Goal: Task Accomplishment & Management: Manage account settings

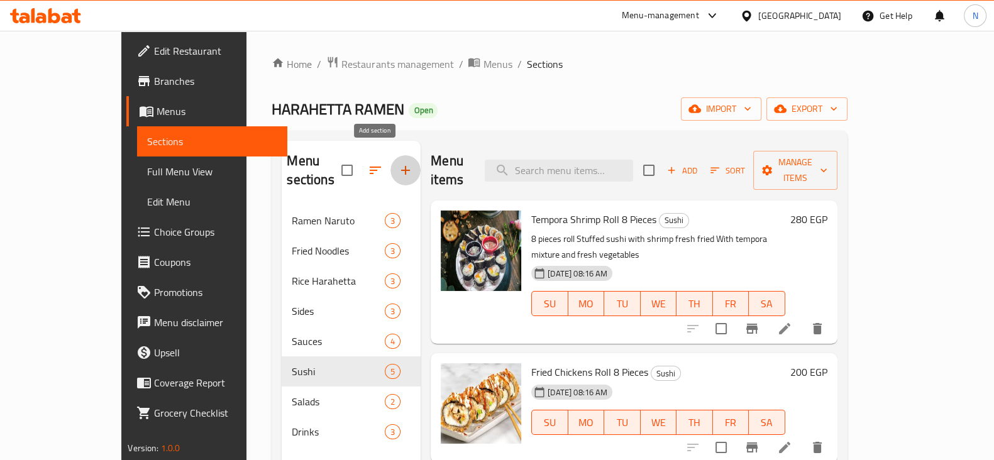
click at [398, 163] on icon "button" at bounding box center [405, 170] width 15 height 15
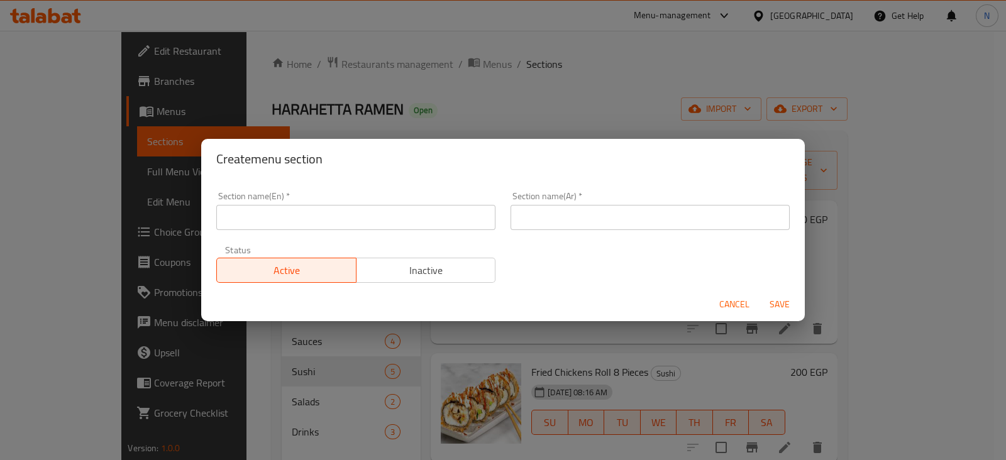
click at [364, 201] on div "Section name(En)   * Section name(En) *" at bounding box center [355, 211] width 279 height 38
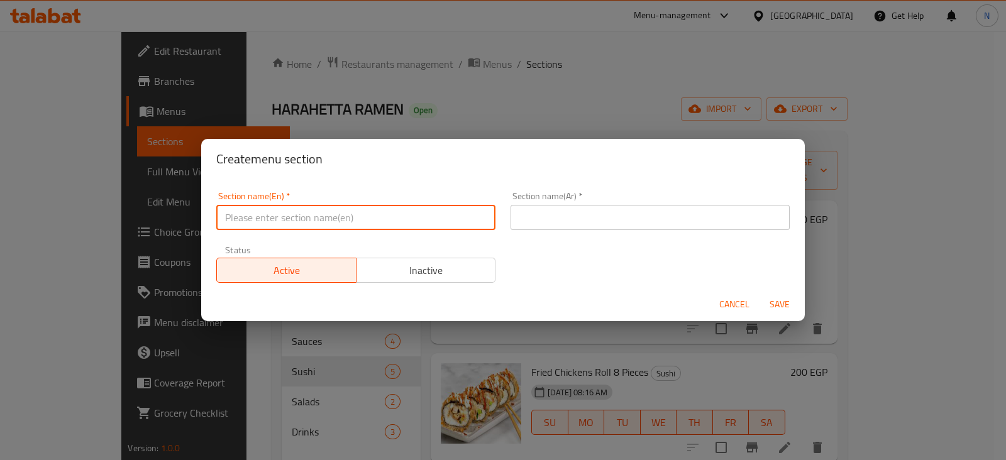
click at [361, 218] on input "text" at bounding box center [355, 217] width 279 height 25
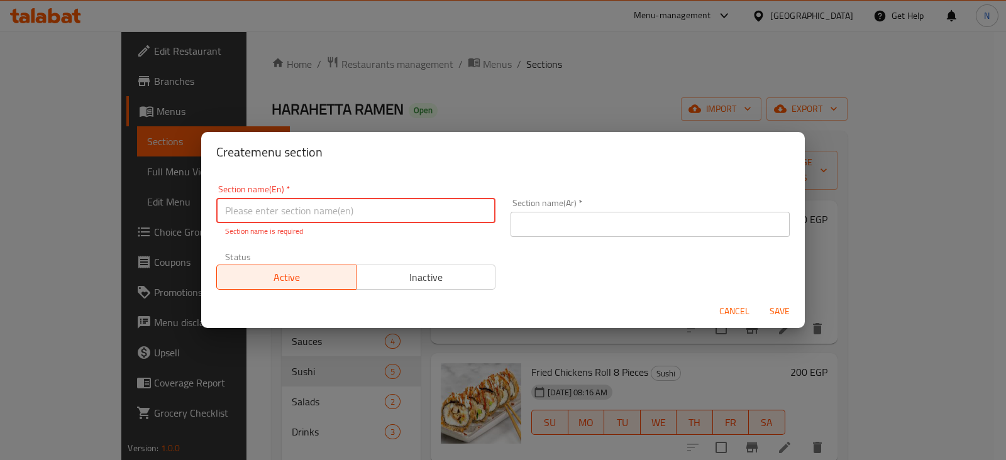
paste input "[PERSON_NAME]"
click at [247, 210] on input "[PERSON_NAME]" at bounding box center [355, 210] width 279 height 25
drag, startPoint x: 304, startPoint y: 209, endPoint x: 216, endPoint y: 203, distance: 88.3
click at [216, 203] on input "[PERSON_NAME] crab Sushi" at bounding box center [355, 210] width 279 height 25
type input "[PERSON_NAME] crab Sushi"
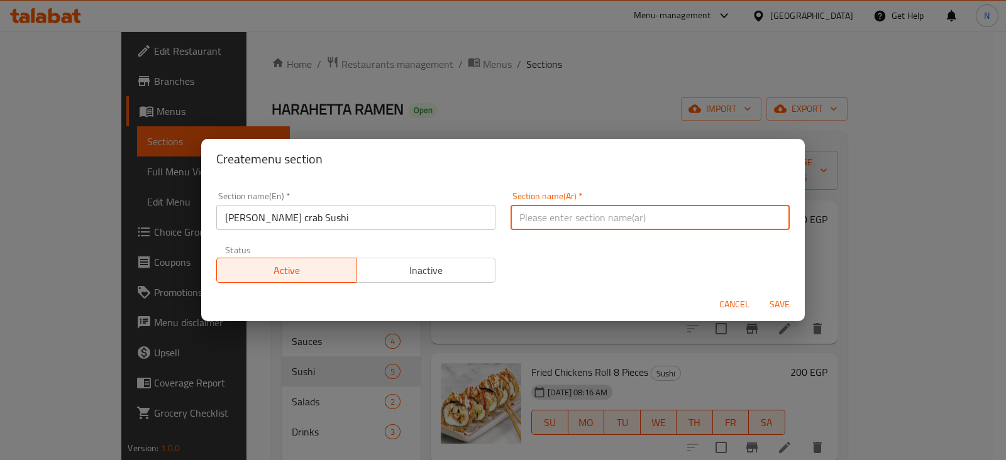
click at [566, 216] on input "text" at bounding box center [650, 217] width 279 height 25
paste input "[PERSON_NAME]"
type input "[PERSON_NAME]"
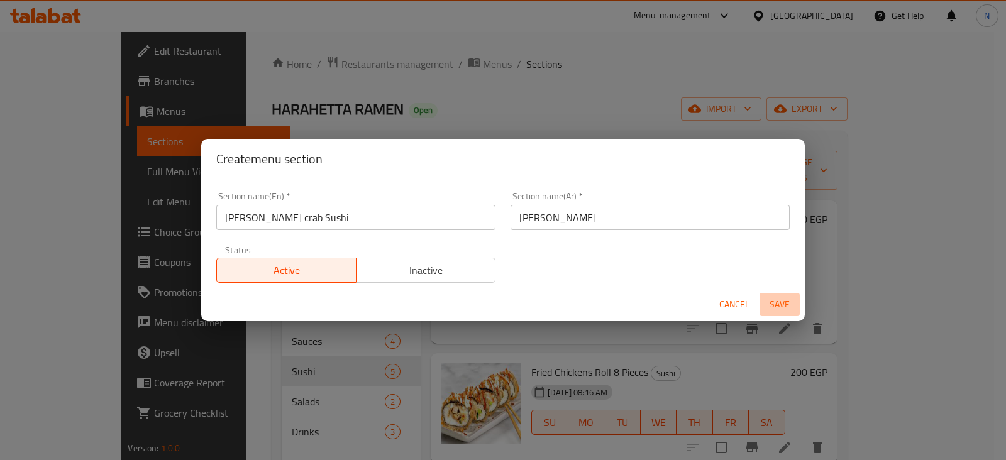
click at [779, 303] on span "Save" at bounding box center [780, 305] width 30 height 16
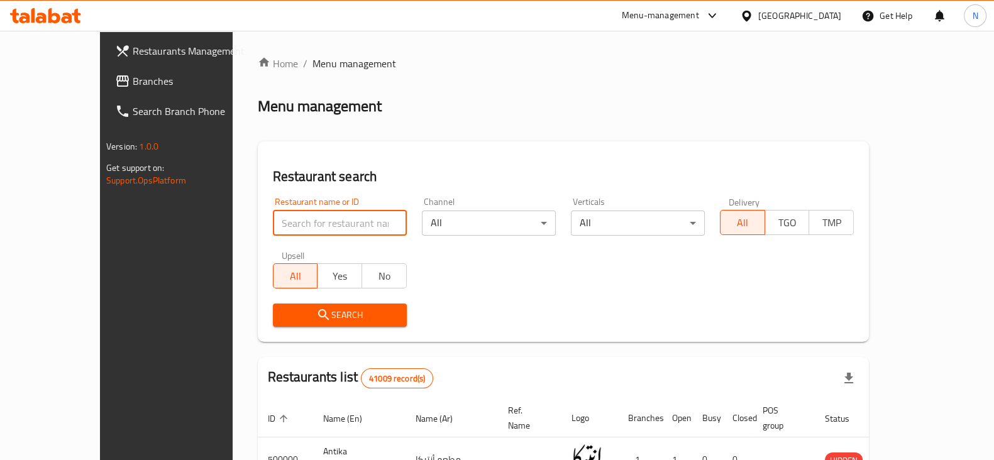
click at [277, 227] on input "search" at bounding box center [340, 223] width 134 height 25
paste input "701317"
type input "701317"
click button "Search" at bounding box center [340, 315] width 134 height 23
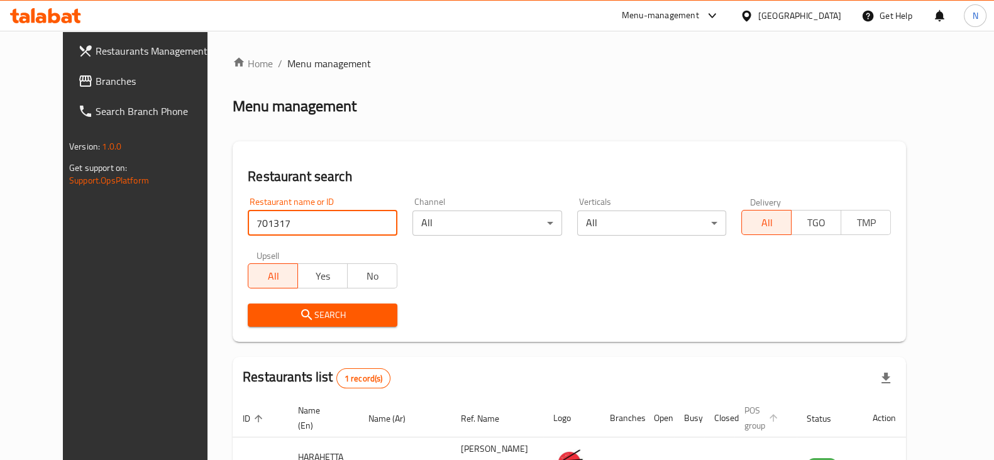
scroll to position [91, 0]
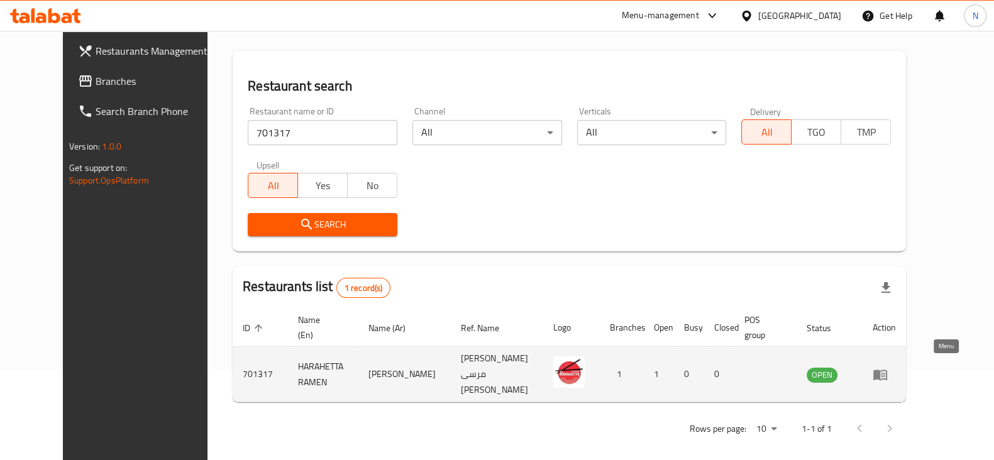
click at [886, 373] on icon "enhanced table" at bounding box center [883, 375] width 4 height 5
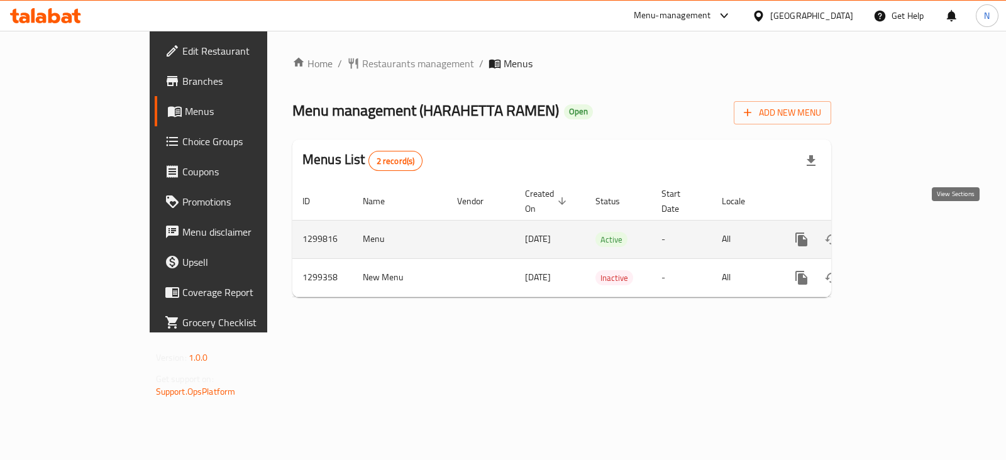
click at [908, 225] on link "enhanced table" at bounding box center [892, 240] width 30 height 30
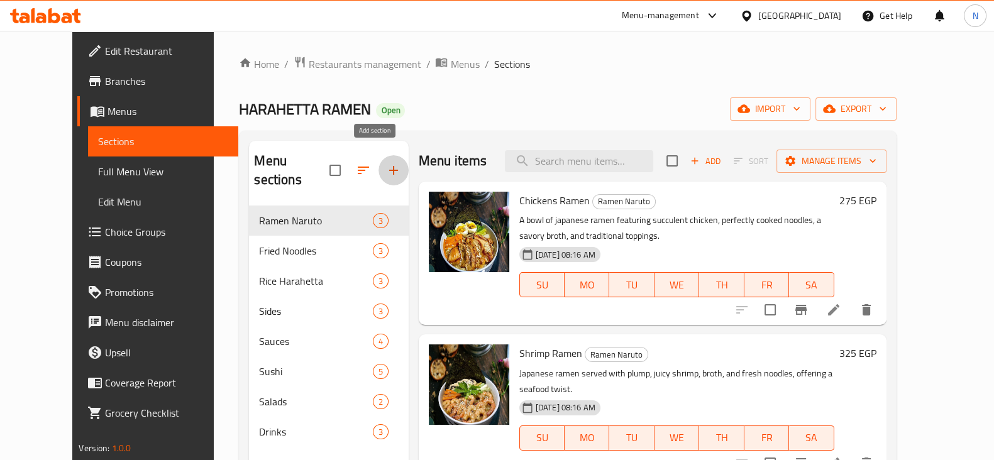
click at [386, 168] on icon "button" at bounding box center [393, 170] width 15 height 15
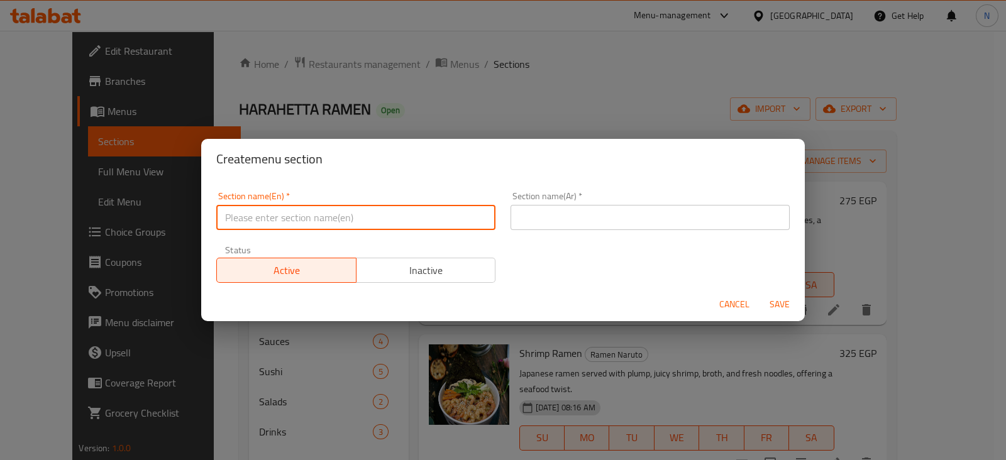
click at [274, 211] on input "text" at bounding box center [355, 217] width 279 height 25
paste input "[PERSON_NAME]"
click at [245, 213] on input "[PERSON_NAME]" at bounding box center [355, 217] width 279 height 25
type input "[PERSON_NAME] crab Sushi"
click at [581, 211] on input "text" at bounding box center [650, 217] width 279 height 25
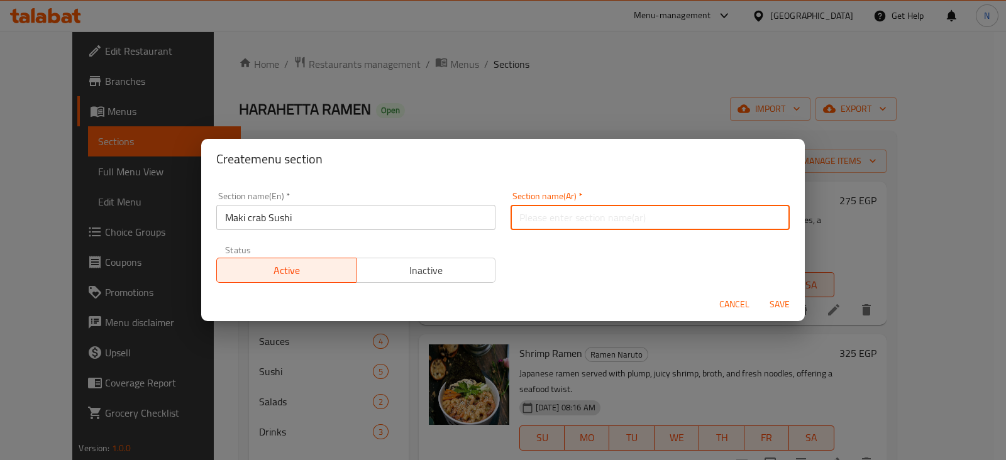
paste input "[PERSON_NAME]"
type input "[PERSON_NAME]"
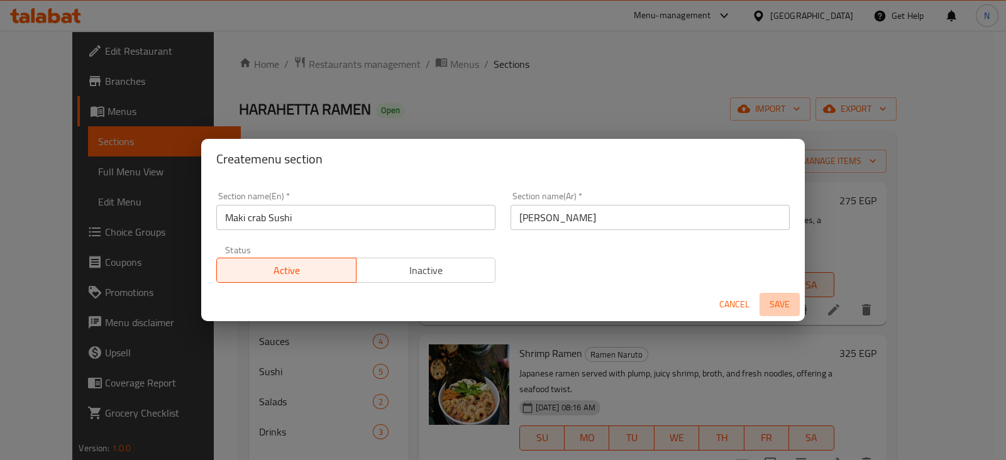
click at [778, 303] on span "Save" at bounding box center [780, 305] width 30 height 16
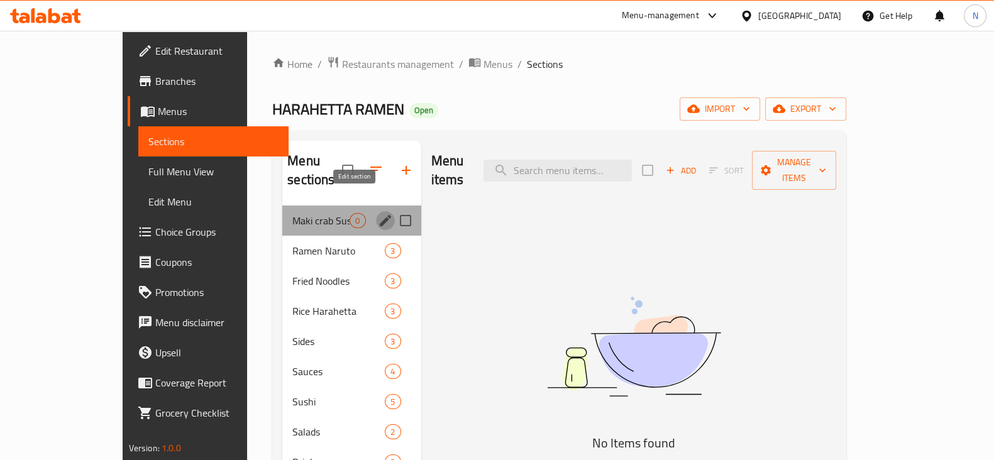
click at [380, 215] on icon "edit" at bounding box center [385, 220] width 11 height 11
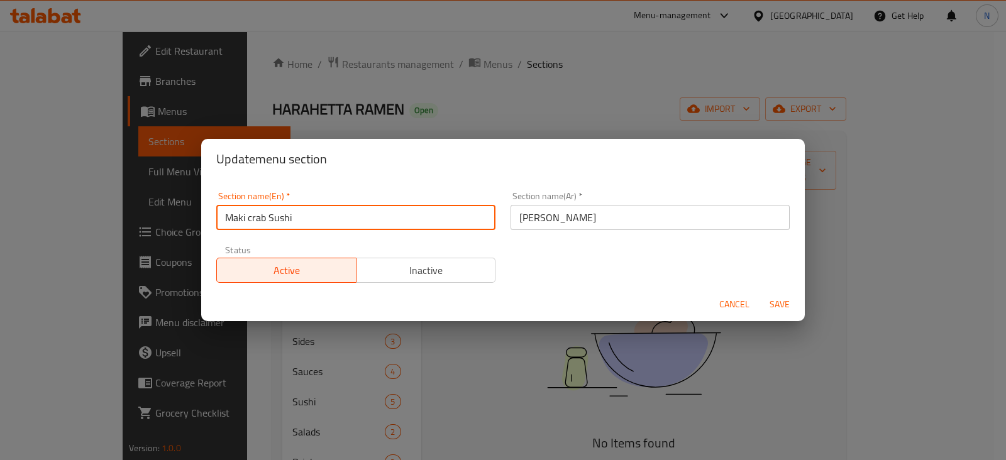
drag, startPoint x: 264, startPoint y: 216, endPoint x: 249, endPoint y: 215, distance: 15.1
click at [249, 215] on input "[PERSON_NAME] crab Sushi" at bounding box center [355, 217] width 279 height 25
type input "Maki Sushi"
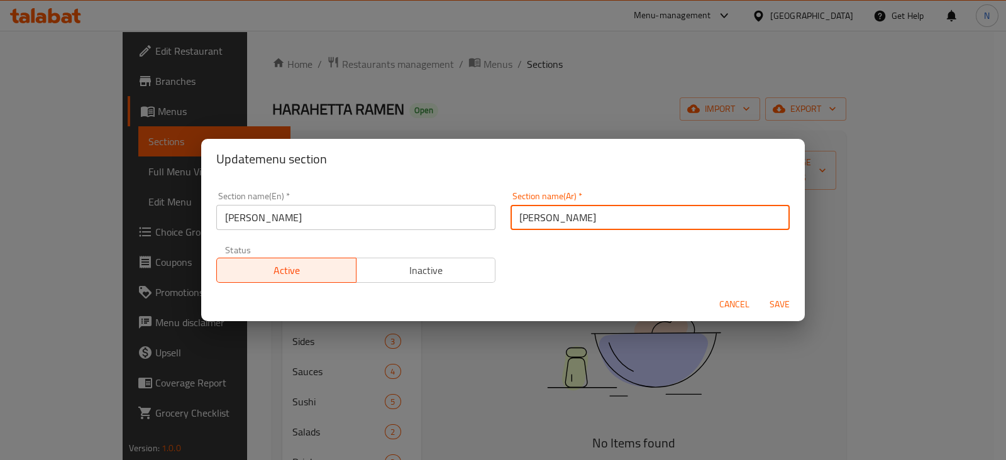
drag, startPoint x: 533, startPoint y: 218, endPoint x: 497, endPoint y: 218, distance: 36.5
click at [503, 218] on div "Section name(Ar)   * سوشي ماكي كراب Section name(Ar) *" at bounding box center [650, 210] width 294 height 53
type input "سوشي ماكي"
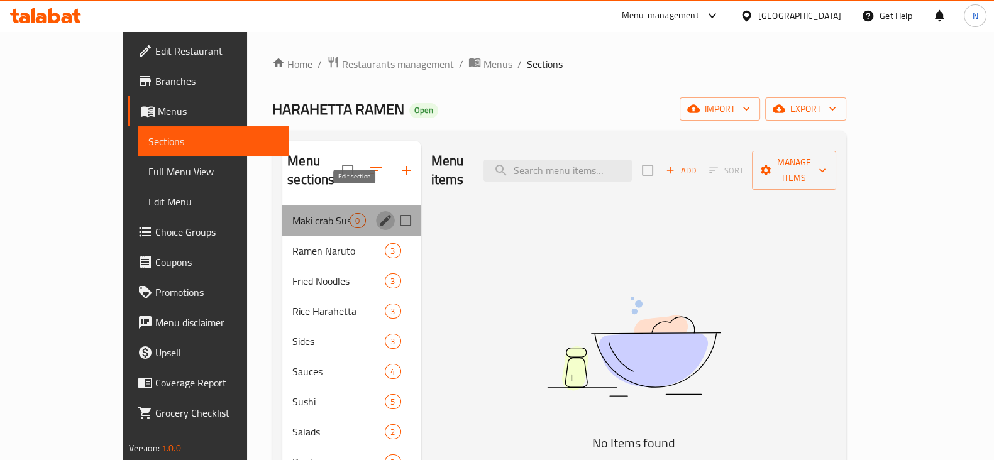
click at [378, 213] on icon "edit" at bounding box center [385, 220] width 15 height 15
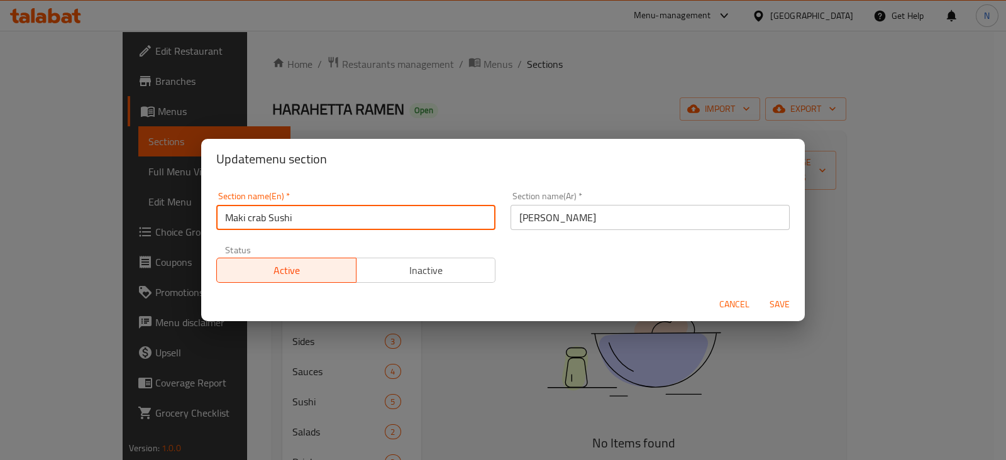
drag, startPoint x: 263, startPoint y: 216, endPoint x: 250, endPoint y: 212, distance: 13.3
click at [250, 212] on input "[PERSON_NAME] crab Sushi" at bounding box center [355, 217] width 279 height 25
click at [264, 216] on input "[PERSON_NAME] crab Sushi" at bounding box center [355, 217] width 279 height 25
type input "[PERSON_NAME]"
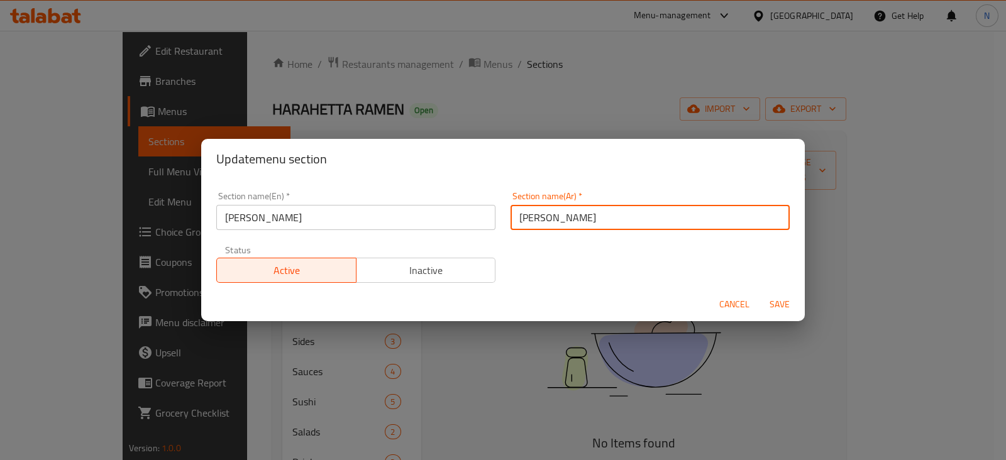
drag, startPoint x: 531, startPoint y: 219, endPoint x: 509, endPoint y: 216, distance: 22.2
click at [511, 218] on input "[PERSON_NAME]" at bounding box center [650, 217] width 279 height 25
type input "سوشي ماكي"
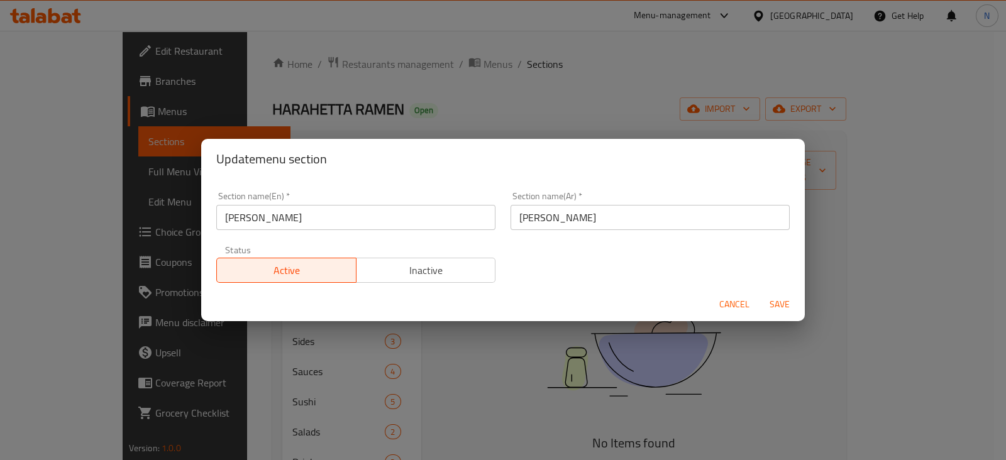
click at [522, 252] on div "Section name(En)   * Maki Sushi Section name(En) * Section name(Ar)   * سوشي ما…" at bounding box center [503, 237] width 589 height 106
click at [769, 299] on span "Save" at bounding box center [780, 305] width 30 height 16
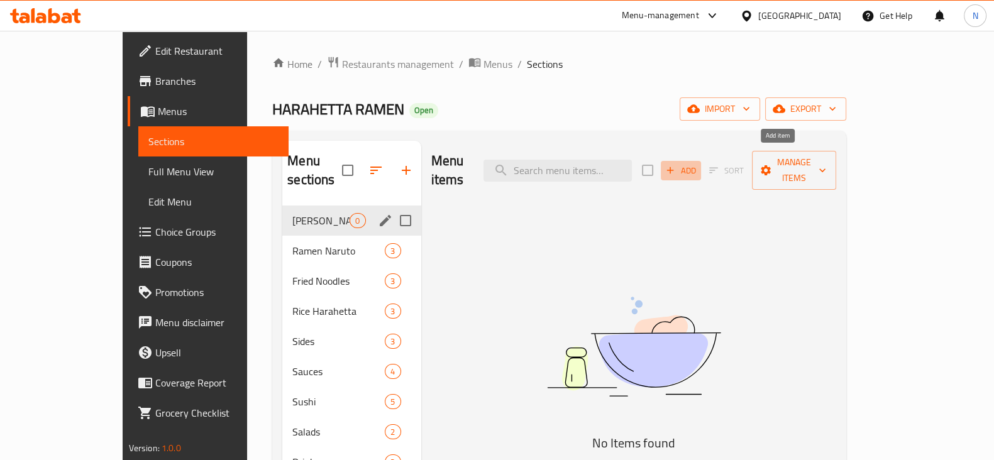
click at [698, 164] on span "Add" at bounding box center [681, 171] width 34 height 14
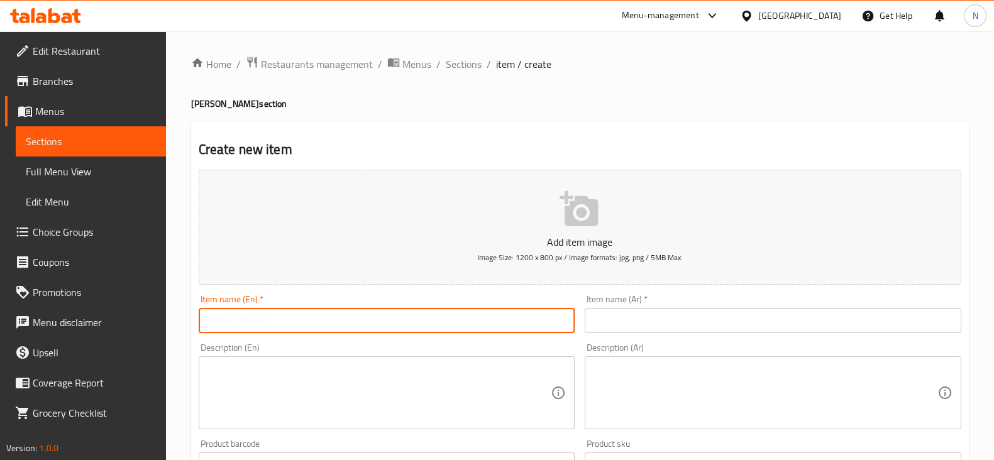
paste input "[PERSON_NAME] crab Sushi"
click at [396, 324] on input "[PERSON_NAME] crab Sushi" at bounding box center [387, 320] width 377 height 25
type input "[PERSON_NAME] crab Sushi"
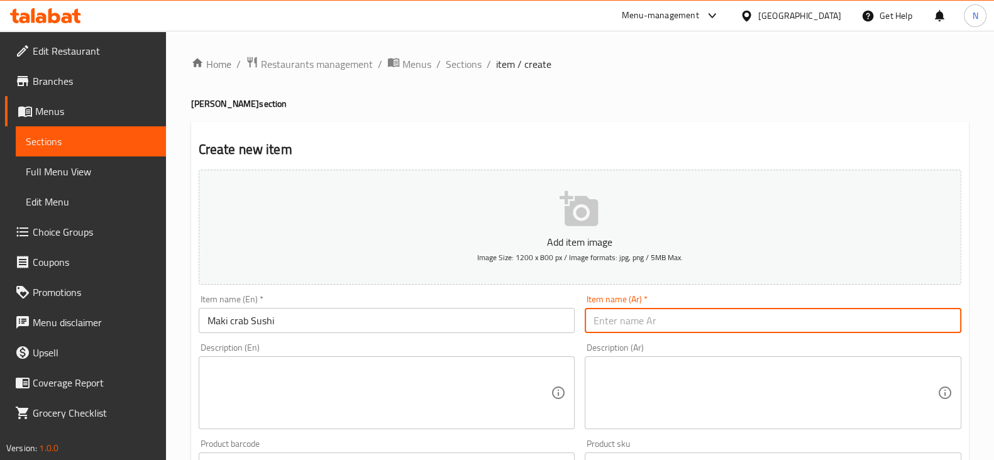
click at [642, 328] on input "text" at bounding box center [773, 320] width 377 height 25
paste input "[PERSON_NAME]"
type input "[PERSON_NAME]"
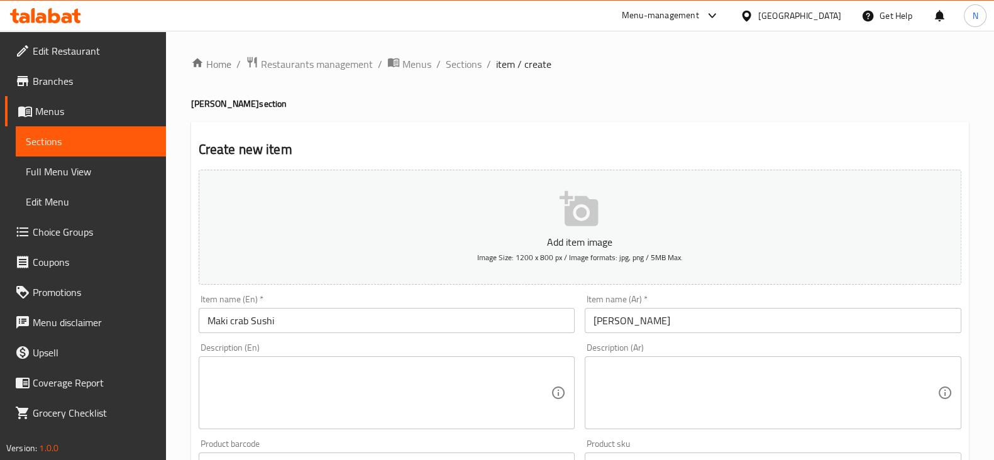
click at [573, 290] on div "Item name (En)   * Maki crab Sushi Item name (En) *" at bounding box center [387, 314] width 387 height 48
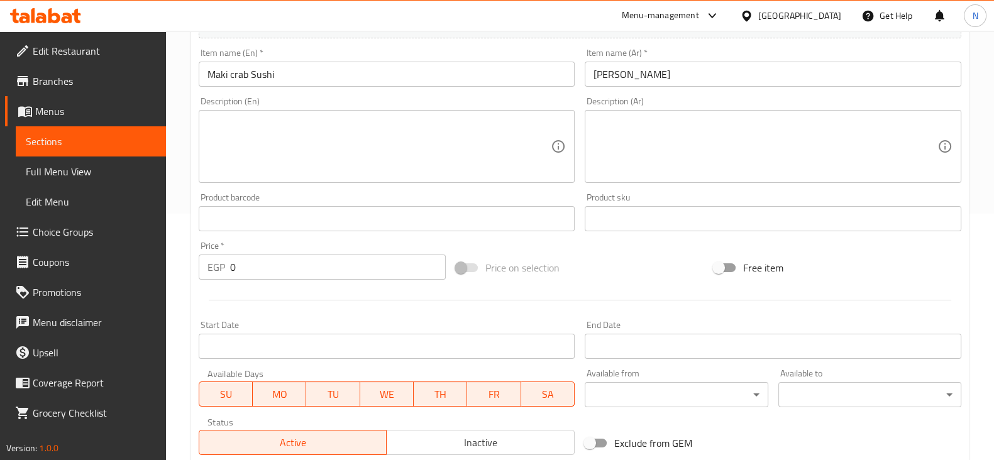
scroll to position [428, 0]
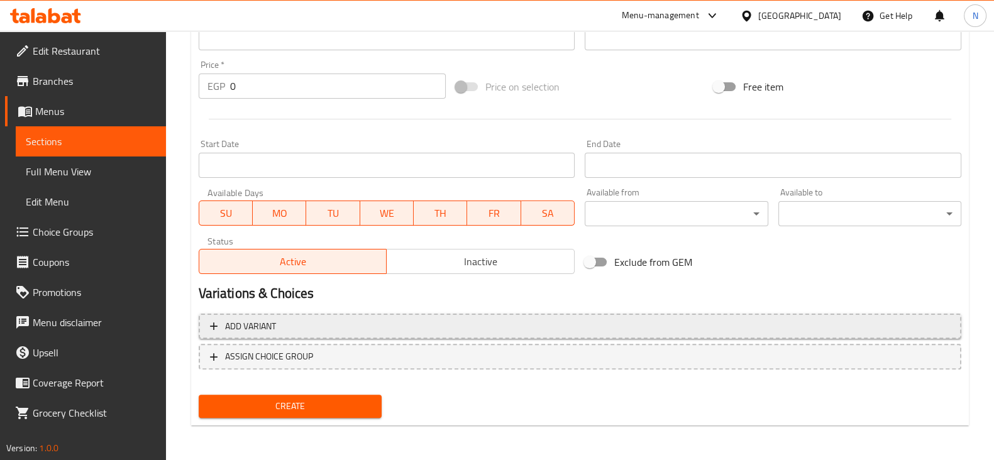
click at [330, 331] on span "Add variant" at bounding box center [580, 327] width 740 height 16
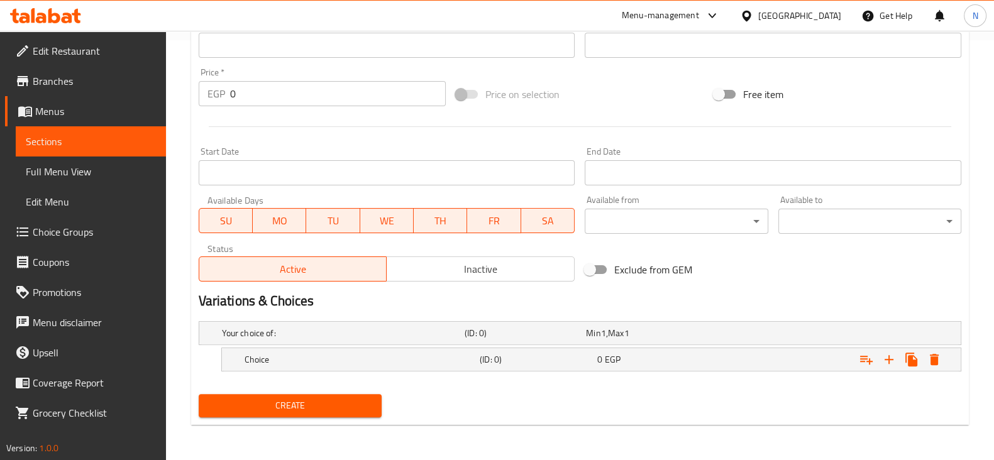
scroll to position [419, 0]
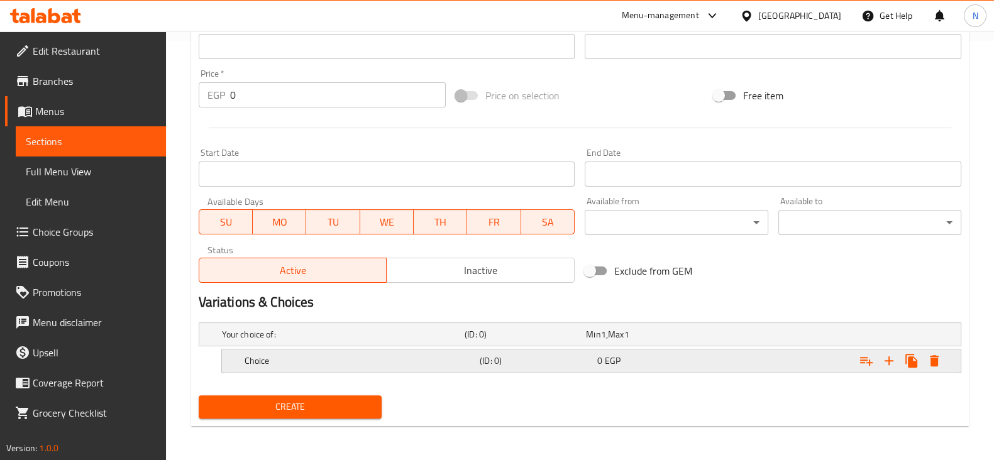
click at [335, 355] on h5 "Choice" at bounding box center [360, 361] width 230 height 13
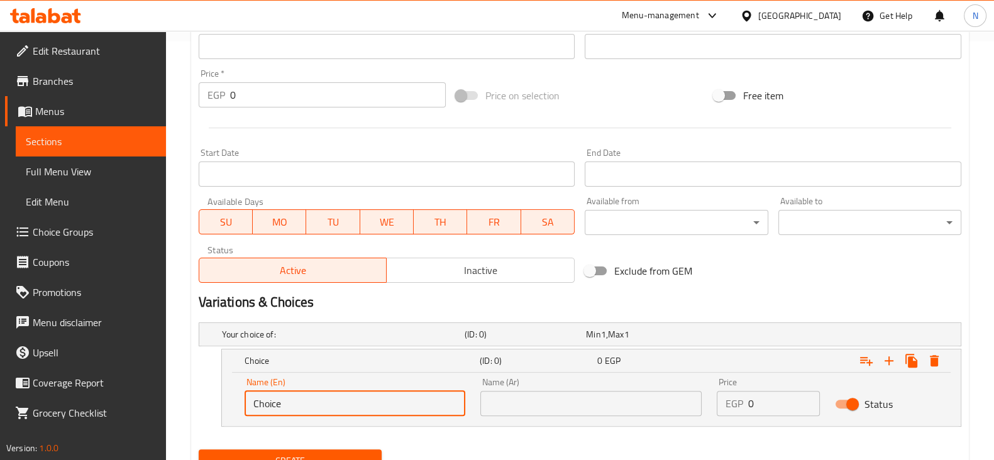
click at [334, 399] on input "Choice" at bounding box center [355, 403] width 221 height 25
paste input "4 pieces"
type input "4 pieces"
paste input "4 قطع"
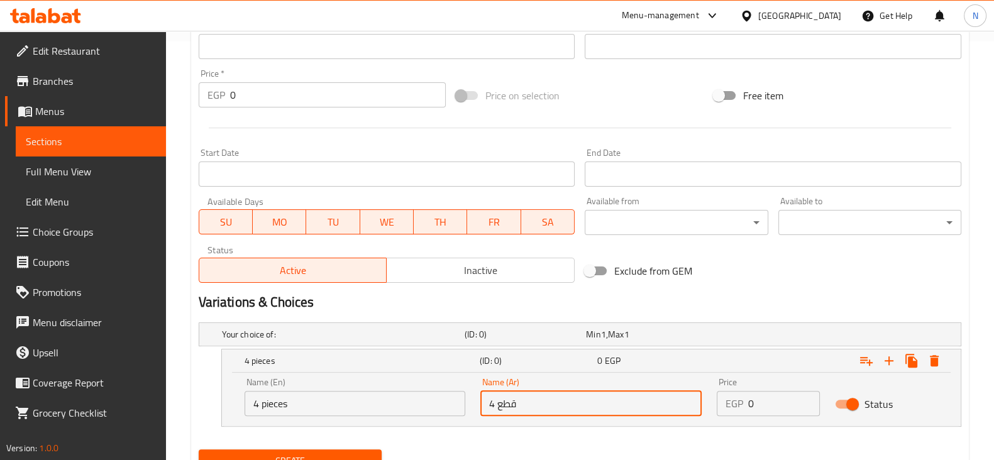
click at [637, 396] on input "4 قطع" at bounding box center [590, 403] width 221 height 25
type input "4 قطع"
click at [774, 401] on input "0" at bounding box center [784, 403] width 72 height 25
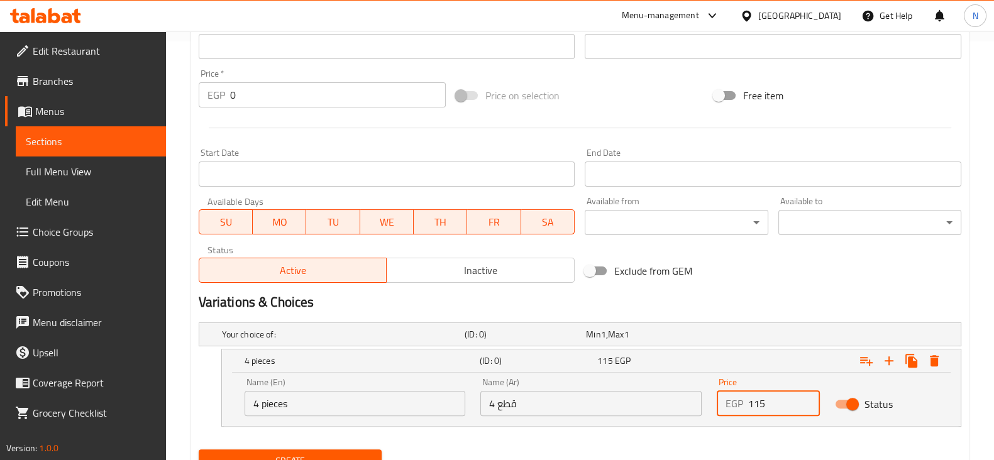
scroll to position [473, 0]
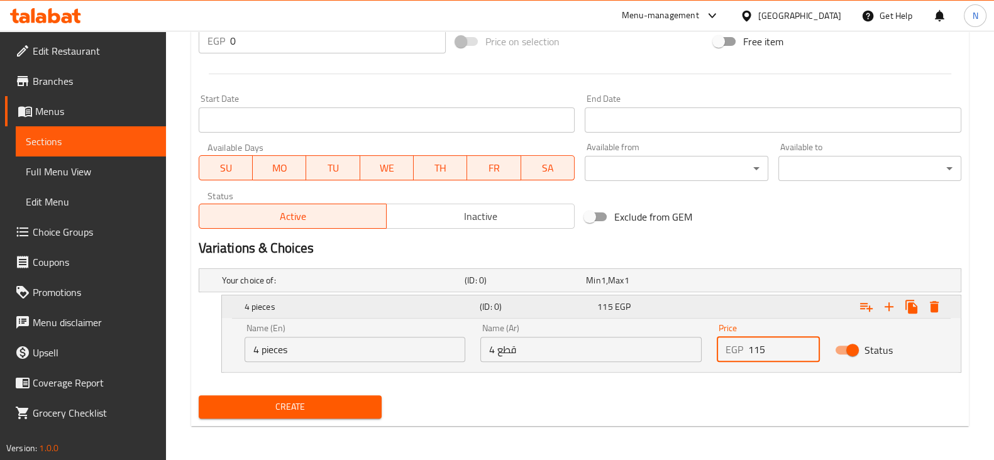
type input "115"
click at [862, 309] on icon "Expand" at bounding box center [866, 306] width 15 height 15
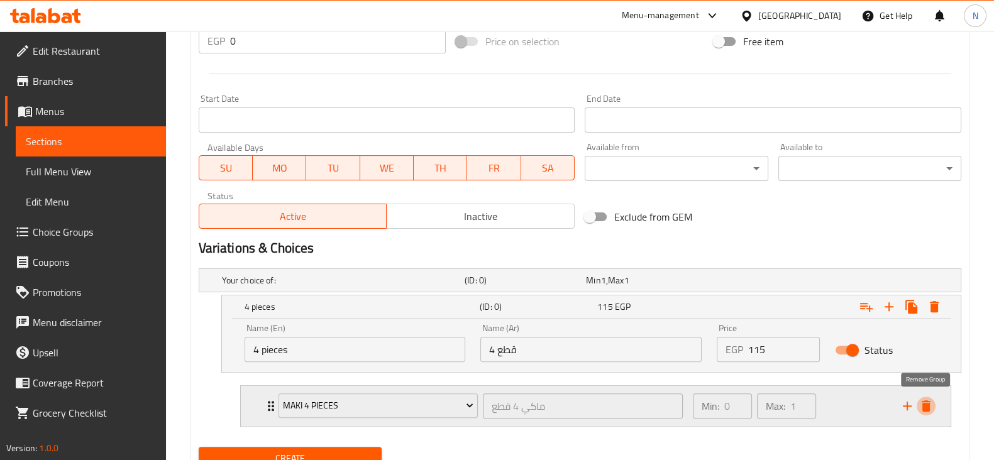
click at [926, 405] on icon "delete" at bounding box center [926, 406] width 9 height 11
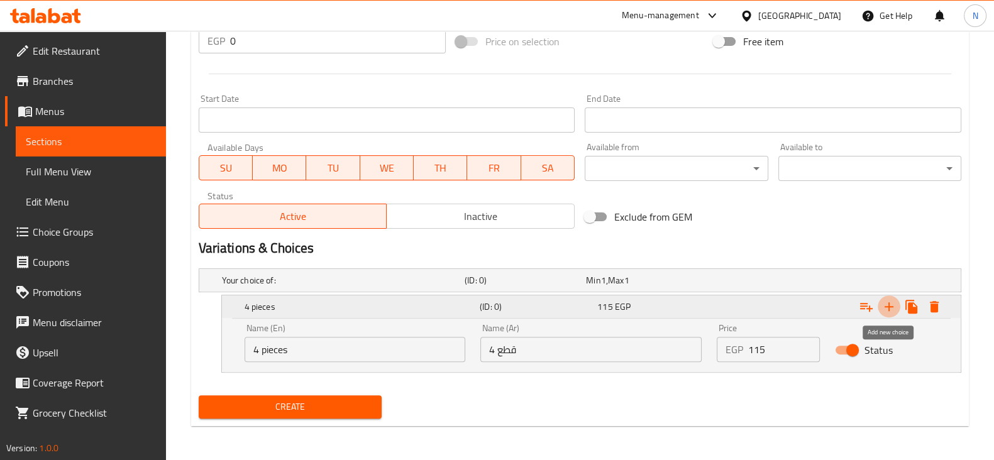
click at [891, 299] on icon "Expand" at bounding box center [889, 306] width 15 height 15
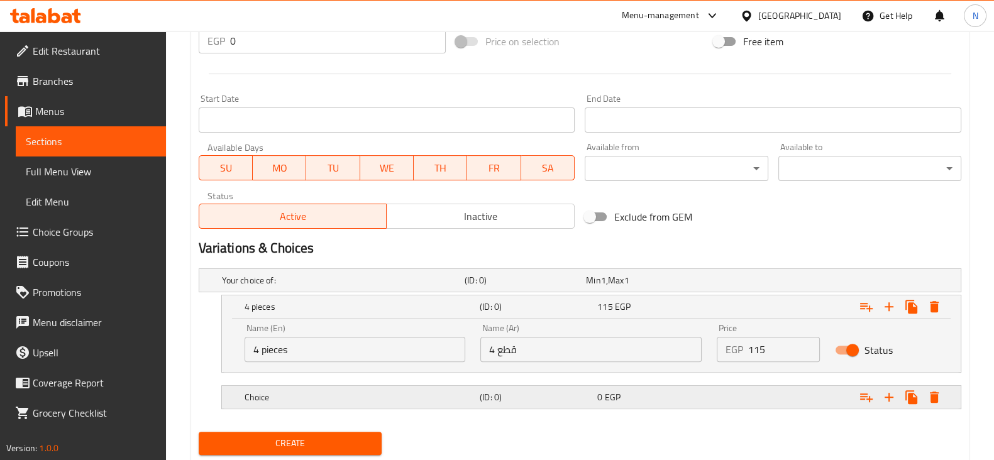
click at [397, 391] on h5 "Choice" at bounding box center [360, 397] width 230 height 13
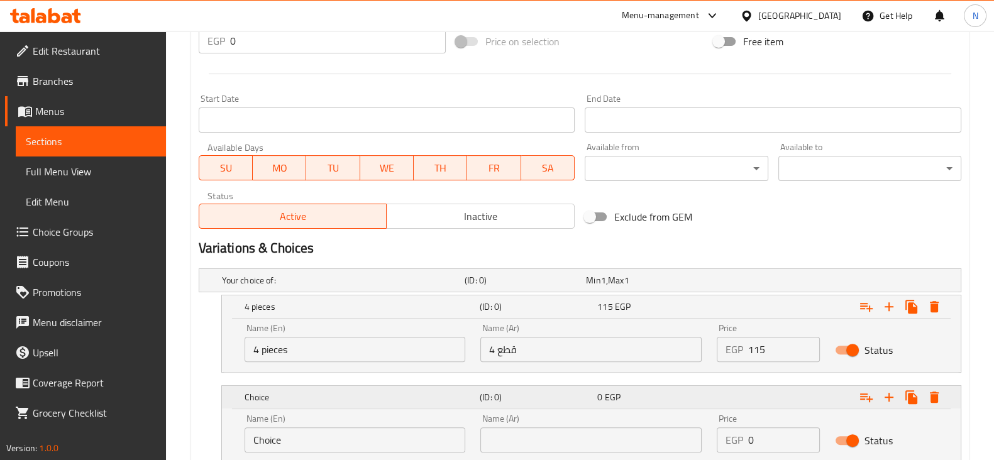
scroll to position [563, 0]
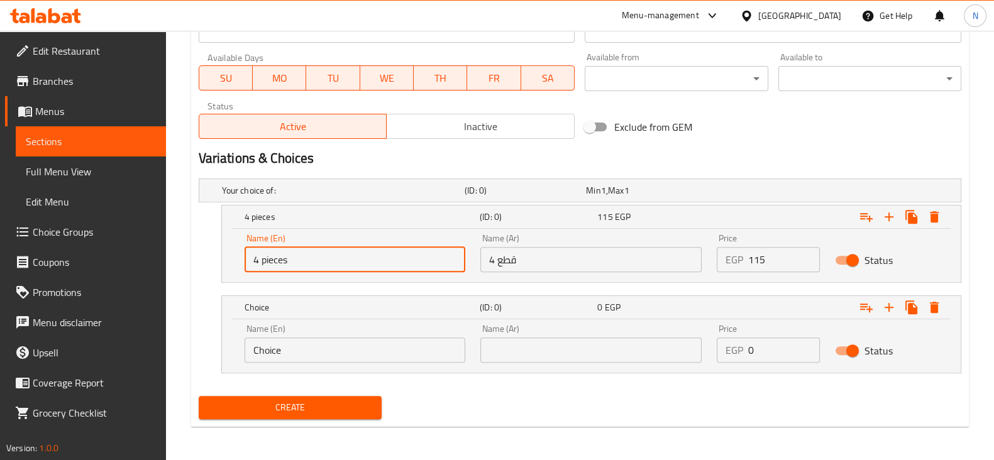
drag, startPoint x: 295, startPoint y: 257, endPoint x: 220, endPoint y: 258, distance: 74.8
click at [221, 258] on div "4 pieces (ID: 0) 115 EGP Name (En) 4 pieces Name (En) Name (Ar) 4 قطع Name (Ar)…" at bounding box center [591, 244] width 740 height 78
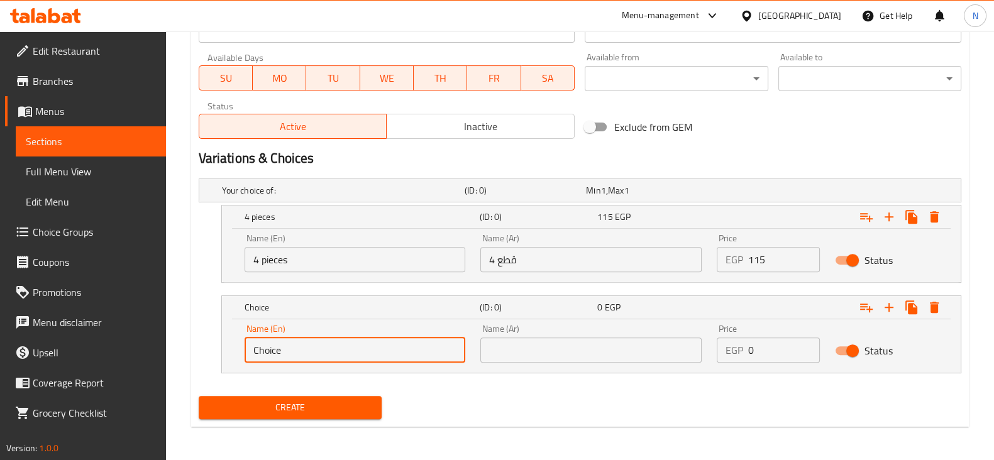
drag, startPoint x: 284, startPoint y: 349, endPoint x: 226, endPoint y: 351, distance: 57.9
click at [226, 351] on div "Name (En) Choice Name (En) Name (Ar) Name (Ar) Price EGP 0 Price Status" at bounding box center [591, 345] width 739 height 53
paste input "4 pieces"
click at [255, 345] on input "4 pieces" at bounding box center [355, 350] width 221 height 25
click at [261, 349] on input "4 pieces" at bounding box center [355, 350] width 221 height 25
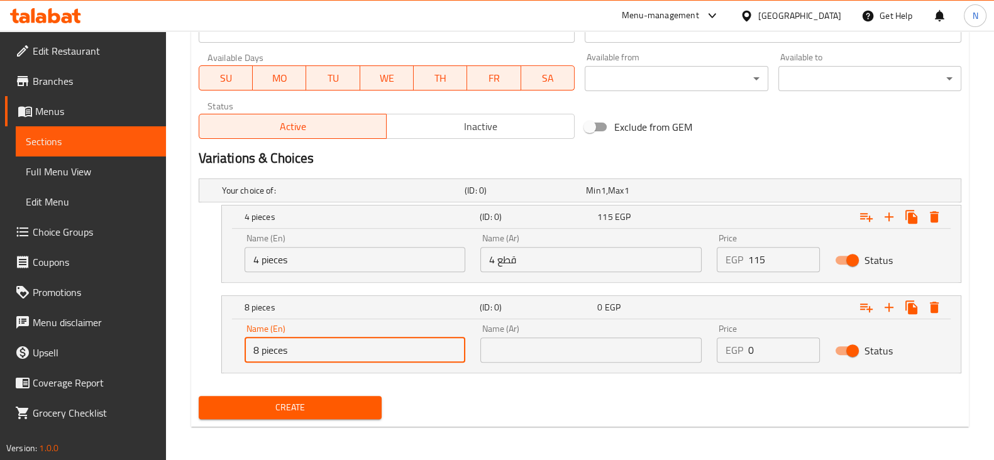
type input "8 pieces"
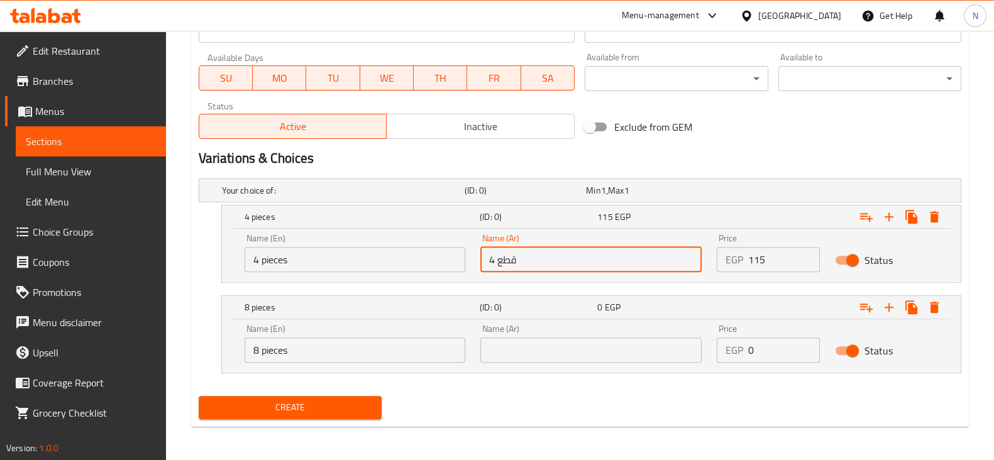
drag, startPoint x: 523, startPoint y: 257, endPoint x: 476, endPoint y: 257, distance: 46.5
click at [476, 257] on div "Name (Ar) 4 قطع Name (Ar)" at bounding box center [591, 252] width 236 height 53
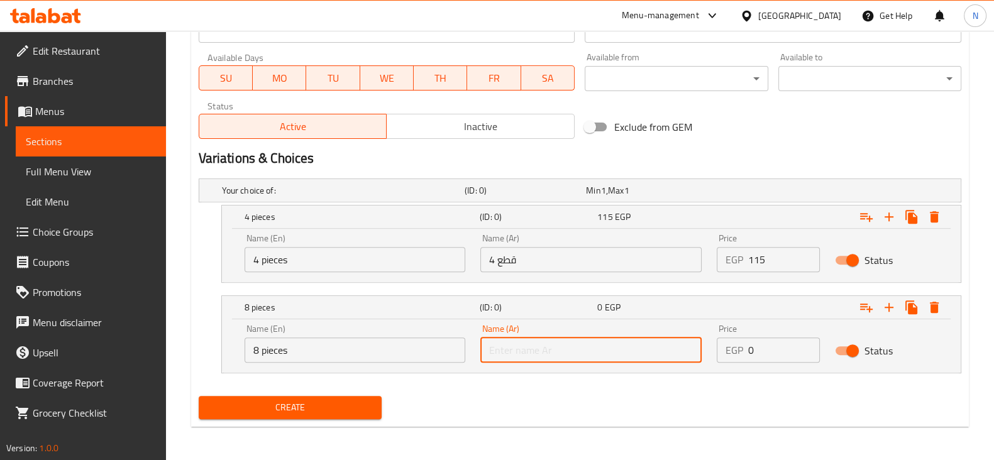
click at [529, 348] on input "text" at bounding box center [590, 350] width 221 height 25
paste input "4 قطع"
drag, startPoint x: 494, startPoint y: 348, endPoint x: 488, endPoint y: 347, distance: 6.4
click at [488, 347] on input "4 قطع" at bounding box center [590, 350] width 221 height 25
type input "8 قطع"
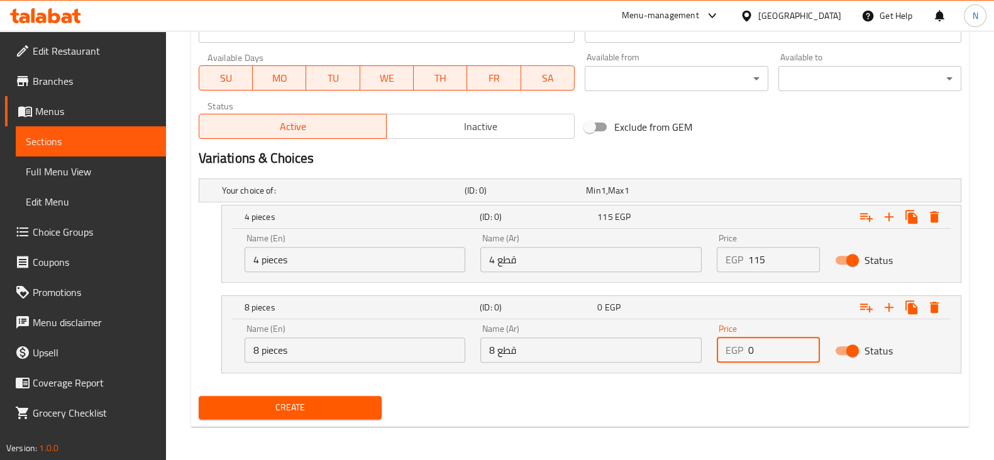
click at [752, 350] on input "0" at bounding box center [784, 350] width 72 height 25
type input "220"
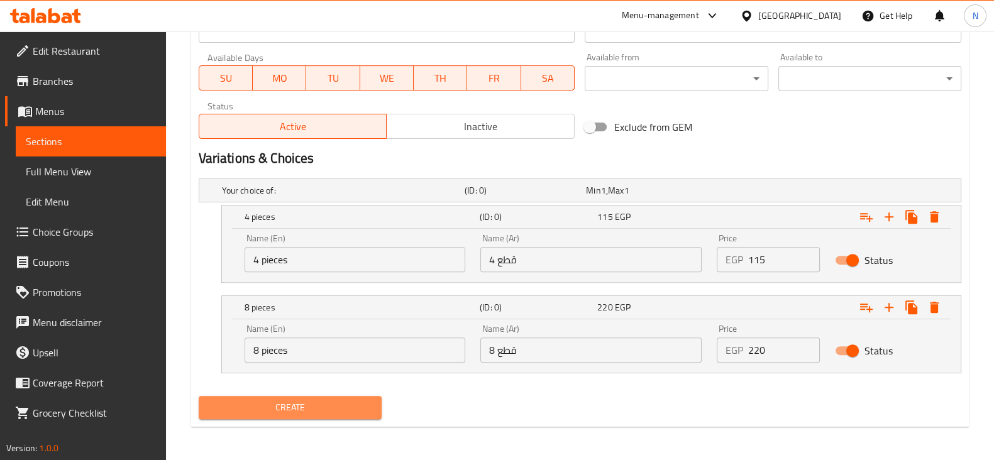
click at [358, 400] on span "Create" at bounding box center [290, 408] width 163 height 16
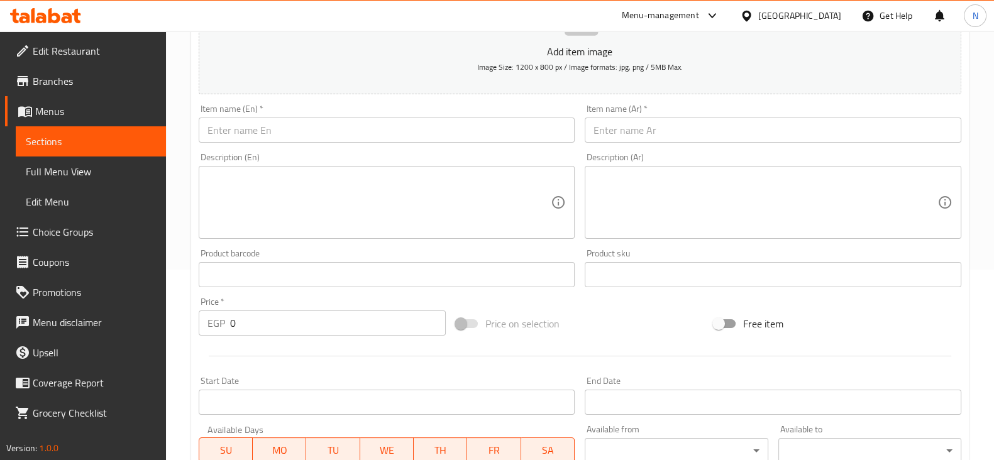
scroll to position [189, 0]
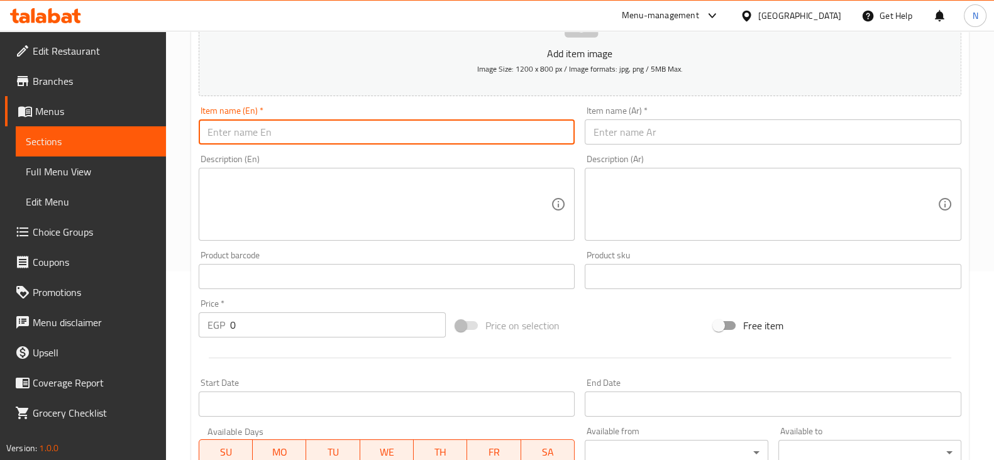
click at [341, 135] on input "text" at bounding box center [387, 131] width 377 height 25
paste input "shrimp"
click at [206, 128] on input "shrimp" at bounding box center [387, 131] width 377 height 25
click at [255, 140] on input "Maki shrimp" at bounding box center [387, 131] width 377 height 25
click at [267, 133] on input "Maki shrimp" at bounding box center [387, 131] width 377 height 25
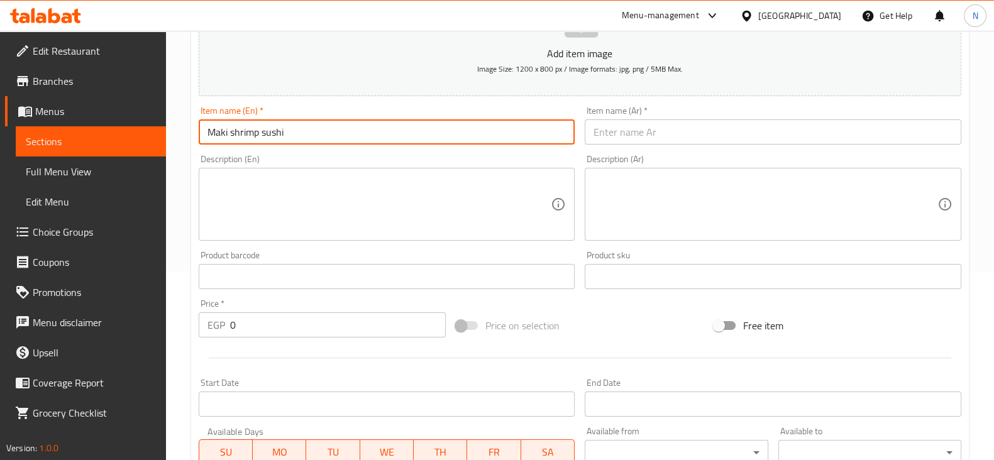
drag, startPoint x: 313, startPoint y: 130, endPoint x: 192, endPoint y: 142, distance: 121.9
click at [192, 142] on div "Create new item Add item image Image Size: 1200 x 800 px / Image formats: jpg, …" at bounding box center [580, 367] width 778 height 868
type input "Maki shrimp sushi"
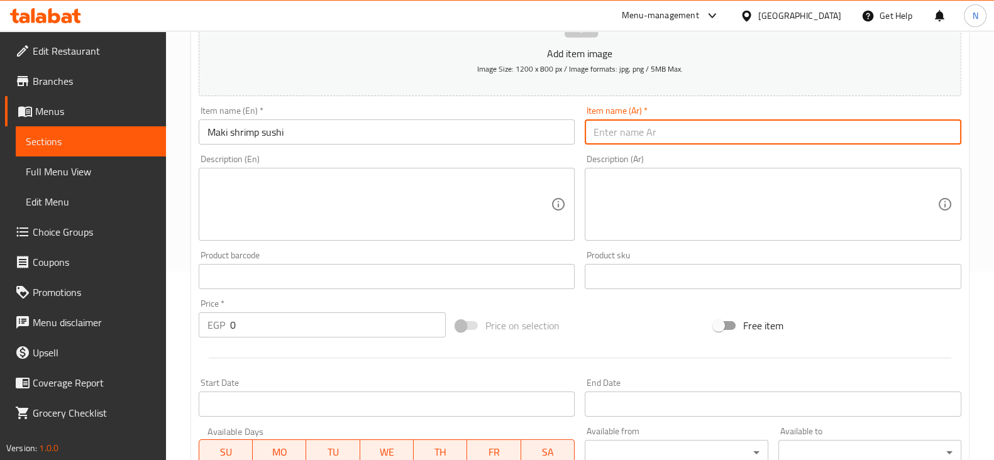
paste input "سوشي روبيان ماكي"
click at [628, 124] on input "سوشي روبيان ماكي" at bounding box center [773, 131] width 377 height 25
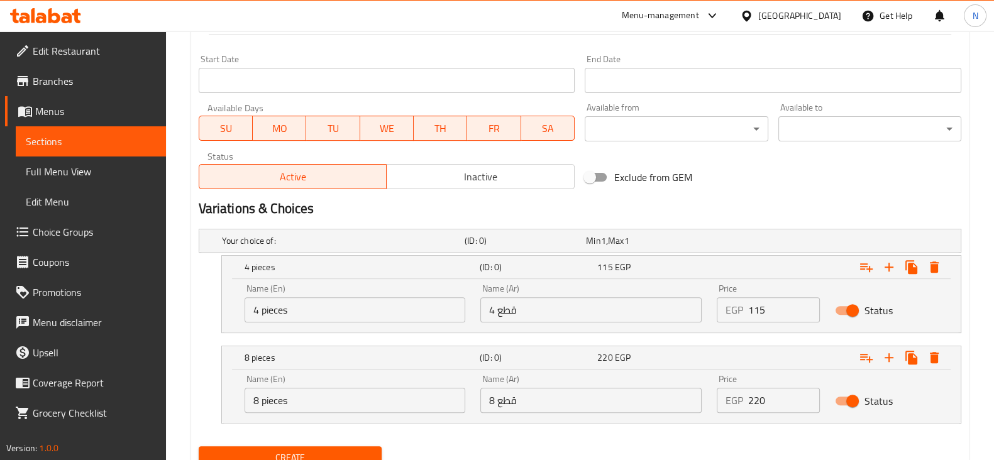
scroll to position [515, 0]
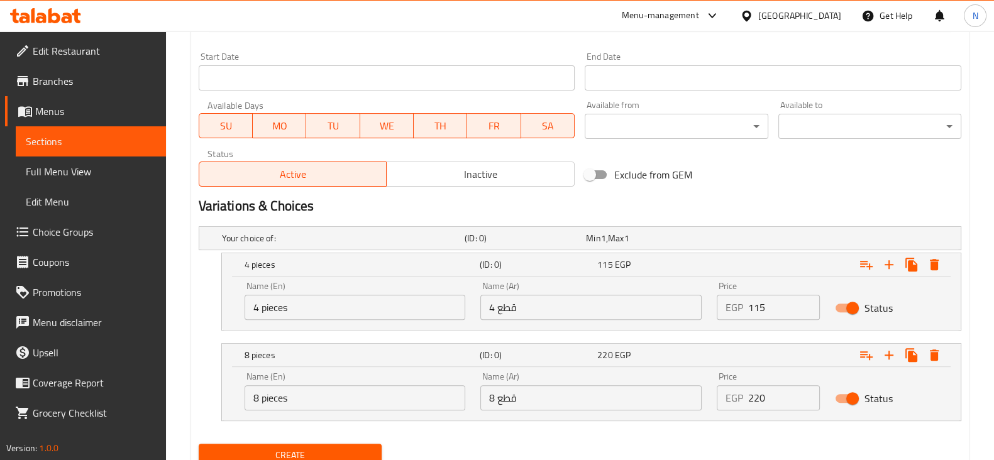
type input "سوشي روبيان ماكي"
click at [447, 256] on div "4 pieces" at bounding box center [359, 265] width 235 height 18
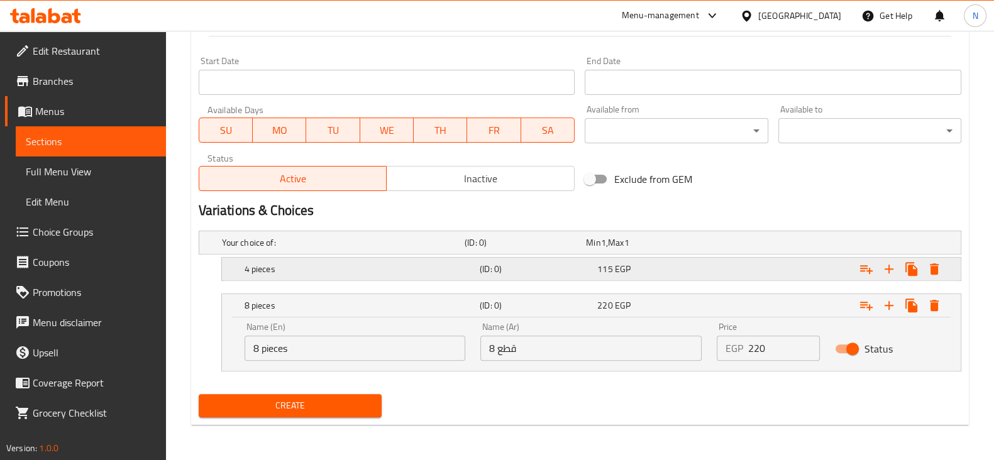
scroll to position [509, 0]
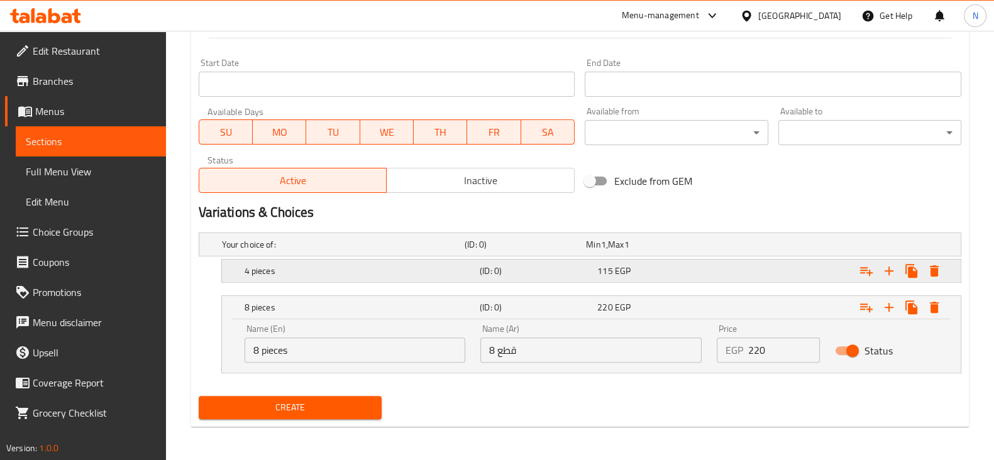
click at [449, 265] on h5 "4 pieces" at bounding box center [360, 271] width 230 height 13
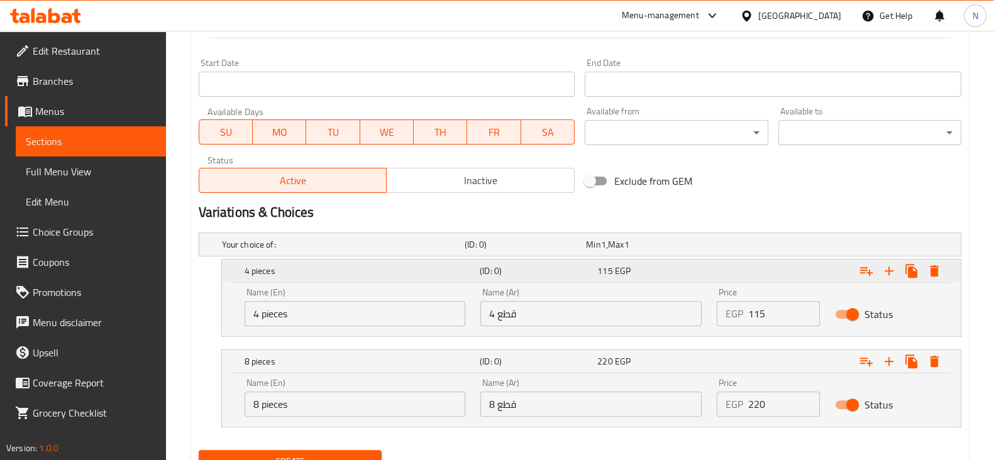
scroll to position [515, 0]
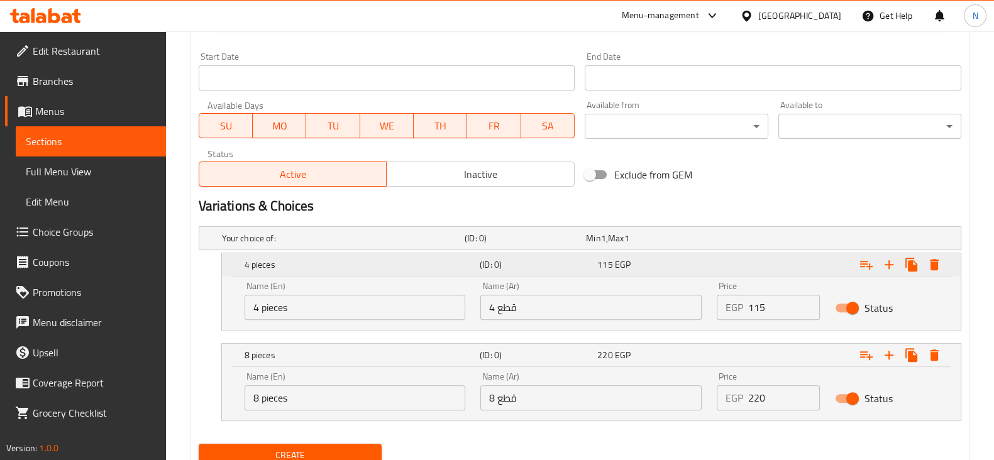
click at [642, 258] on div "115 EGP" at bounding box center [653, 264] width 113 height 13
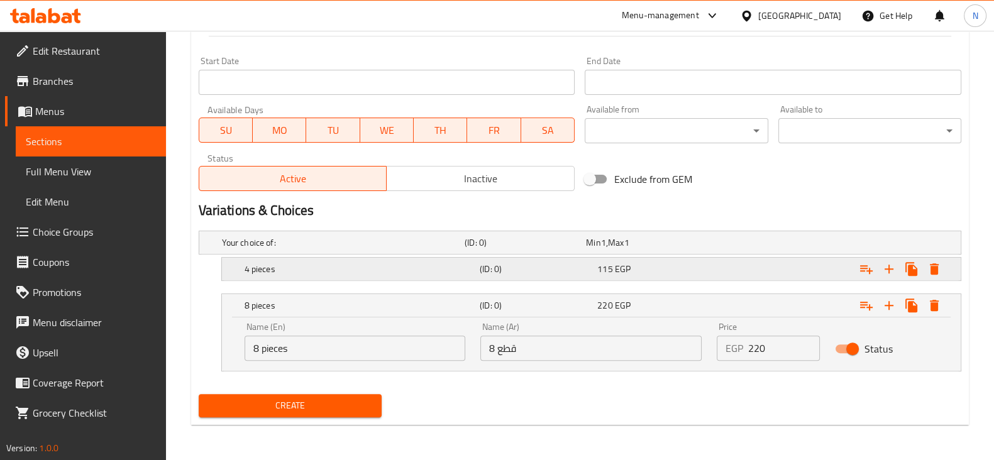
scroll to position [509, 0]
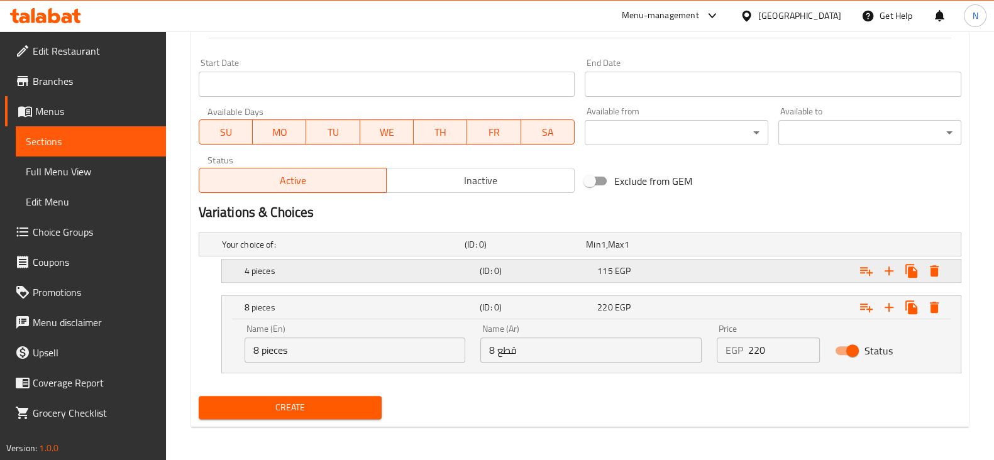
click at [642, 257] on div "4 pieces (ID: 0) 115 EGP" at bounding box center [595, 271] width 706 height 28
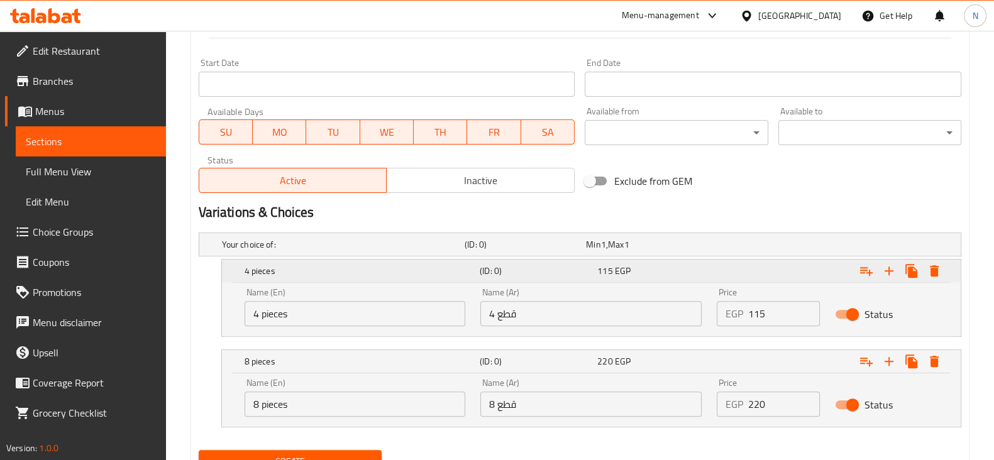
scroll to position [515, 0]
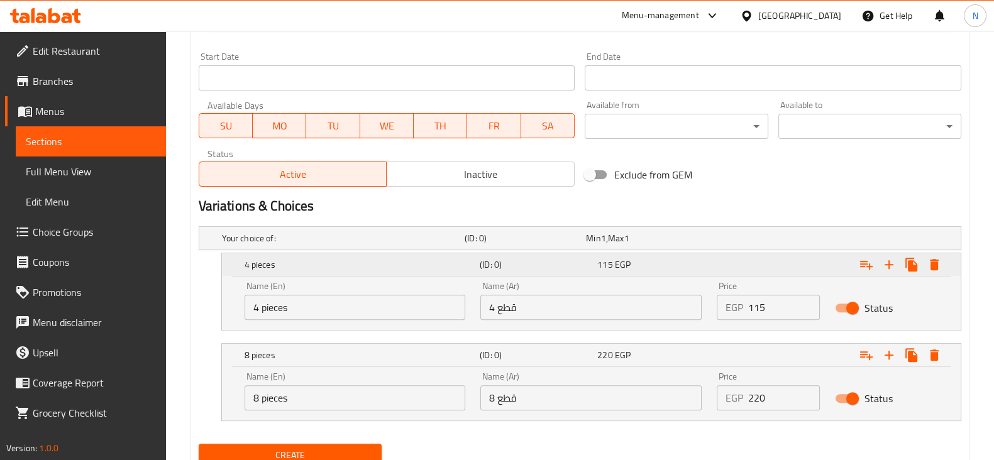
click at [652, 272] on div "4 pieces (ID: 0) 115 EGP" at bounding box center [595, 265] width 706 height 28
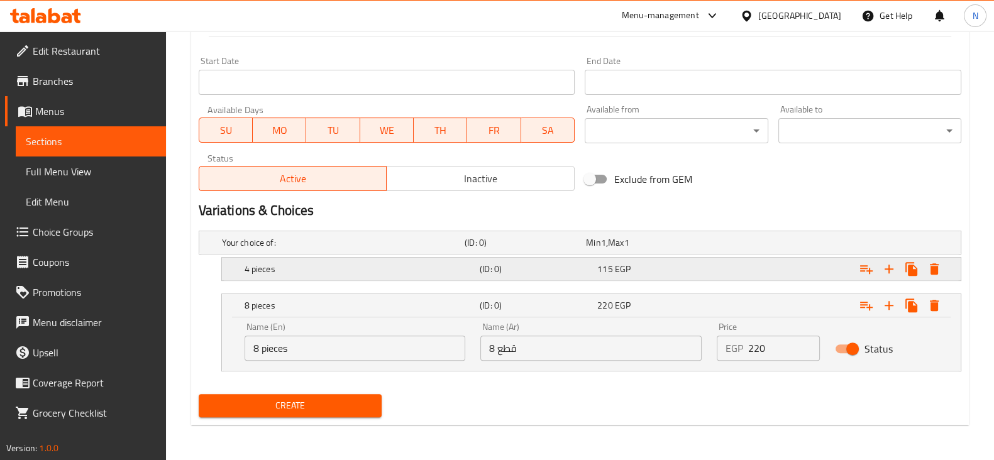
scroll to position [509, 0]
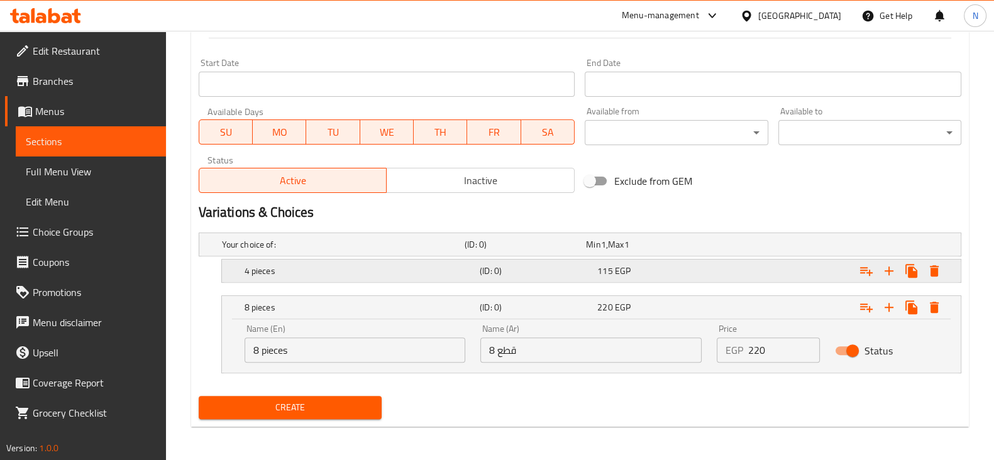
click at [334, 268] on h5 "4 pieces" at bounding box center [360, 271] width 230 height 13
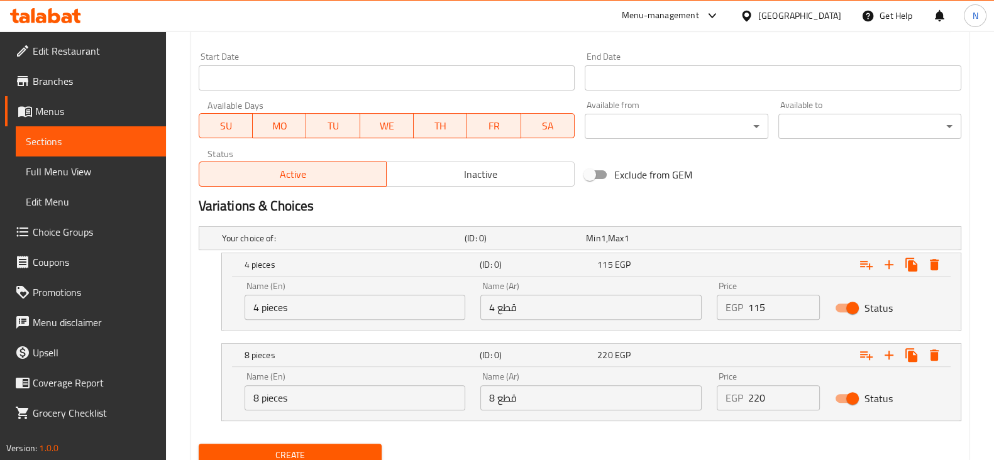
drag, startPoint x: 270, startPoint y: 262, endPoint x: 216, endPoint y: 264, distance: 54.7
click at [216, 264] on div "4 pieces (ID: 0) 115 EGP Name (En) 4 pieces Name (En) Name (Ar) 4 قطع Name (Ar)…" at bounding box center [580, 292] width 763 height 78
click at [770, 311] on input "115" at bounding box center [784, 307] width 72 height 25
type input "0"
type input "125"
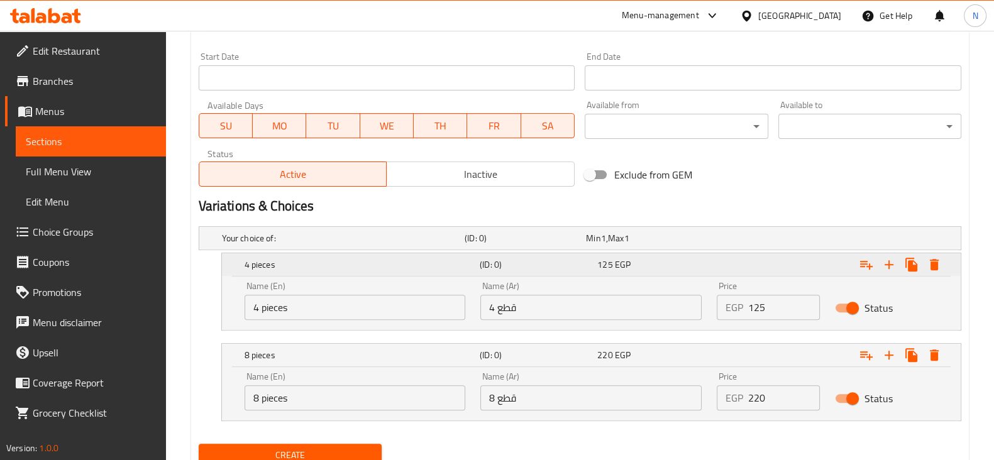
click at [349, 270] on div "4 pieces" at bounding box center [359, 265] width 235 height 18
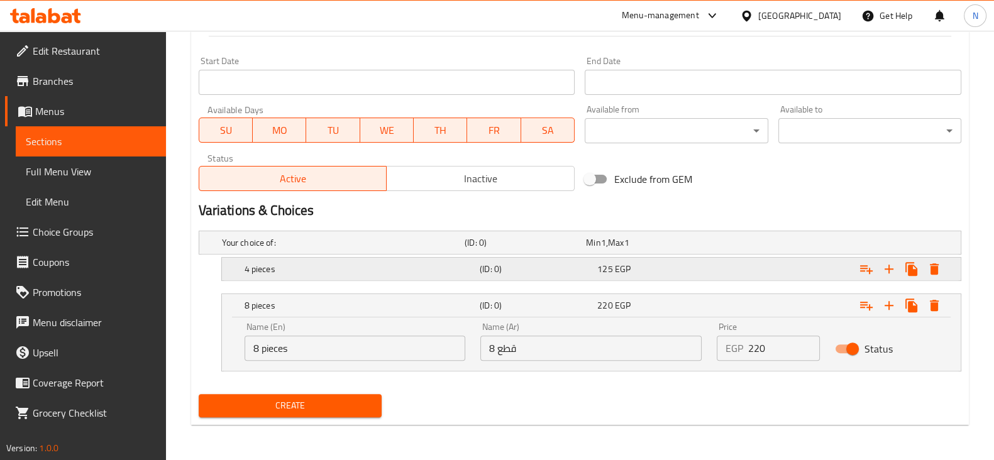
scroll to position [509, 0]
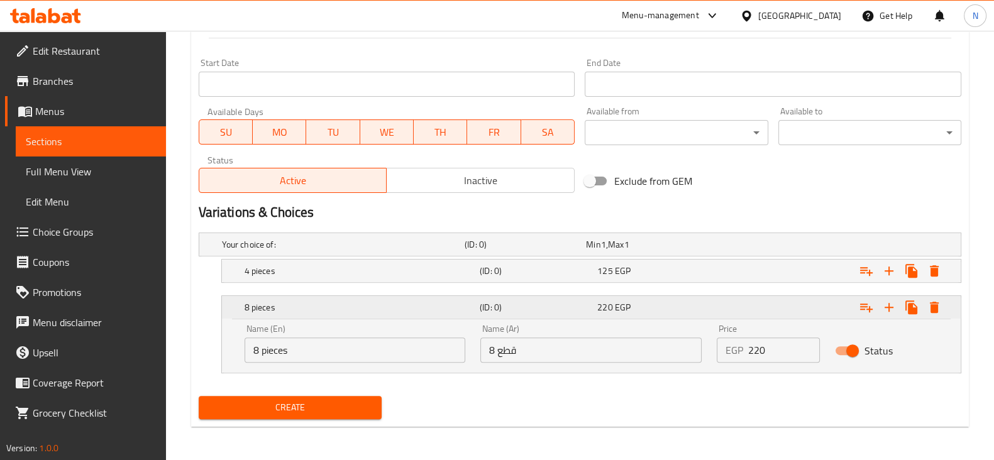
click at [343, 305] on h5 "8 pieces" at bounding box center [360, 307] width 230 height 13
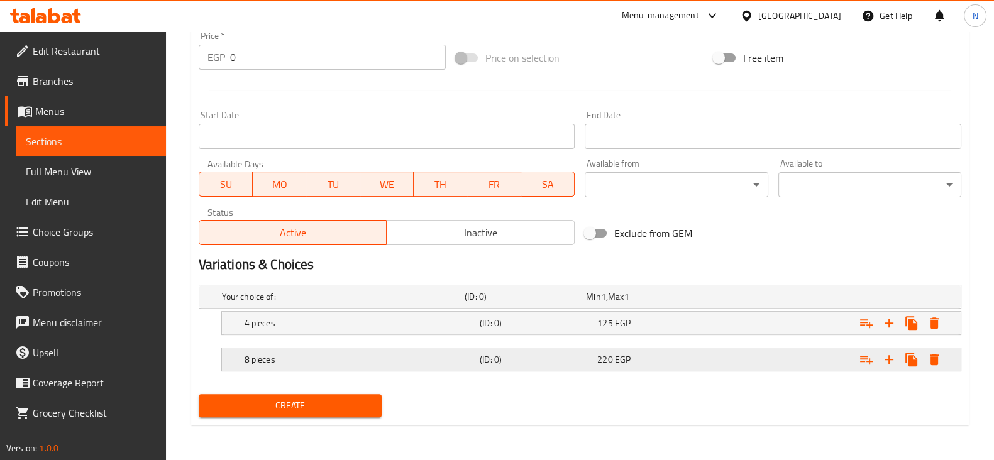
scroll to position [455, 0]
click at [333, 350] on div "8 pieces (ID: 0) 220 EGP" at bounding box center [595, 361] width 706 height 28
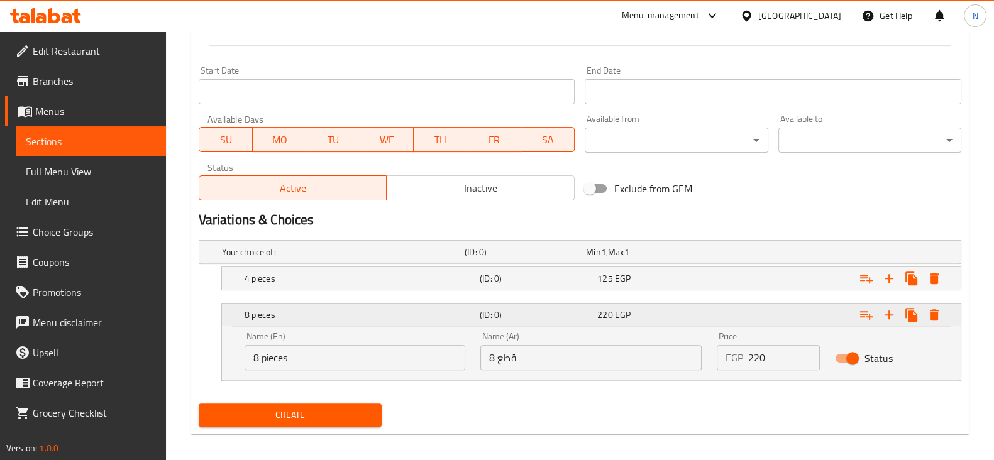
scroll to position [509, 0]
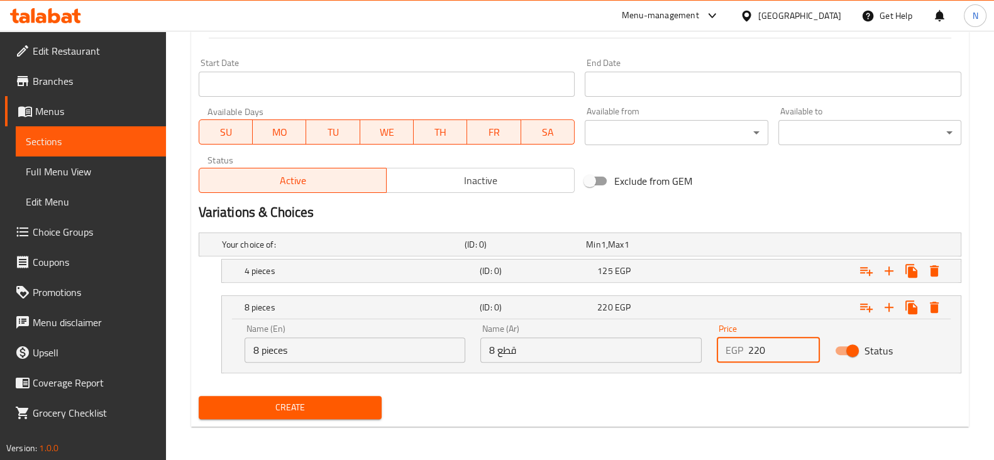
click at [764, 348] on input "220" at bounding box center [784, 350] width 72 height 25
type input "0"
type input "240"
click at [375, 310] on h5 "8 pieces" at bounding box center [360, 307] width 230 height 13
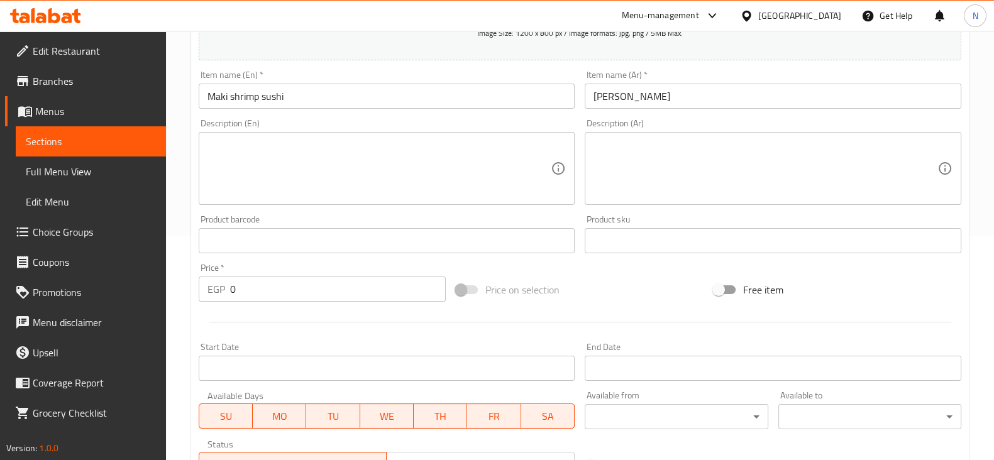
scroll to position [455, 0]
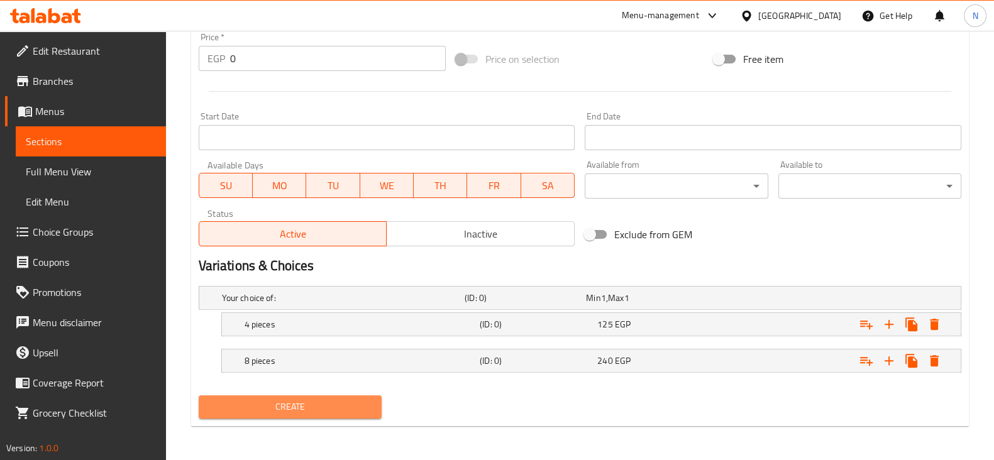
click at [336, 410] on span "Create" at bounding box center [290, 407] width 163 height 16
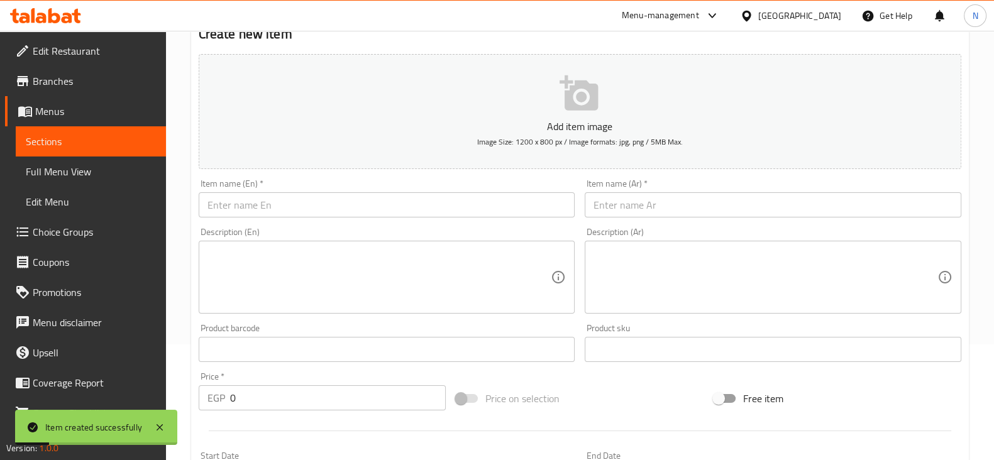
scroll to position [108, 0]
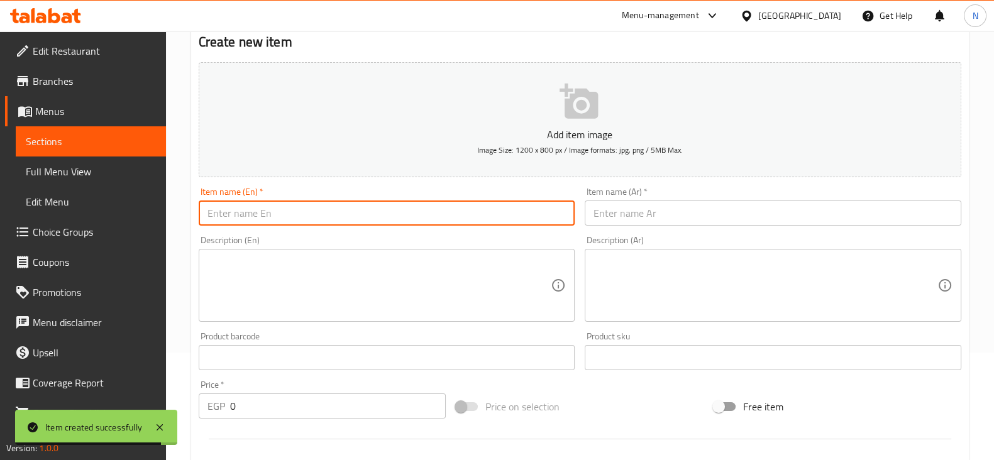
click at [238, 204] on input "text" at bounding box center [387, 213] width 377 height 25
type input "v"
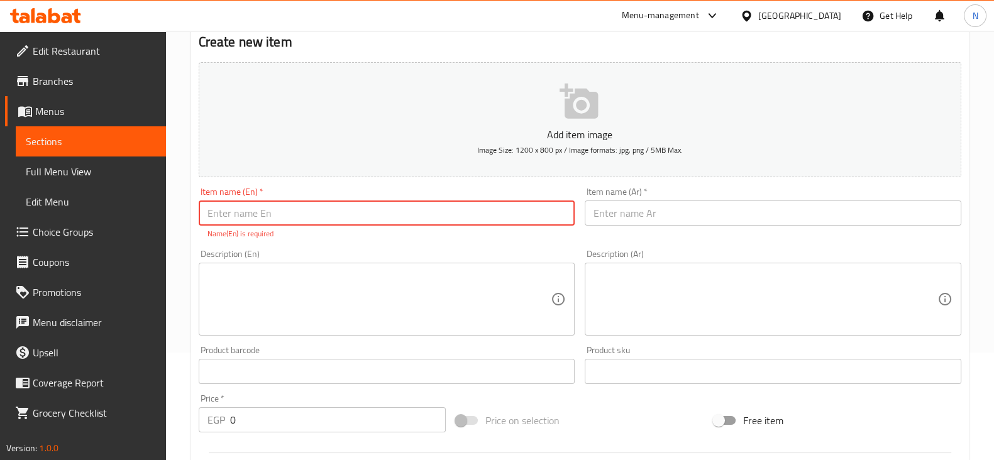
paste input "chicken"
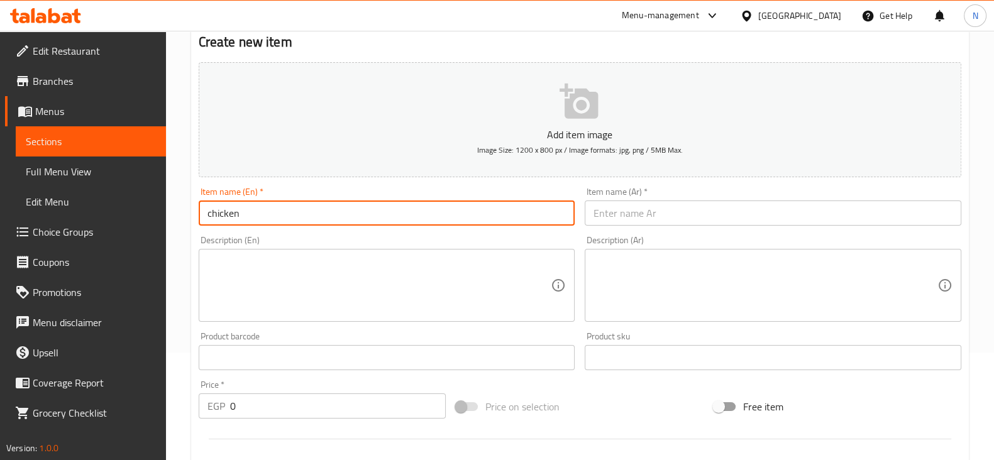
paste input "[PERSON_NAME]"
drag, startPoint x: 314, startPoint y: 216, endPoint x: 192, endPoint y: 206, distance: 122.4
click at [194, 206] on div "Item name (En)   * chicken Maki Sushi Item name (En) *" at bounding box center [387, 206] width 387 height 48
type input "chicken Maki Sushi"
paste input "دجاج ماكي سوشي"
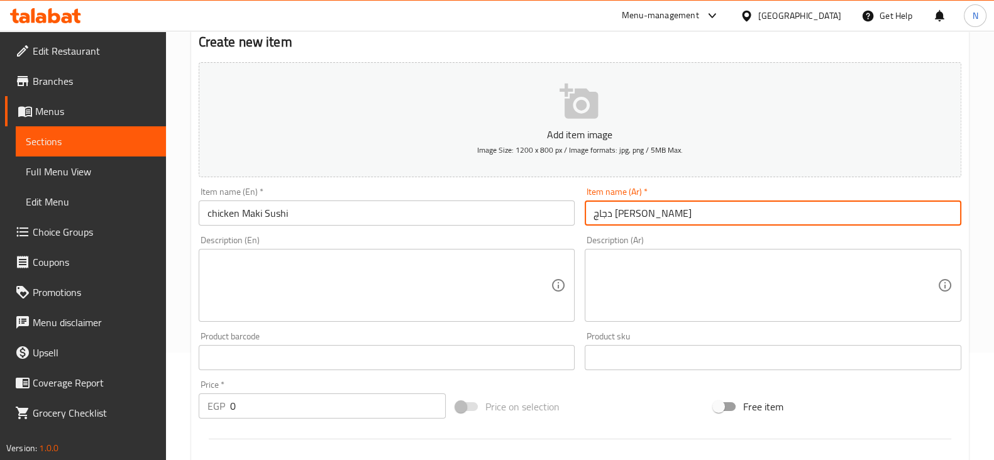
click at [624, 209] on input "دجاج ماكي سوشي" at bounding box center [773, 213] width 377 height 25
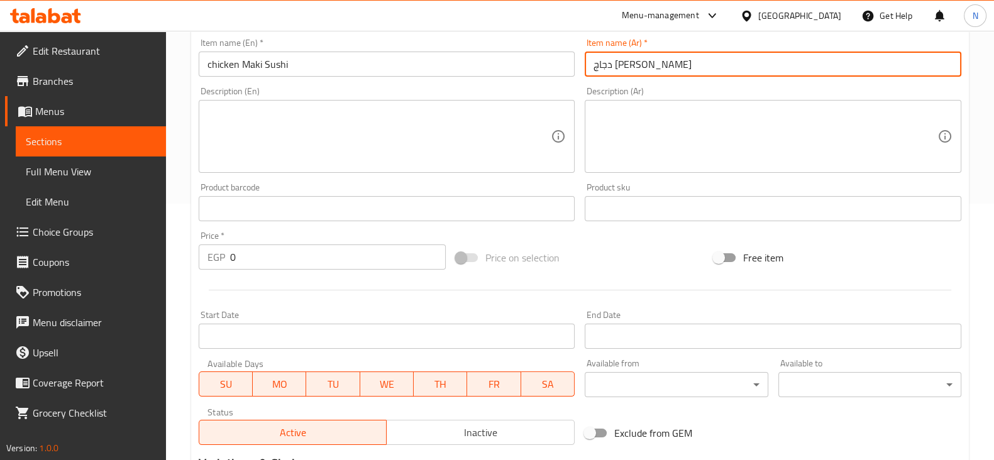
scroll to position [455, 0]
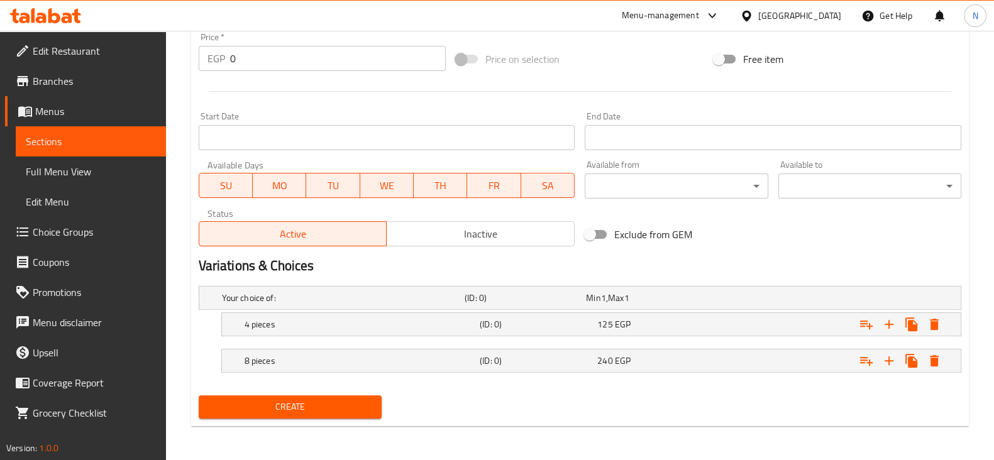
type input "دجاج ماكي سوشي"
click at [594, 326] on div "(ID: 0)" at bounding box center [536, 325] width 118 height 18
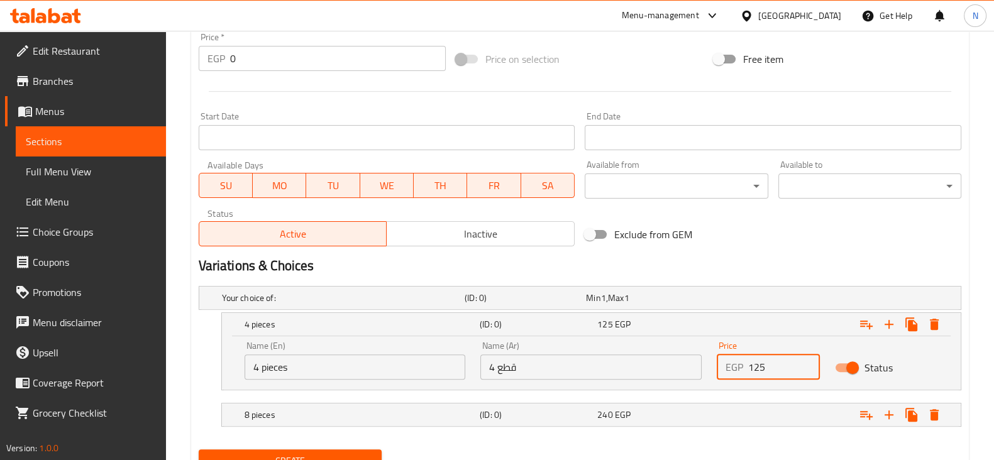
click at [761, 365] on input "125" at bounding box center [784, 367] width 72 height 25
type input "0"
type input "120"
click at [575, 409] on h5 "(ID: 0)" at bounding box center [536, 415] width 113 height 13
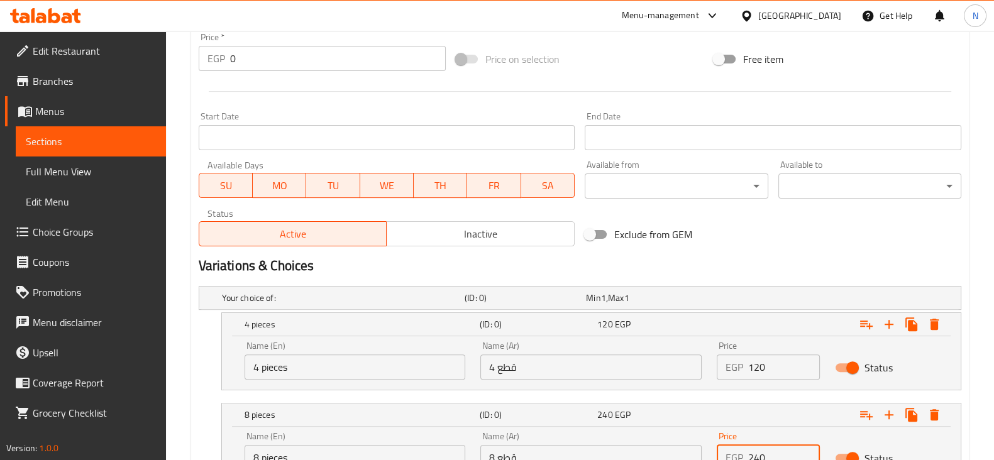
click at [772, 453] on input "240" at bounding box center [784, 457] width 72 height 25
type input "0"
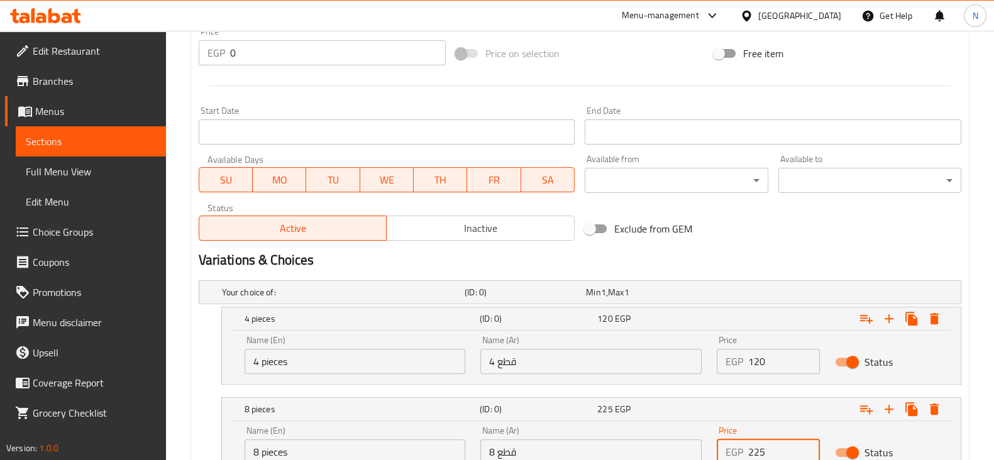
scroll to position [563, 0]
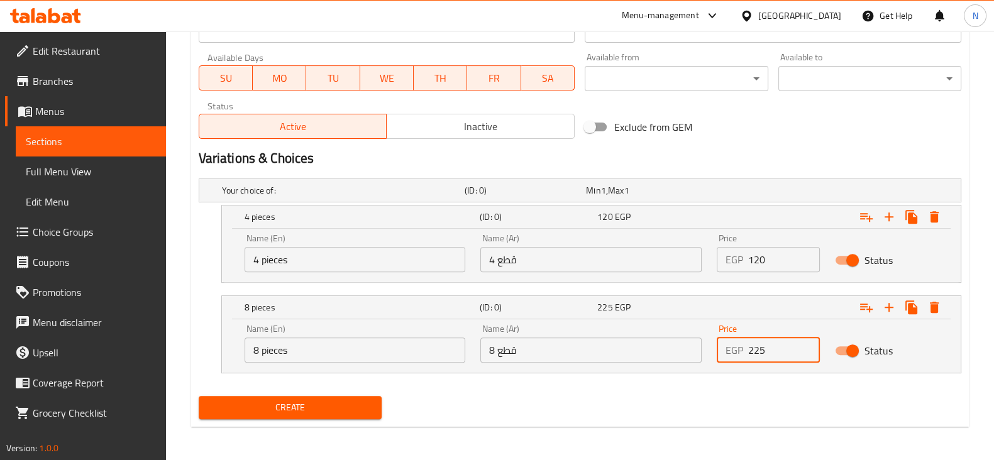
type input "225"
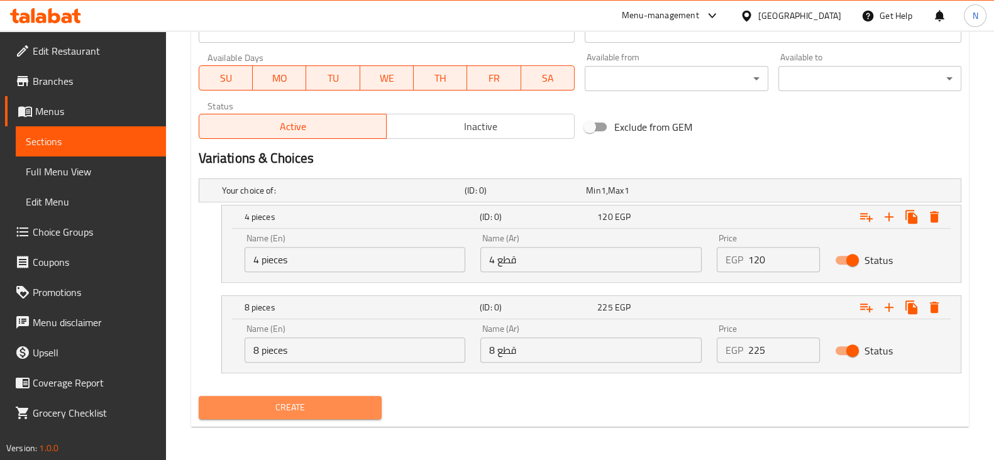
click at [356, 404] on span "Create" at bounding box center [290, 408] width 163 height 16
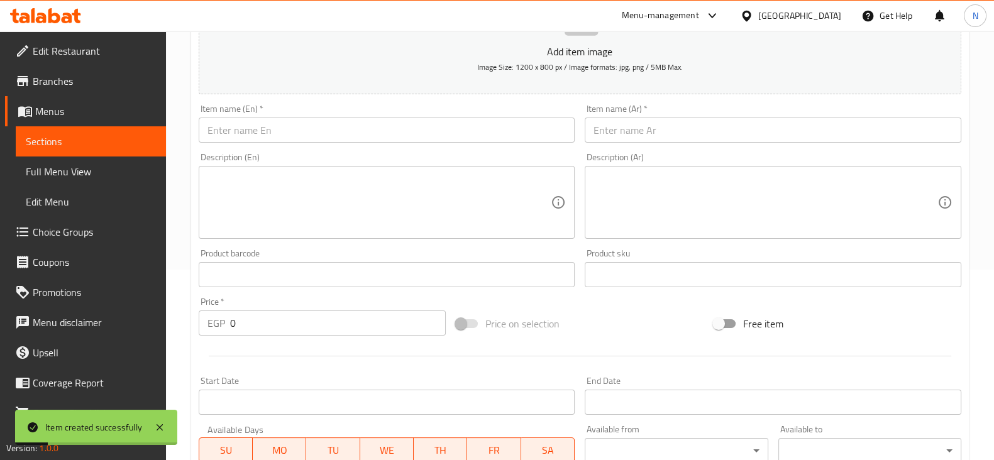
scroll to position [187, 0]
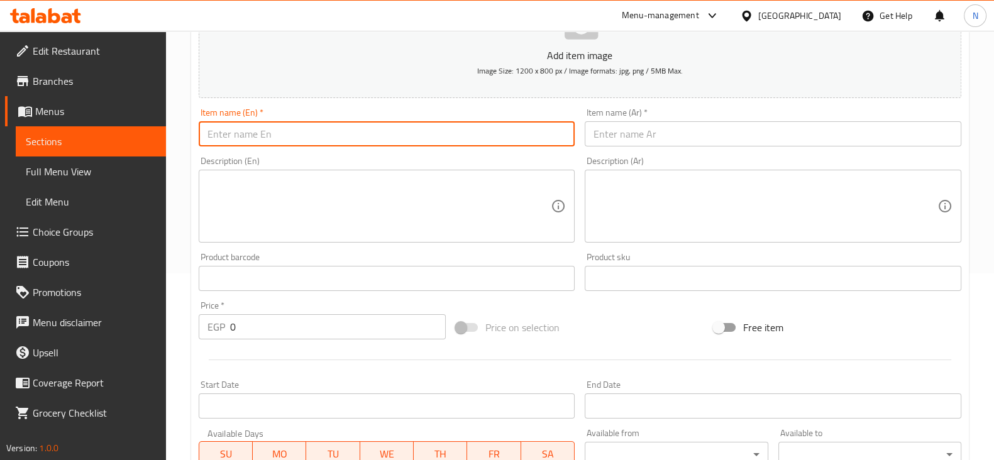
click at [282, 122] on input "text" at bounding box center [387, 133] width 377 height 25
paste input "tuna"
click at [211, 134] on input "tuna" at bounding box center [387, 133] width 377 height 25
click at [270, 133] on input "Tuna" at bounding box center [387, 133] width 377 height 25
paste input "[PERSON_NAME]"
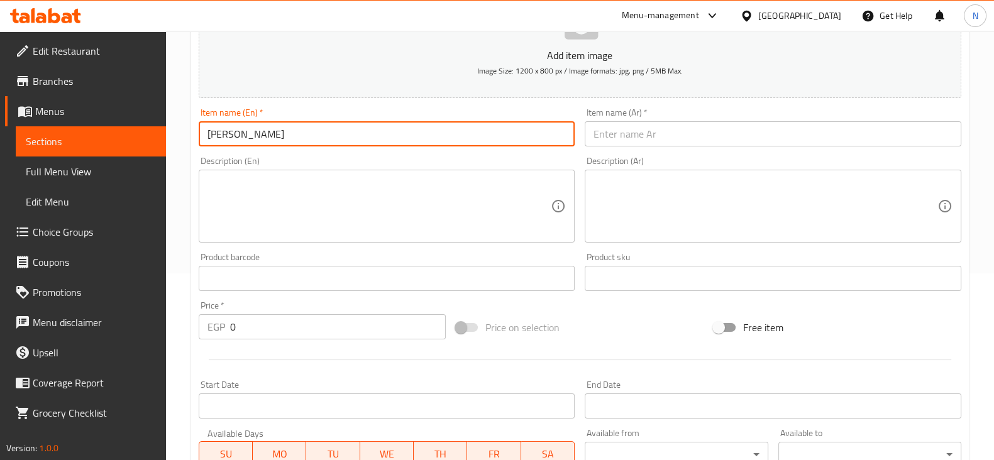
drag, startPoint x: 281, startPoint y: 130, endPoint x: 184, endPoint y: 130, distance: 96.2
click at [184, 130] on div "Home / Restaurants management / Menus / Sections / item / create Maki Sushi sec…" at bounding box center [580, 341] width 828 height 994
type input "Tuna Maki Sushi"
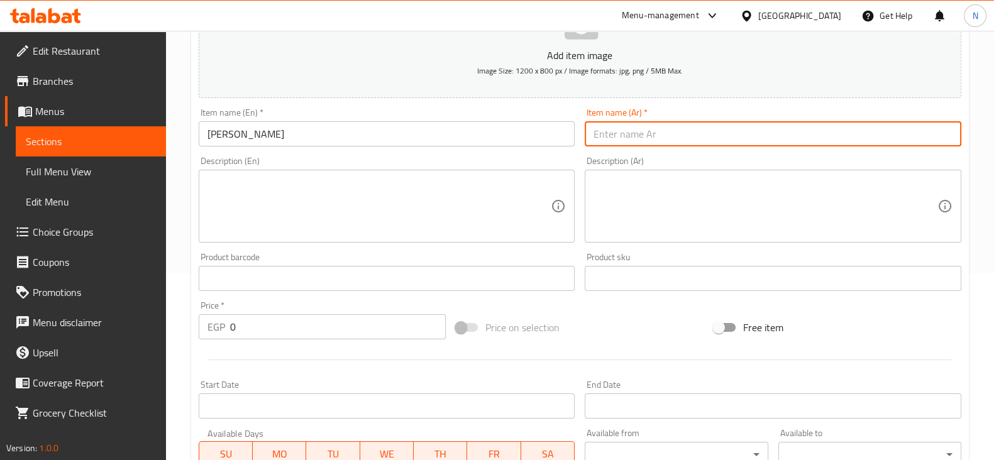
click at [648, 133] on input "text" at bounding box center [773, 133] width 377 height 25
paste input "سوشي تونة ماكي"
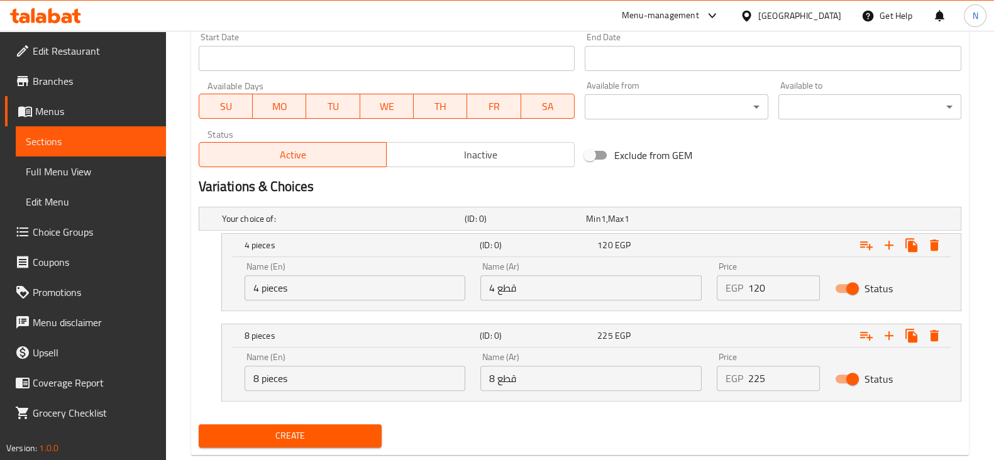
scroll to position [559, 0]
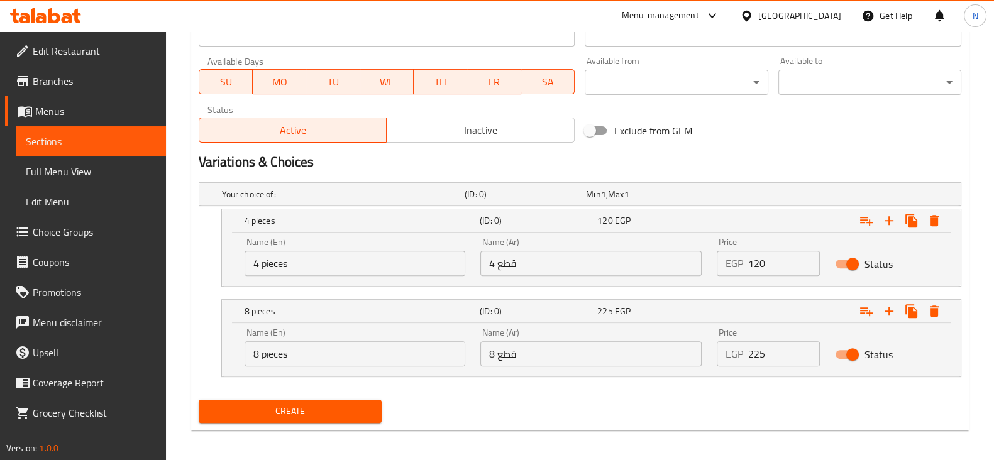
type input "سوشي تونة ماكي"
click at [789, 262] on input "120" at bounding box center [784, 263] width 72 height 25
type input "0"
type input "125"
click at [770, 348] on input "225" at bounding box center [784, 354] width 72 height 25
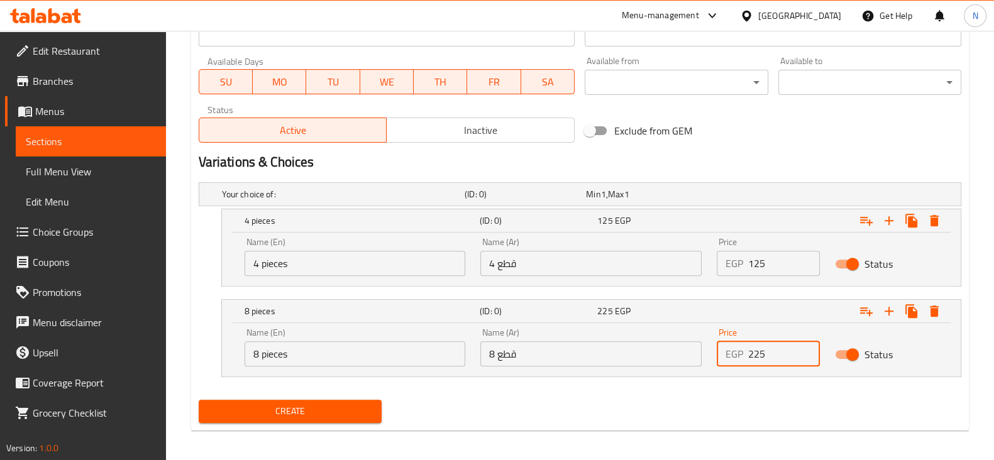
type input "0"
type input "240"
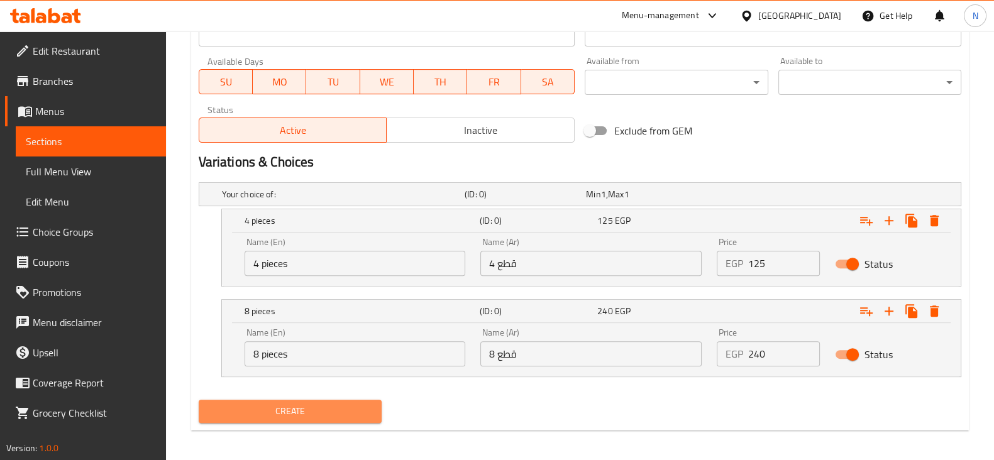
click at [353, 400] on button "Create" at bounding box center [290, 411] width 183 height 23
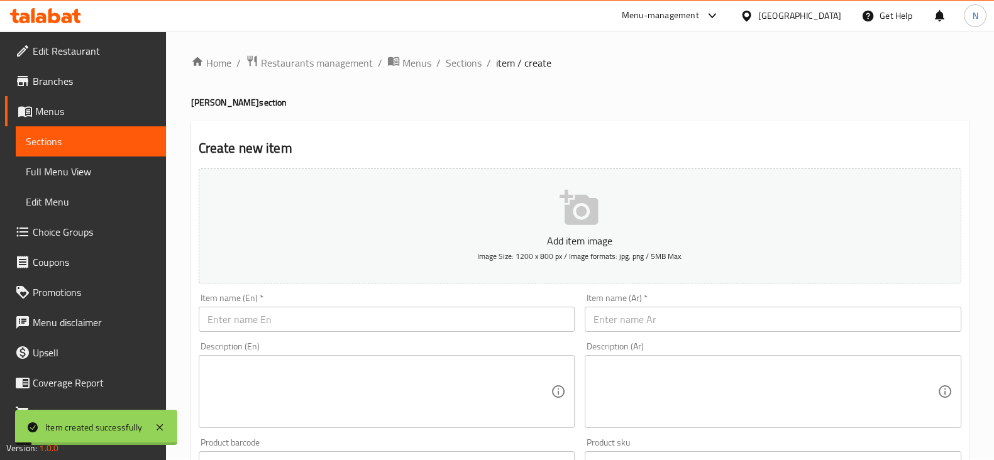
scroll to position [0, 0]
click at [454, 64] on span "Sections" at bounding box center [464, 64] width 36 height 15
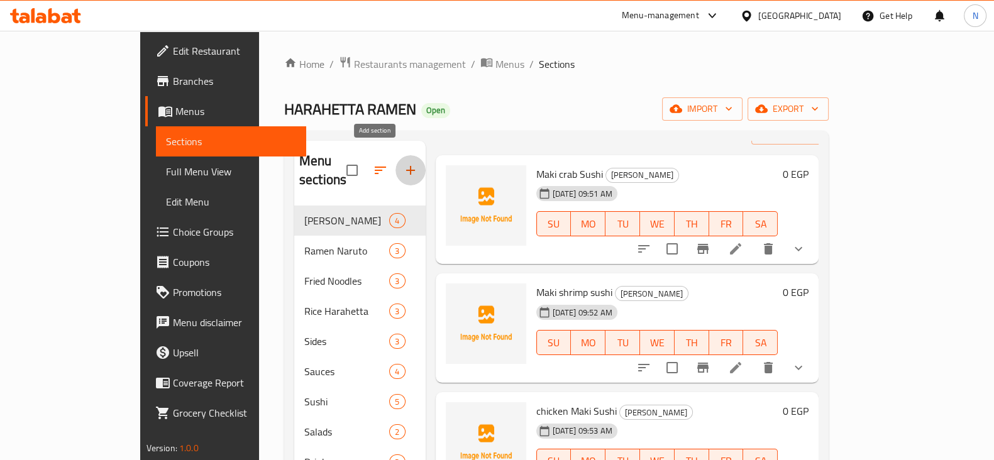
click at [403, 163] on icon "button" at bounding box center [410, 170] width 15 height 15
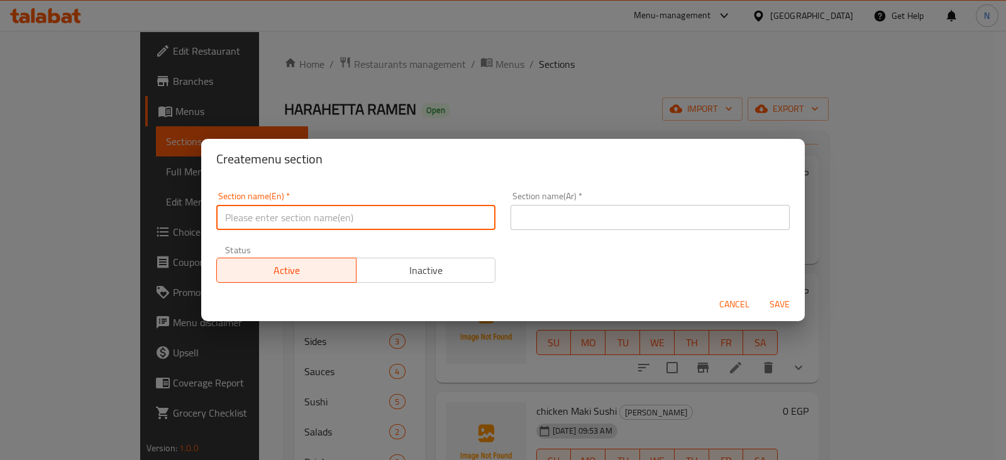
click at [340, 211] on input "text" at bounding box center [355, 217] width 279 height 25
paste input "Uramaki Sushi"
type input "Uramaki Sushi"
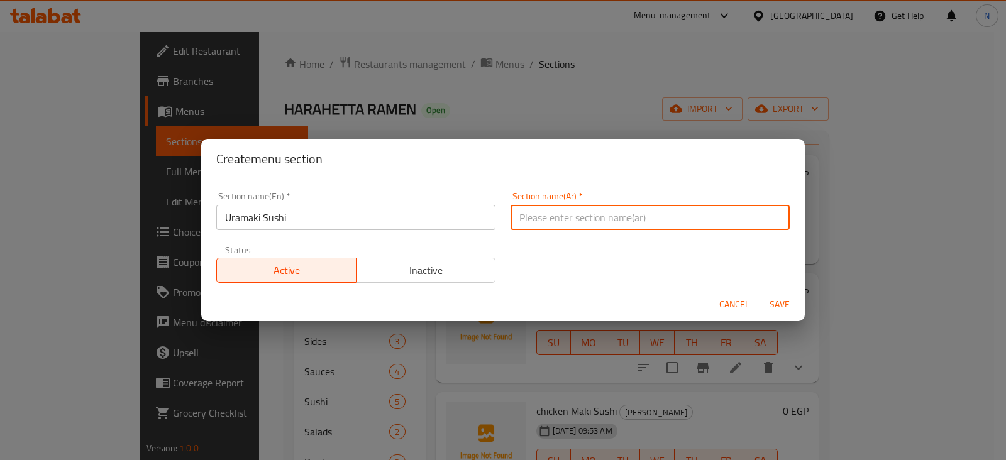
click at [582, 219] on input "text" at bounding box center [650, 217] width 279 height 25
paste input "اوراماكي سوشي"
type input "اوراماكي سوشياوراماكي سوشي"
drag, startPoint x: 658, startPoint y: 215, endPoint x: 459, endPoint y: 228, distance: 199.8
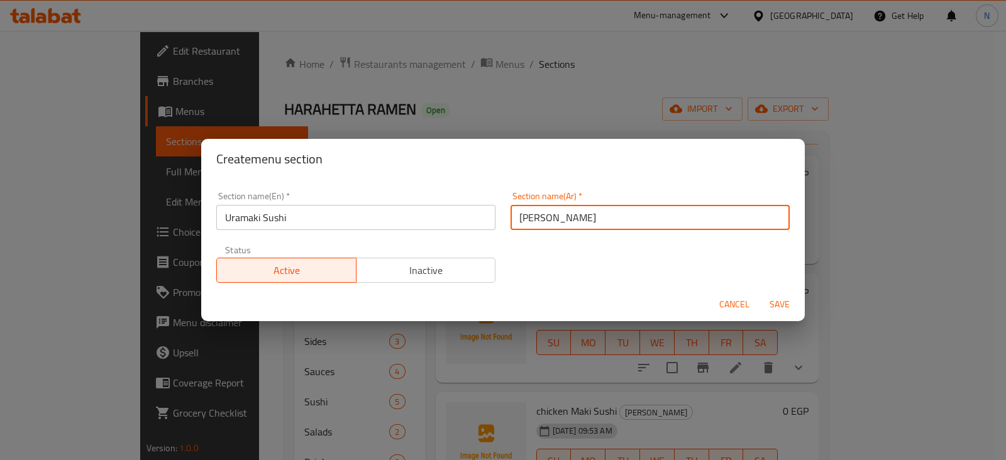
click at [459, 228] on div "Section name(En)   * Uramaki Sushi Section name(En) * Section name(Ar)   * اورا…" at bounding box center [503, 237] width 589 height 106
paste input "اوراماكي سوشي"
type input "اوراماكي سوشي"
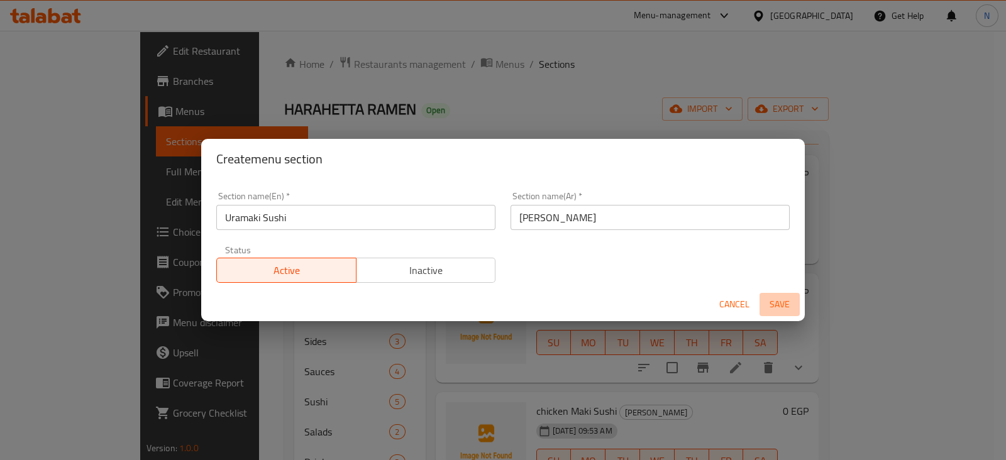
click at [786, 297] on span "Save" at bounding box center [780, 305] width 30 height 16
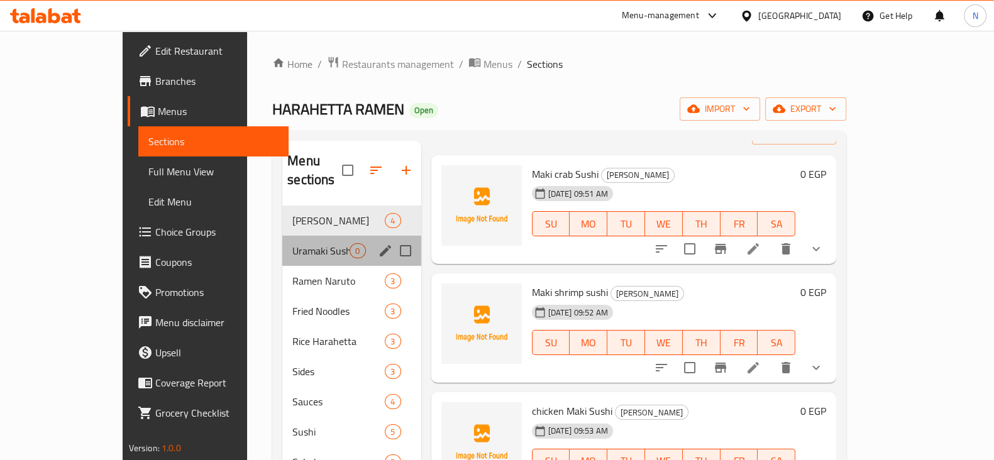
click at [282, 240] on div "Uramaki Sushi 0" at bounding box center [351, 251] width 138 height 30
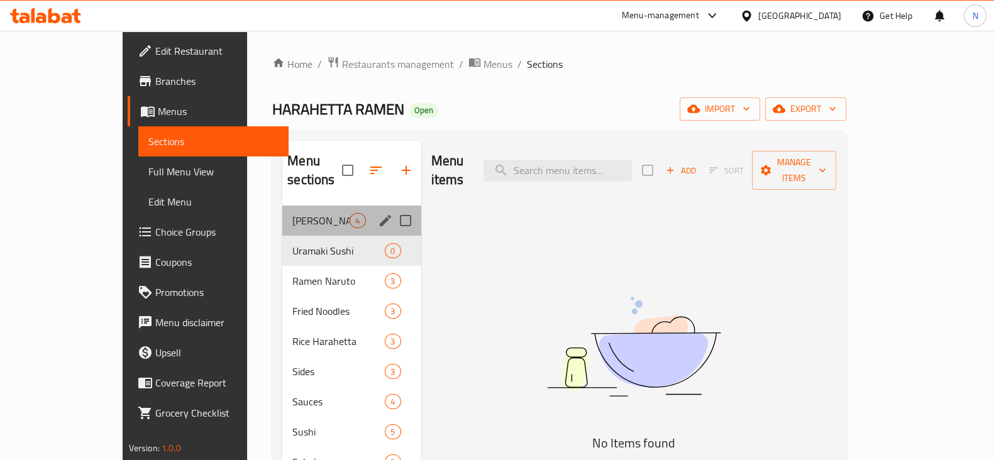
click at [282, 206] on div "Maki Sushi 4" at bounding box center [351, 221] width 138 height 30
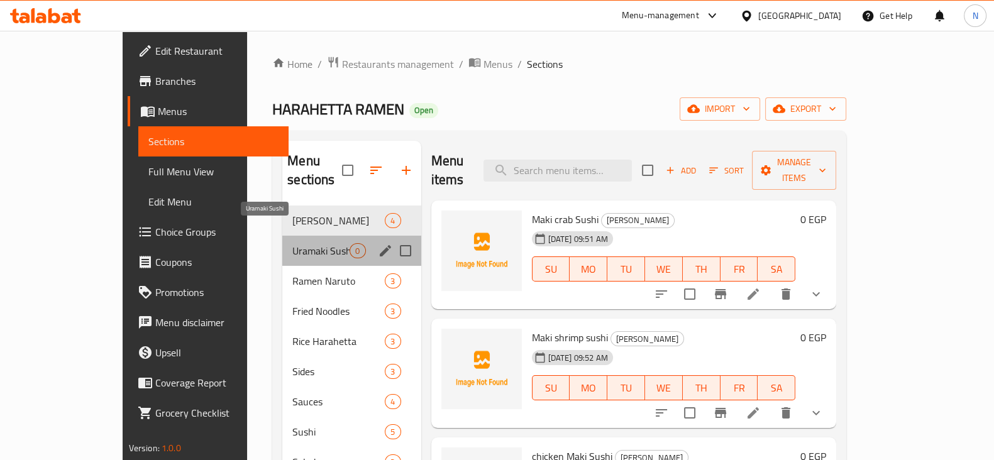
click at [292, 243] on span "Uramaki Sushi" at bounding box center [320, 250] width 57 height 15
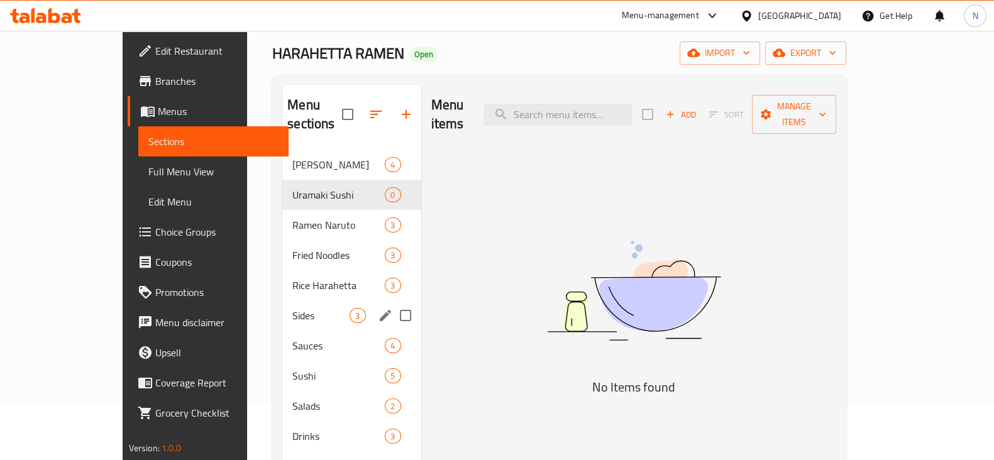
scroll to position [58, 0]
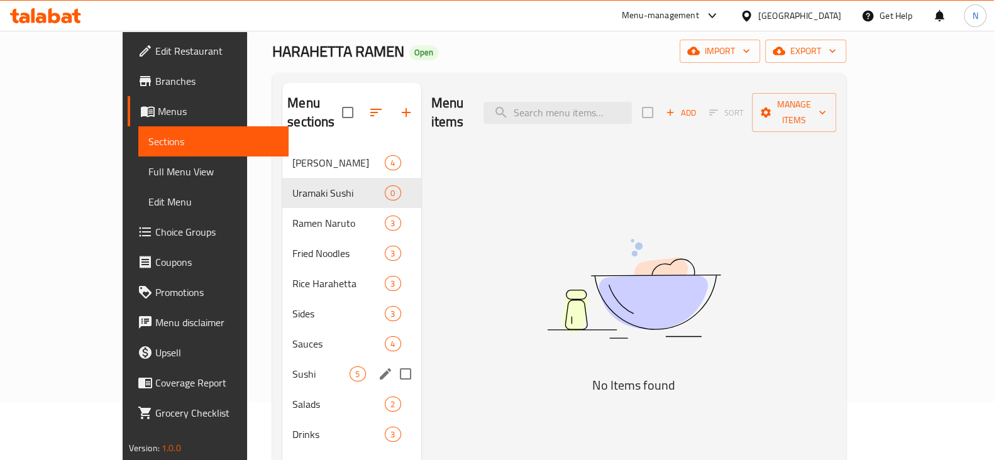
click at [282, 359] on div "Sushi 5" at bounding box center [351, 374] width 138 height 30
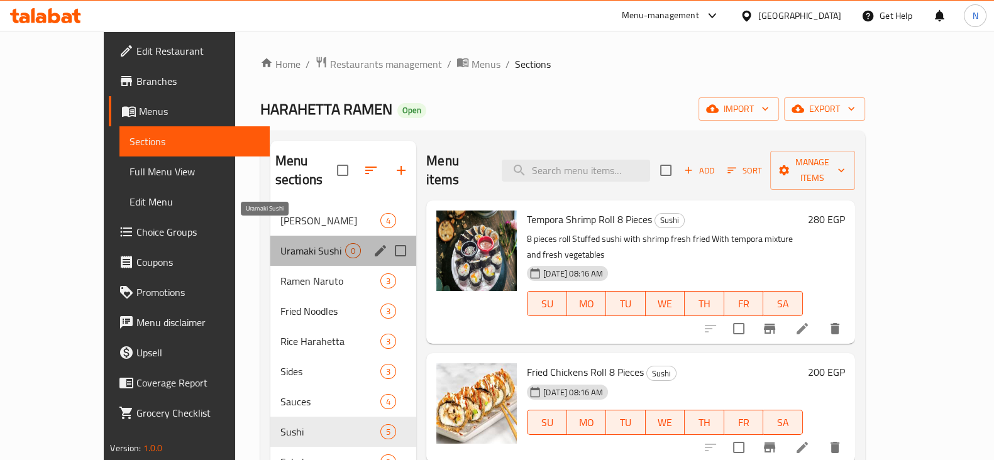
click at [281, 243] on span "Uramaki Sushi" at bounding box center [313, 250] width 65 height 15
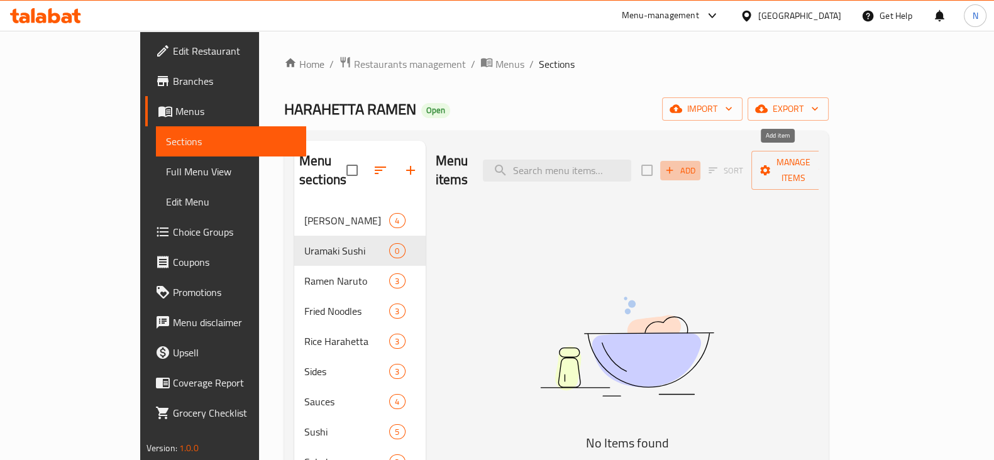
click at [697, 164] on span "Add" at bounding box center [681, 171] width 34 height 14
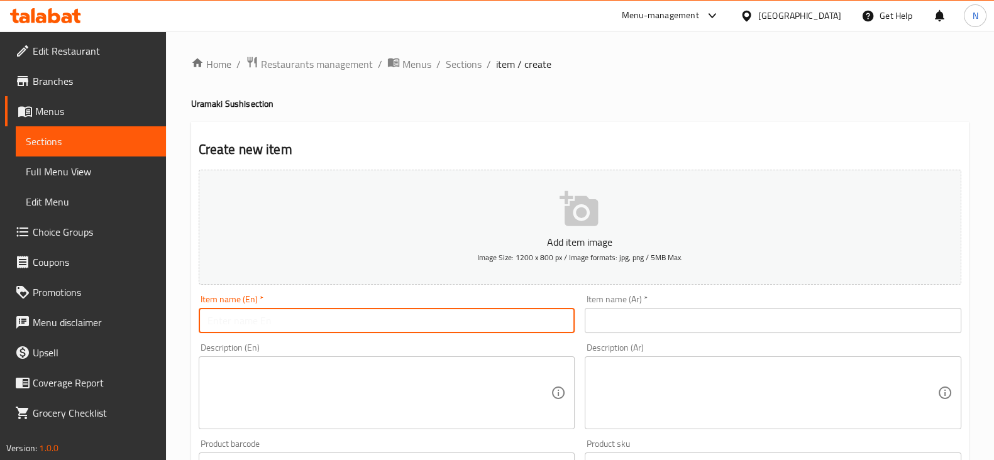
paste input "crab"
click at [353, 328] on input "crab" at bounding box center [387, 320] width 377 height 25
paste input "Uramaki Sushi"
drag, startPoint x: 346, startPoint y: 322, endPoint x: 189, endPoint y: 310, distance: 157.7
click at [189, 310] on div "Home / Restaurants management / Menus / Sections / item / create Uramaki Sushi …" at bounding box center [580, 460] width 828 height 858
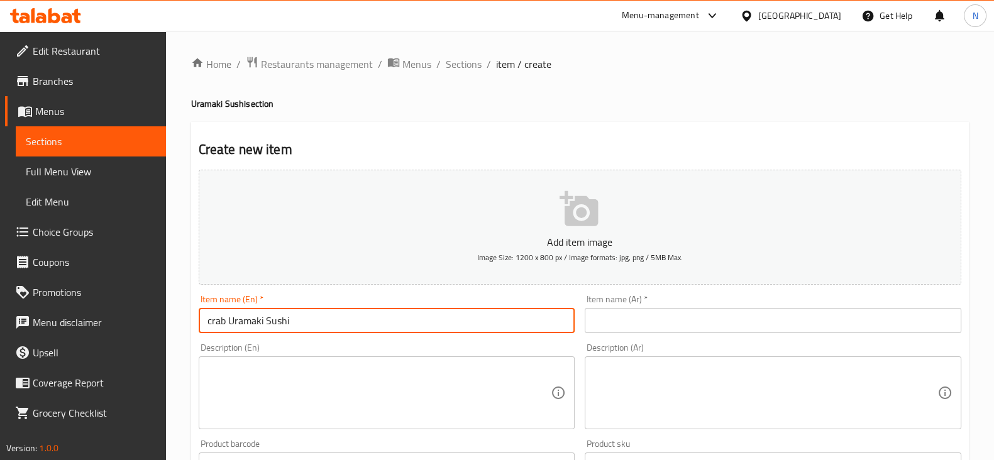
type input "crab Uramaki Sushi"
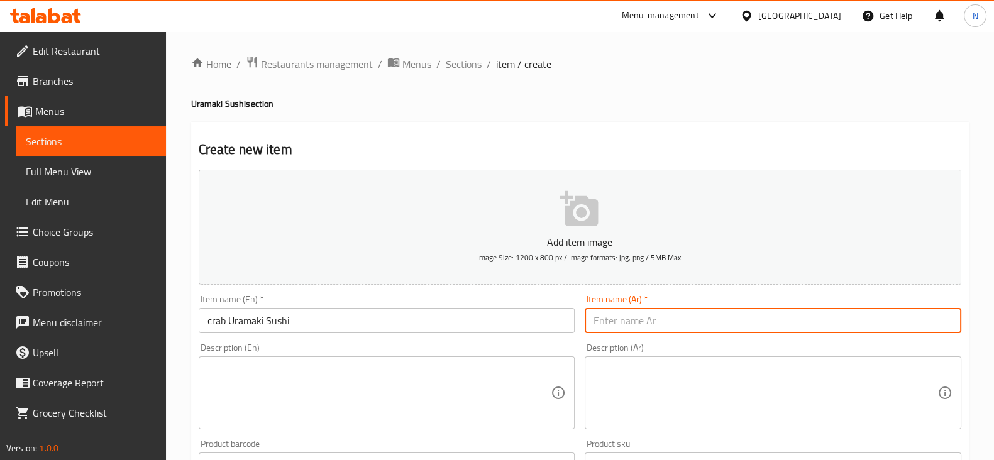
click at [680, 308] on input "text" at bounding box center [773, 320] width 377 height 25
paste input "سوشي السلطعون أوراماكي"
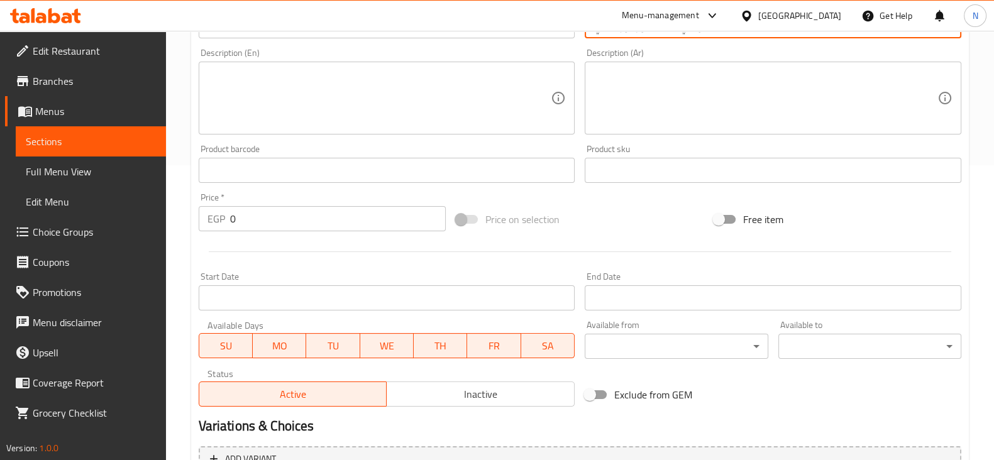
scroll to position [428, 0]
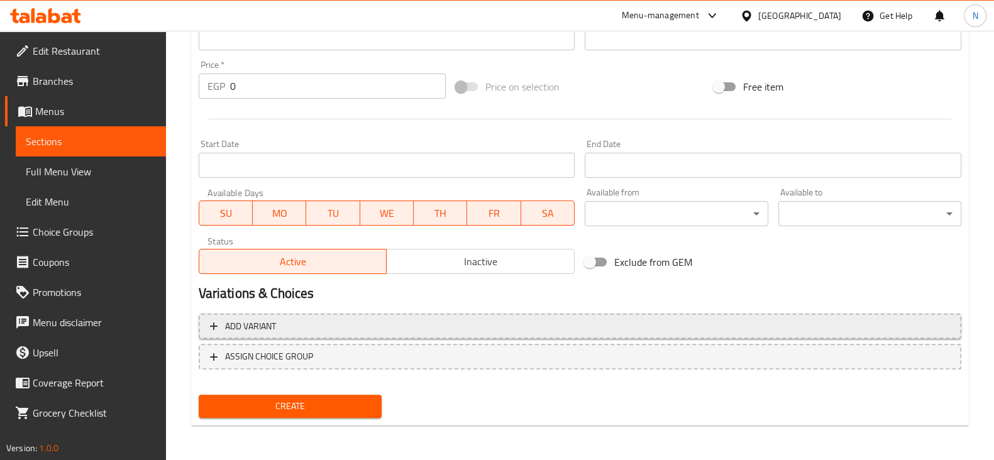
type input "سوشي السلطعون أوراماكي"
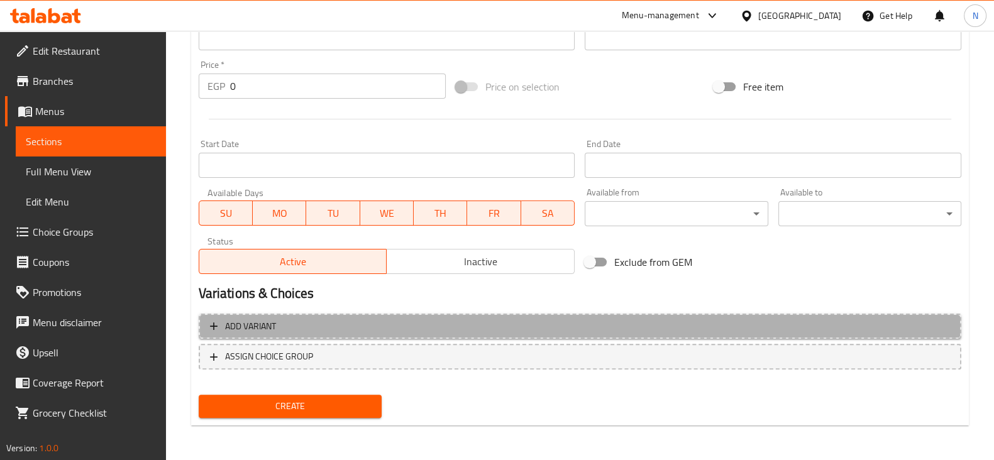
click at [308, 319] on span "Add variant" at bounding box center [580, 327] width 740 height 16
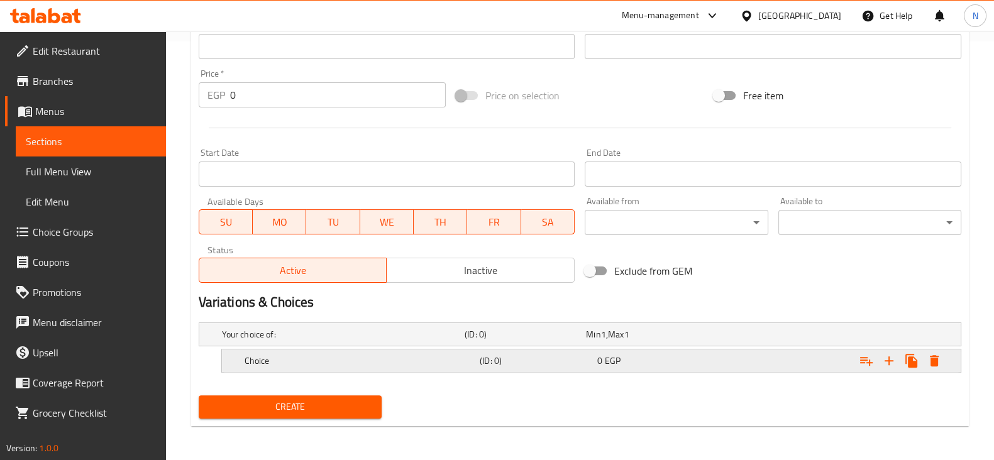
click at [308, 357] on h5 "Choice" at bounding box center [360, 361] width 230 height 13
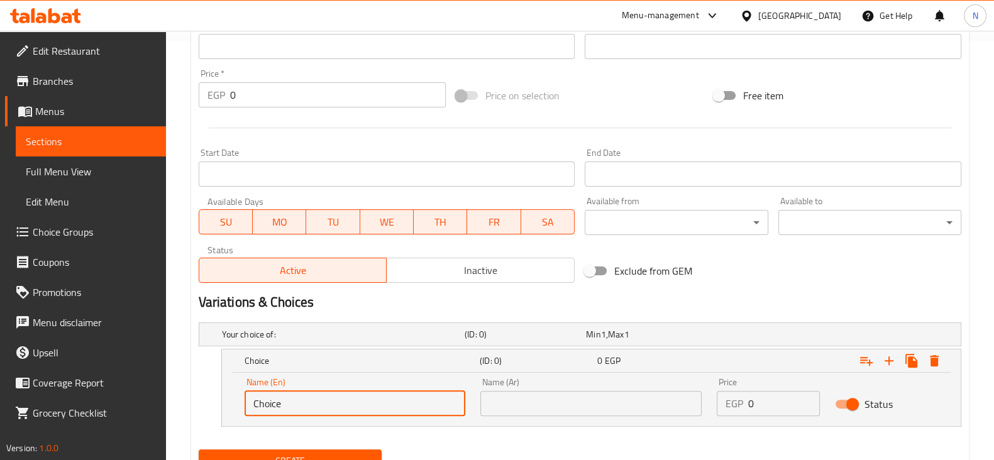
click at [318, 405] on input "Choice" at bounding box center [355, 403] width 221 height 25
paste input "4 pieces"
type input "4 pieces"
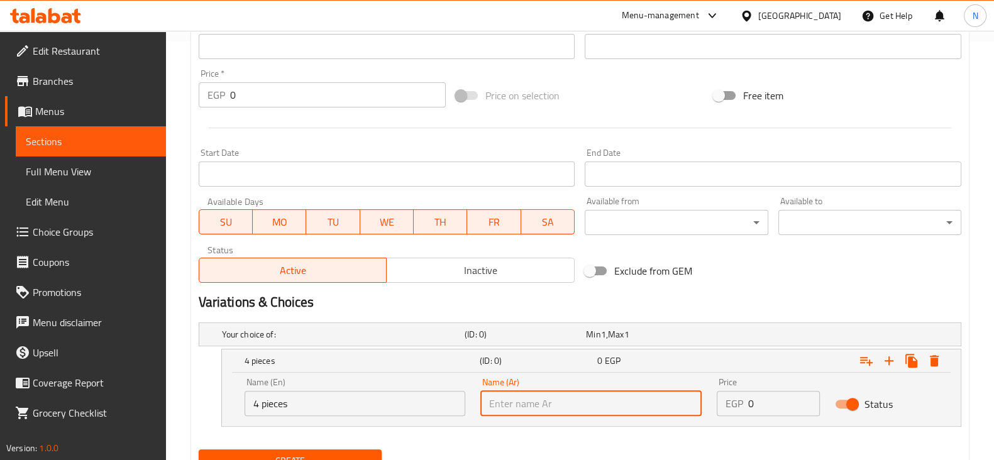
click at [547, 400] on input "text" at bounding box center [590, 403] width 221 height 25
paste input "4 قطع"
type input "4 قطع"
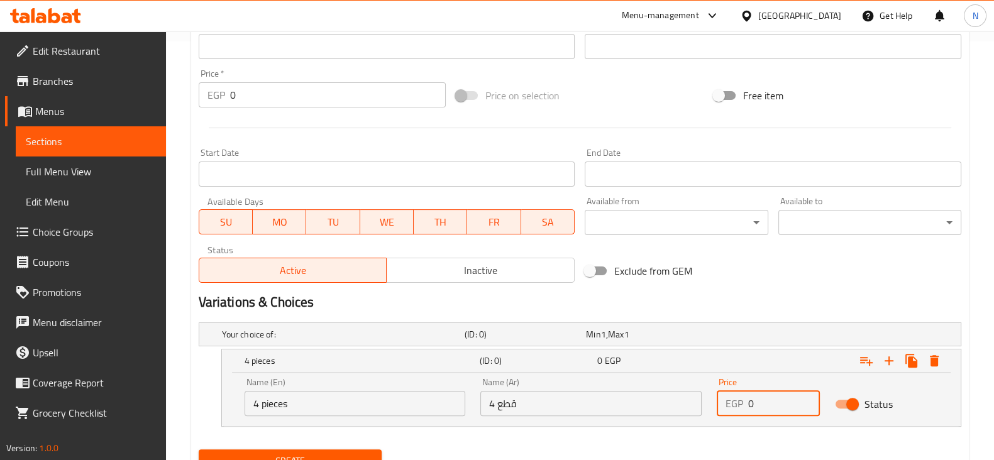
click at [796, 407] on input "0" at bounding box center [784, 403] width 72 height 25
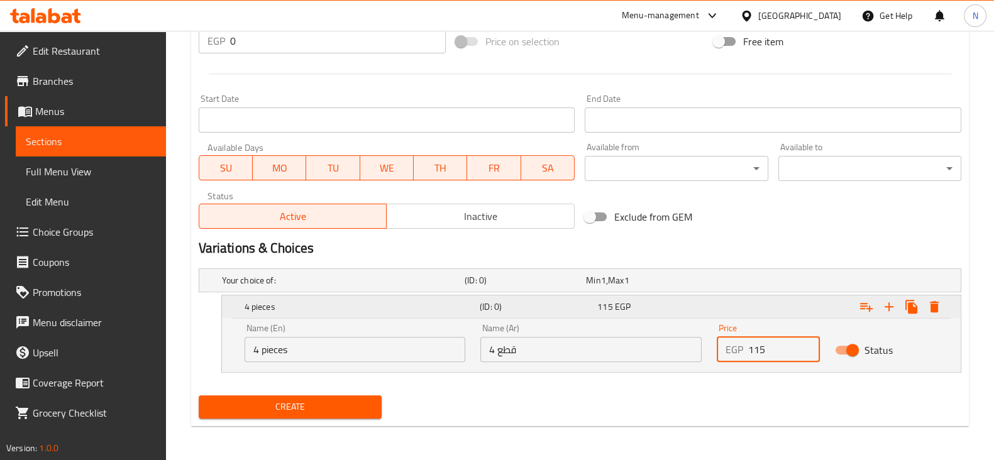
type input "115"
click at [895, 296] on div "Expand" at bounding box center [900, 307] width 91 height 23
click at [889, 300] on icon "Expand" at bounding box center [889, 306] width 15 height 15
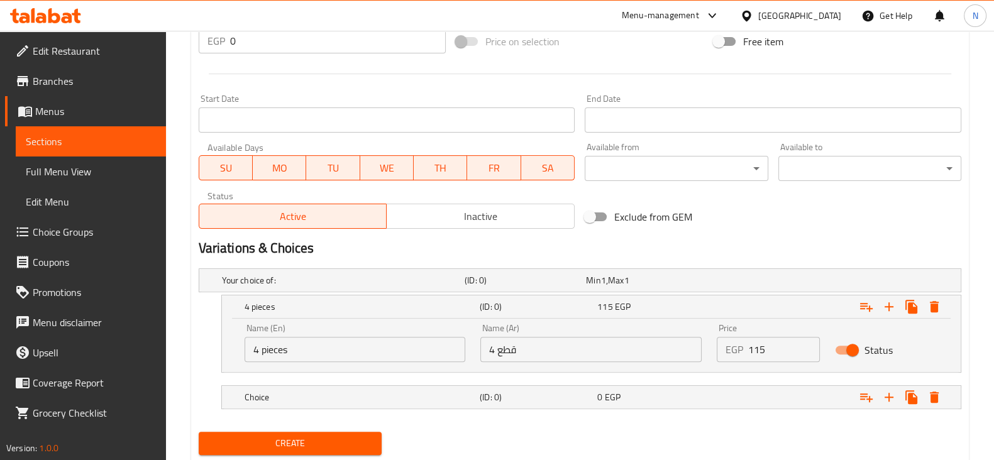
scroll to position [509, 0]
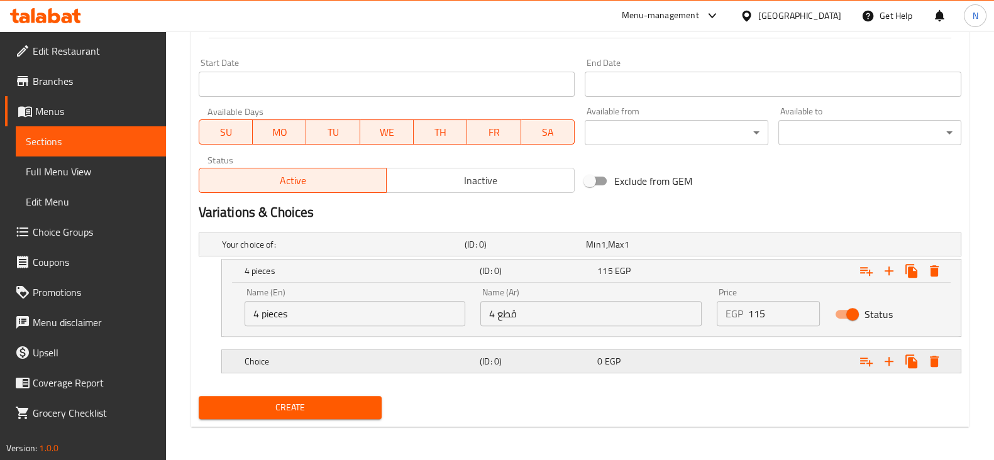
click at [310, 368] on div "Choice" at bounding box center [359, 362] width 235 height 18
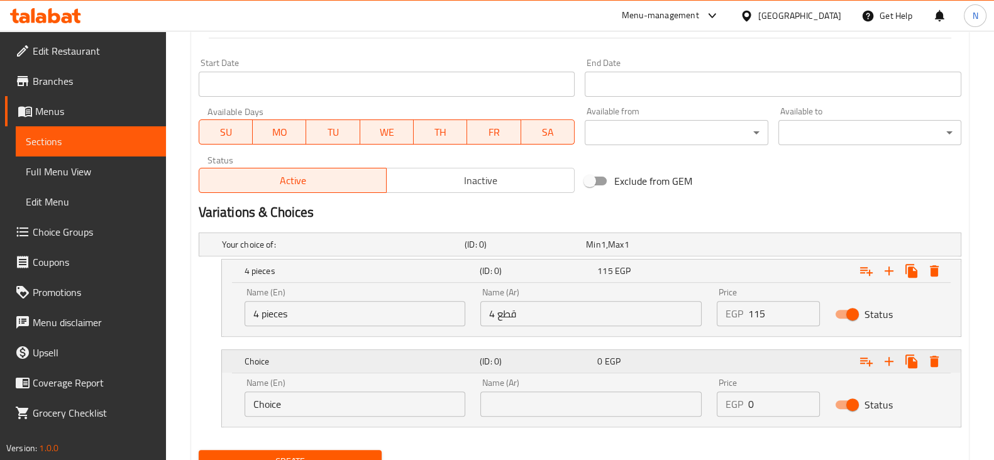
scroll to position [563, 0]
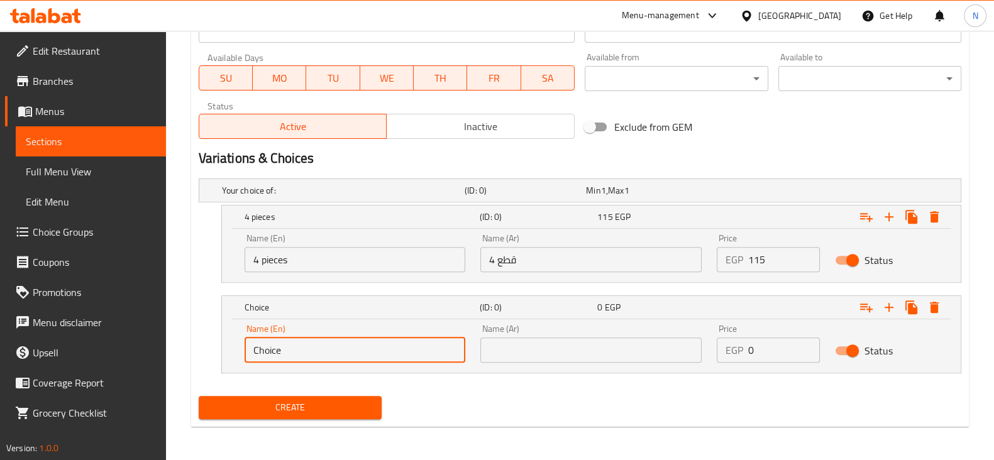
click at [287, 341] on input "Choice" at bounding box center [355, 350] width 221 height 25
paste input "8 pieces"
type input "8 pieces"
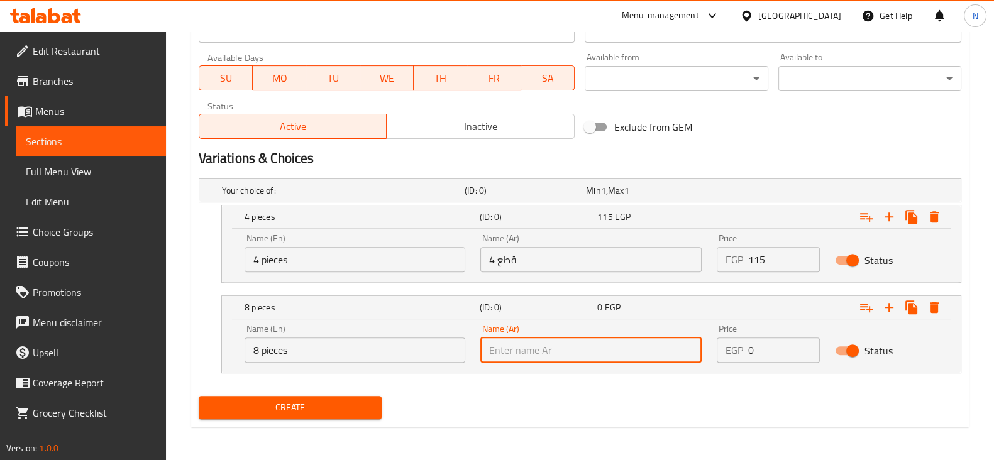
click at [503, 349] on input "text" at bounding box center [590, 350] width 221 height 25
paste input "8 قطع"
type input "8 قطع"
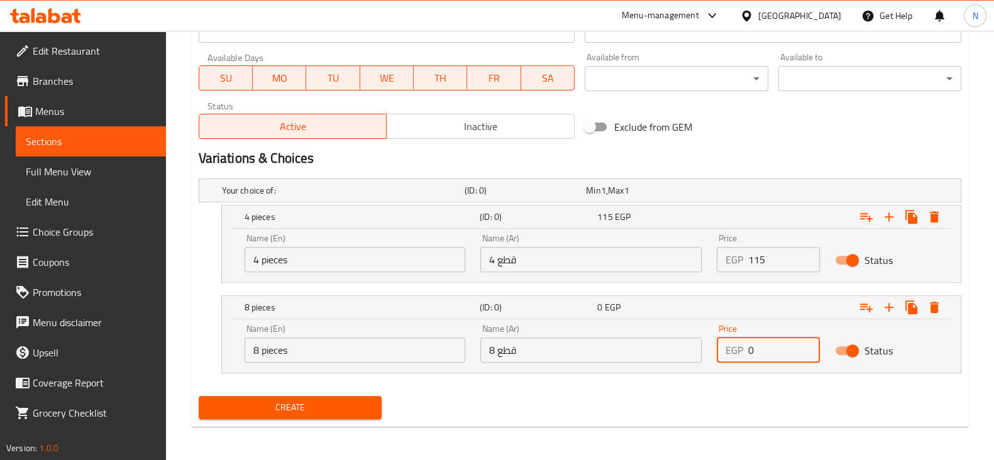
click at [786, 353] on input "0" at bounding box center [784, 350] width 72 height 25
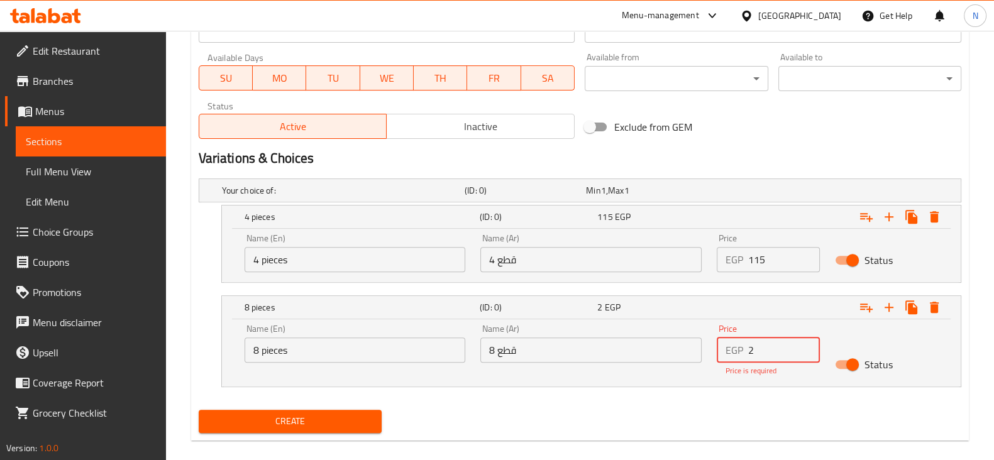
type input "22"
type input "220"
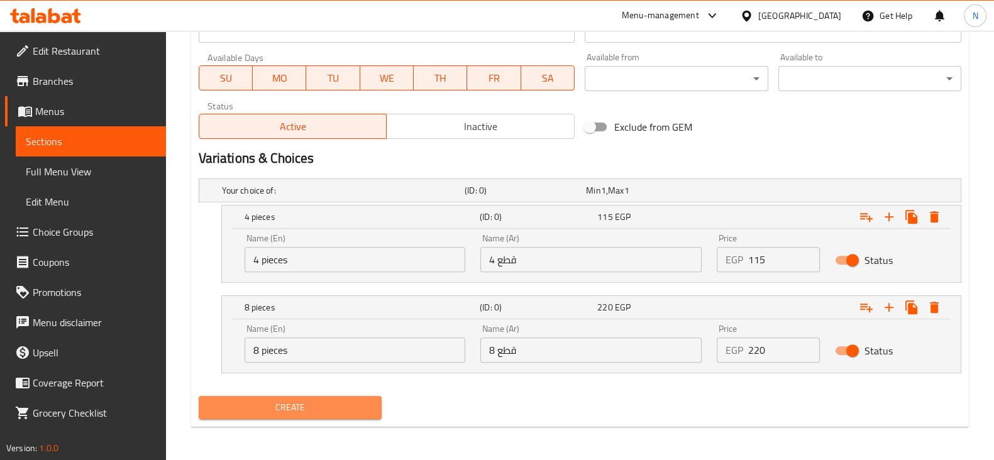
click at [324, 413] on button "Create" at bounding box center [290, 407] width 183 height 23
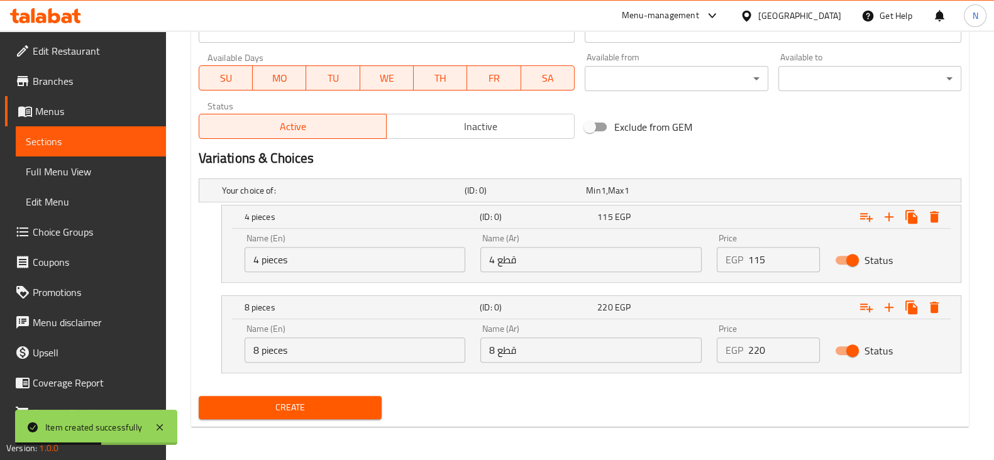
click at [797, 269] on input "115" at bounding box center [784, 259] width 72 height 25
type input "0"
type input "125"
click at [768, 353] on input "220" at bounding box center [784, 350] width 72 height 25
type input "0"
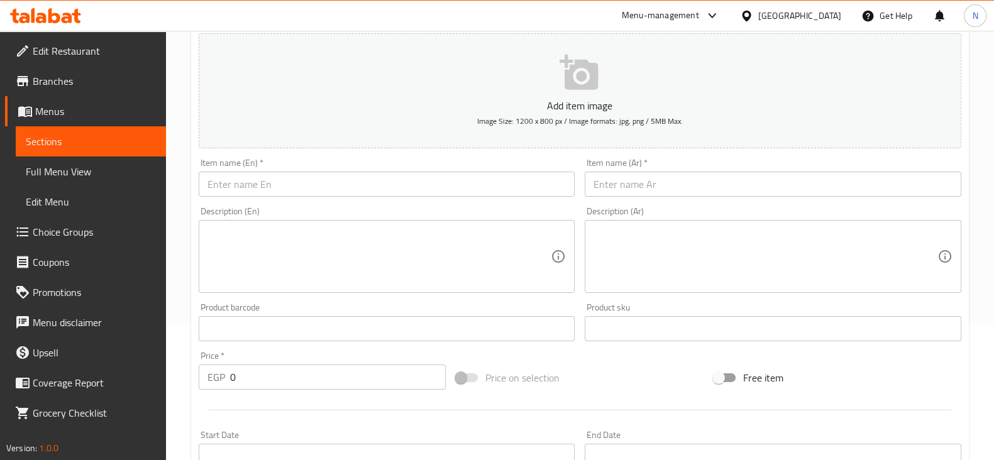
scroll to position [132, 0]
type input "230"
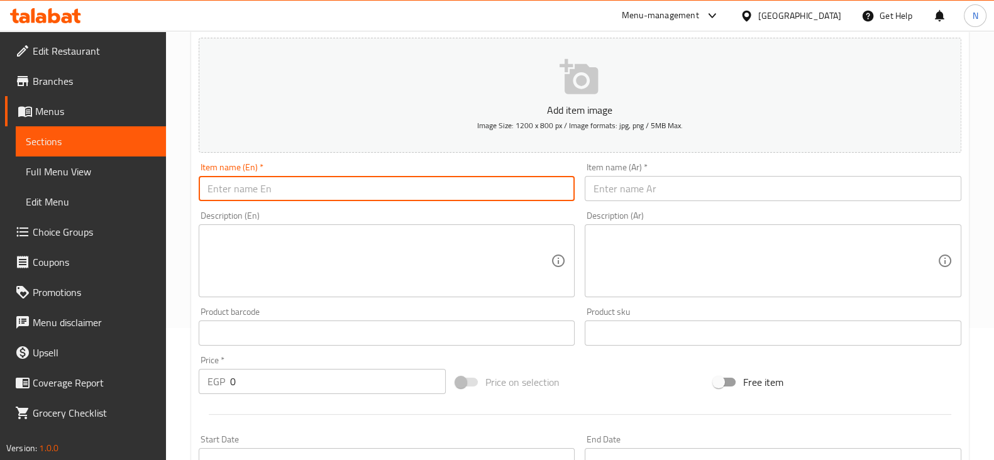
click at [289, 197] on input "text" at bounding box center [387, 188] width 377 height 25
paste input "shrimp"
paste input "Uramaki Sushi"
drag, startPoint x: 301, startPoint y: 186, endPoint x: 196, endPoint y: 183, distance: 105.7
click at [196, 183] on div "Item name (En)   * shrimp Uramaki Sushi Item name (En) *" at bounding box center [387, 182] width 387 height 48
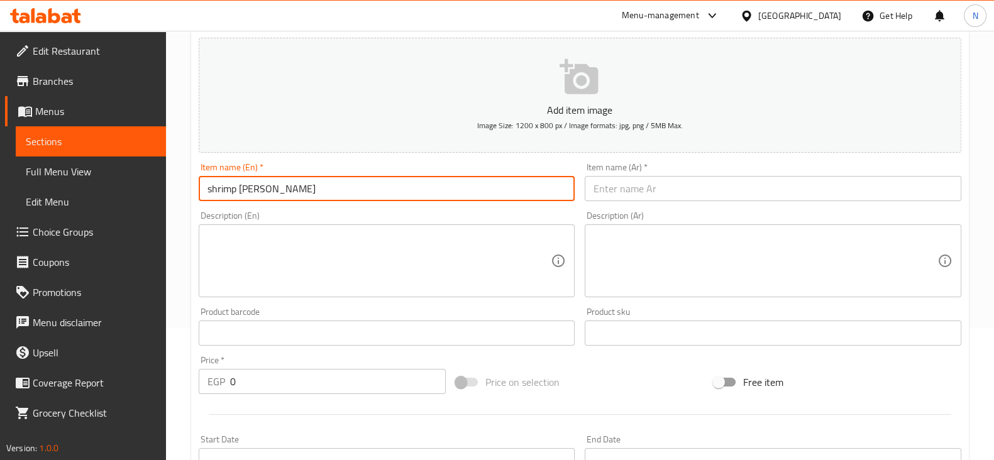
type input "shrimp Uramaki Sushi"
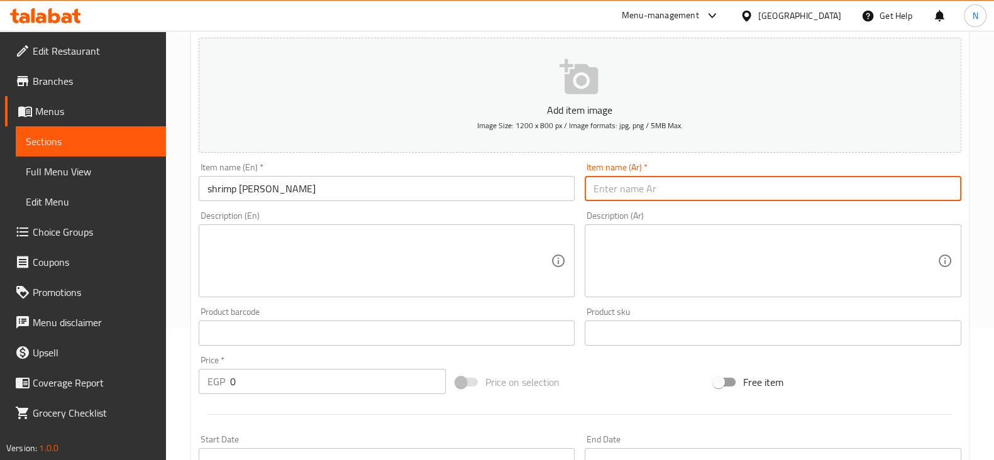
paste input "روبيان أوراماكي سوشي"
click at [607, 195] on input "text" at bounding box center [773, 188] width 377 height 25
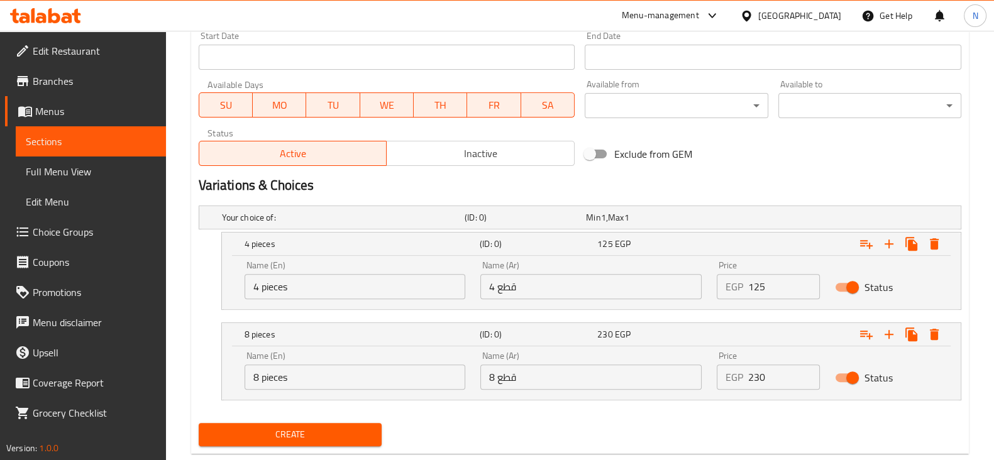
scroll to position [563, 0]
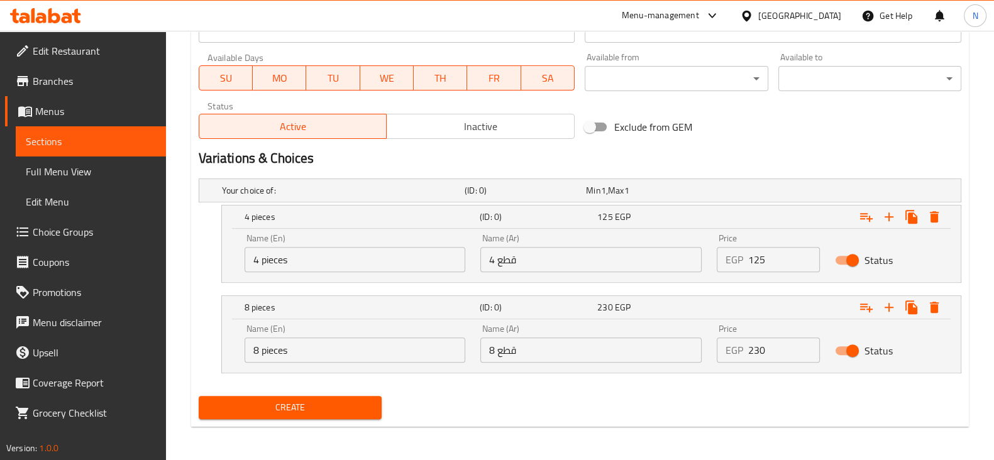
type input "روبيان أوراماكي سوشي"
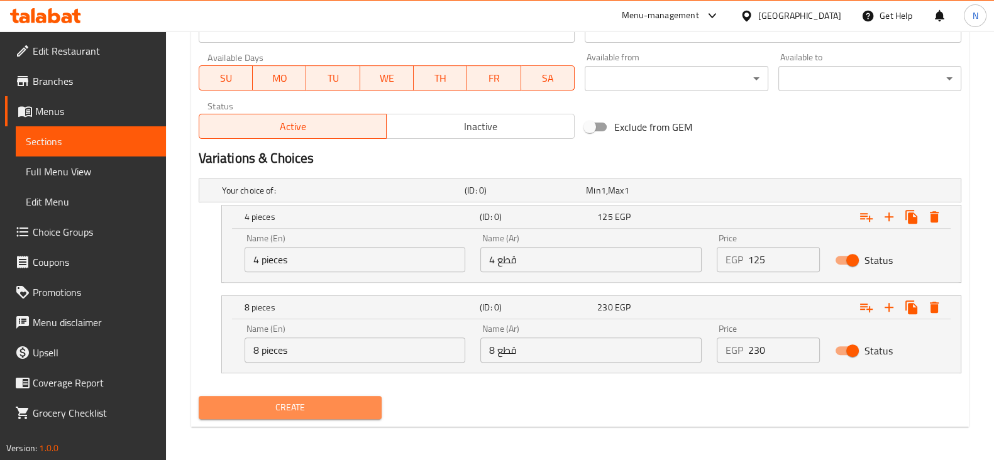
click at [345, 400] on span "Create" at bounding box center [290, 408] width 163 height 16
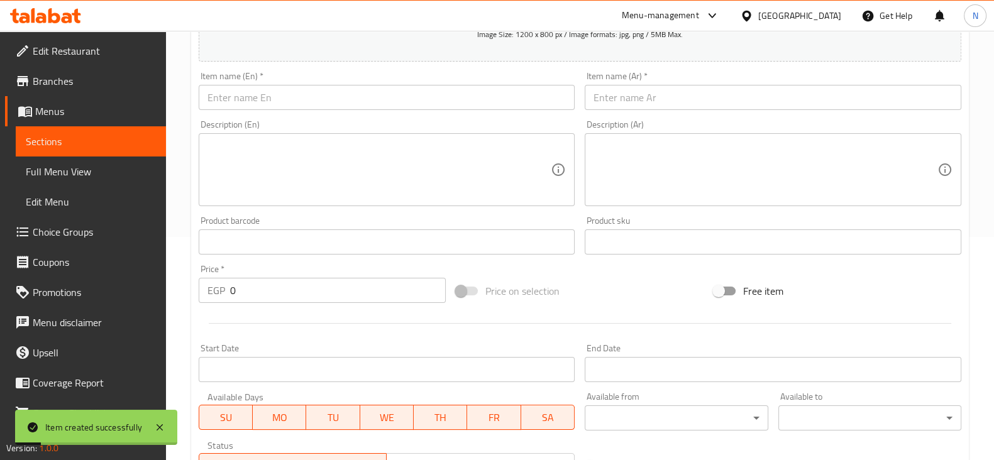
scroll to position [223, 0]
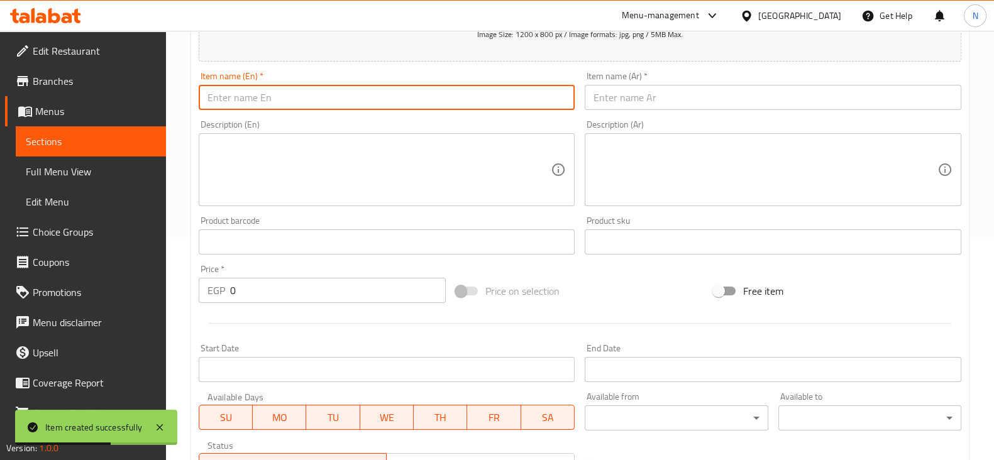
paste input "chicken"
click at [261, 92] on input "chicken" at bounding box center [387, 97] width 377 height 25
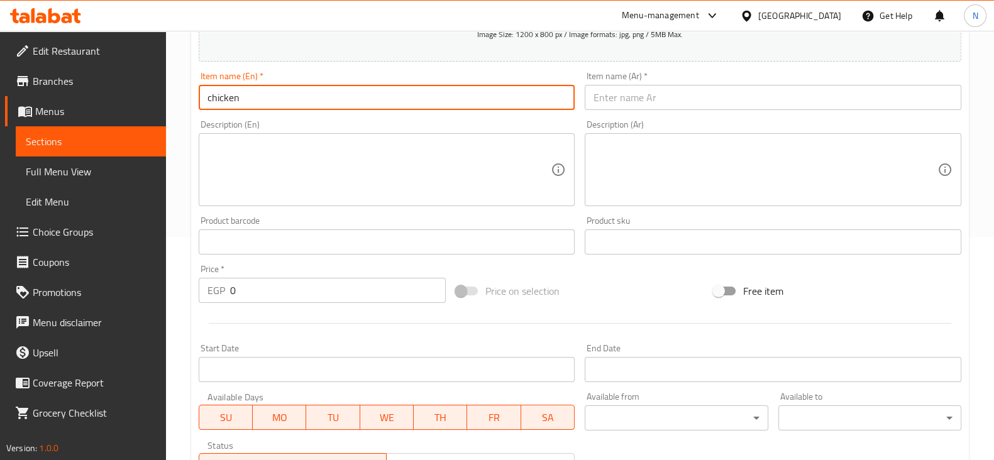
paste input "Uramaki Sushi"
drag, startPoint x: 316, startPoint y: 101, endPoint x: 201, endPoint y: 86, distance: 116.7
click at [201, 86] on input "chicken Uramaki Sushi" at bounding box center [387, 97] width 377 height 25
type input "chicken Uramaki Sushi"
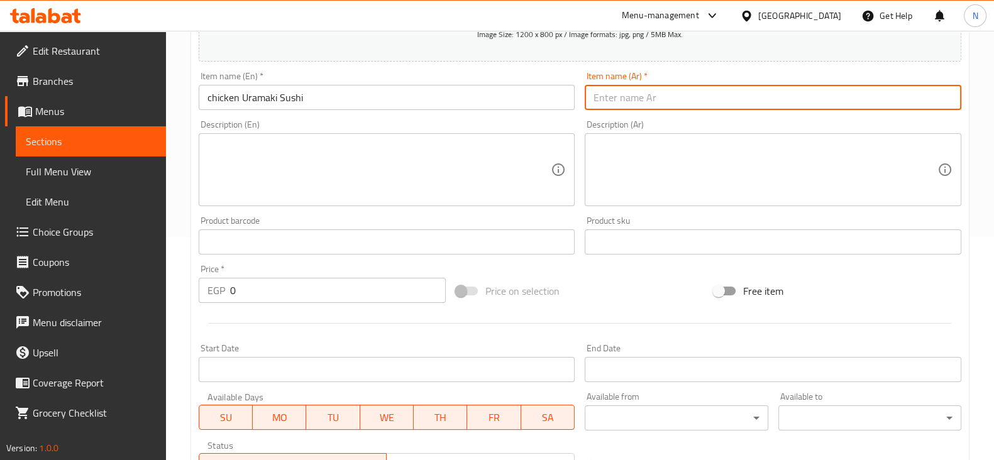
click at [611, 94] on input "text" at bounding box center [773, 97] width 377 height 25
paste input "سوشي أوراماكي الدجاج"
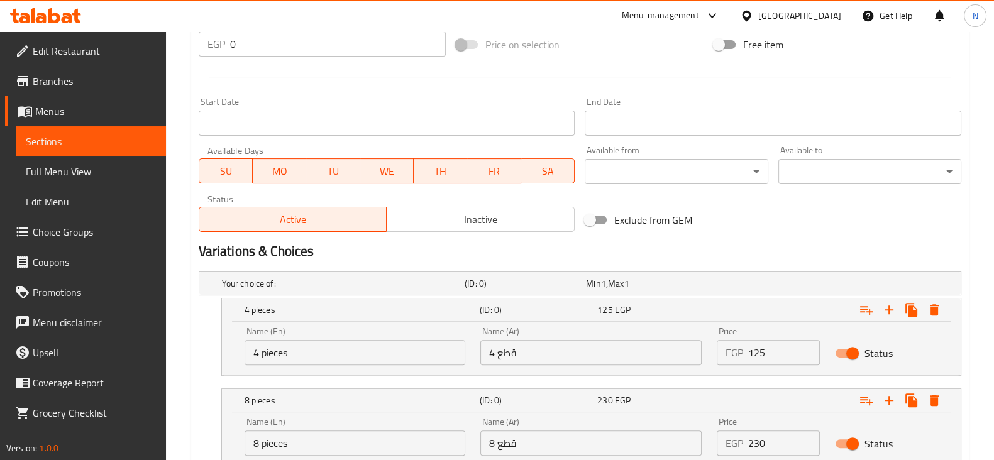
scroll to position [470, 0]
type input "سوشي أوراماكي الدجاج"
click at [794, 357] on input "125" at bounding box center [784, 352] width 72 height 25
type input "0"
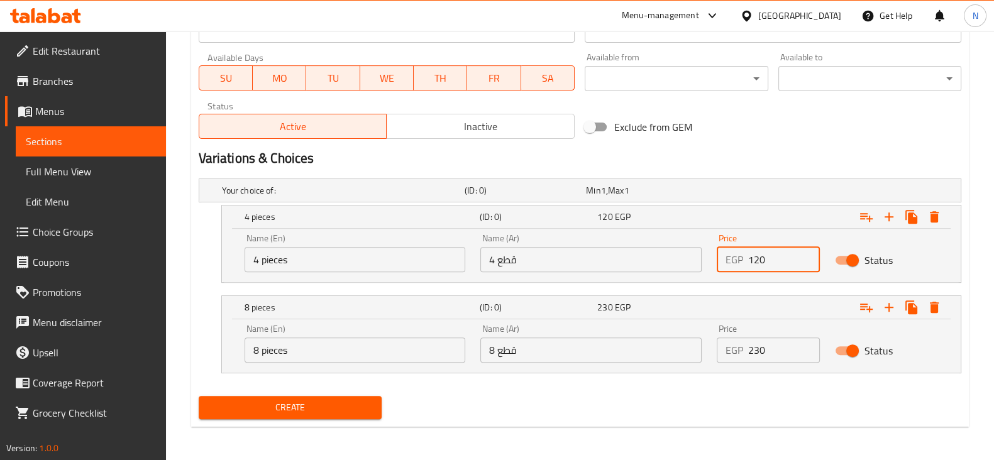
type input "120"
click at [767, 347] on input "230" at bounding box center [784, 350] width 72 height 25
type input "0"
type input "225"
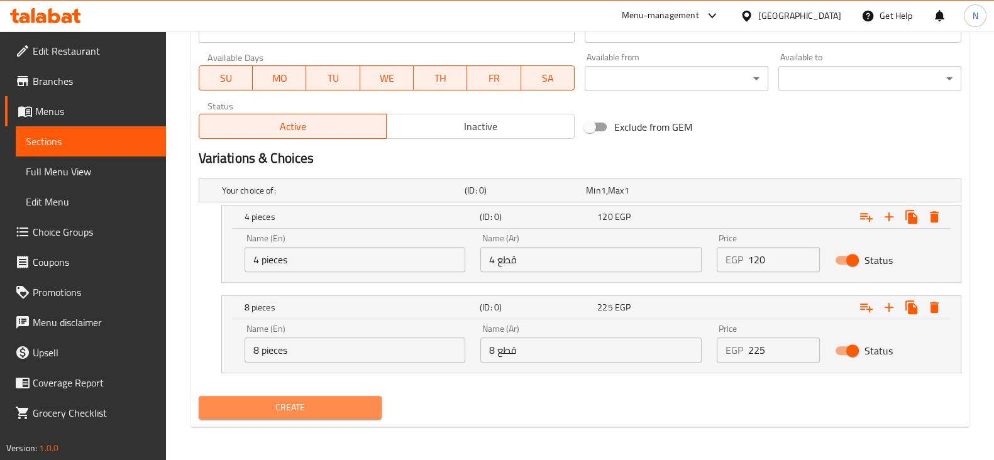
click at [343, 410] on span "Create" at bounding box center [290, 408] width 163 height 16
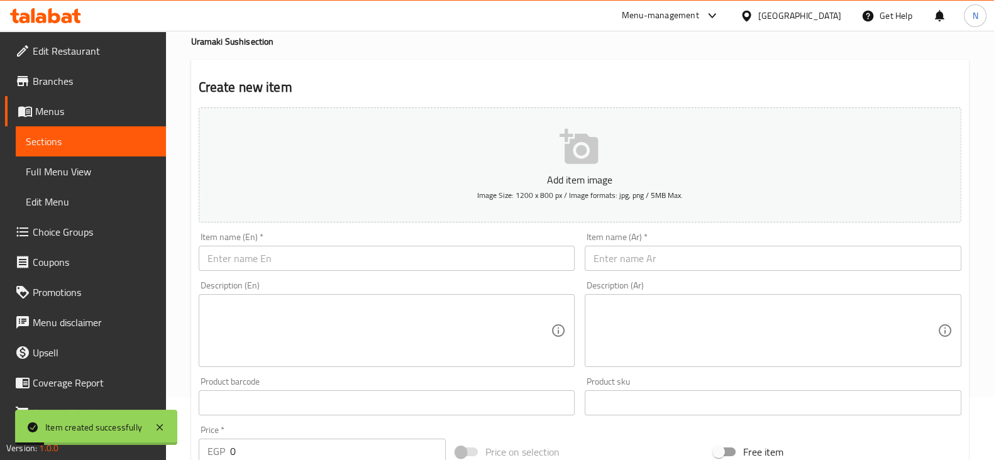
scroll to position [55, 0]
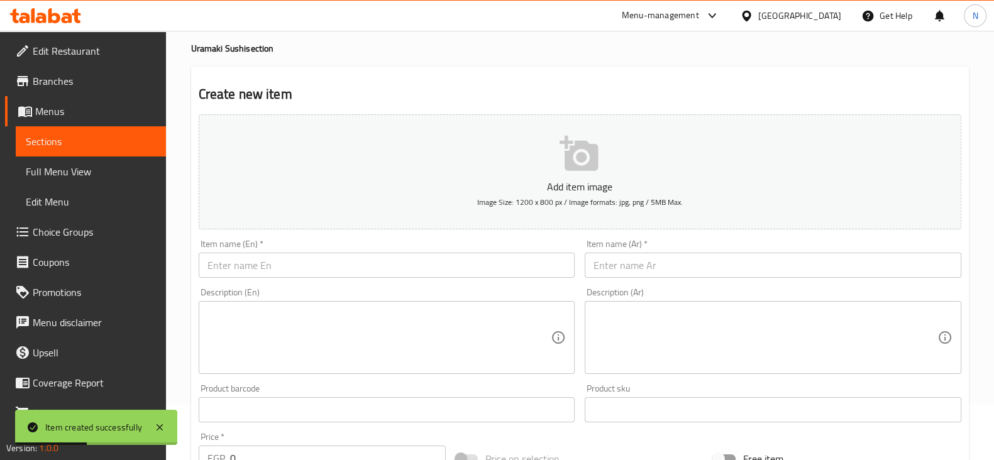
drag, startPoint x: 292, startPoint y: 250, endPoint x: 292, endPoint y: 262, distance: 11.9
click at [292, 262] on div "Item name (En)   * Item name (En) *" at bounding box center [387, 259] width 377 height 38
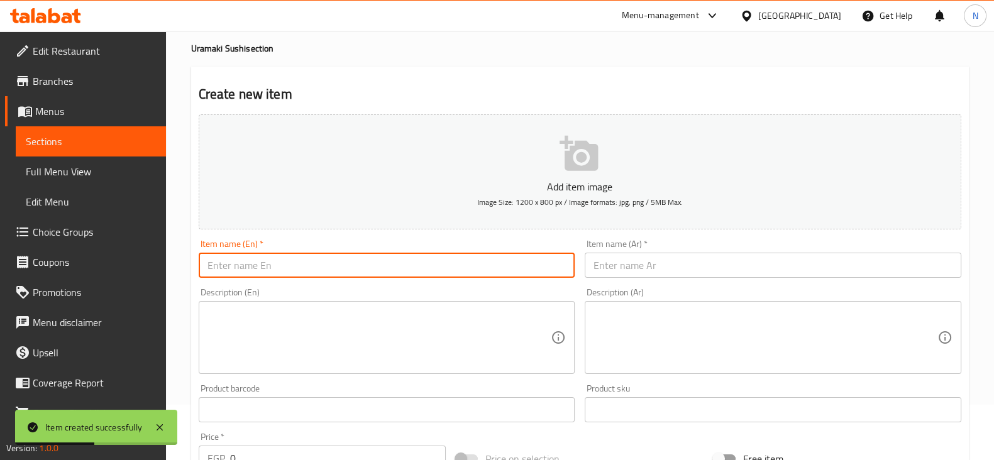
paste input "tuna"
click at [292, 262] on input "text" at bounding box center [387, 265] width 377 height 25
click at [211, 264] on input "tuna" at bounding box center [387, 265] width 377 height 25
click at [243, 267] on input "Tuna" at bounding box center [387, 265] width 377 height 25
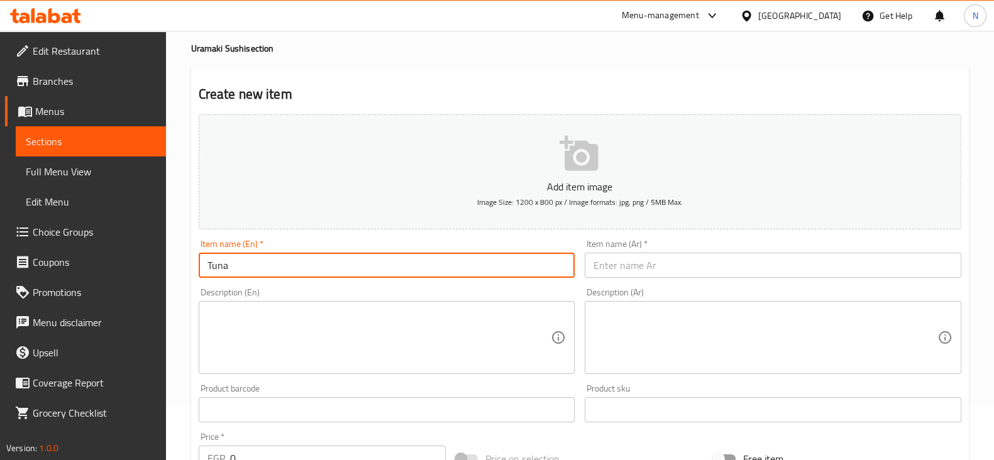
paste input "Uramaki Sushi"
drag, startPoint x: 305, startPoint y: 270, endPoint x: 174, endPoint y: 255, distance: 132.3
type input "Tuna Uramaki Sushi"
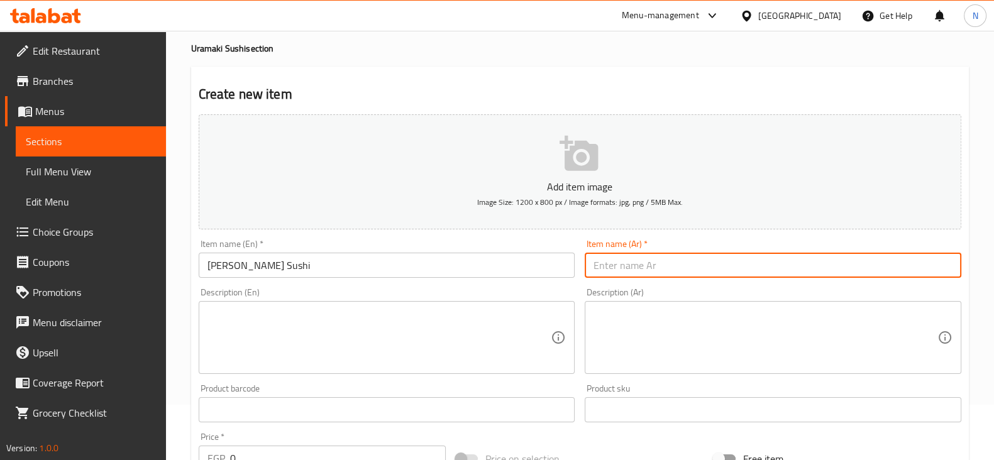
click at [585, 262] on input "text" at bounding box center [773, 265] width 377 height 25
paste input "سوشي تونة أوراماكي"
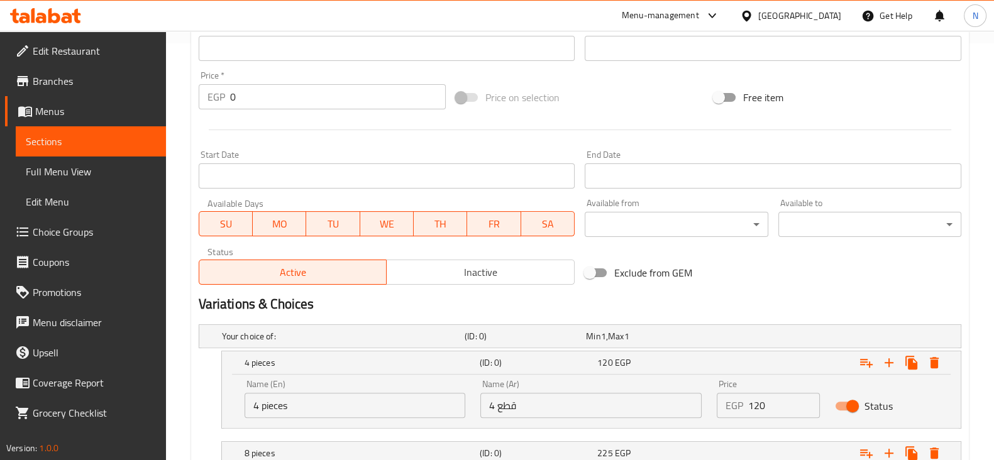
scroll to position [423, 0]
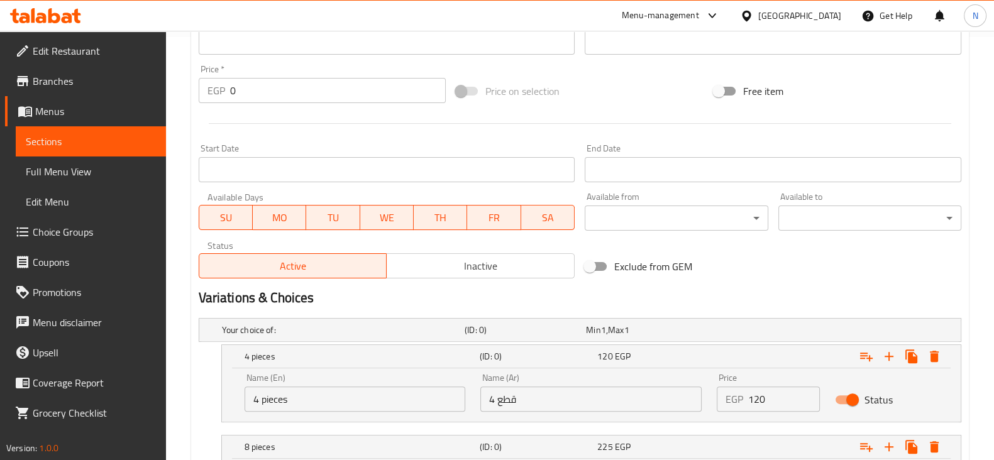
type input "سوشي تونة أوراماكي"
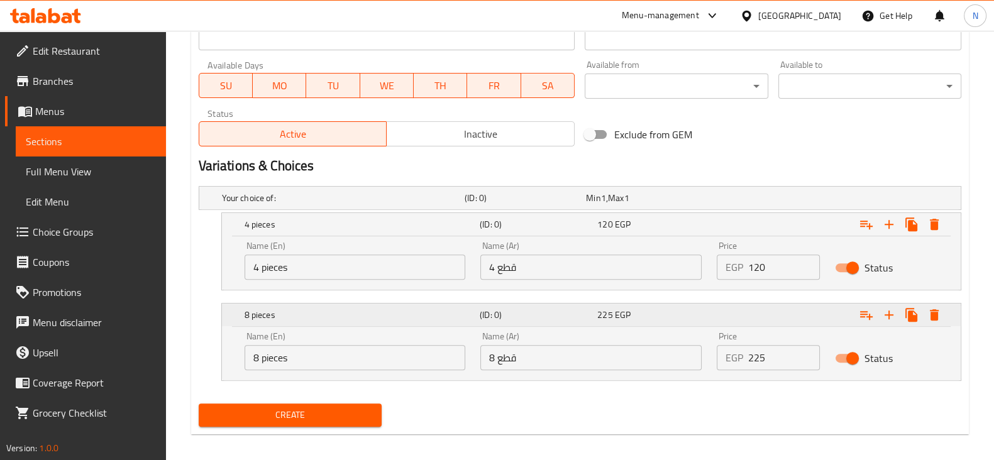
scroll to position [557, 0]
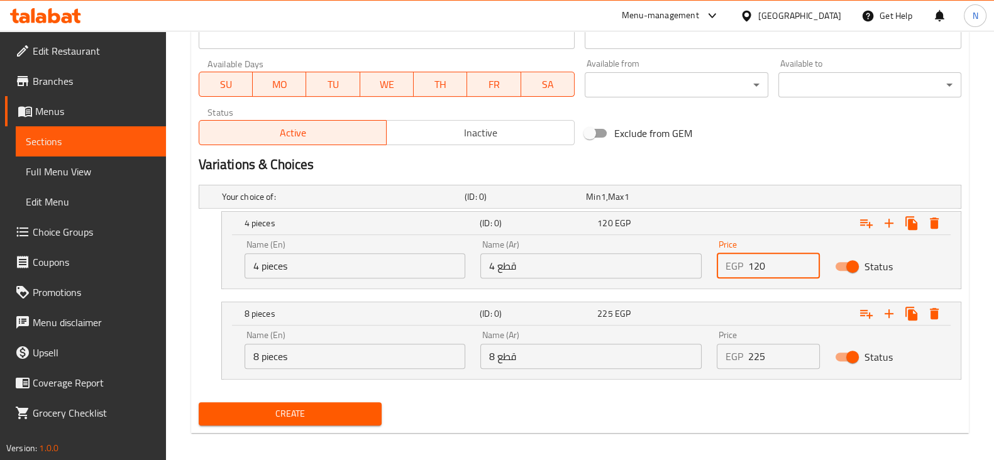
click at [756, 269] on input "120" at bounding box center [784, 265] width 72 height 25
type input "0"
type input "125"
click at [775, 357] on input "225" at bounding box center [784, 356] width 72 height 25
type input "0"
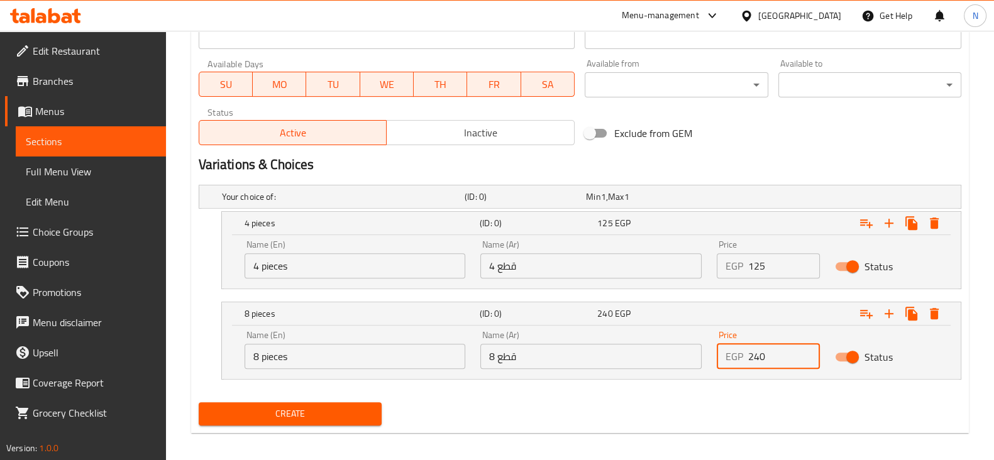
type input "240"
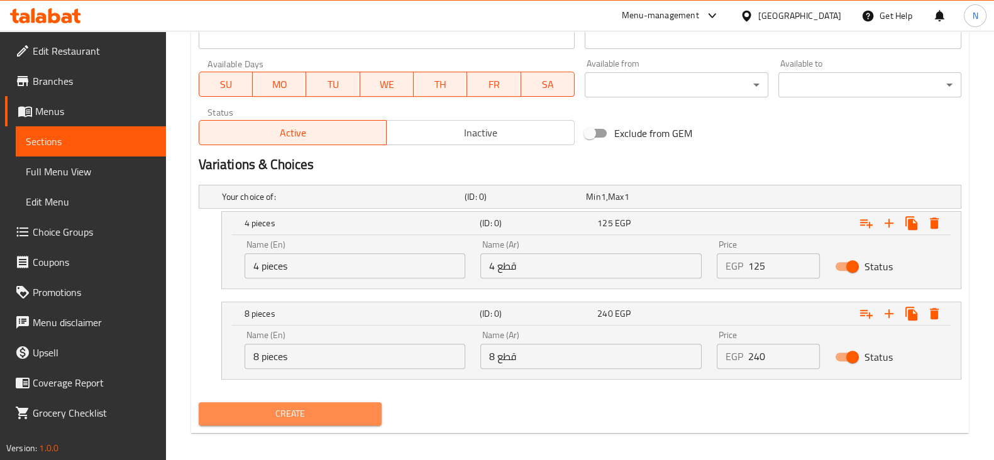
click at [357, 418] on span "Create" at bounding box center [290, 414] width 163 height 16
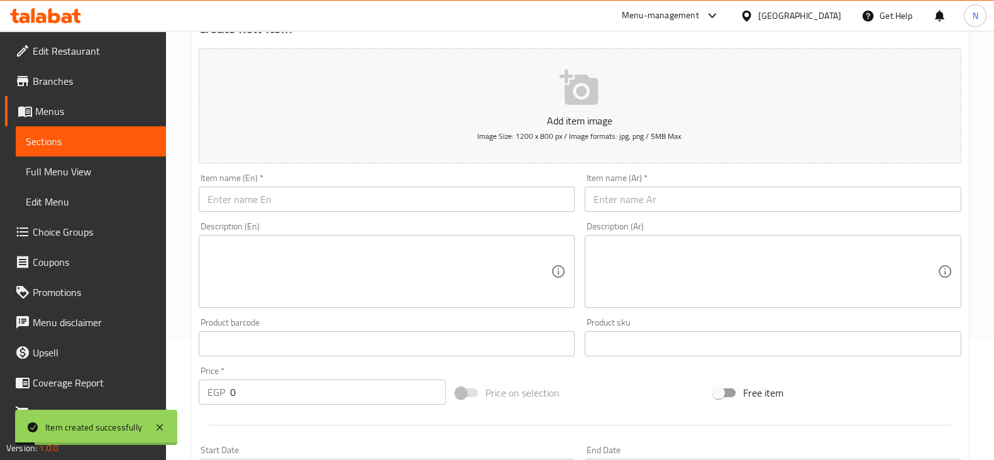
scroll to position [0, 0]
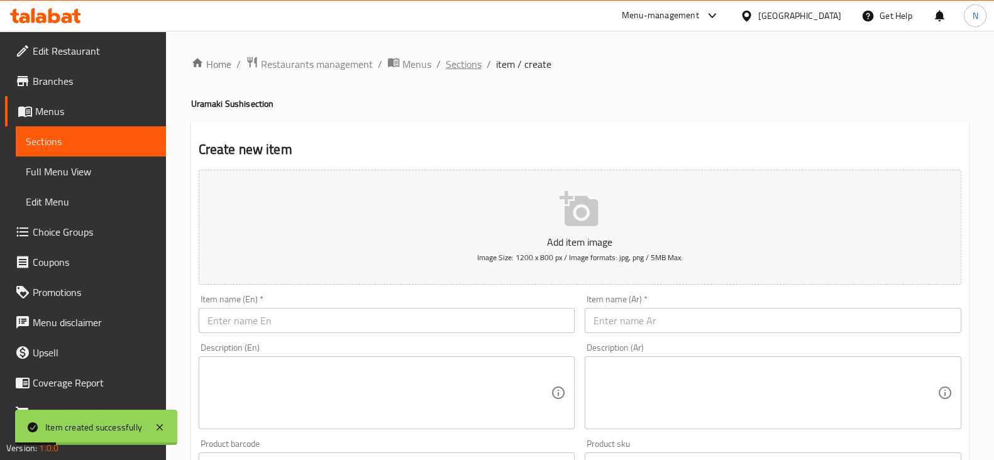
click at [465, 61] on span "Sections" at bounding box center [464, 64] width 36 height 15
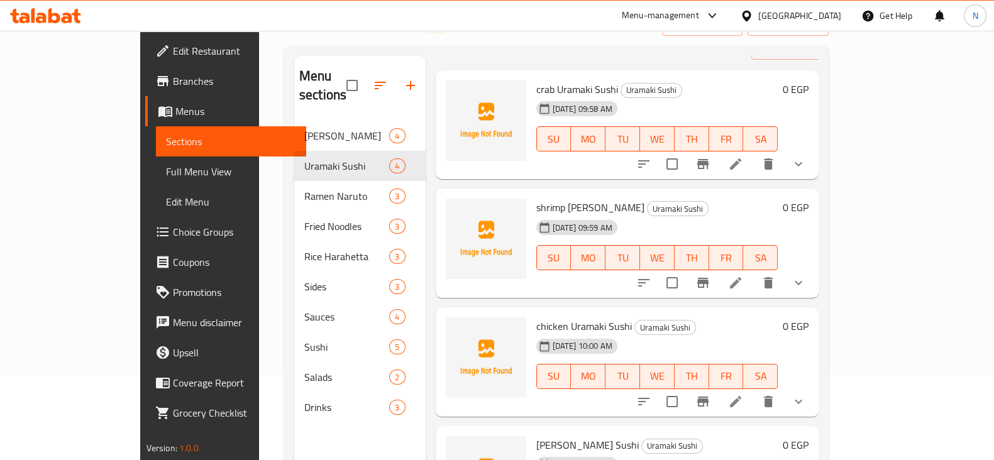
scroll to position [84, 0]
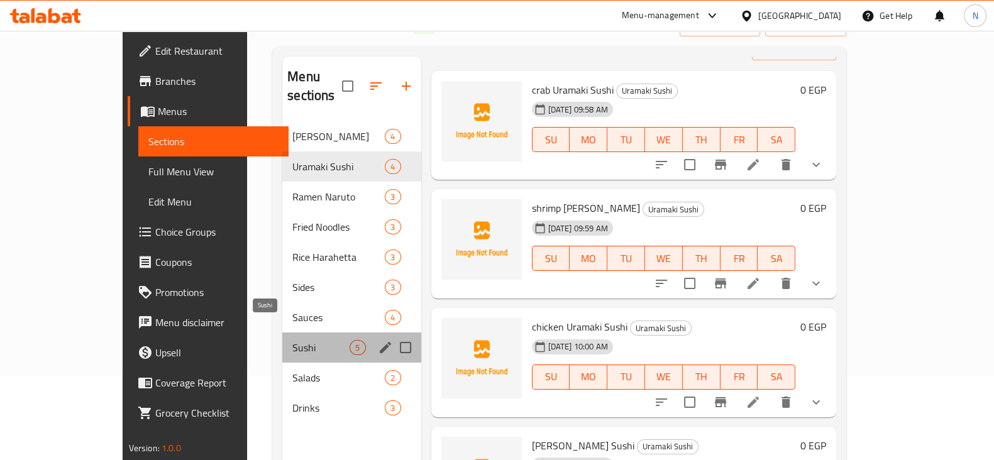
click at [292, 340] on span "Sushi" at bounding box center [320, 347] width 57 height 15
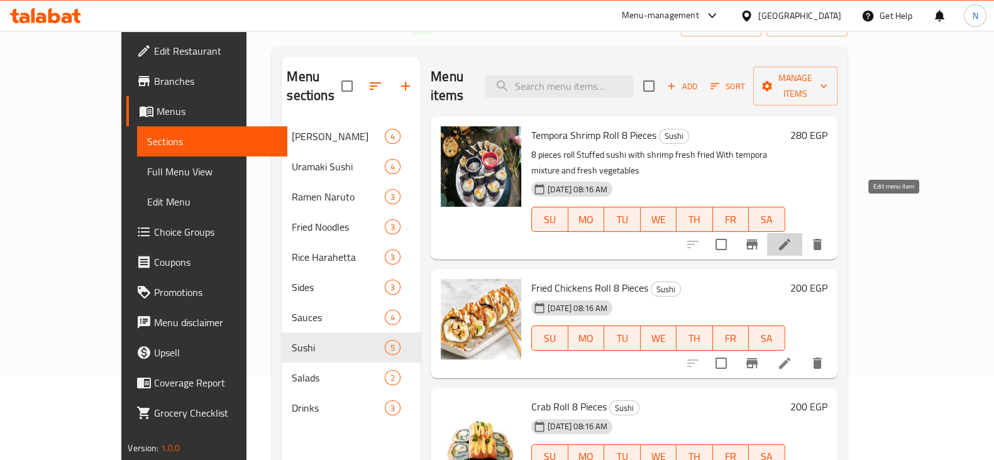
click at [792, 237] on icon at bounding box center [784, 244] width 15 height 15
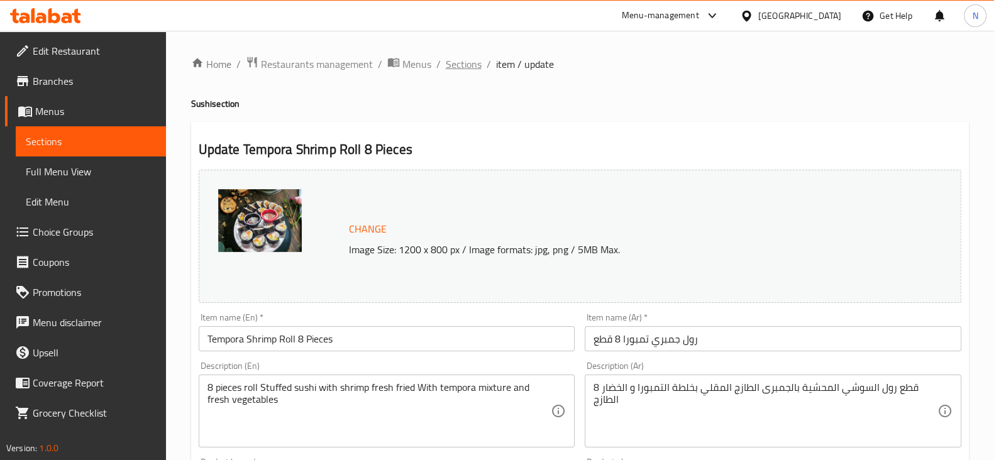
click at [468, 57] on span "Sections" at bounding box center [464, 64] width 36 height 15
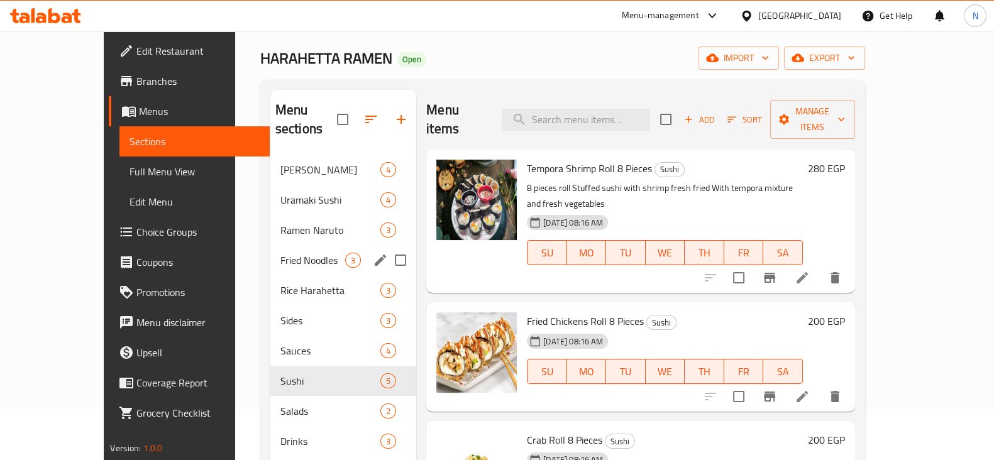
scroll to position [37, 0]
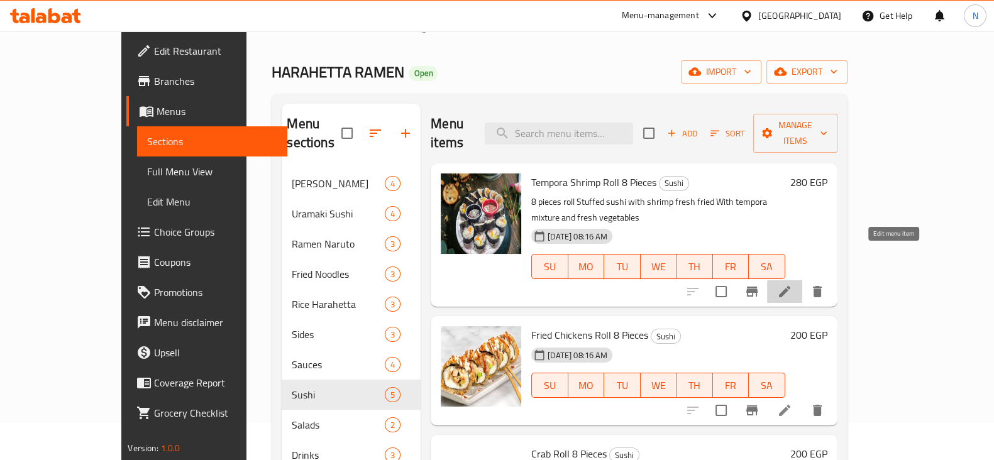
click at [792, 284] on icon at bounding box center [784, 291] width 15 height 15
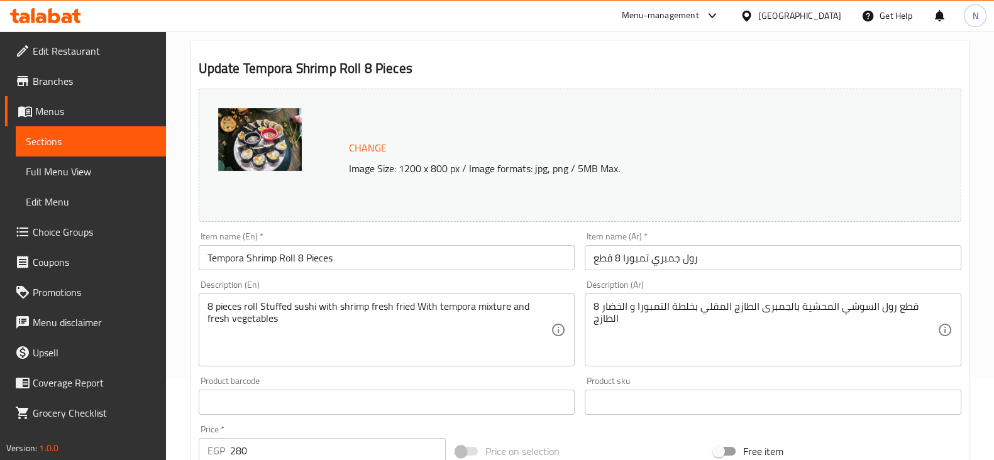
scroll to position [83, 0]
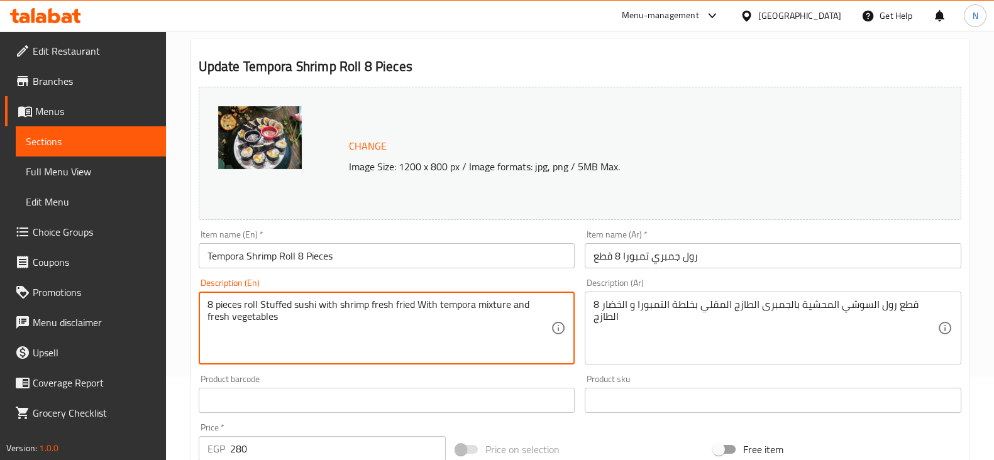
drag, startPoint x: 241, startPoint y: 303, endPoint x: 181, endPoint y: 306, distance: 59.9
type textarea "roll Stuffed sushi with shrimp fresh fried With tempora mixture and fresh veget…"
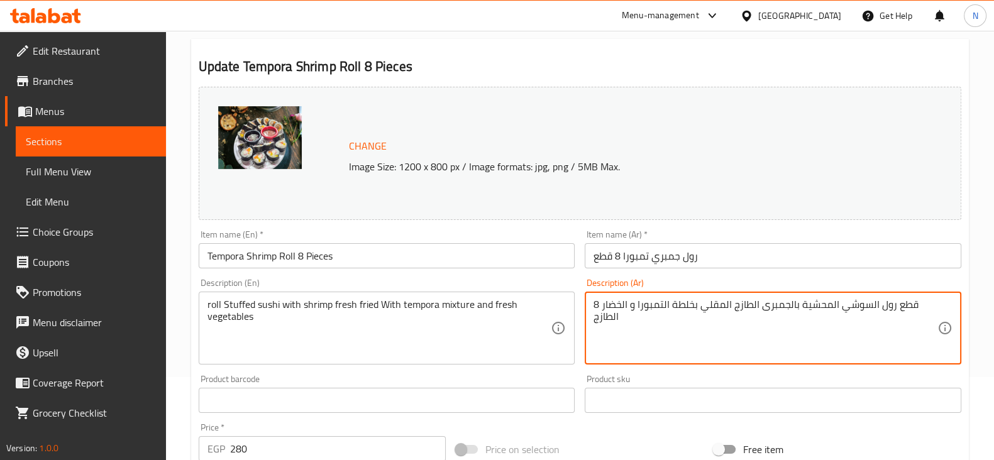
drag, startPoint x: 597, startPoint y: 303, endPoint x: 591, endPoint y: 303, distance: 6.3
drag, startPoint x: 916, startPoint y: 307, endPoint x: 936, endPoint y: 306, distance: 20.1
click at [936, 306] on textarea "قطع رول السوشي المحشية بالجمبرى الطازج المقلي بخلطة التمبورا و الخضار الطازج" at bounding box center [766, 329] width 344 height 60
type textarea "رول السوشي المحشية بالجمبرى الطازج المقلي بخلطة التمبورا و الخضار الطازج"
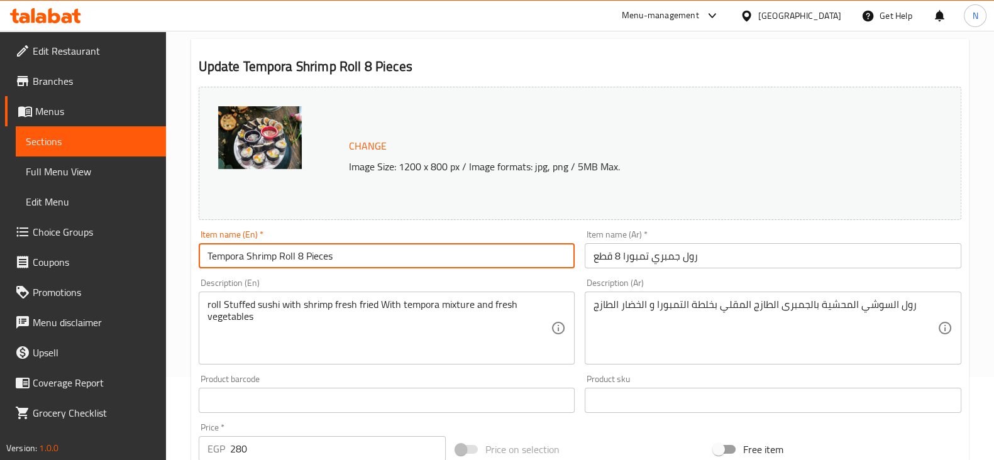
drag, startPoint x: 334, startPoint y: 259, endPoint x: 248, endPoint y: 258, distance: 85.5
click at [248, 258] on input "Tempora Shrimp Roll 8 Pieces" at bounding box center [387, 255] width 377 height 25
type input "Tempora"
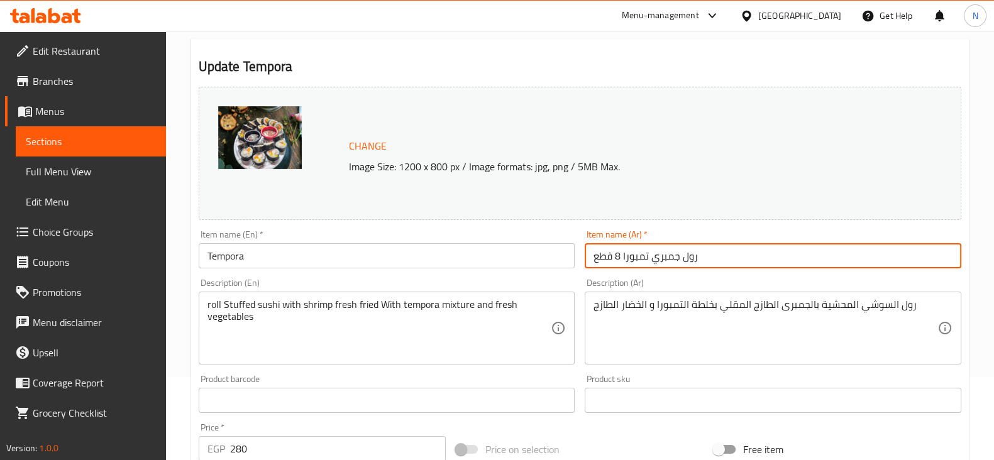
drag, startPoint x: 589, startPoint y: 256, endPoint x: 616, endPoint y: 256, distance: 27.0
click at [616, 256] on input "رول جمبري تمبورا 8 قطع" at bounding box center [773, 255] width 377 height 25
click at [726, 248] on input "رول جمبري تمبورا" at bounding box center [773, 255] width 377 height 25
drag, startPoint x: 623, startPoint y: 257, endPoint x: 686, endPoint y: 258, distance: 62.9
click at [686, 258] on input "رول جمبري تمبورا" at bounding box center [773, 255] width 377 height 25
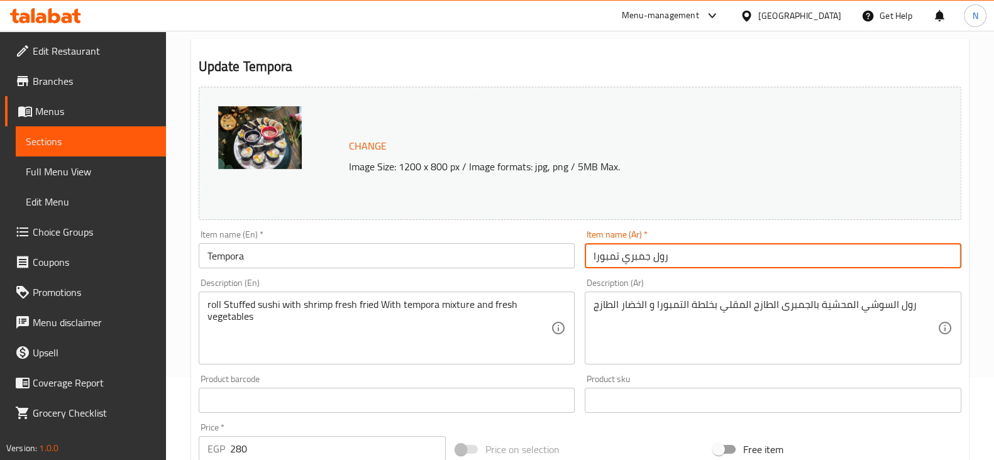
click at [631, 257] on input "رول جمبري تمبورا" at bounding box center [773, 255] width 377 height 25
drag, startPoint x: 625, startPoint y: 257, endPoint x: 669, endPoint y: 256, distance: 43.4
click at [669, 256] on input "رول جمبري تمبورا" at bounding box center [773, 255] width 377 height 25
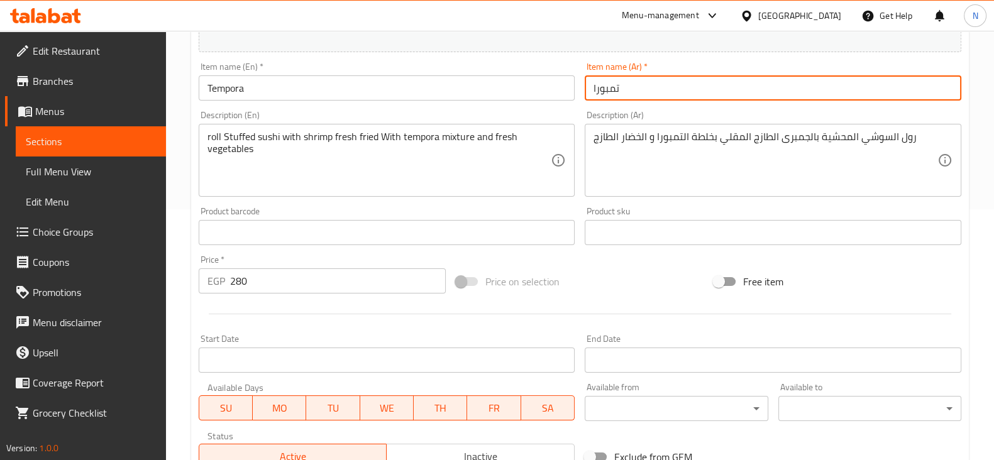
scroll to position [253, 0]
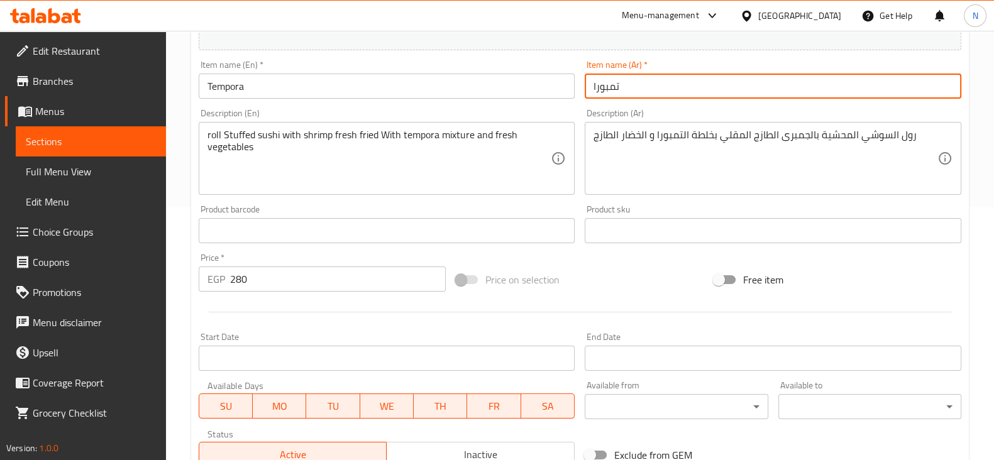
type input "تمبورا"
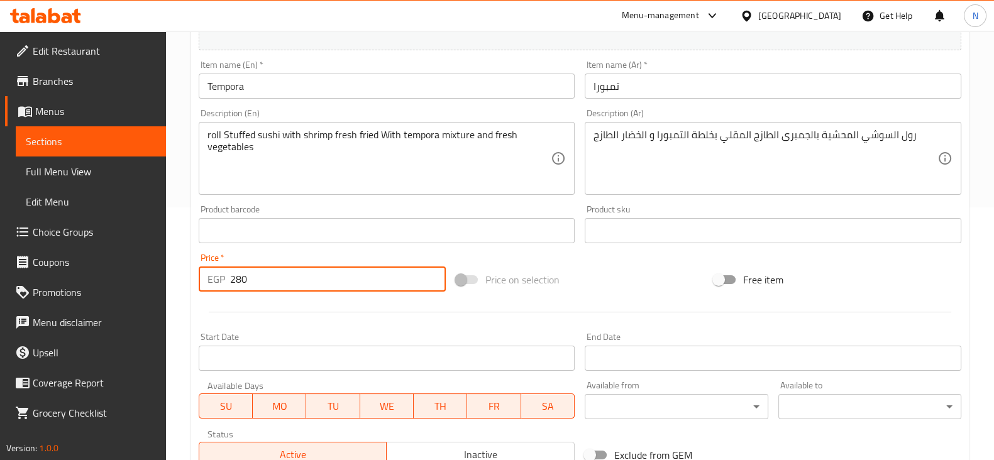
click at [352, 275] on input "280" at bounding box center [338, 279] width 216 height 25
type input "2"
type input "0"
click at [360, 306] on div at bounding box center [580, 312] width 773 height 31
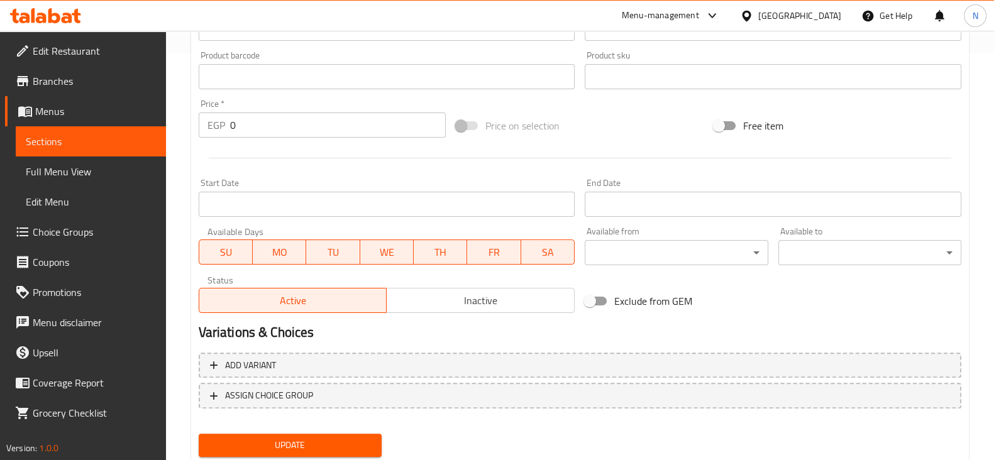
scroll to position [446, 0]
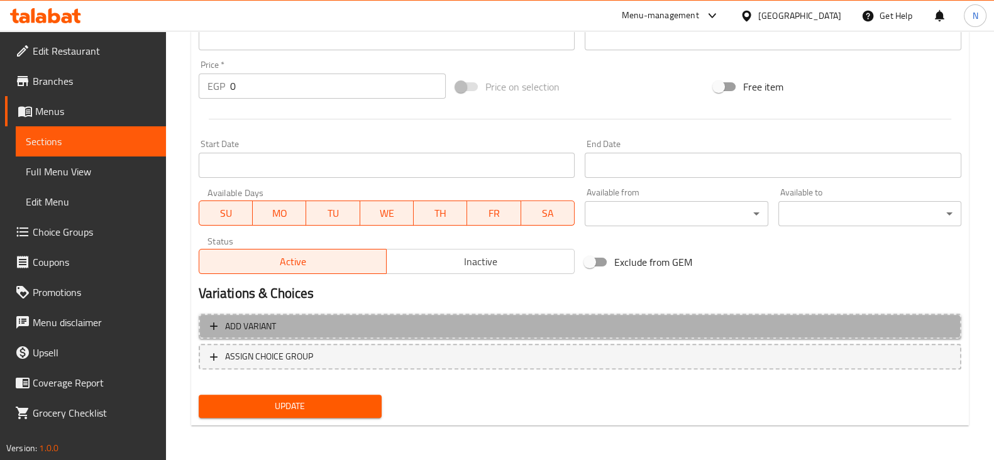
click at [338, 319] on span "Add variant" at bounding box center [580, 327] width 740 height 16
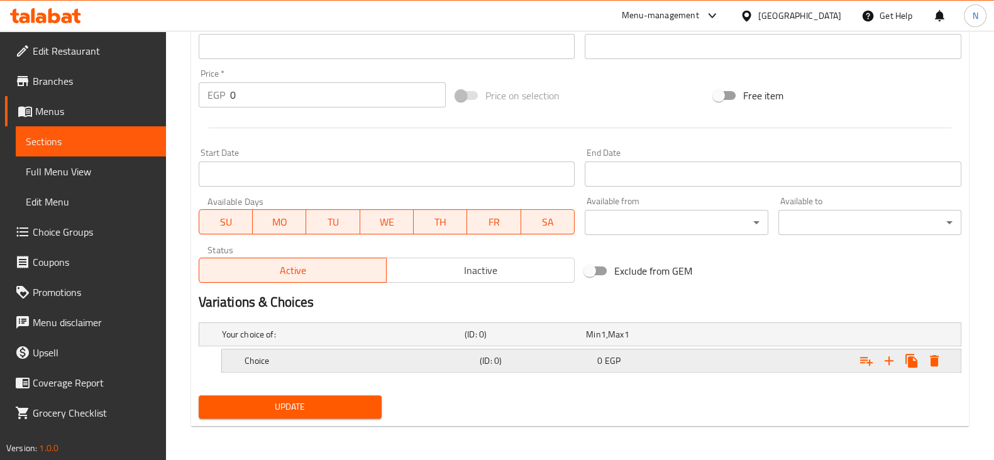
click at [323, 350] on div "Choice (ID: 0) 0 EGP" at bounding box center [595, 361] width 706 height 28
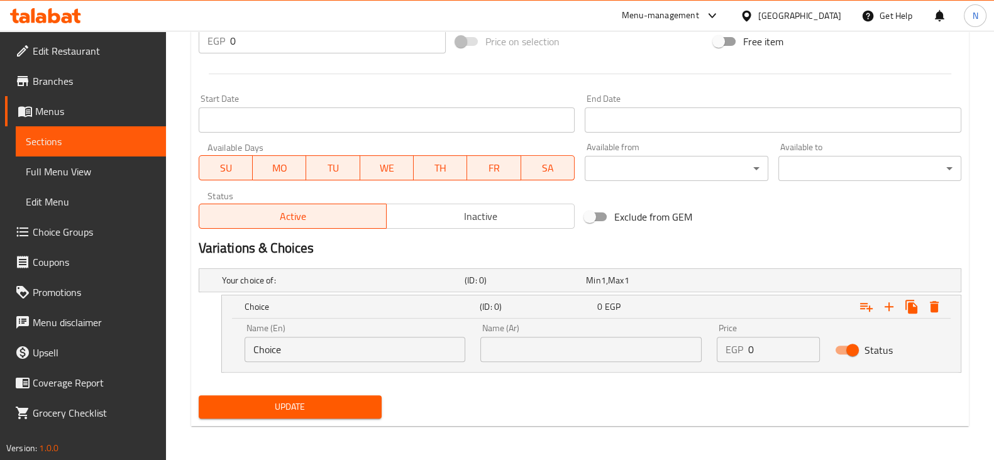
scroll to position [0, 0]
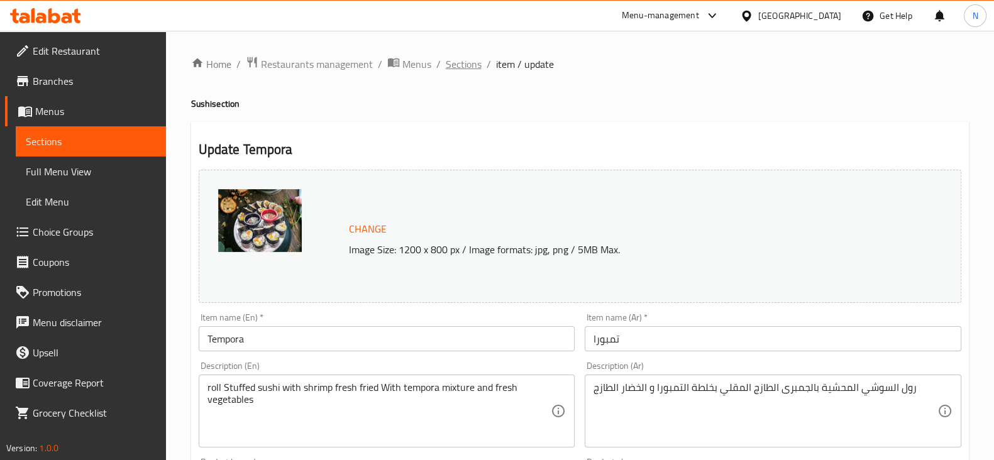
click at [459, 67] on span "Sections" at bounding box center [464, 64] width 36 height 15
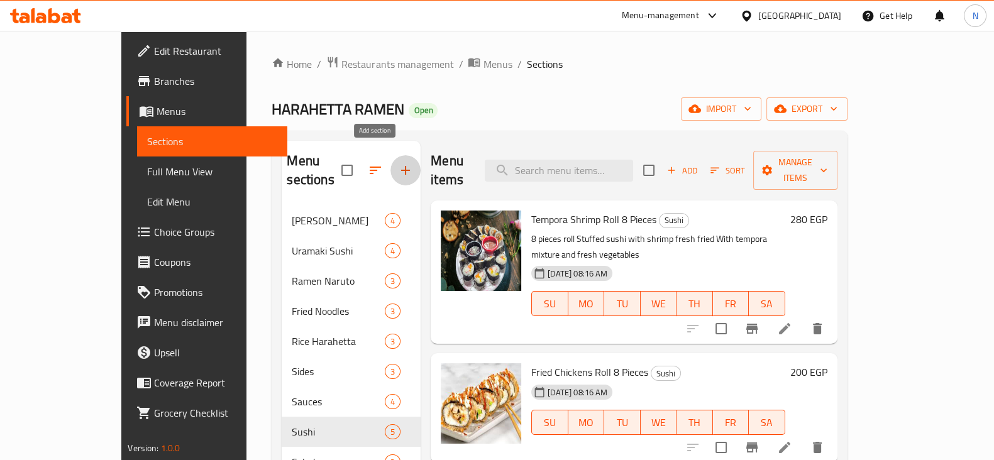
click at [398, 163] on icon "button" at bounding box center [405, 170] width 15 height 15
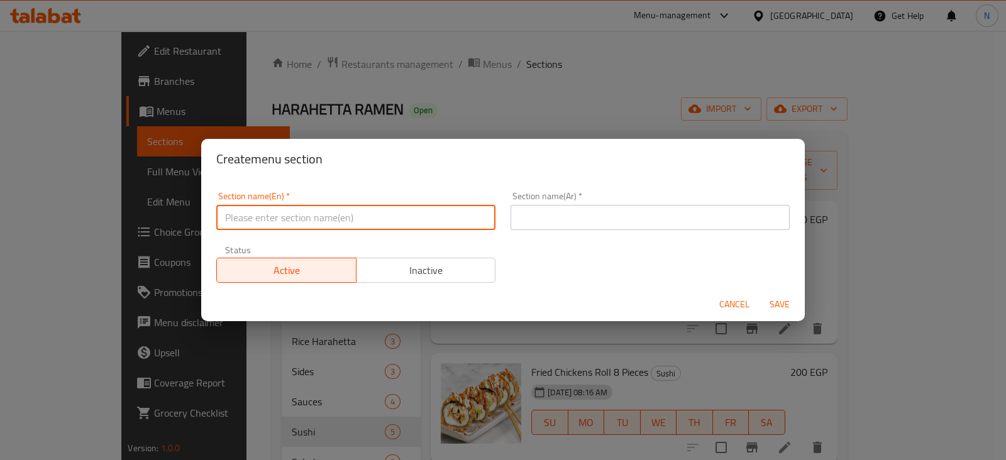
click at [357, 229] on input "text" at bounding box center [355, 217] width 279 height 25
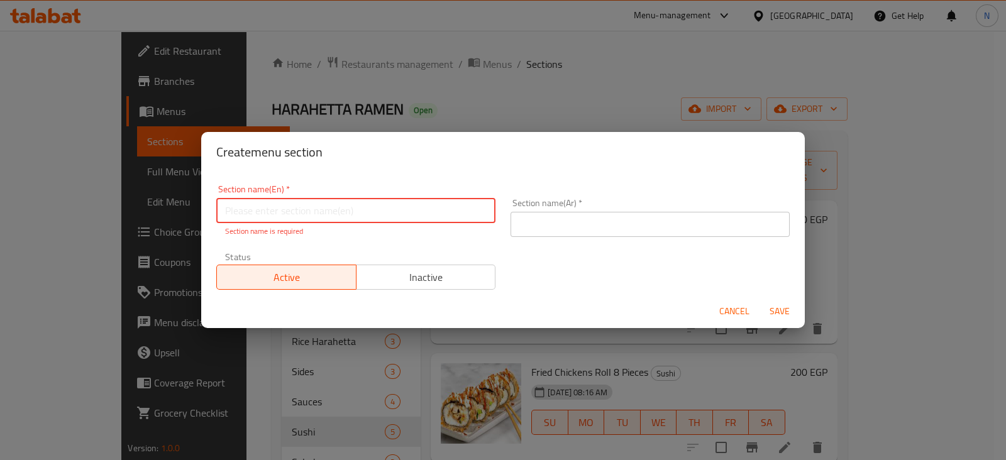
paste input "Fried Sushi"
type input "Fried Sushi"
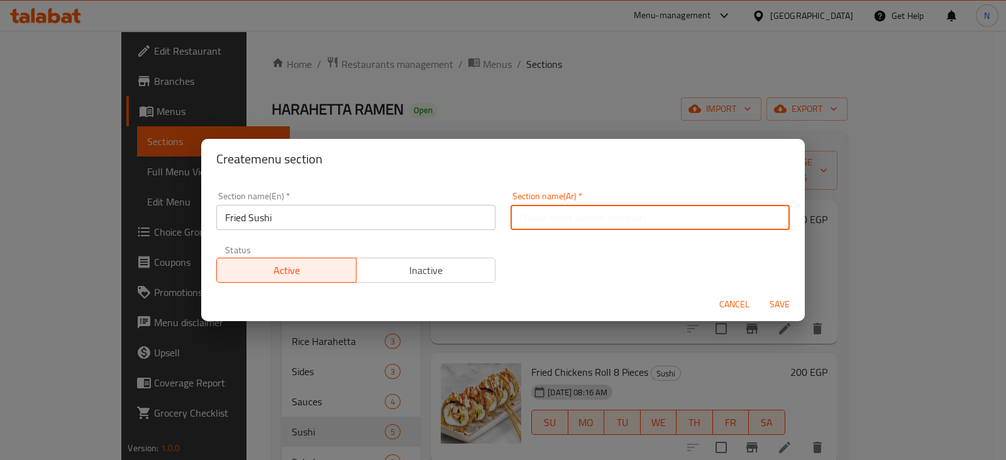
paste input "سوشي مقلي"
click at [543, 214] on input "text" at bounding box center [650, 217] width 279 height 25
type input "سوشي مقلي"
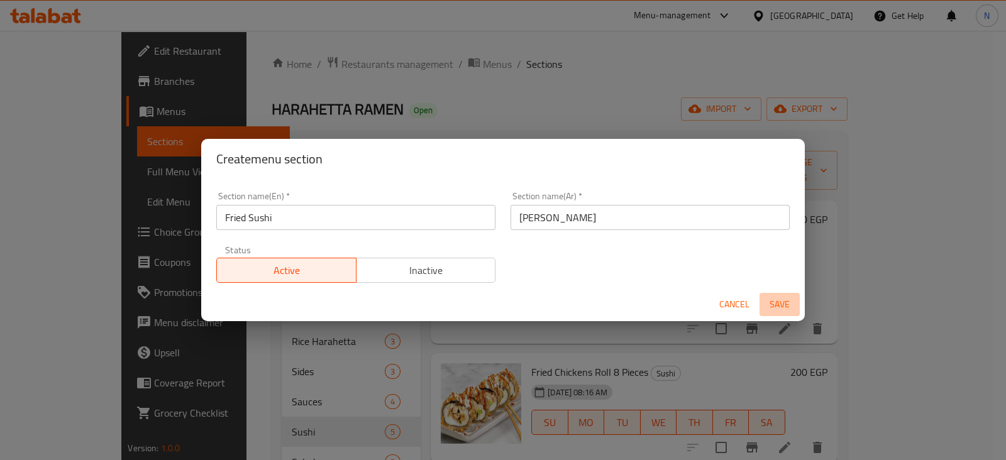
click at [777, 306] on span "Save" at bounding box center [780, 305] width 30 height 16
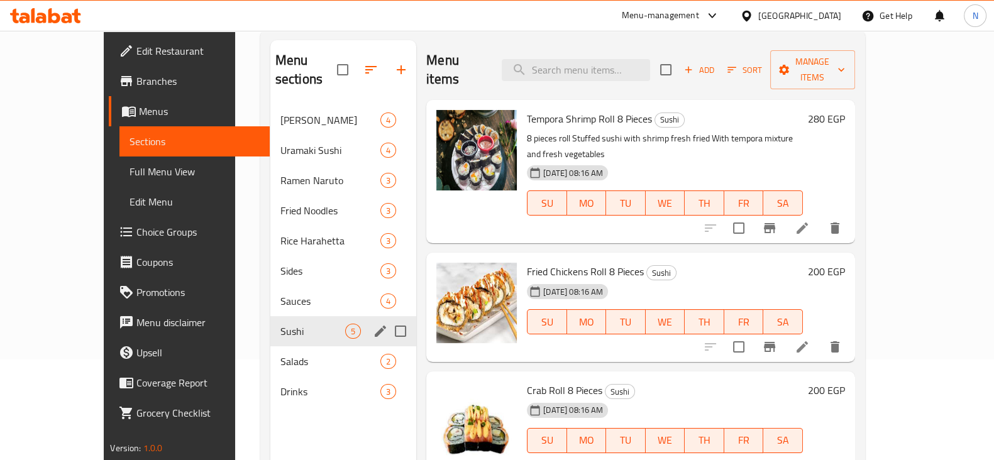
scroll to position [80, 0]
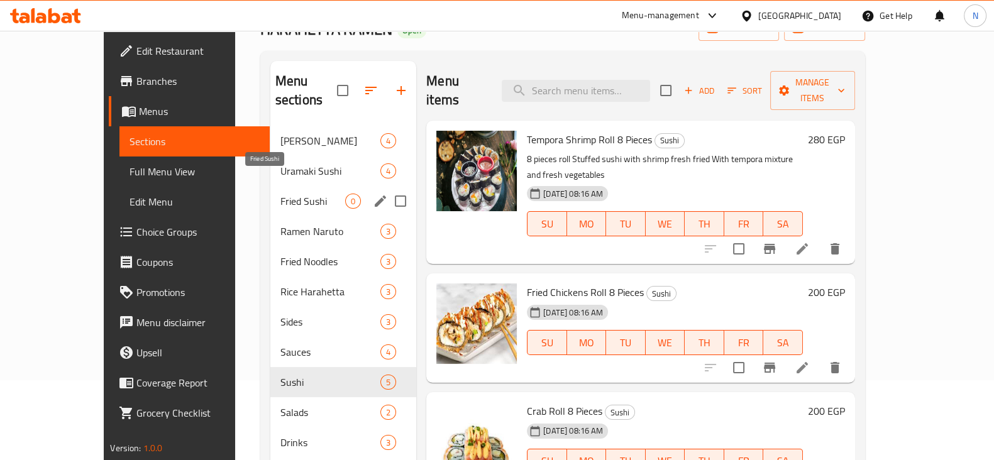
click at [281, 194] on span "Fried Sushi" at bounding box center [313, 201] width 65 height 15
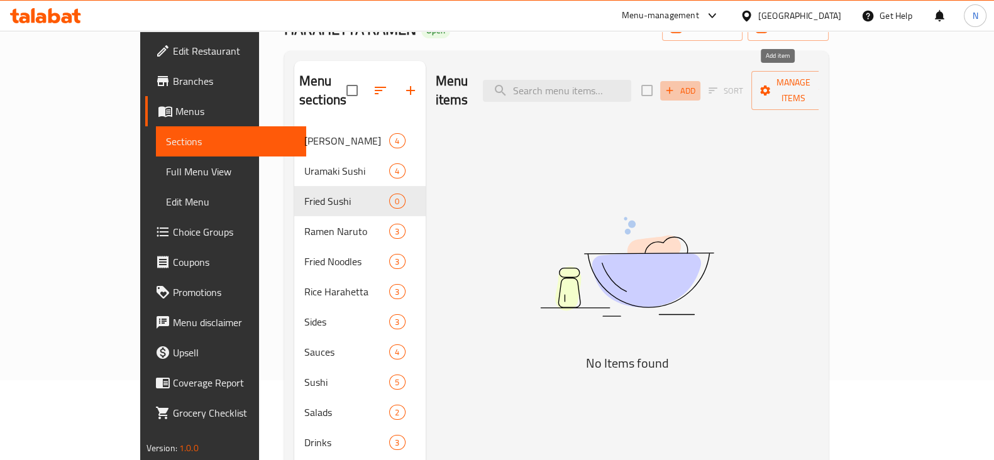
click at [697, 85] on span "Add" at bounding box center [681, 91] width 34 height 14
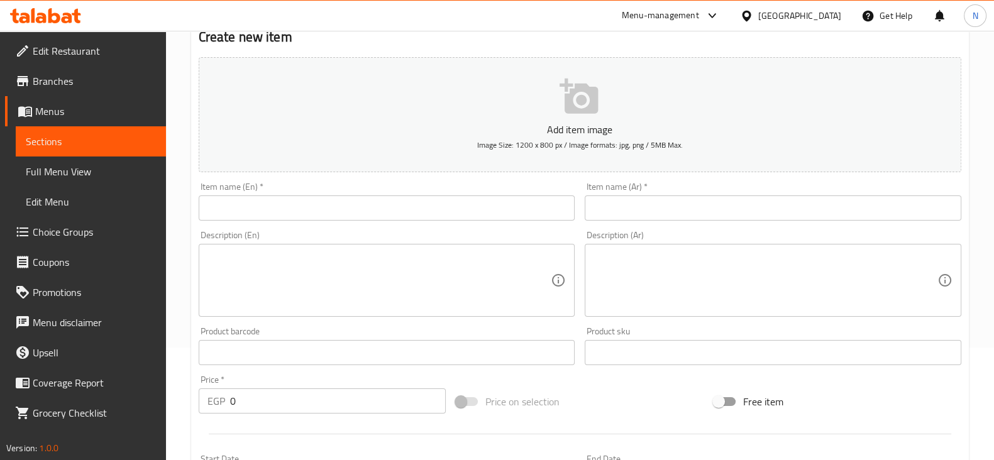
scroll to position [119, 0]
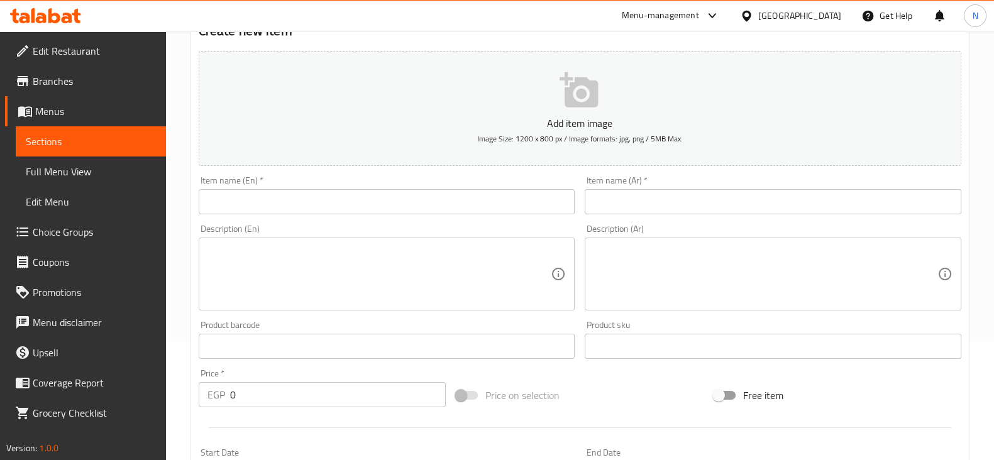
paste input "crab"
click at [264, 194] on input "text" at bounding box center [387, 201] width 377 height 25
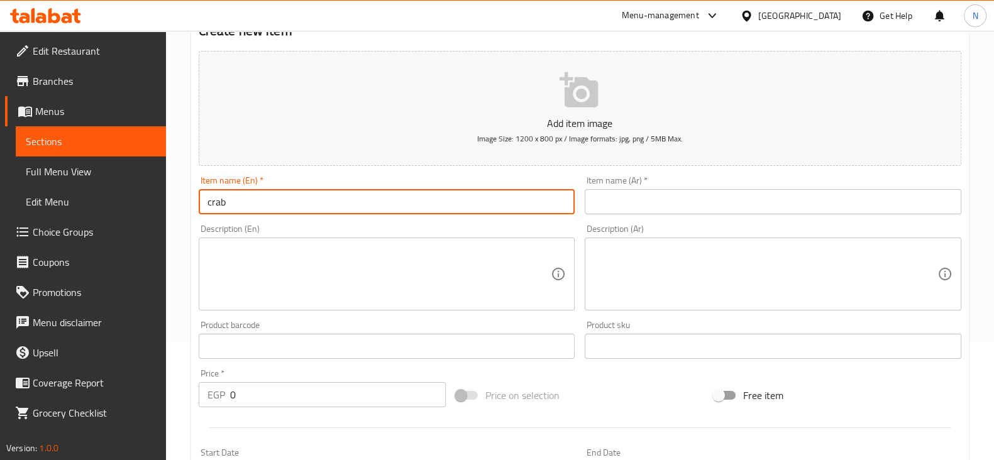
paste input "Fried Sushi"
drag, startPoint x: 280, startPoint y: 203, endPoint x: 195, endPoint y: 203, distance: 84.9
click at [195, 203] on div "Item name (En)   * crab Fried Sushi Item name (En) *" at bounding box center [387, 195] width 387 height 48
type input "crab Fried Sushi"
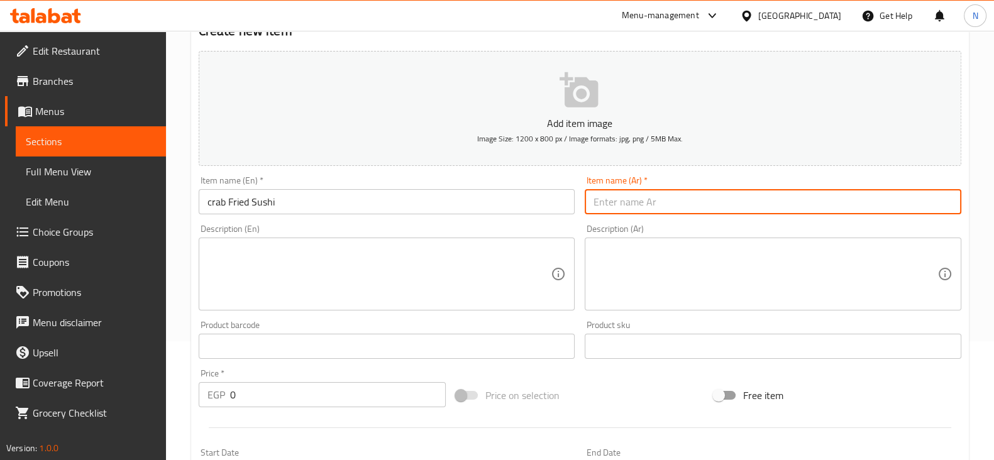
click at [659, 209] on input "text" at bounding box center [773, 201] width 377 height 25
paste input "السلطعون المقلي السوشي"
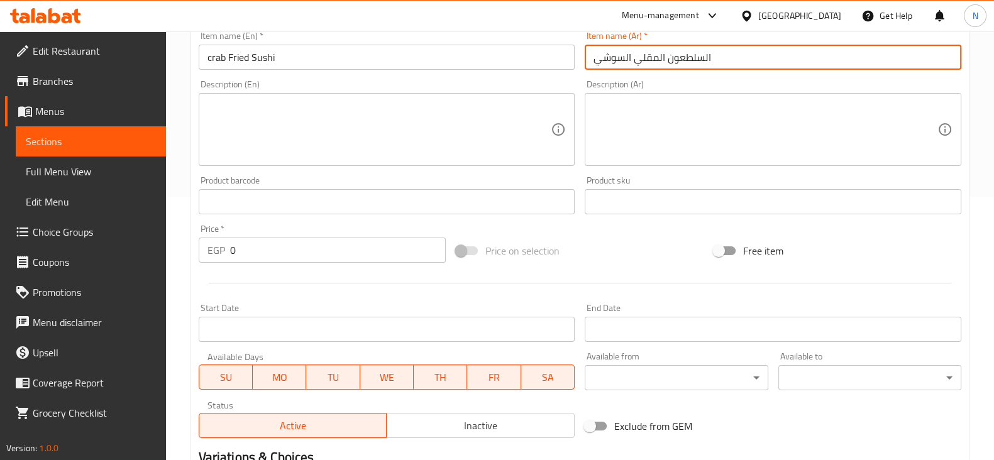
scroll to position [428, 0]
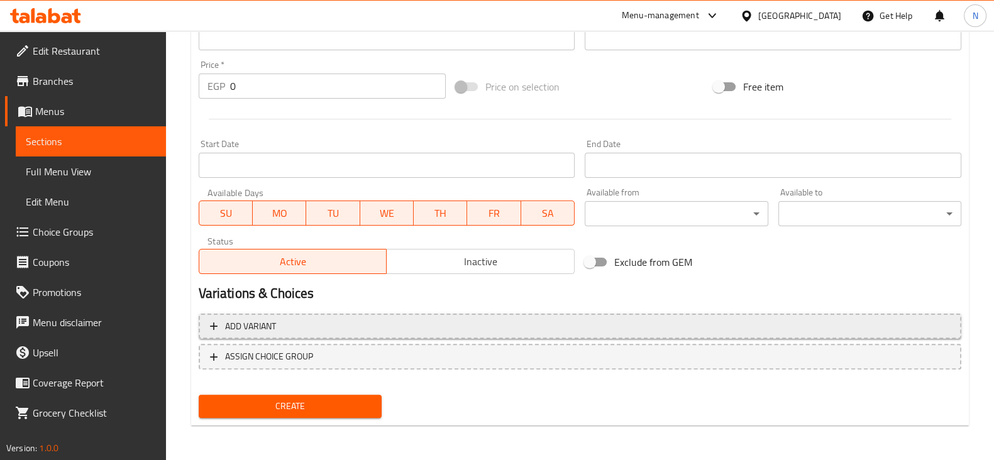
type input "السلطعون المقلي السوشي"
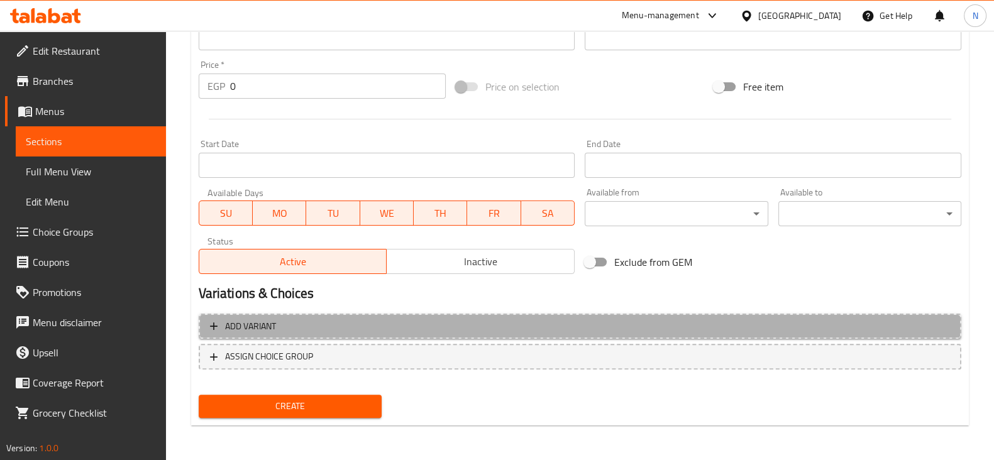
click at [342, 328] on span "Add variant" at bounding box center [580, 327] width 740 height 16
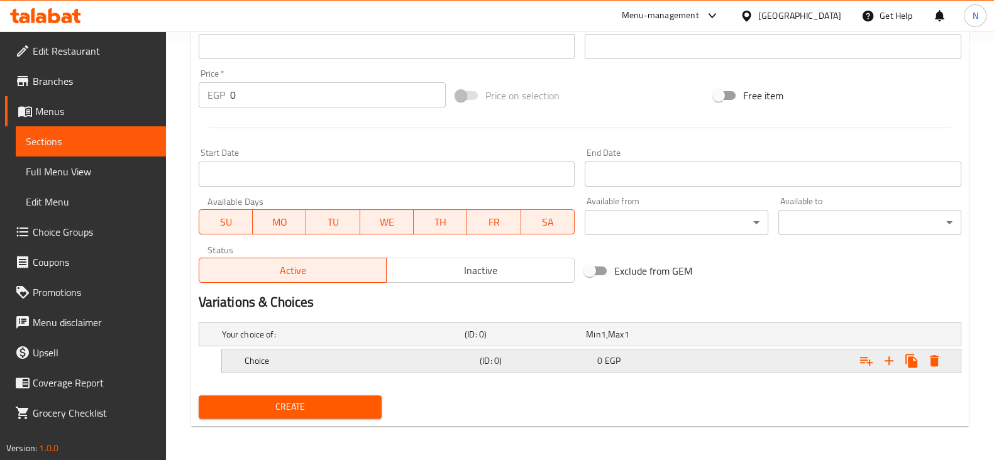
click at [335, 347] on div "Choice (ID: 0) 0 EGP" at bounding box center [595, 361] width 706 height 28
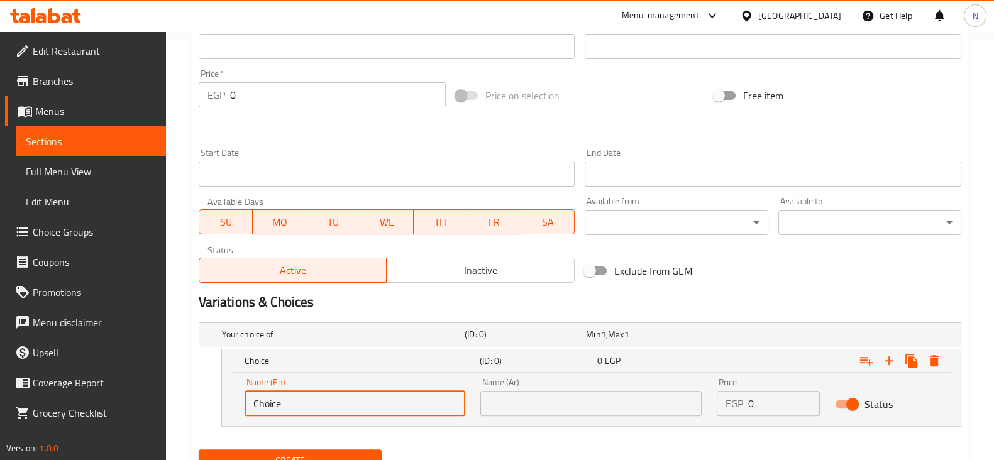
click at [292, 414] on input "Choice" at bounding box center [355, 403] width 221 height 25
paste input "4 pieces"
type input "4 pieces"
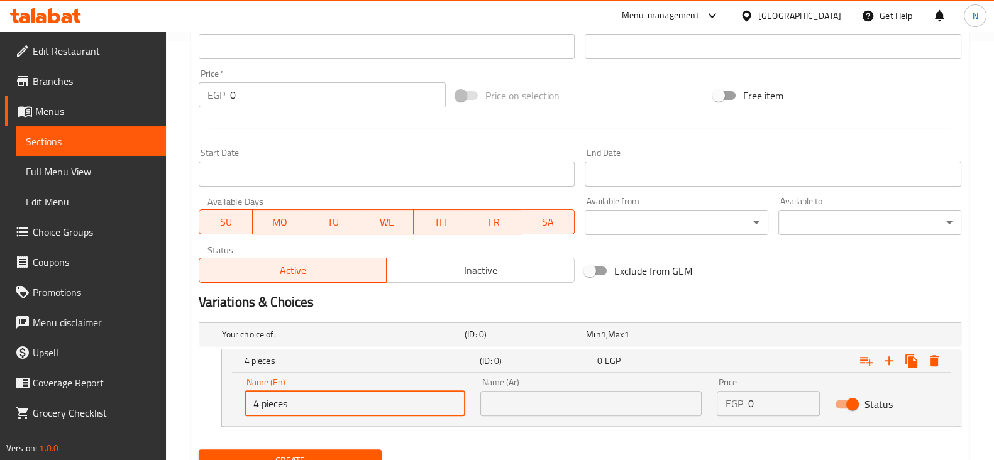
paste input "4 قطع"
click at [597, 400] on input "4 قطع" at bounding box center [590, 403] width 221 height 25
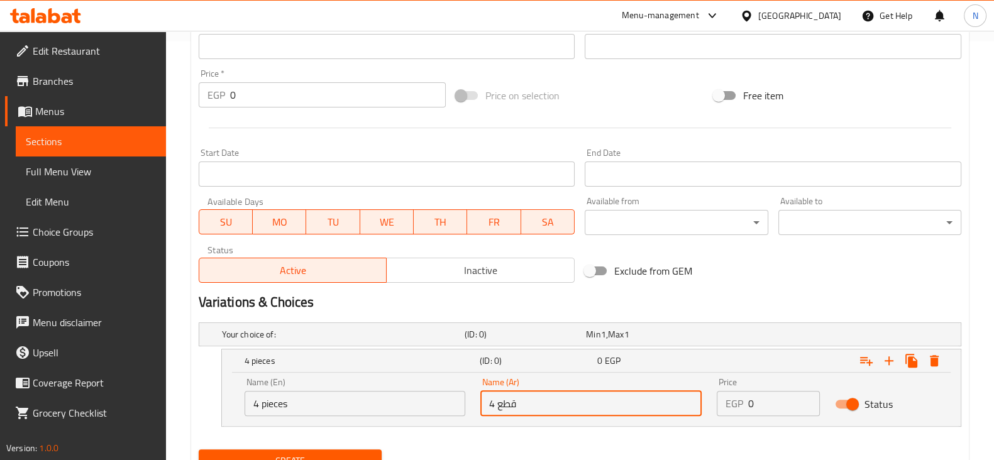
type input "4 قطع"
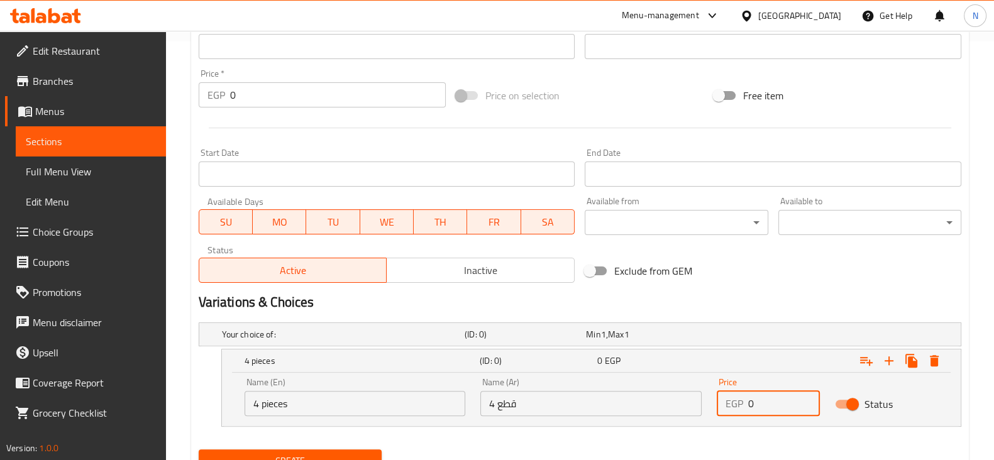
click at [764, 404] on input "0" at bounding box center [784, 403] width 72 height 25
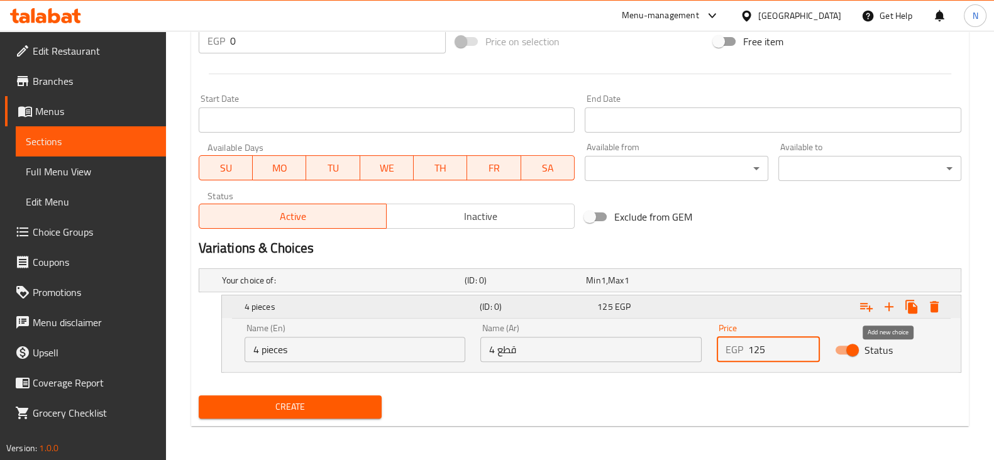
type input "125"
click at [887, 306] on icon "Expand" at bounding box center [889, 307] width 9 height 9
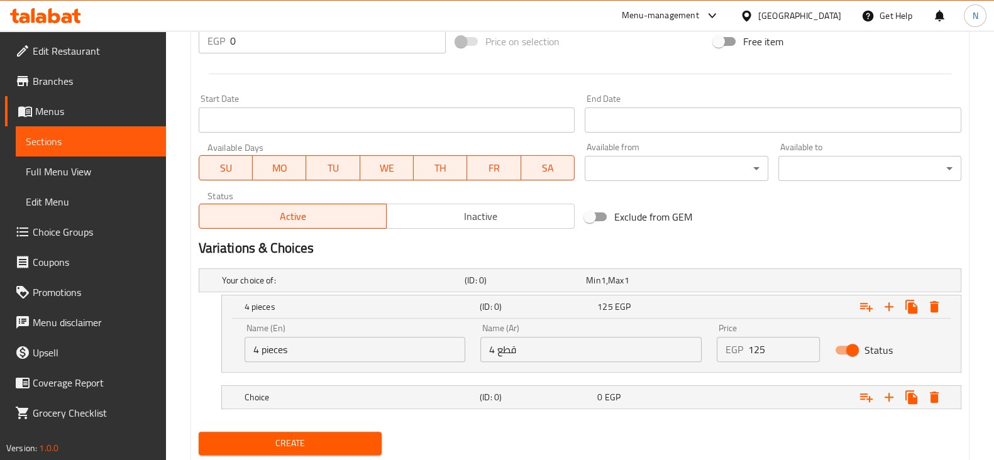
scroll to position [509, 0]
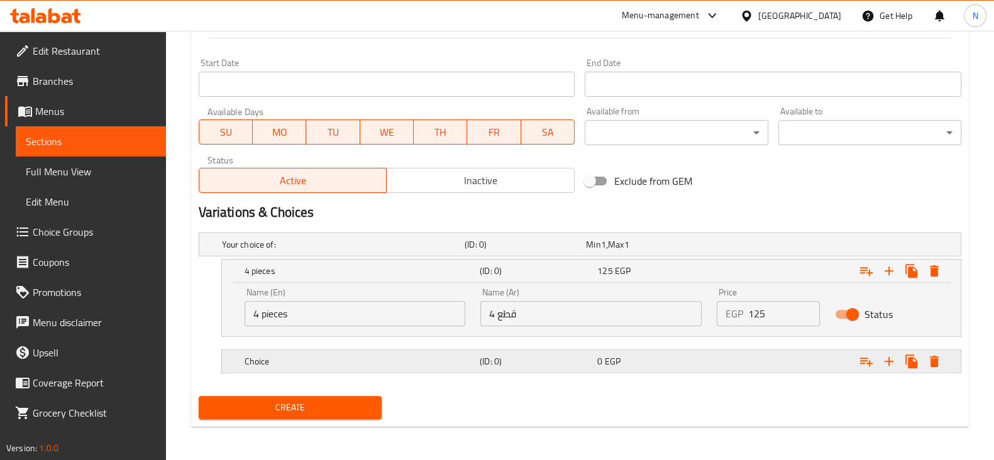
click at [377, 360] on h5 "Choice" at bounding box center [360, 361] width 230 height 13
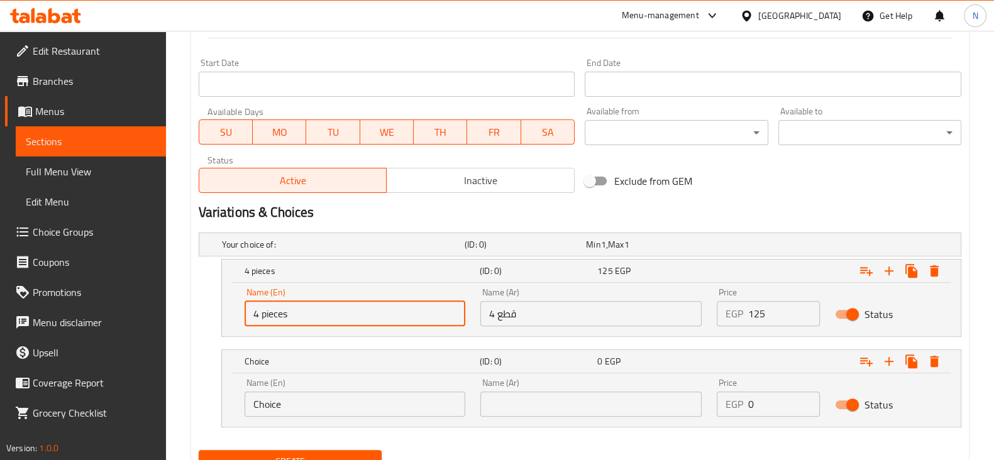
drag, startPoint x: 290, startPoint y: 311, endPoint x: 236, endPoint y: 317, distance: 54.5
click at [236, 317] on div "Name (En) 4 pieces Name (En) Name (Ar) 4 قطع Name (Ar) Price EGP 125 Price Stat…" at bounding box center [591, 309] width 739 height 53
paste input "قطع"
type input "4 pieces"
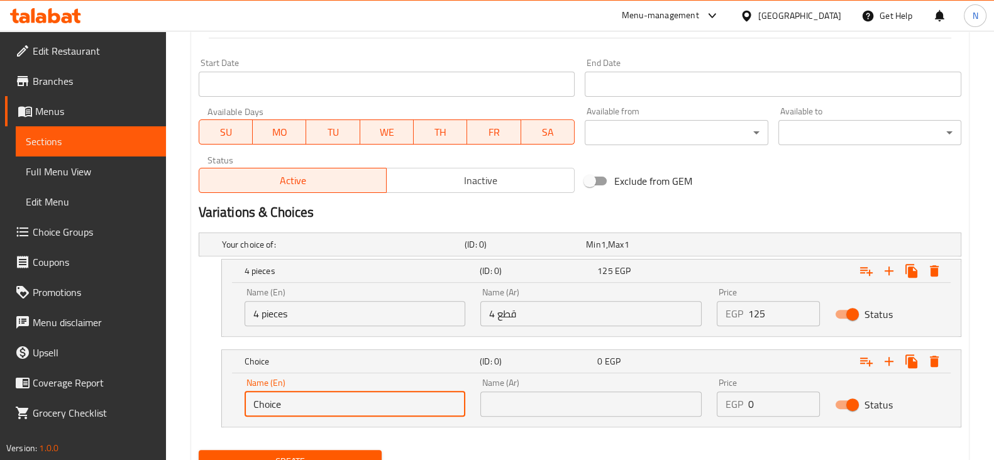
click at [281, 400] on input "Choice" at bounding box center [355, 404] width 221 height 25
paste input "4 pieces"
click at [259, 403] on input "4 pieces" at bounding box center [355, 404] width 221 height 25
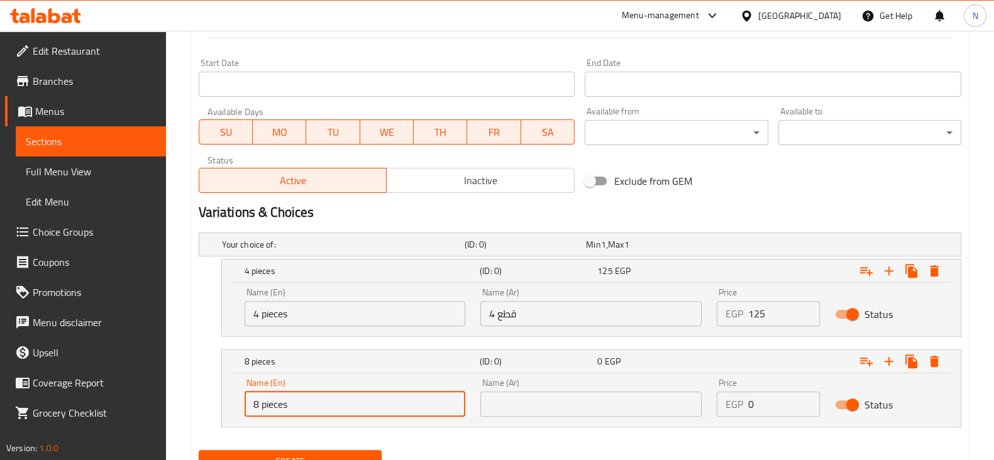
type input "8 pieces"
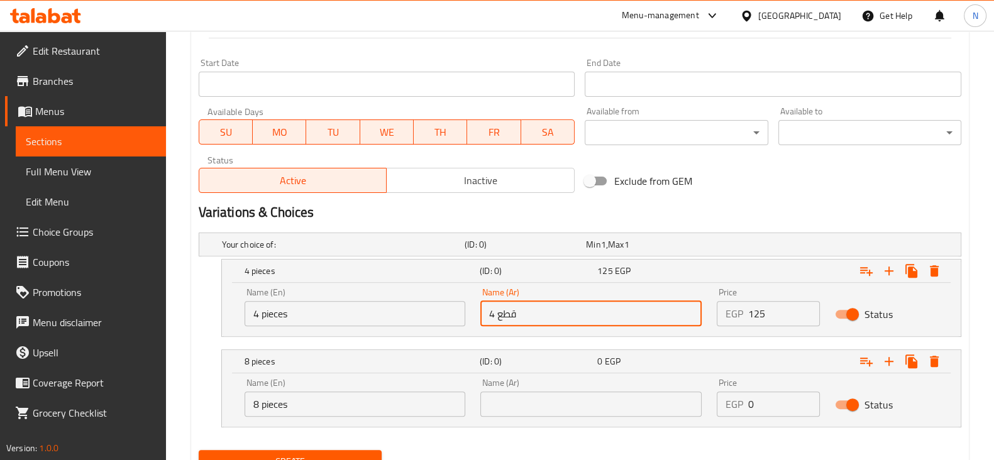
drag, startPoint x: 524, startPoint y: 309, endPoint x: 467, endPoint y: 314, distance: 56.8
click at [467, 314] on div "Name (En) 4 pieces Name (En) Name (Ar) 4 قطع Name (Ar) Price EGP 125 Price Stat…" at bounding box center [591, 307] width 709 height 53
paste input "4 قطع"
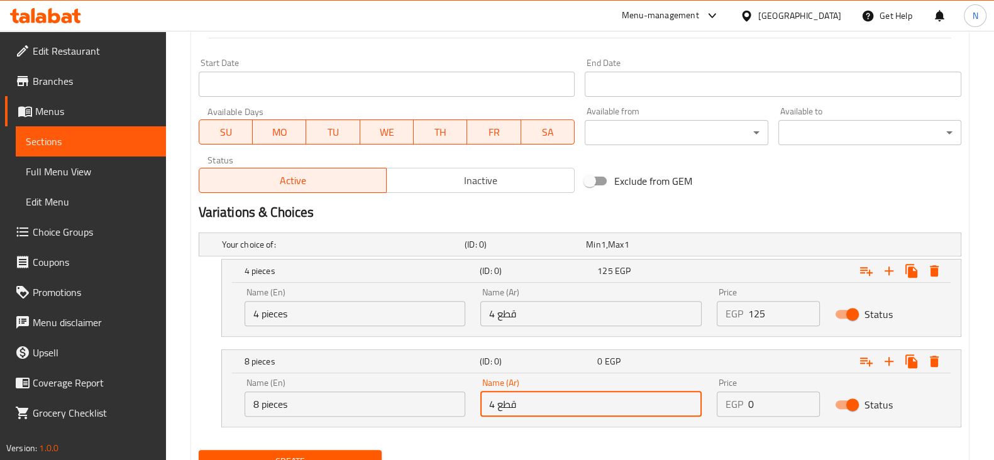
click at [499, 410] on input "4 قطع" at bounding box center [590, 404] width 221 height 25
drag, startPoint x: 494, startPoint y: 404, endPoint x: 481, endPoint y: 403, distance: 12.6
click at [481, 403] on input "4 قطع" at bounding box center [590, 404] width 221 height 25
type input "8 قطع"
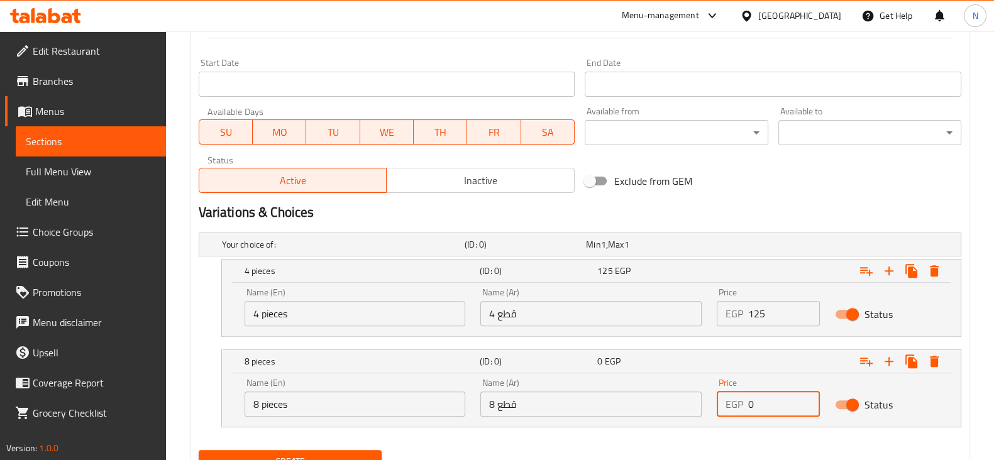
click at [773, 403] on input "0" at bounding box center [784, 404] width 72 height 25
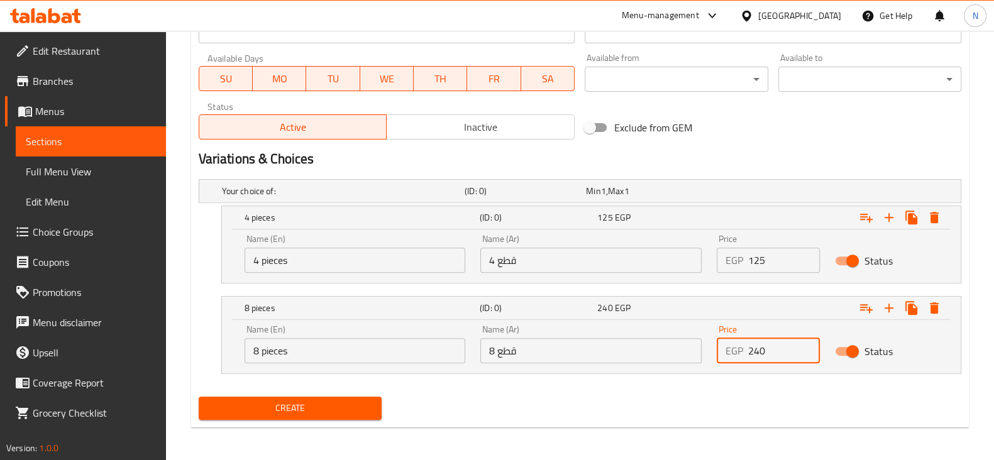
scroll to position [562, 0]
type input "240"
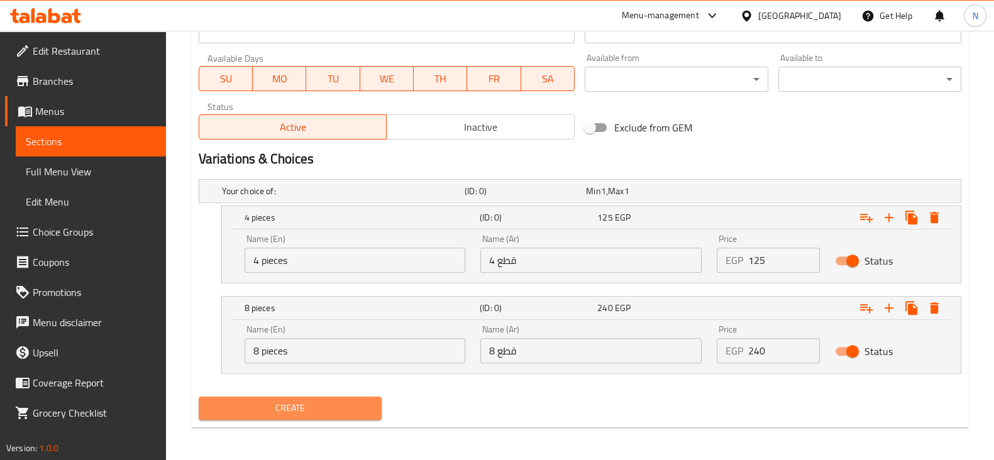
click at [356, 403] on span "Create" at bounding box center [290, 409] width 163 height 16
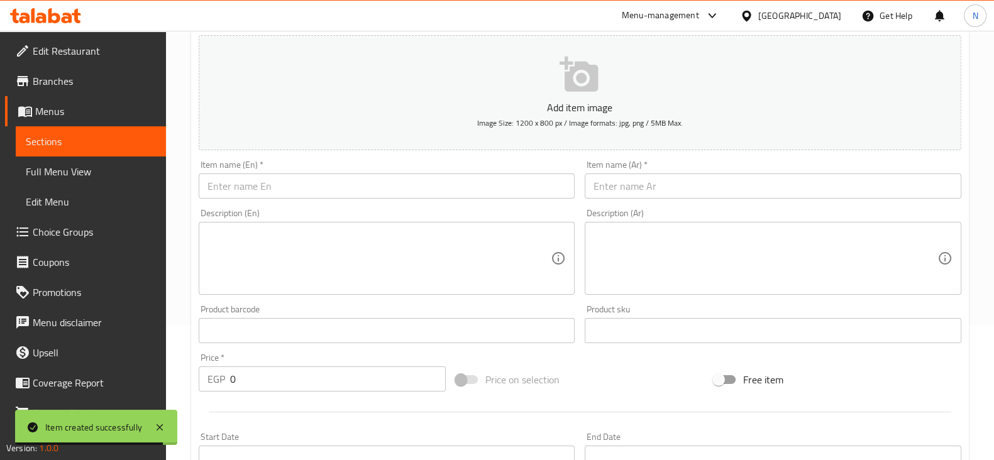
scroll to position [113, 0]
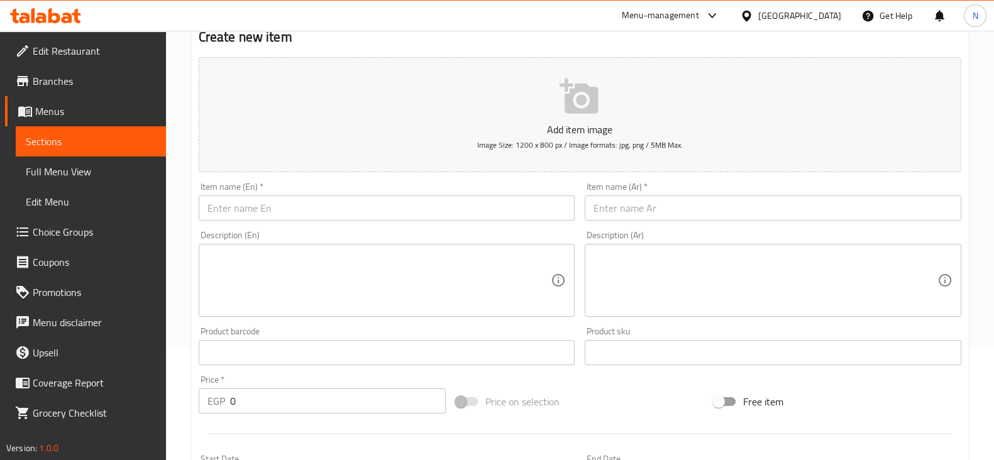
paste input "shrimp"
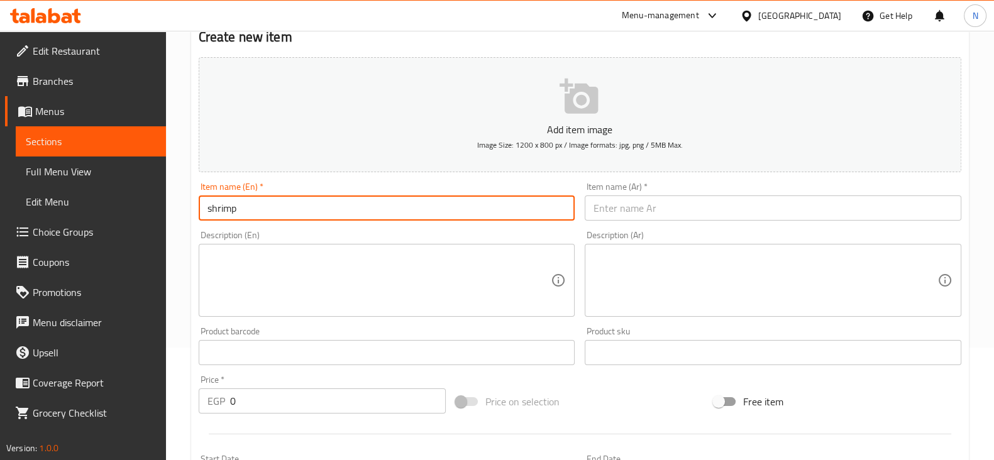
click at [298, 209] on input "shrimp" at bounding box center [387, 208] width 377 height 25
paste input "Fried Sushi"
drag, startPoint x: 304, startPoint y: 206, endPoint x: 164, endPoint y: 211, distance: 140.4
click at [164, 211] on div "Edit Restaurant Branches Menus Sections Full Menu View Edit Menu Choice Groups …" at bounding box center [497, 415] width 994 height 994
type input "shrimp Fried Sushi"
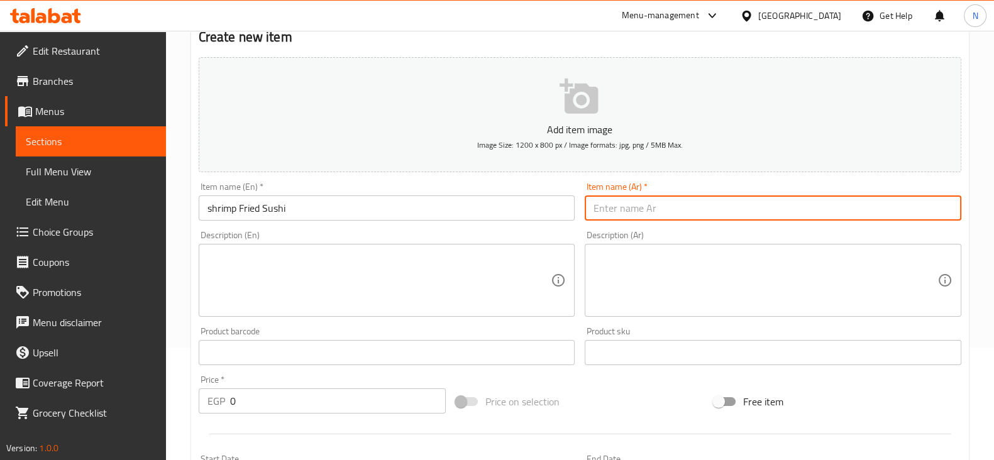
click at [638, 197] on input "text" at bounding box center [773, 208] width 377 height 25
paste input "سوشي جمبري مقلي"
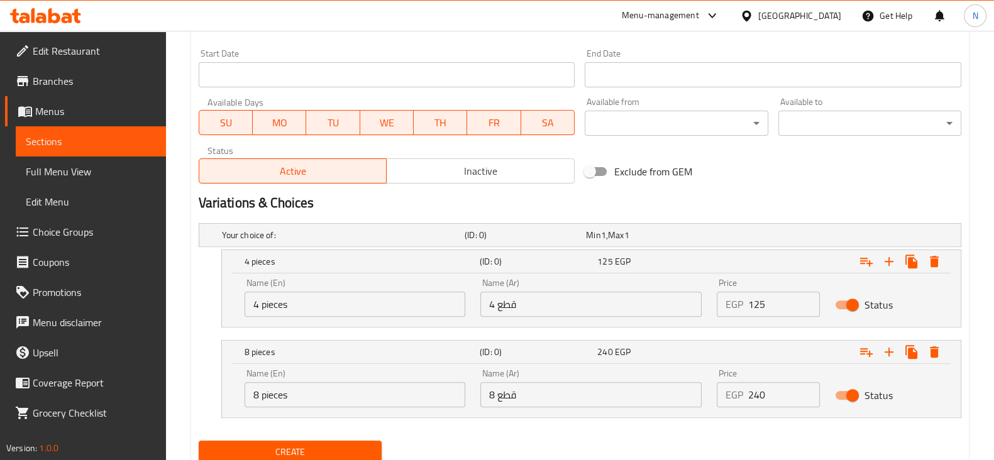
scroll to position [563, 0]
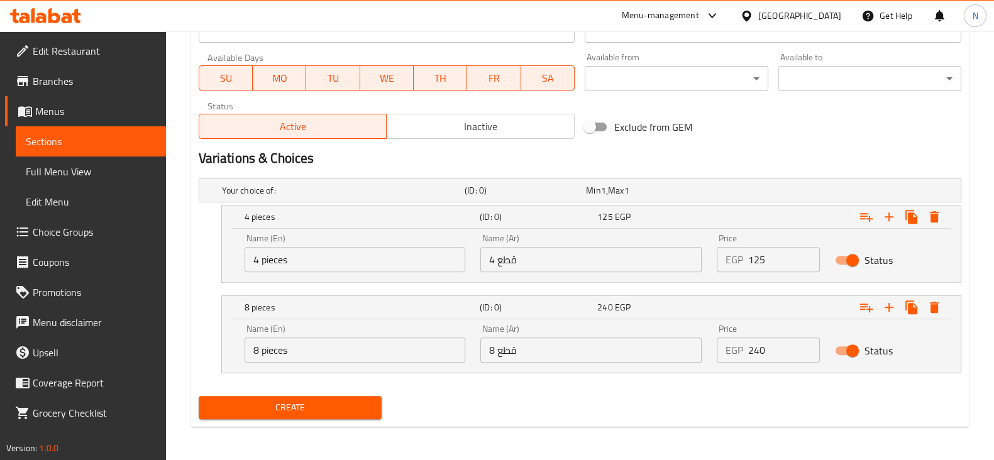
type input "سوشي جمبري مقلي"
type input "0"
click at [781, 264] on input "number" at bounding box center [784, 259] width 72 height 25
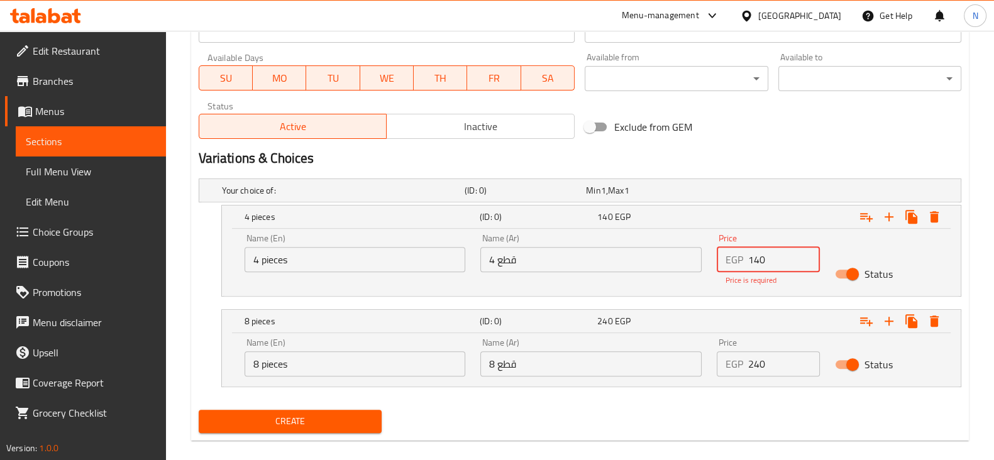
type input "140"
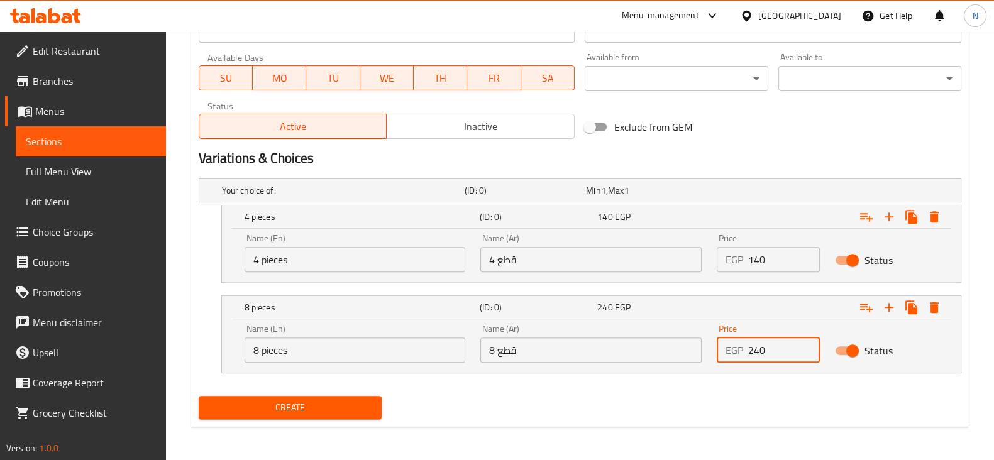
type input "0"
click at [784, 359] on input "number" at bounding box center [784, 350] width 72 height 25
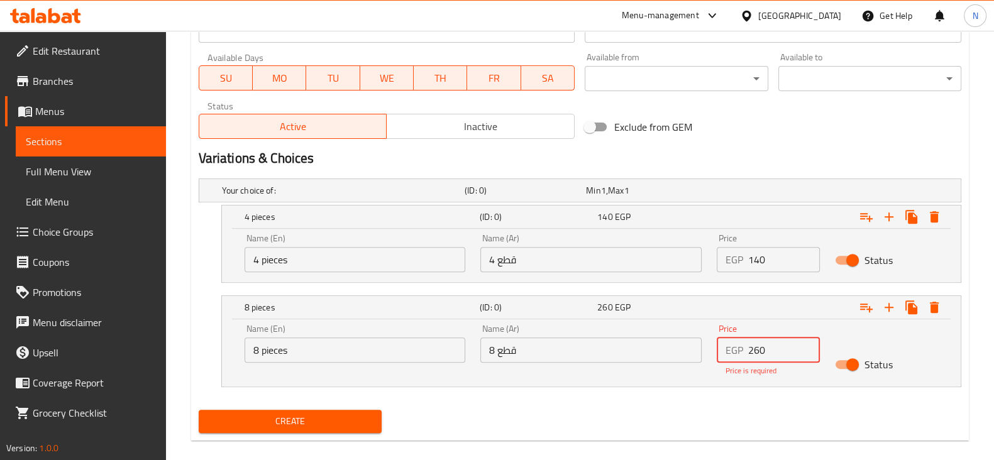
type input "260"
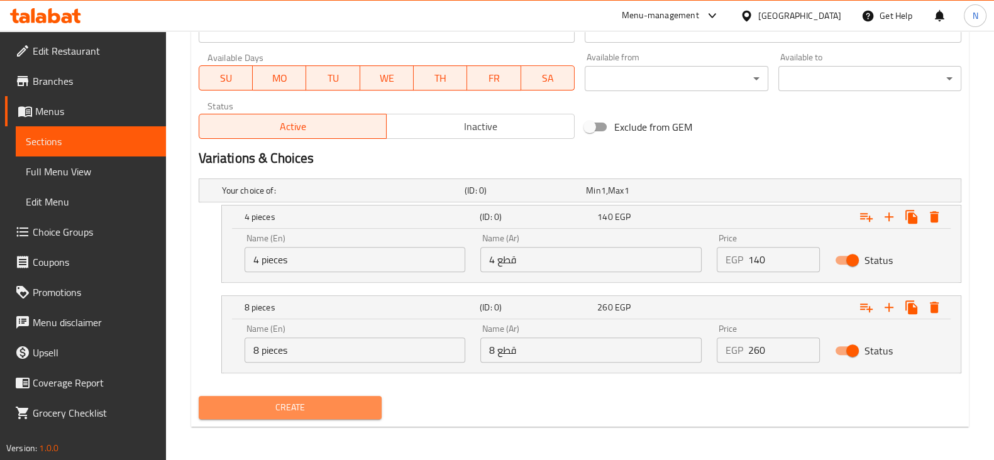
click at [264, 411] on button "Create" at bounding box center [290, 407] width 183 height 23
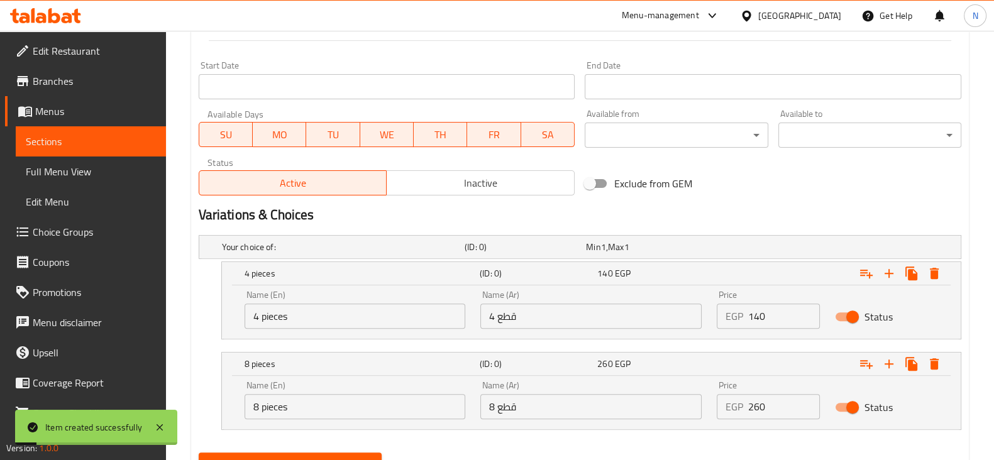
scroll to position [504, 0]
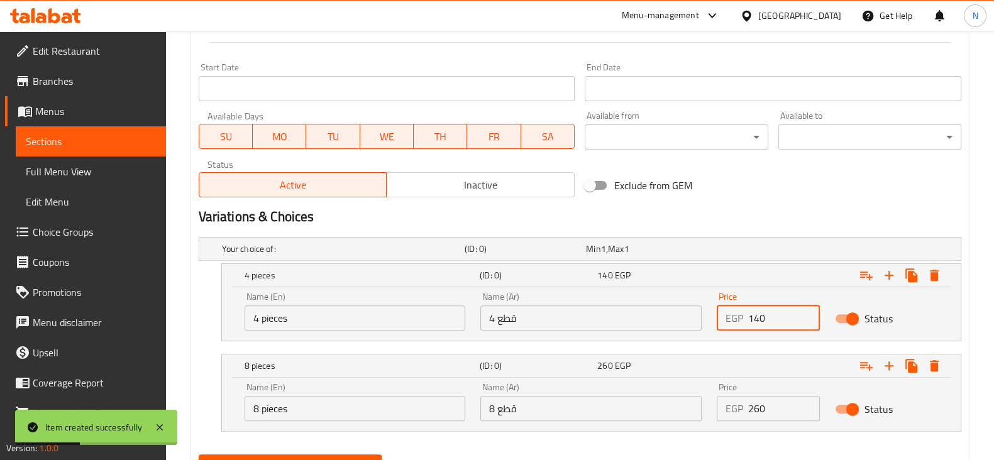
click at [779, 319] on input "140" at bounding box center [784, 318] width 72 height 25
type input "0"
type input "130"
click at [761, 414] on input "260" at bounding box center [784, 408] width 72 height 25
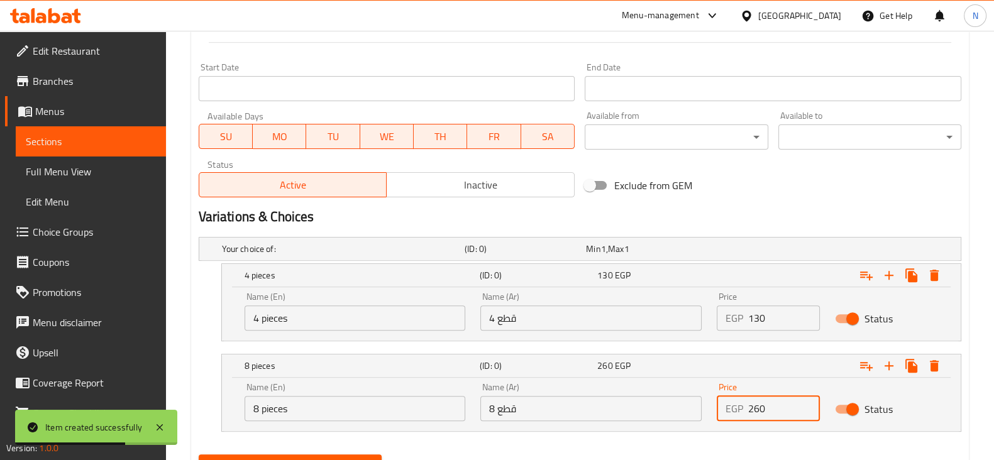
type input "0"
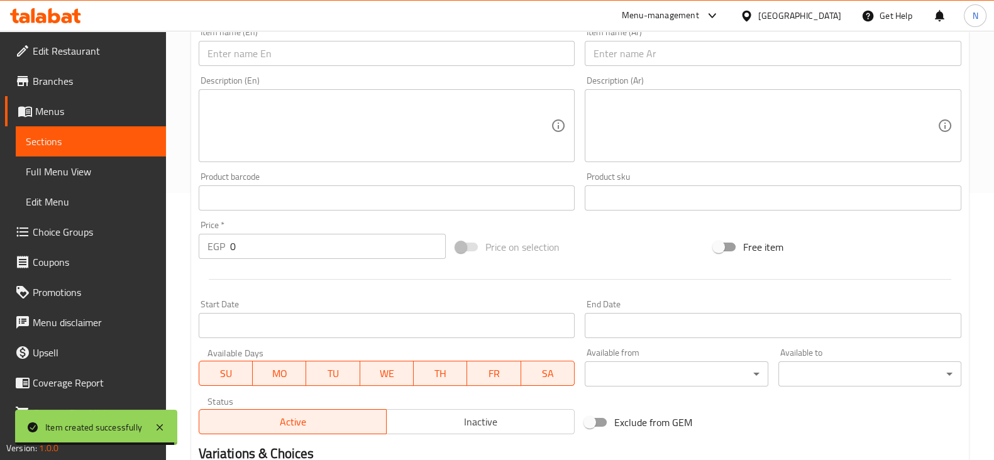
scroll to position [267, 0]
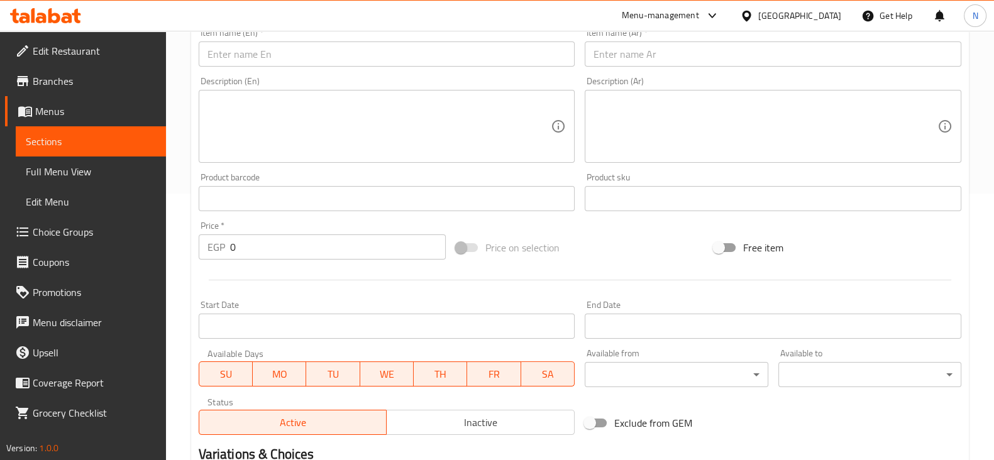
type input "250"
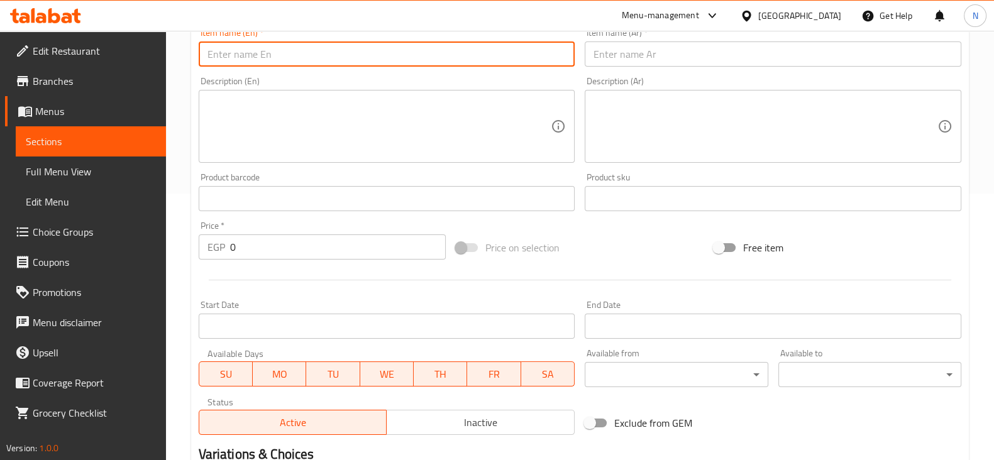
click at [255, 61] on input "text" at bounding box center [387, 54] width 377 height 25
paste input "chicken"
drag, startPoint x: 296, startPoint y: 51, endPoint x: 205, endPoint y: 53, distance: 91.2
click at [205, 53] on input "chicken fried sushi" at bounding box center [387, 54] width 377 height 25
type input "chicken fried sushi"
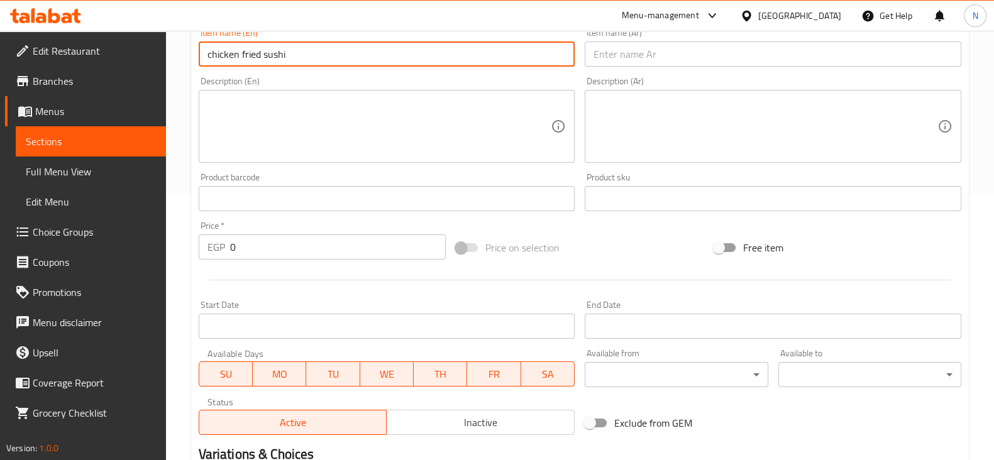
click at [618, 55] on input "text" at bounding box center [773, 54] width 377 height 25
paste input "سوشي دجاج مقلي"
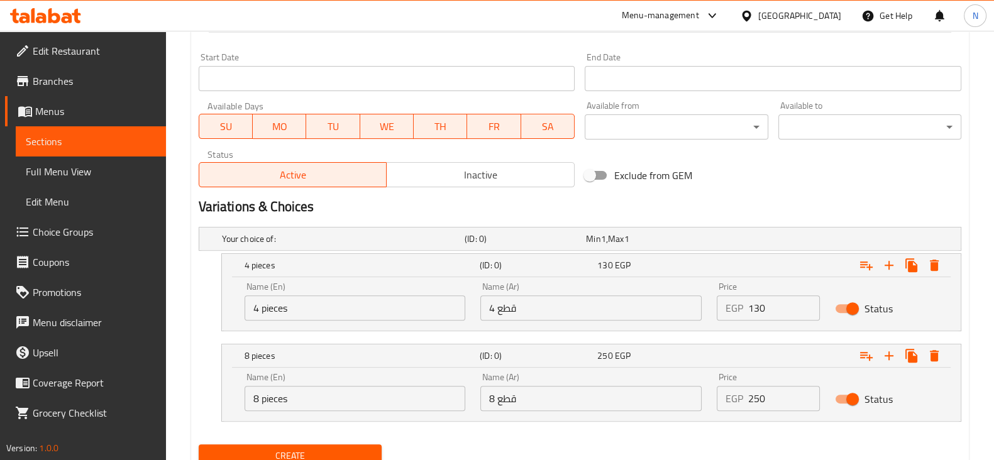
scroll to position [563, 0]
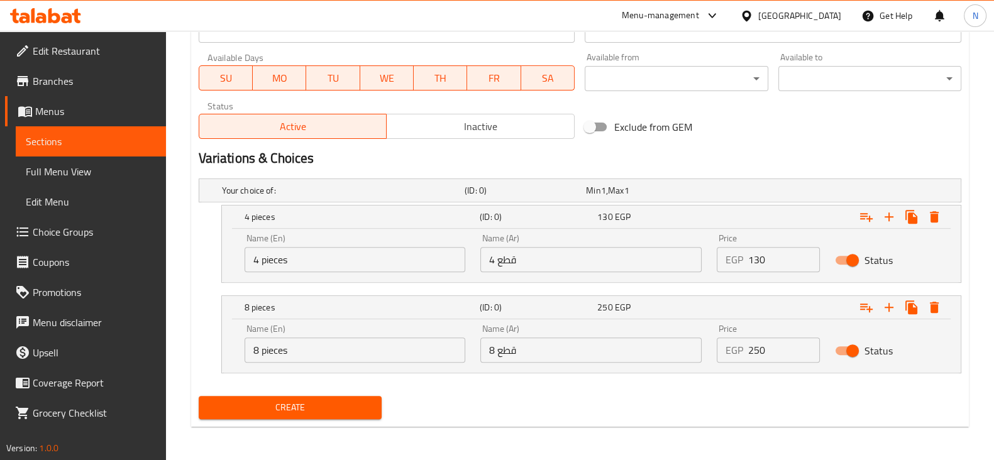
type input "سوشي دجاج مقلي"
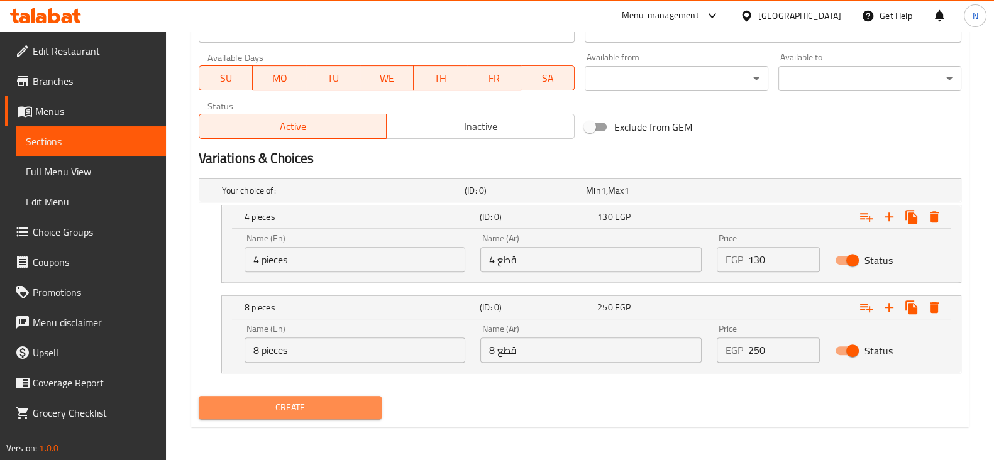
click at [336, 408] on span "Create" at bounding box center [290, 408] width 163 height 16
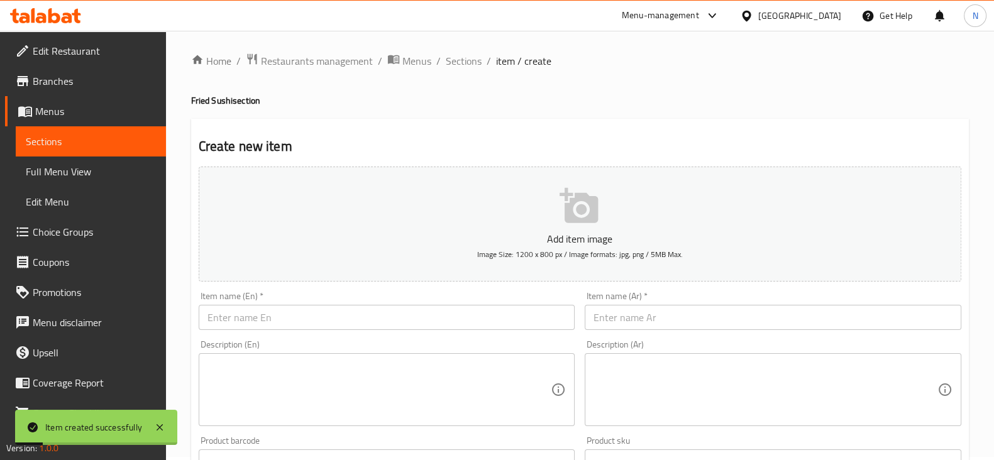
scroll to position [2, 0]
click at [465, 56] on span "Sections" at bounding box center [464, 62] width 36 height 15
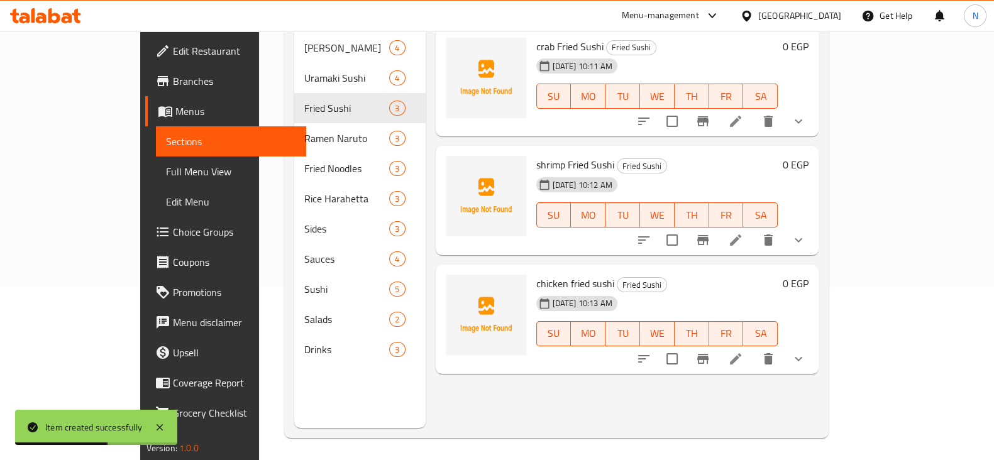
scroll to position [176, 0]
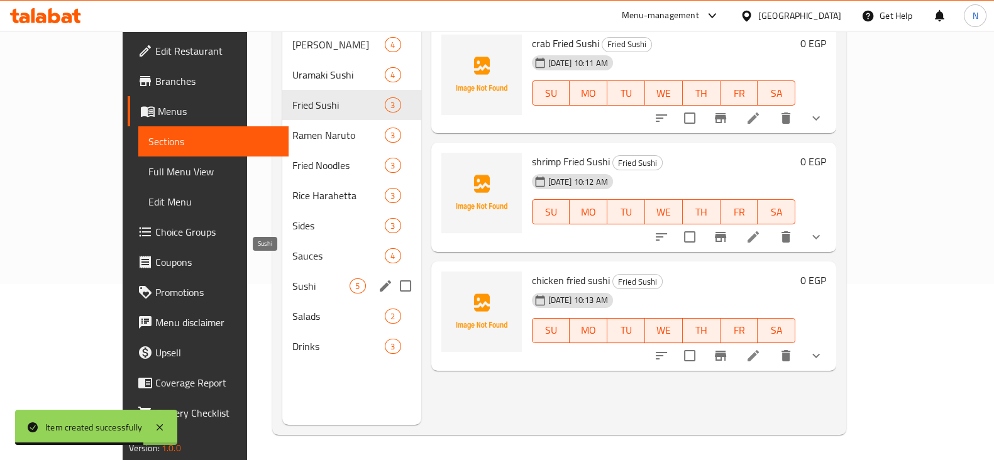
click at [292, 279] on span "Sushi" at bounding box center [320, 286] width 57 height 15
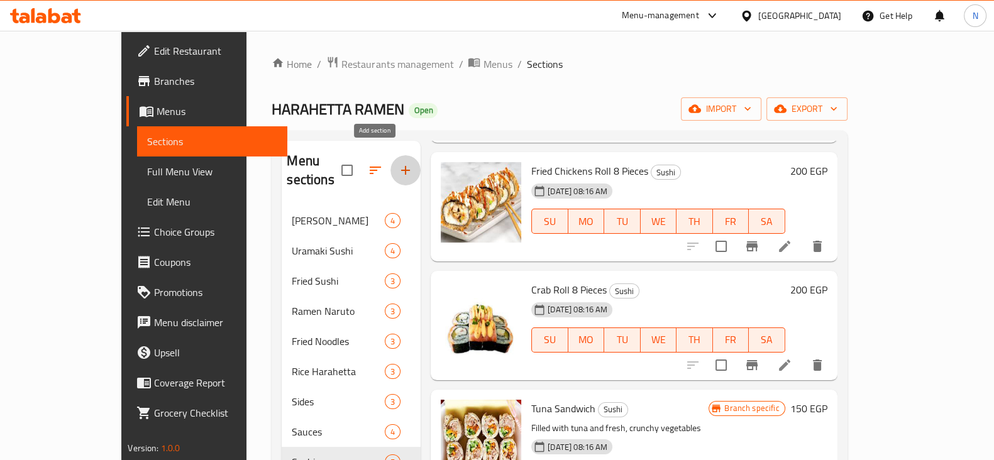
click at [398, 163] on icon "button" at bounding box center [405, 170] width 15 height 15
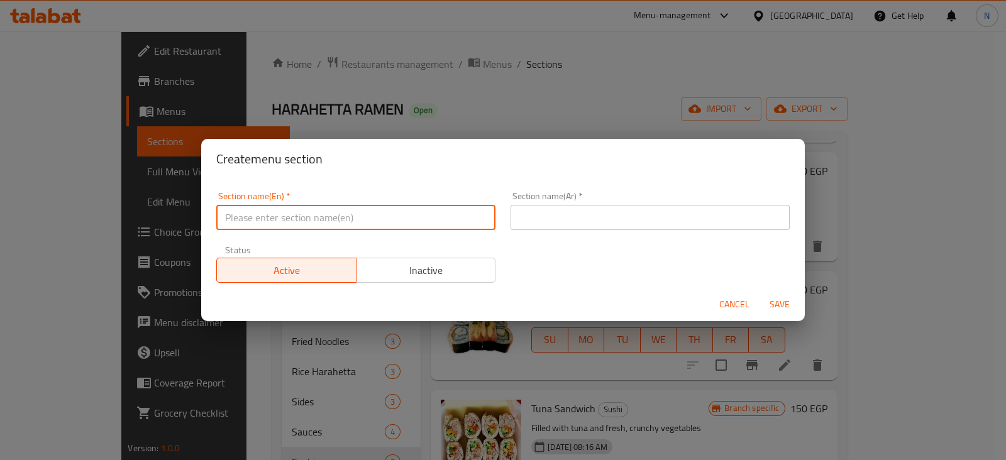
click at [312, 206] on input "text" at bounding box center [355, 217] width 279 height 25
paste input "Tempura Sushi"
type input "Tempura Sushi"
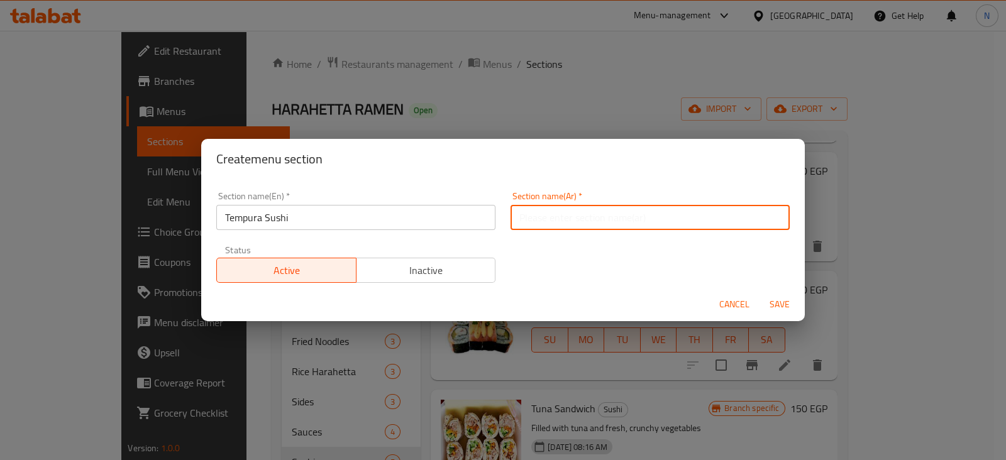
paste input "تمبورا سوشي"
click at [587, 228] on input "تمبورا سوشي" at bounding box center [650, 217] width 279 height 25
type input "تمبورا سوشي"
click at [785, 305] on span "Save" at bounding box center [780, 305] width 30 height 16
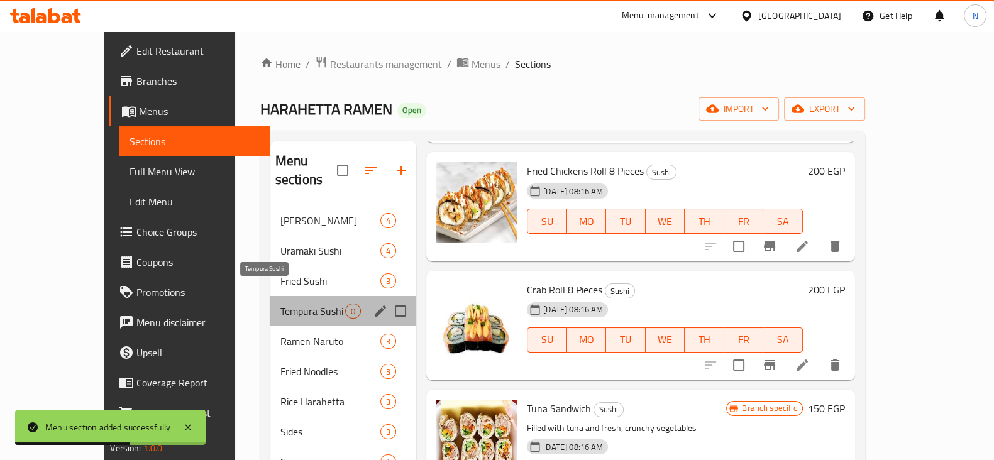
click at [281, 304] on span "Tempura Sushi" at bounding box center [313, 311] width 65 height 15
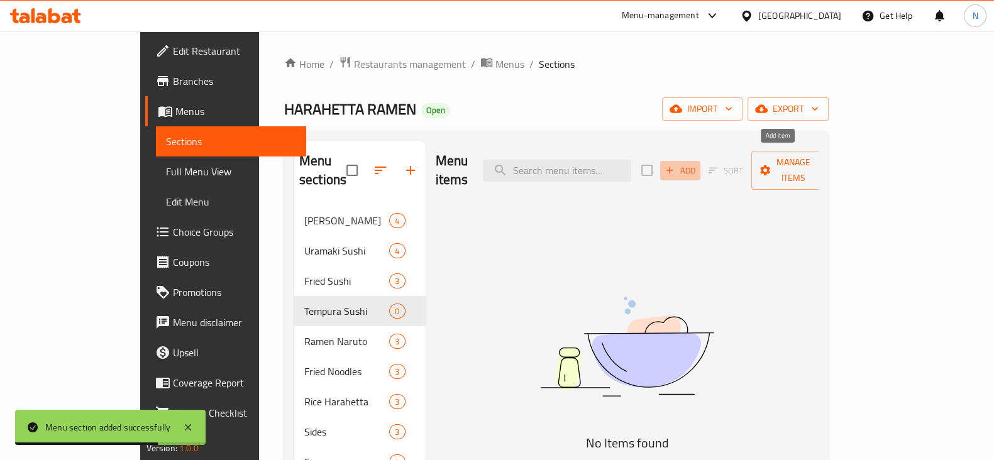
click at [697, 164] on span "Add" at bounding box center [681, 171] width 34 height 14
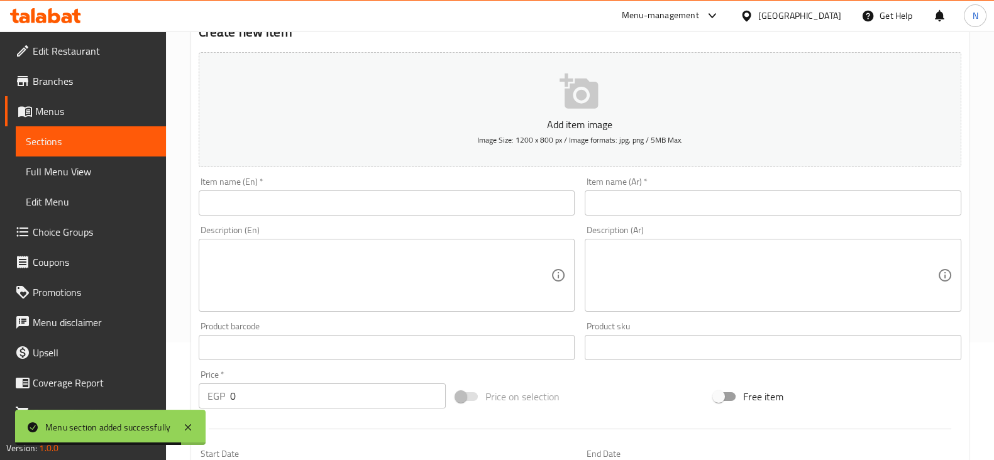
scroll to position [119, 0]
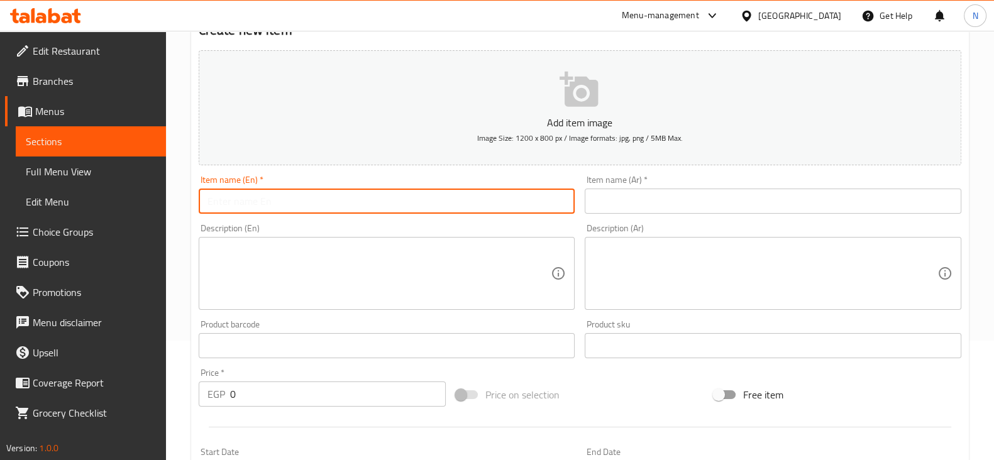
paste input "crab"
click at [307, 205] on input "crab" at bounding box center [387, 201] width 377 height 25
paste input "Tempura Sushi"
drag, startPoint x: 300, startPoint y: 206, endPoint x: 176, endPoint y: 208, distance: 123.9
click at [176, 208] on div "Home / Restaurants management / Menus / Sections / item / create Tempura Sushi …" at bounding box center [580, 340] width 828 height 858
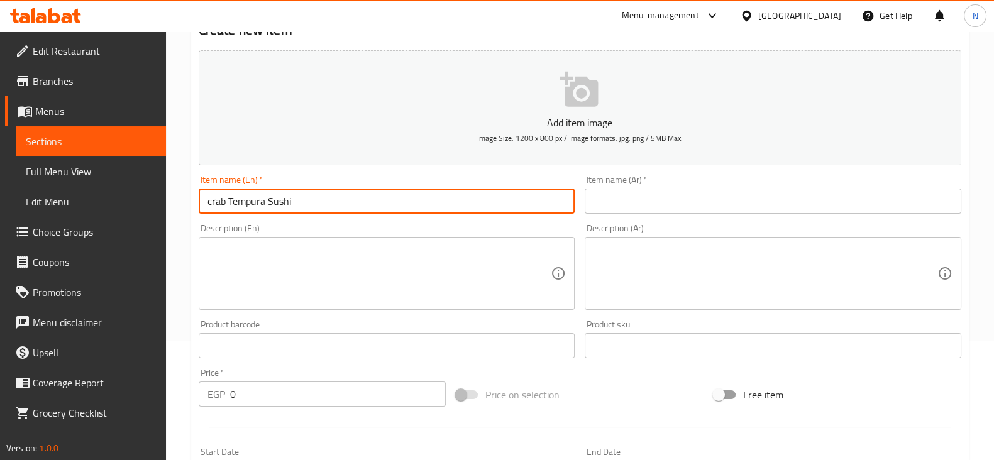
type input "crab Tempura Sushi"
click at [618, 191] on input "text" at bounding box center [773, 201] width 377 height 25
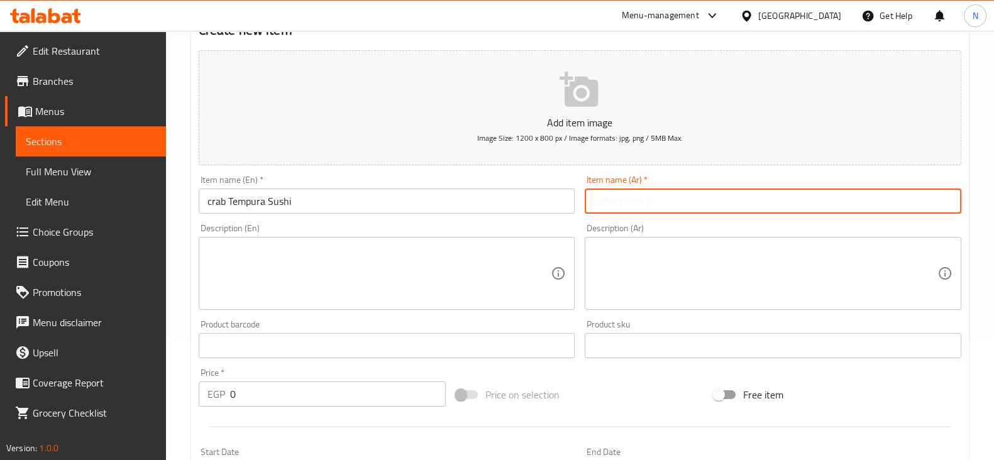
paste input "سوشي تمبورا السلطعون"
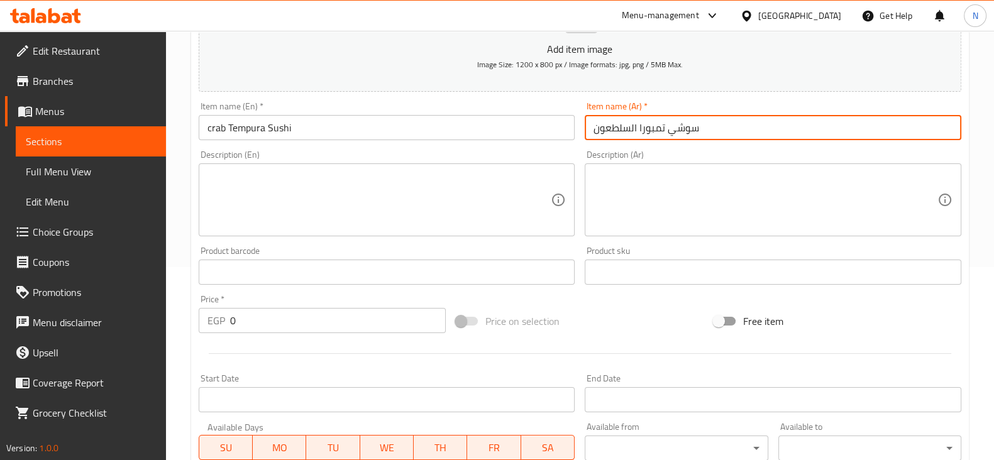
scroll to position [428, 0]
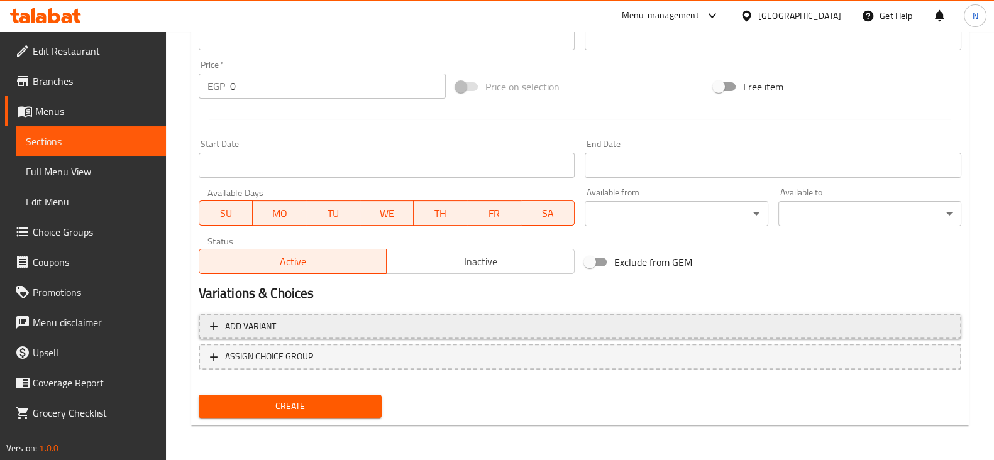
type input "سوشي تمبورا السلطعون"
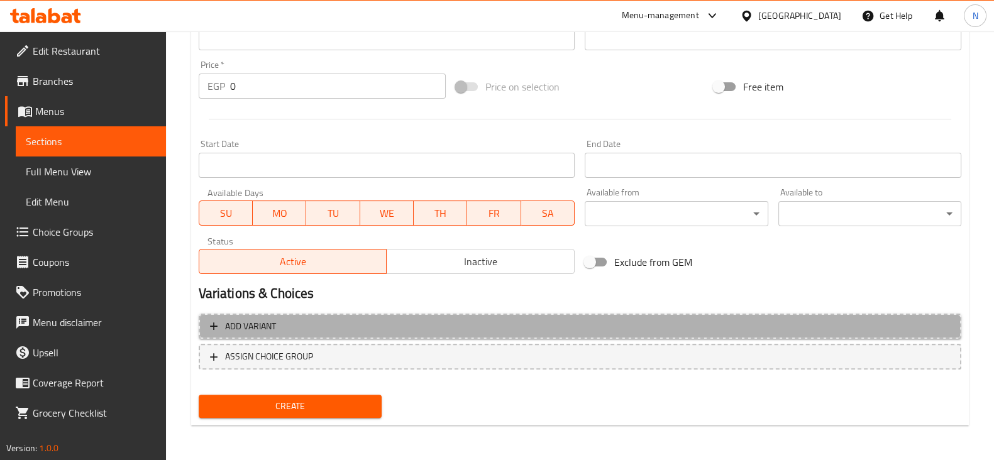
click at [365, 334] on button "Add variant" at bounding box center [580, 327] width 763 height 26
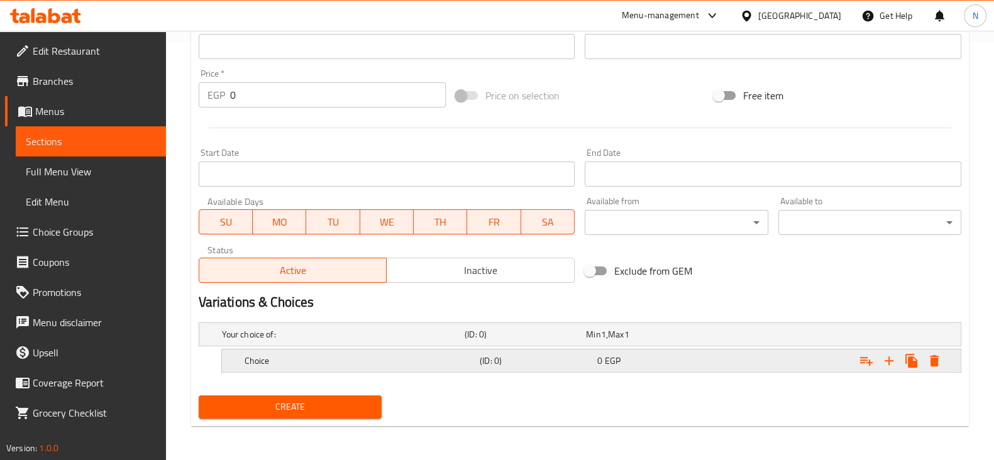
click at [371, 350] on div "Choice (ID: 0) 0 EGP" at bounding box center [595, 361] width 706 height 28
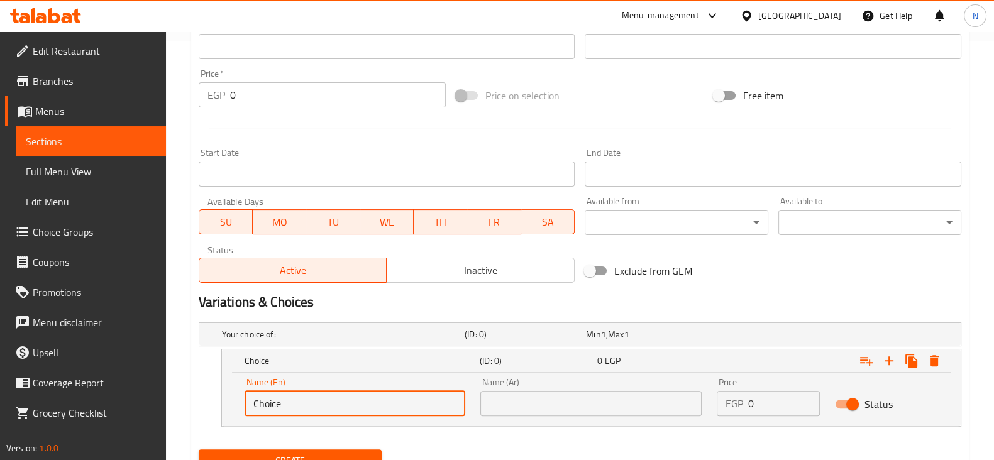
click at [330, 404] on input "Choice" at bounding box center [355, 403] width 221 height 25
type input "4 pieces"
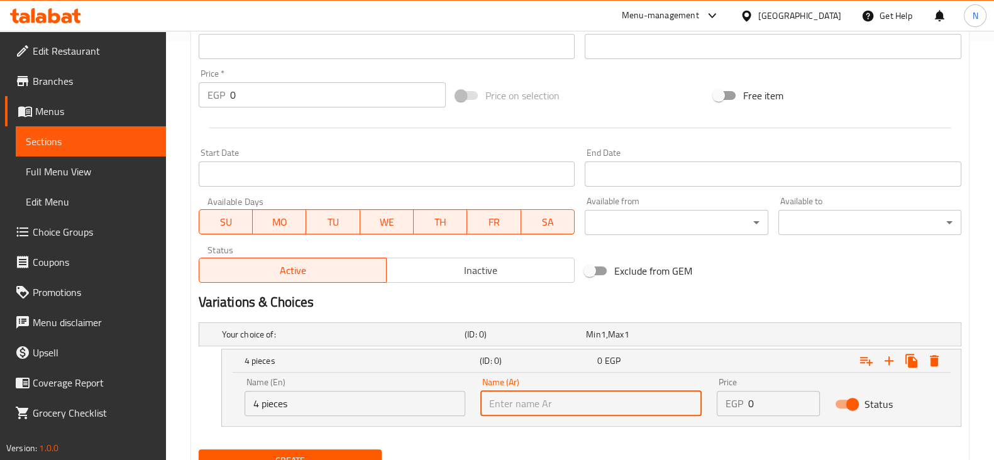
click at [538, 405] on input "text" at bounding box center [590, 403] width 221 height 25
type input "4 قطع"
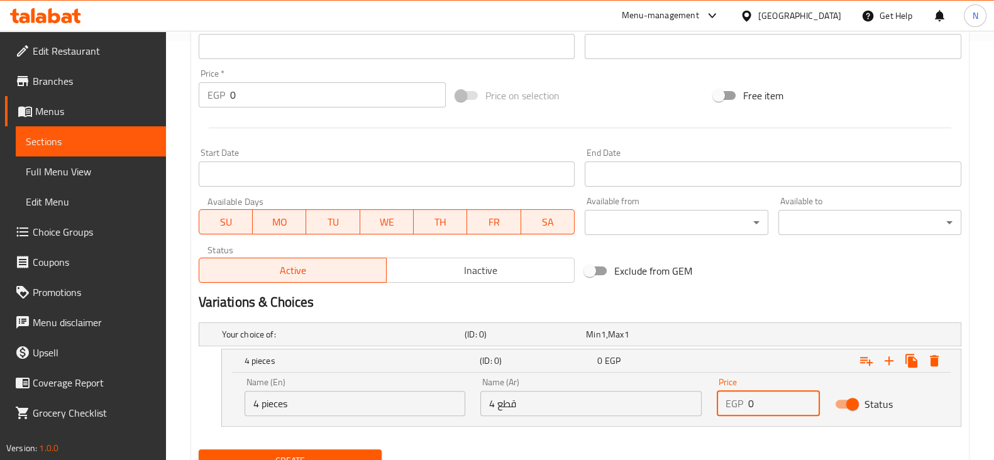
click at [770, 392] on input "0" at bounding box center [784, 403] width 72 height 25
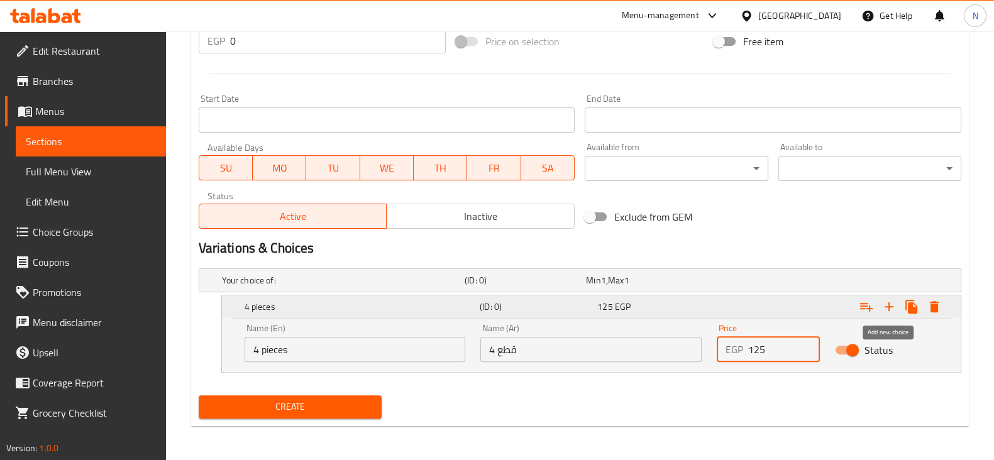
type input "125"
click at [884, 308] on icon "Expand" at bounding box center [889, 306] width 15 height 15
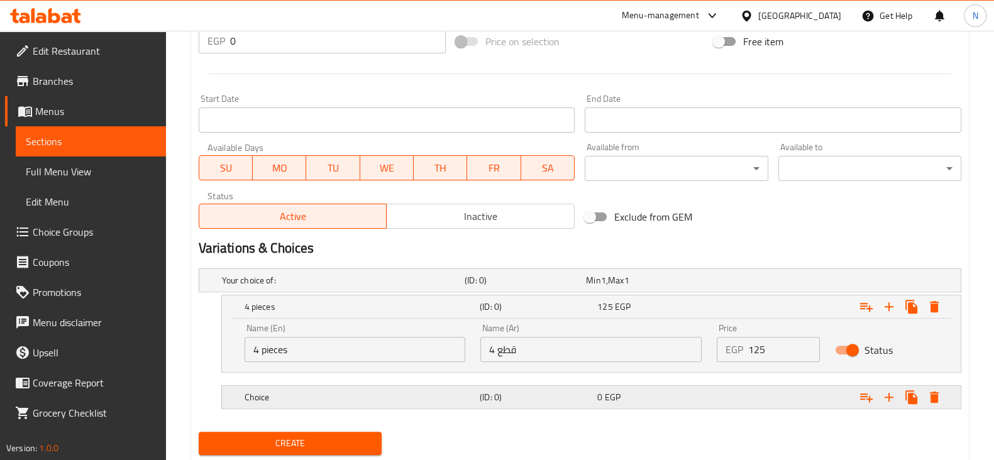
click at [372, 397] on h5 "Choice" at bounding box center [360, 397] width 230 height 13
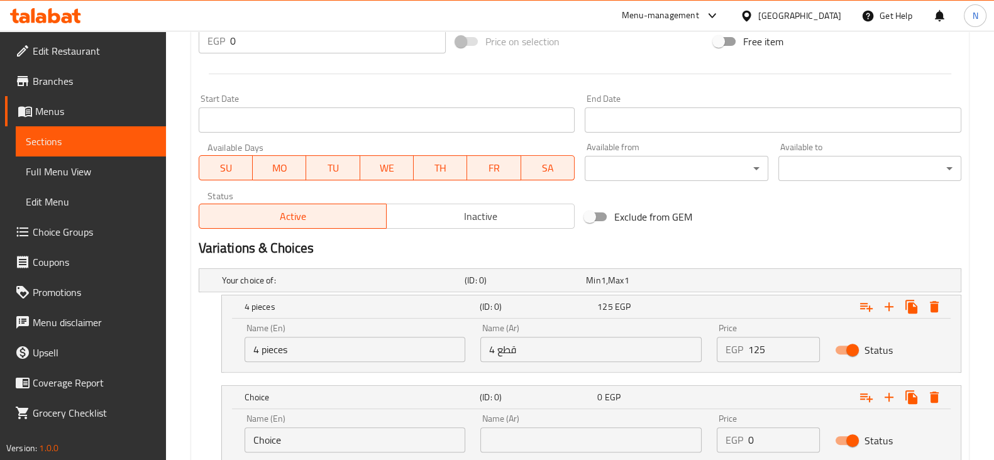
click at [331, 425] on div "Name (En) Choice Name (En)" at bounding box center [355, 433] width 221 height 38
click at [333, 437] on input "Choice" at bounding box center [355, 440] width 221 height 25
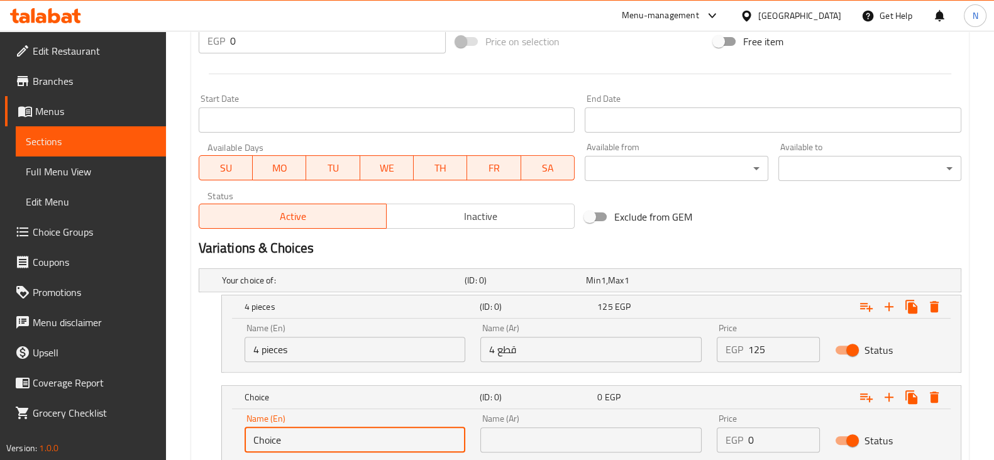
click at [333, 437] on input "Choice" at bounding box center [355, 440] width 221 height 25
click at [333, 437] on input "text" at bounding box center [355, 440] width 221 height 25
type input "8 pieces"
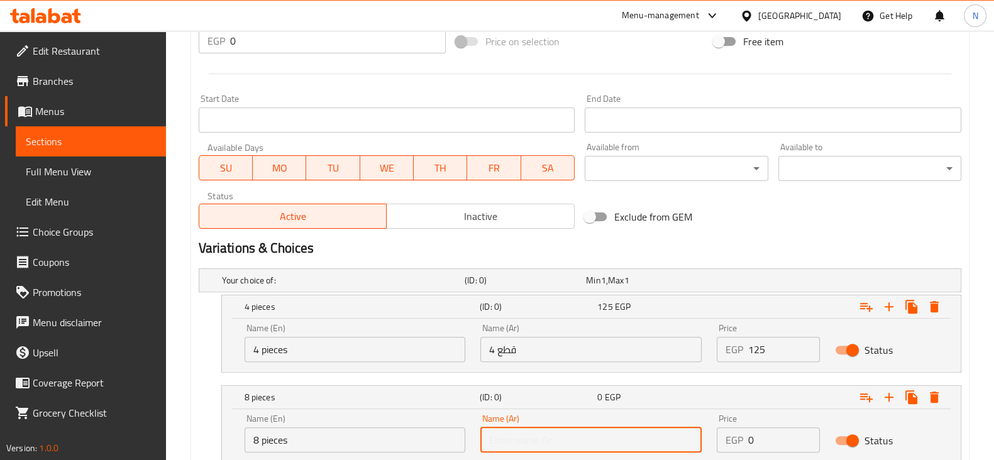
click at [544, 442] on input "text" at bounding box center [590, 440] width 221 height 25
type input "8 قطع"
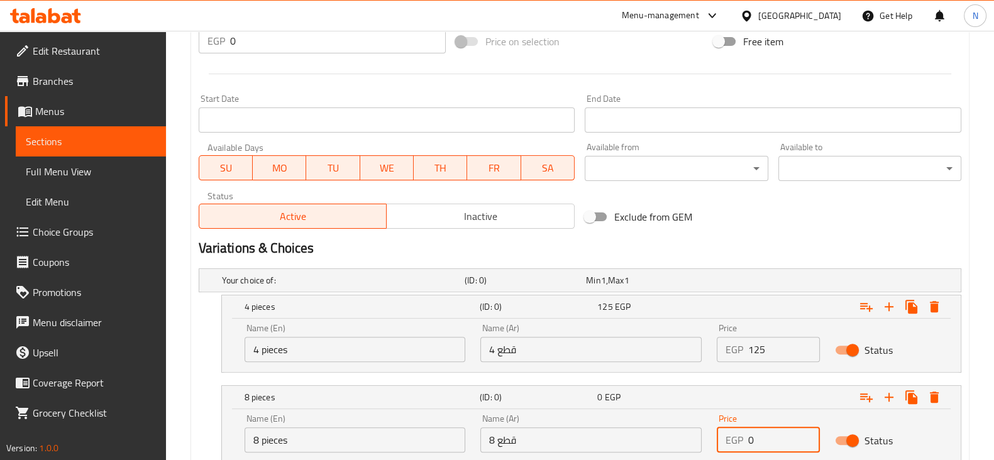
click at [779, 429] on input "0" at bounding box center [784, 440] width 72 height 25
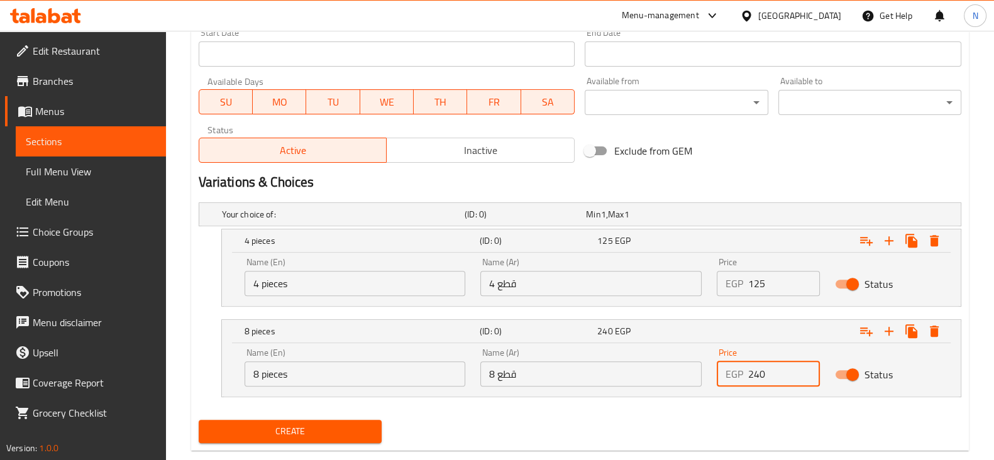
scroll to position [563, 0]
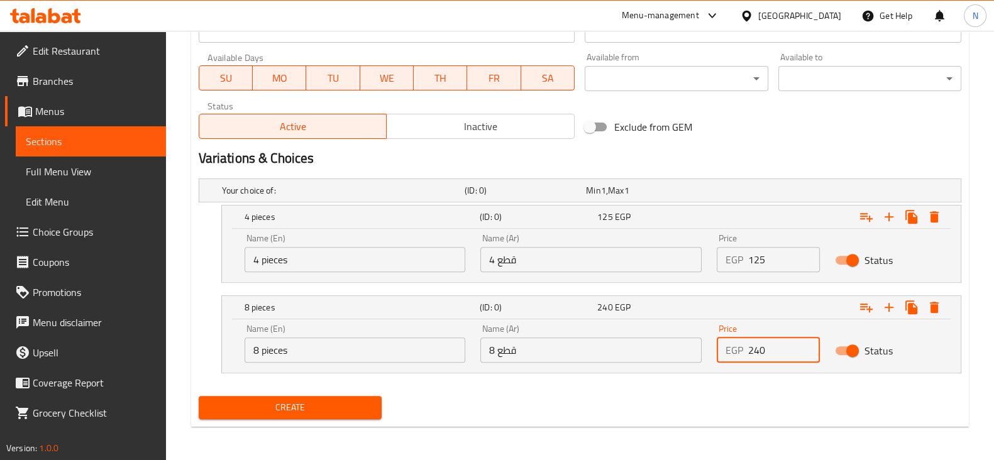
type input "240"
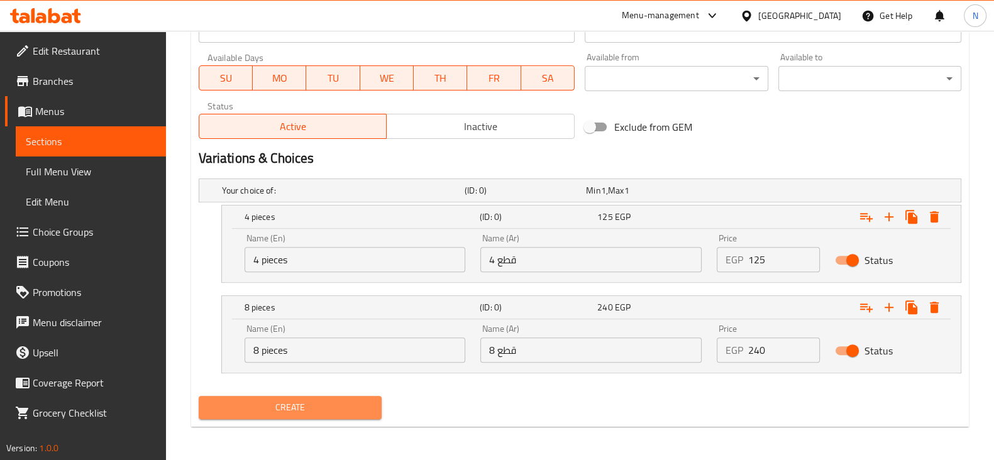
click at [352, 396] on button "Create" at bounding box center [290, 407] width 183 height 23
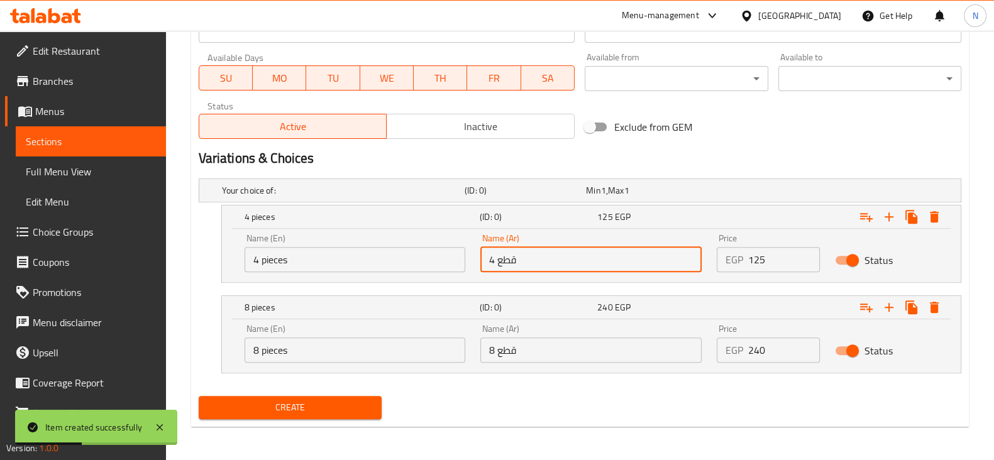
click at [550, 257] on input "4 قطع" at bounding box center [590, 259] width 221 height 25
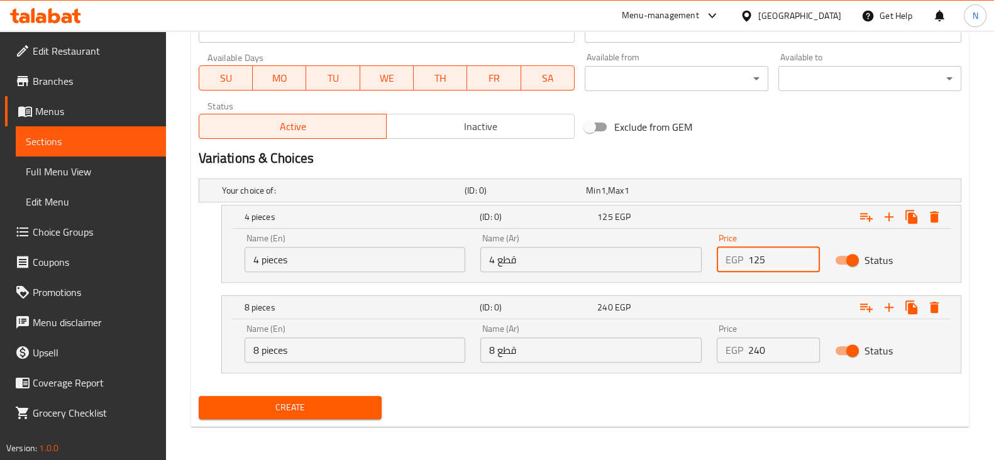
click at [761, 263] on input "125" at bounding box center [784, 259] width 72 height 25
type input "0"
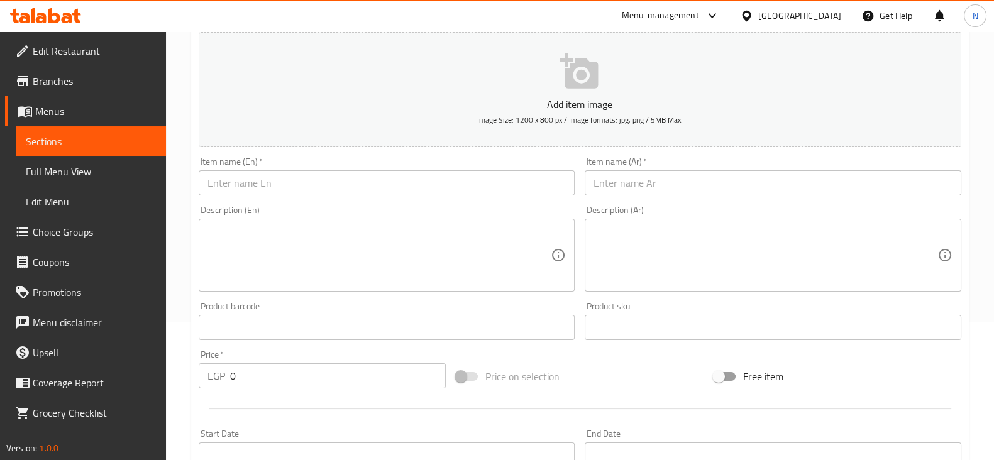
scroll to position [137, 0]
click at [265, 193] on input "text" at bounding box center [387, 183] width 377 height 25
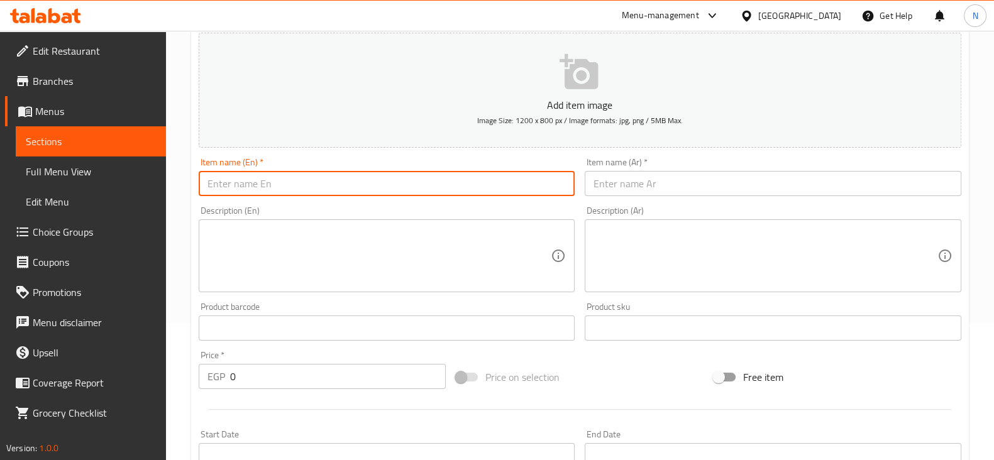
paste input "shrimp"
paste input "Tempura Sushi"
drag, startPoint x: 323, startPoint y: 182, endPoint x: 194, endPoint y: 181, distance: 128.3
click at [194, 181] on div "Item name (En)   * shrimp Tempura Sushi Item name (En) *" at bounding box center [387, 177] width 387 height 48
type input "shrimp Tempura Sushi"
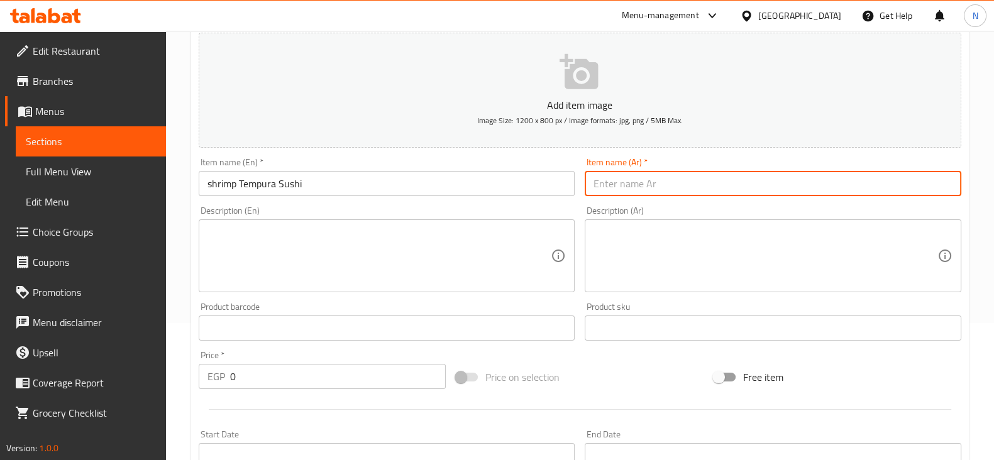
click at [643, 175] on input "text" at bounding box center [773, 183] width 377 height 25
paste input "جمبري تمبورا سوشي"
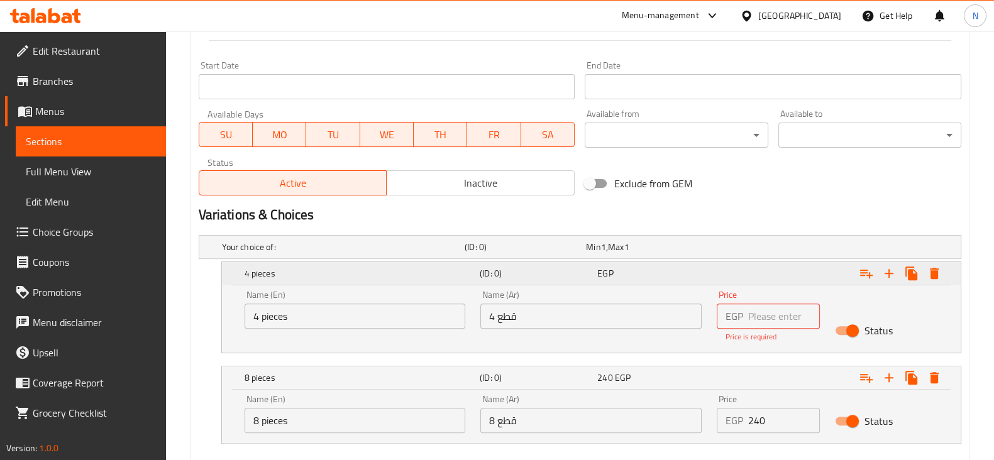
scroll to position [508, 0]
type input "جمبري تمبورا سوشي"
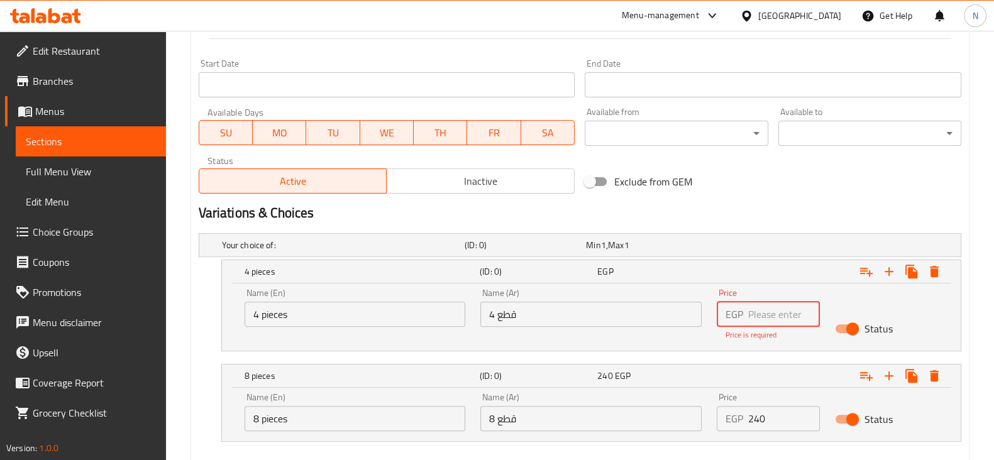
click at [764, 313] on input "number" at bounding box center [784, 314] width 72 height 25
type input "140"
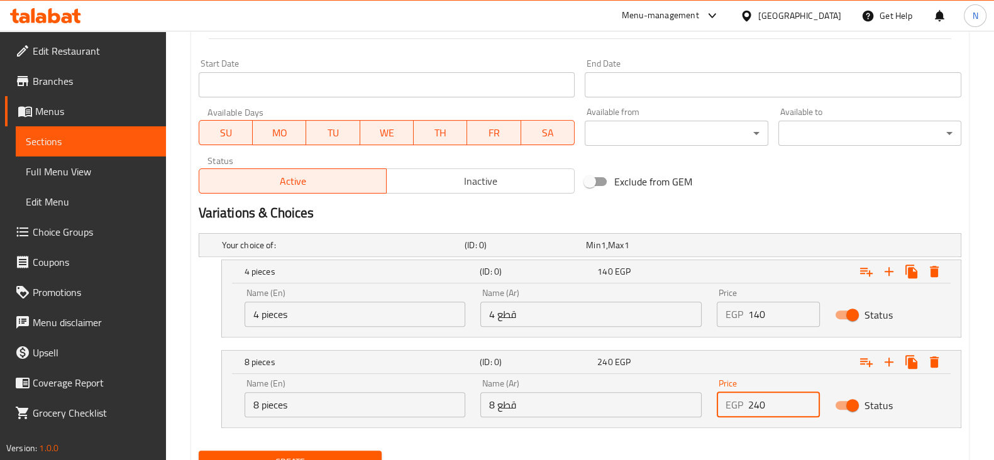
click at [765, 419] on div "Price EGP 240 Price" at bounding box center [768, 398] width 118 height 53
type input "0"
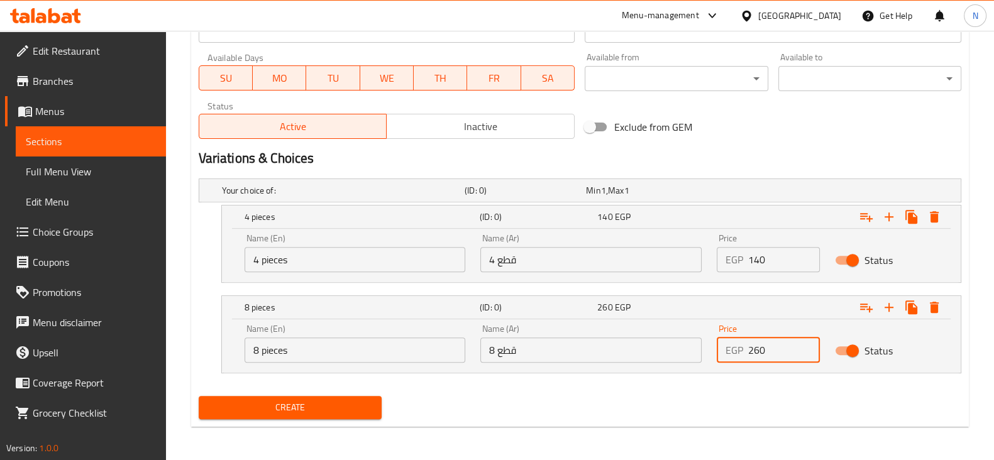
type input "260"
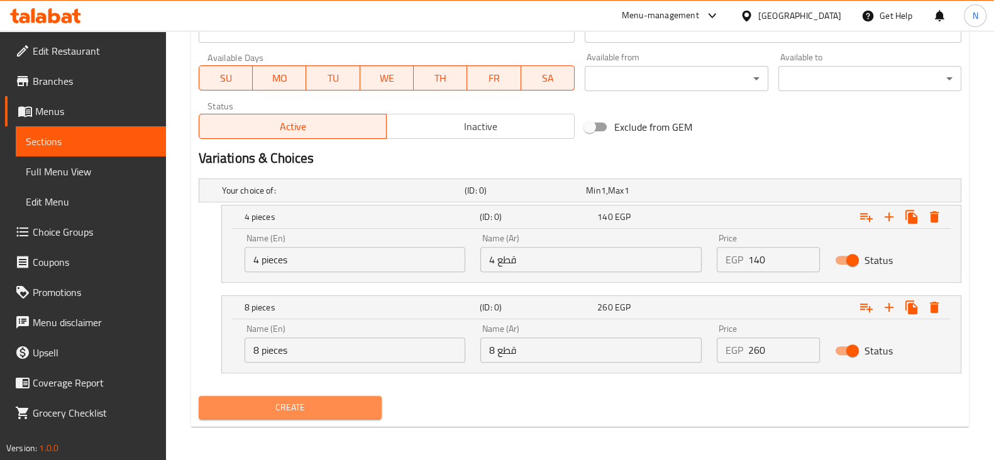
click at [352, 408] on span "Create" at bounding box center [290, 408] width 163 height 16
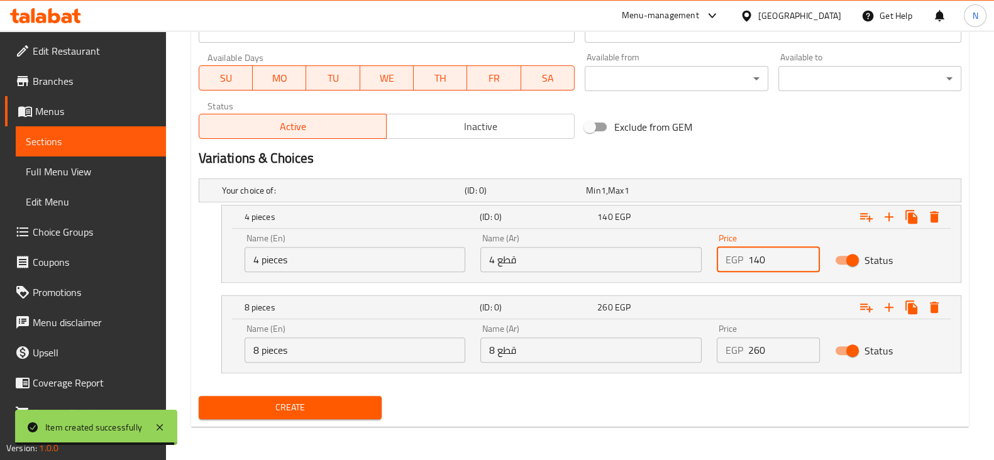
click at [780, 269] on input "140" at bounding box center [784, 259] width 72 height 25
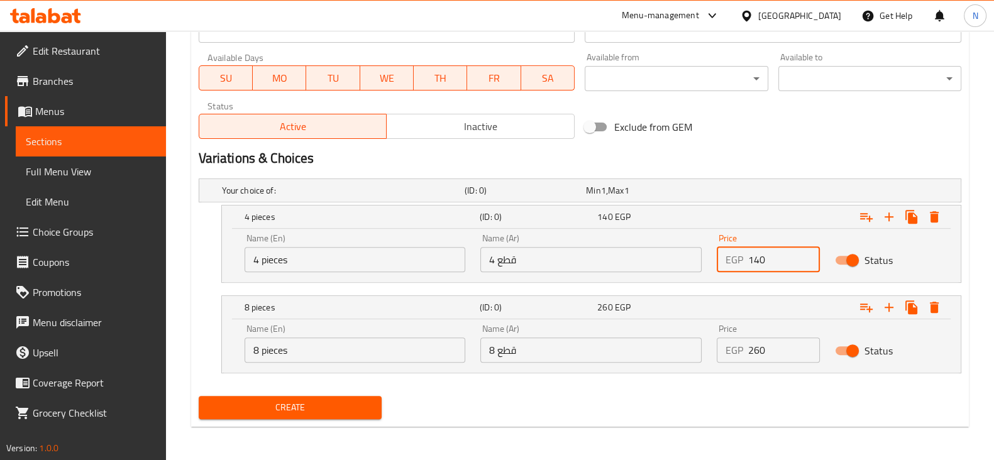
type input "0"
type input "130"
click at [775, 350] on input "260" at bounding box center [784, 350] width 72 height 25
type input "0"
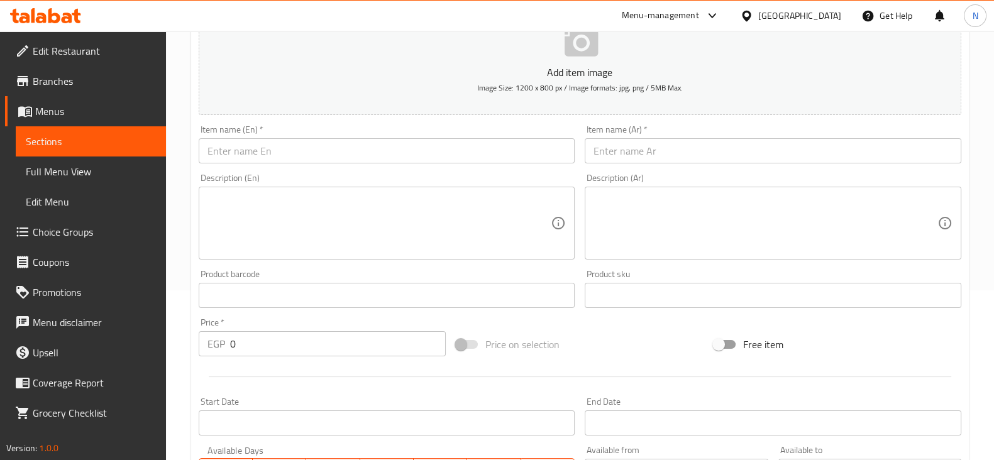
scroll to position [167, 0]
type input "250"
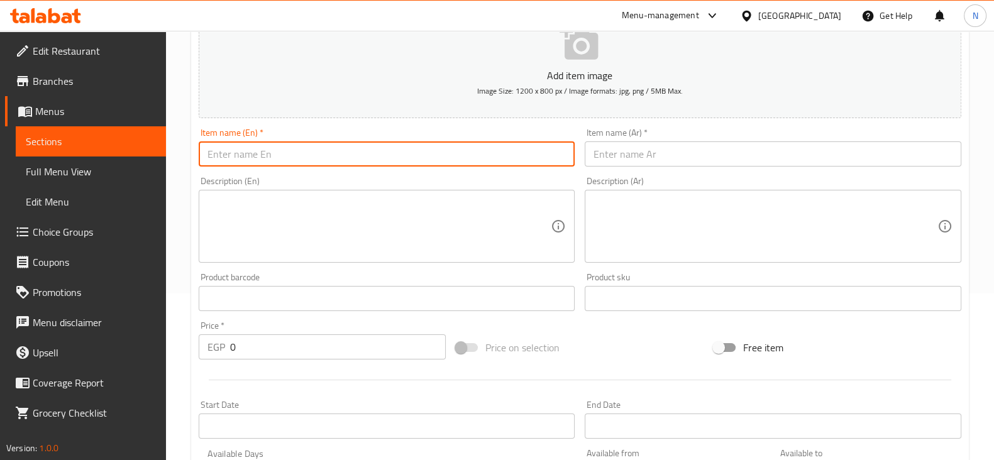
click at [307, 146] on input "text" at bounding box center [387, 154] width 377 height 25
paste input "chicken"
paste input "Tempura Sushi"
drag, startPoint x: 311, startPoint y: 147, endPoint x: 185, endPoint y: 148, distance: 126.4
click at [185, 148] on div "Home / Restaurants management / Menus / Sections / item / create Tempura Sushi …" at bounding box center [580, 361] width 828 height 994
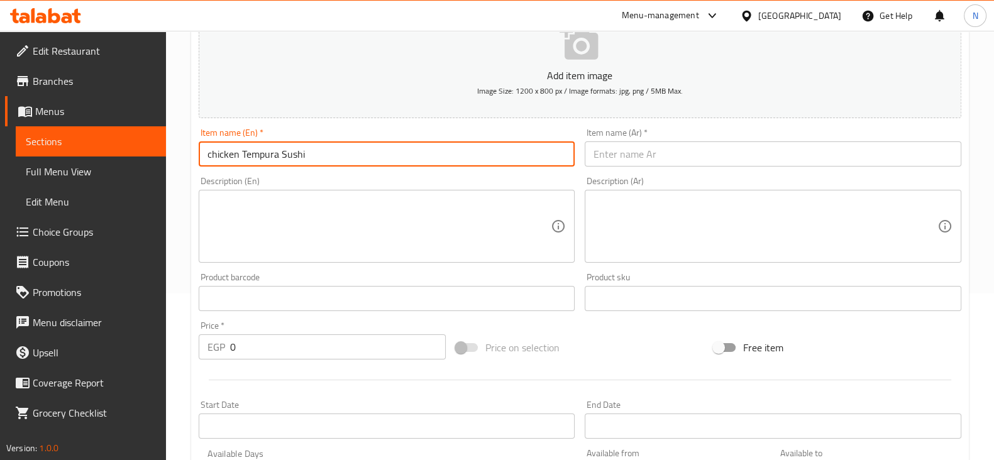
type input "chicken Tempura Sushi"
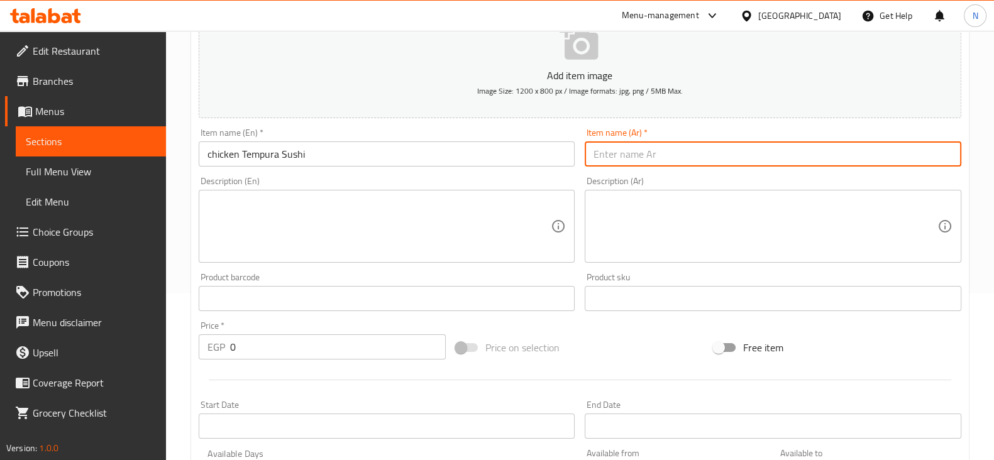
paste input "سوشي تمبورا الدجاج"
click at [653, 143] on input "text" at bounding box center [773, 154] width 377 height 25
type input "سوشي تمبورا الدجاج"
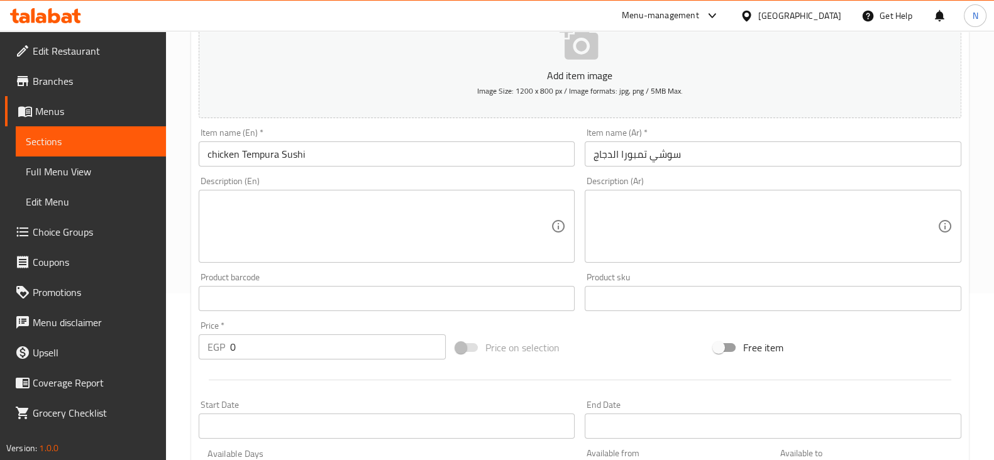
click at [556, 177] on div "Description (En) Description (En)" at bounding box center [387, 220] width 377 height 86
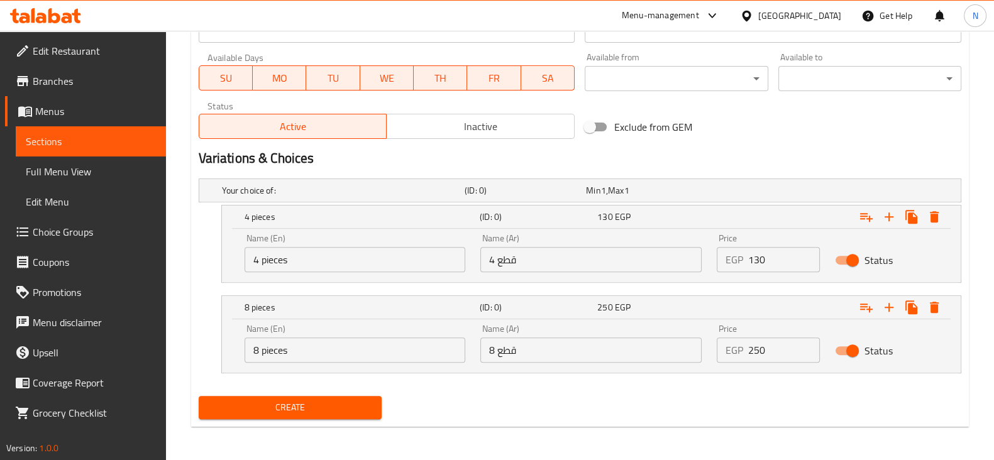
click at [342, 414] on button "Create" at bounding box center [290, 407] width 183 height 23
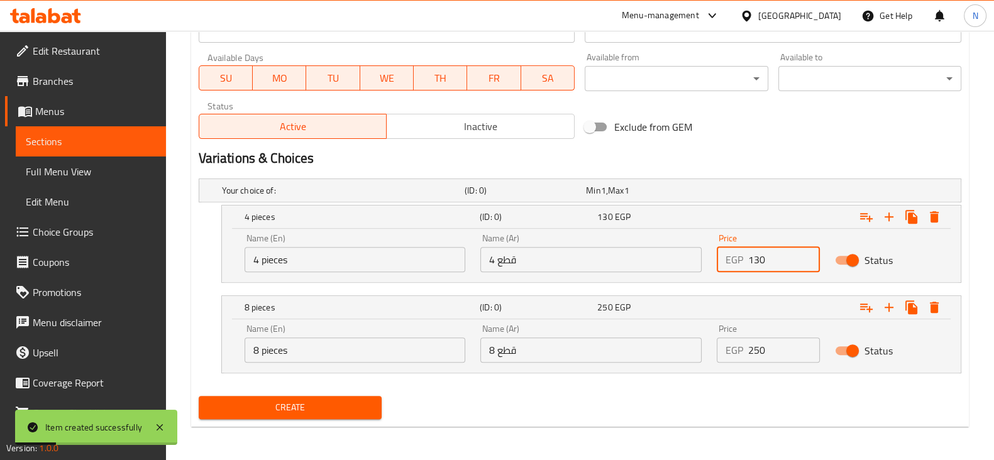
click at [769, 261] on input "130" at bounding box center [784, 259] width 72 height 25
type input "0"
type input "140"
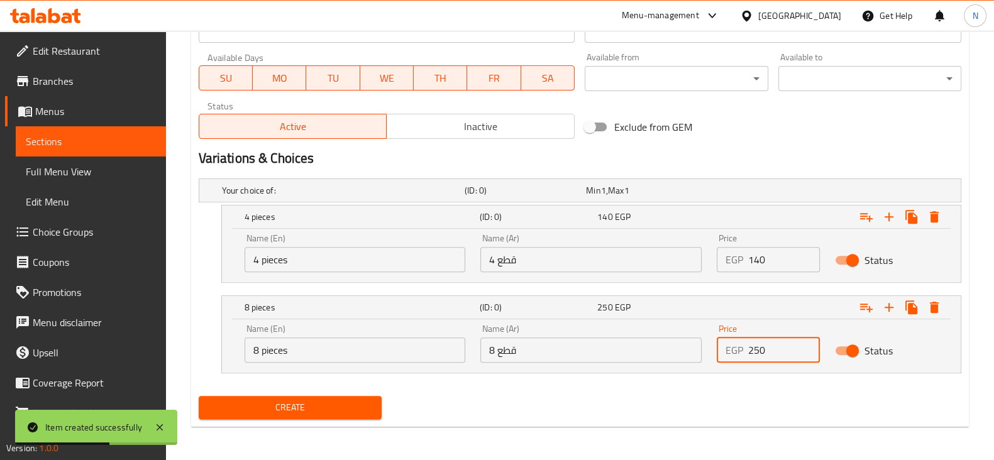
click at [765, 358] on input "250" at bounding box center [784, 350] width 72 height 25
type input "0"
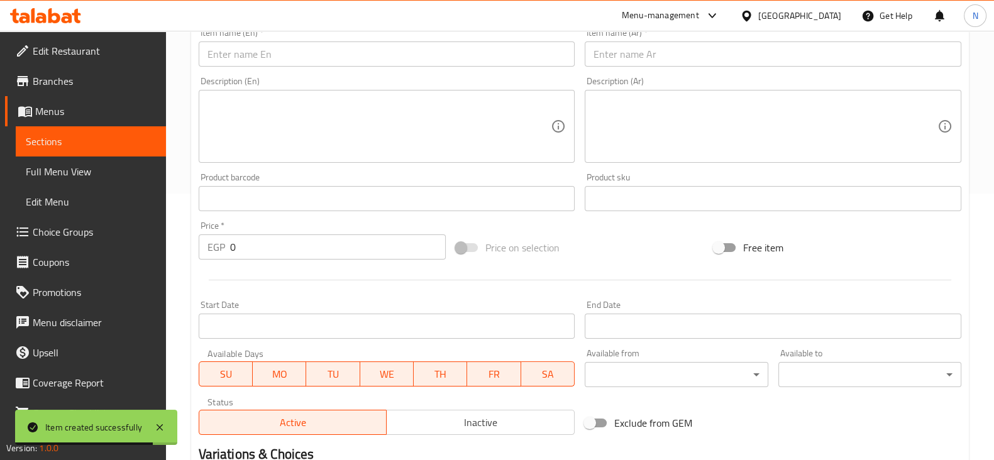
scroll to position [257, 0]
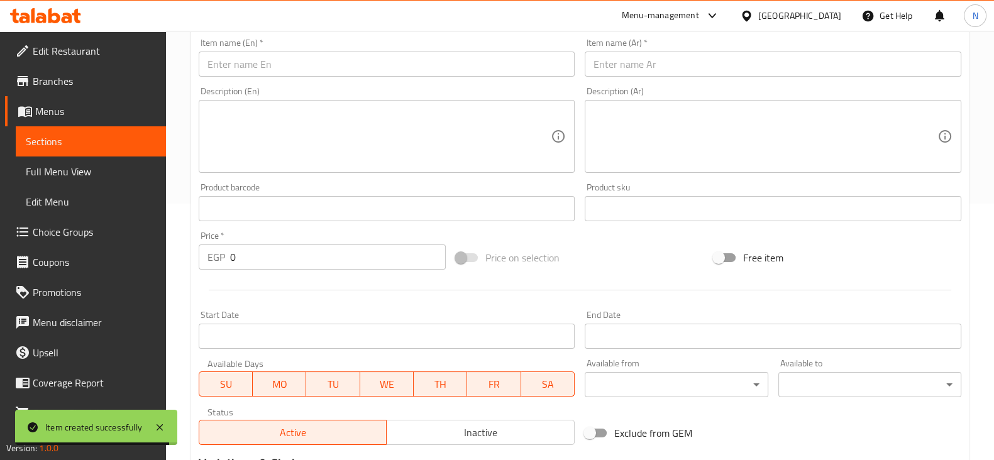
type input "260"
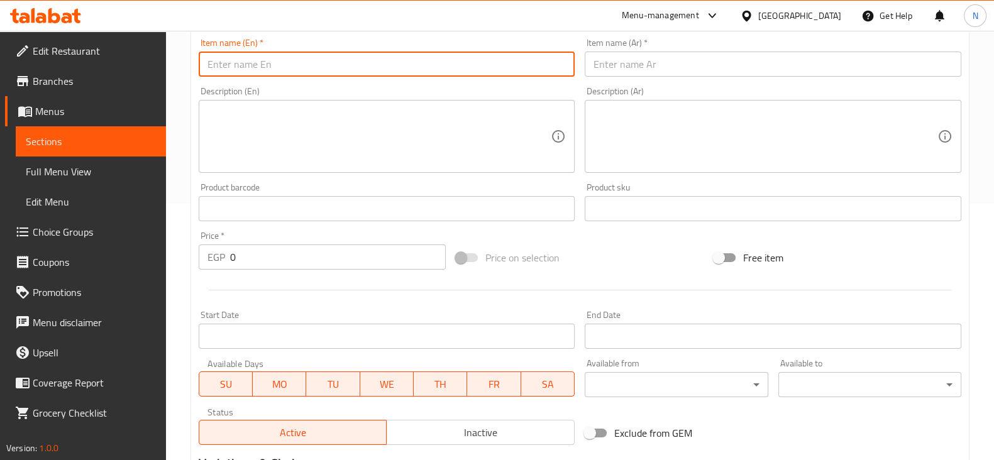
click at [310, 65] on input "text" at bounding box center [387, 64] width 377 height 25
paste input "tuna"
click at [214, 65] on input "tuna" at bounding box center [387, 64] width 377 height 25
click at [210, 64] on input "tuna" at bounding box center [387, 64] width 377 height 25
click at [243, 65] on input "Tuna" at bounding box center [387, 64] width 377 height 25
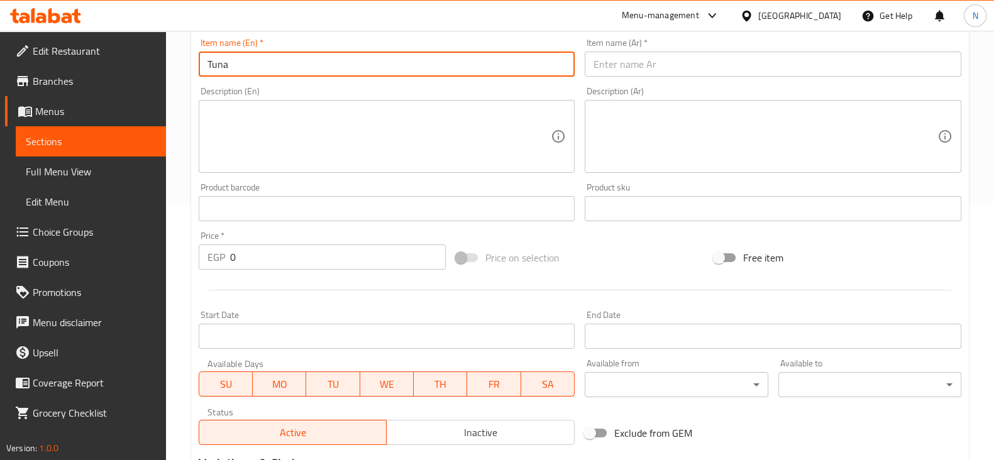
paste input "Tempura Sushi"
drag, startPoint x: 308, startPoint y: 62, endPoint x: 182, endPoint y: 56, distance: 125.3
click at [182, 56] on div "Home / Restaurants management / Menus / Sections / item / create Tempura Sushi …" at bounding box center [580, 271] width 828 height 994
type input "Tuna Tempura Sushi"
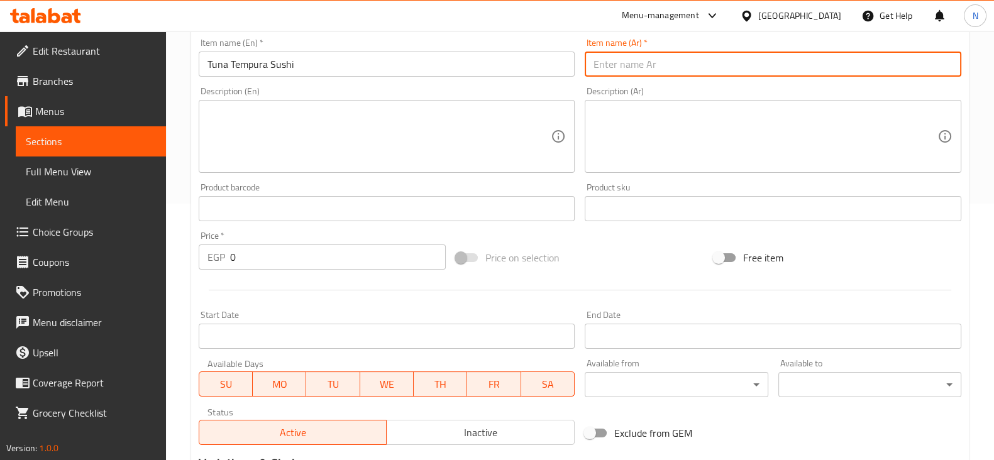
click at [603, 70] on input "text" at bounding box center [773, 64] width 377 height 25
paste input "سوشي تمبورا التونة"
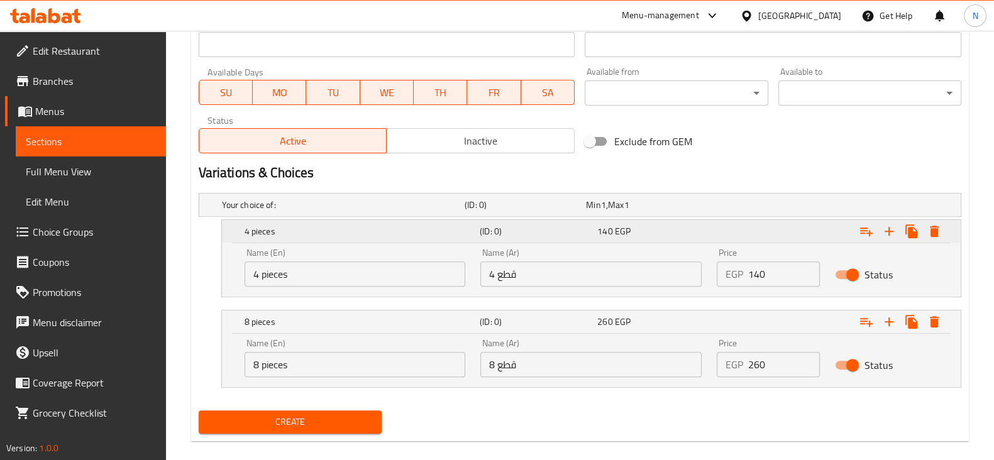
scroll to position [563, 0]
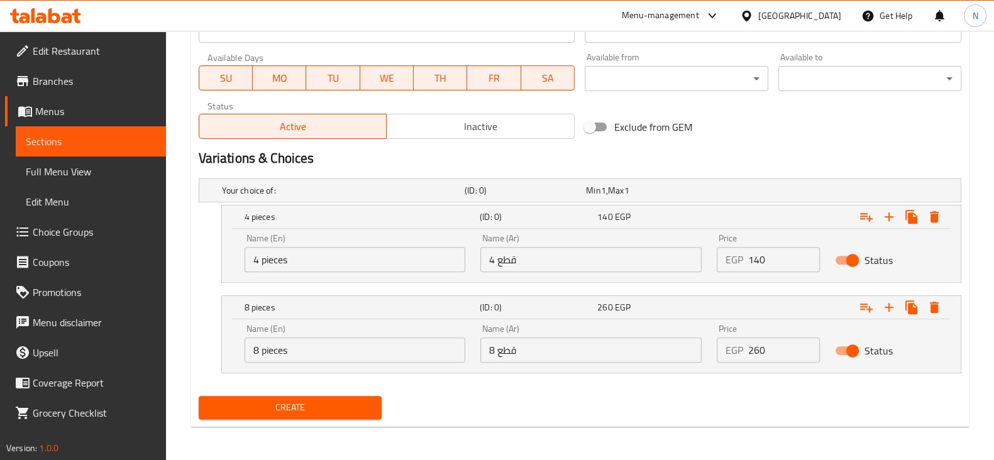
type input "سوشي تمبورا التونة"
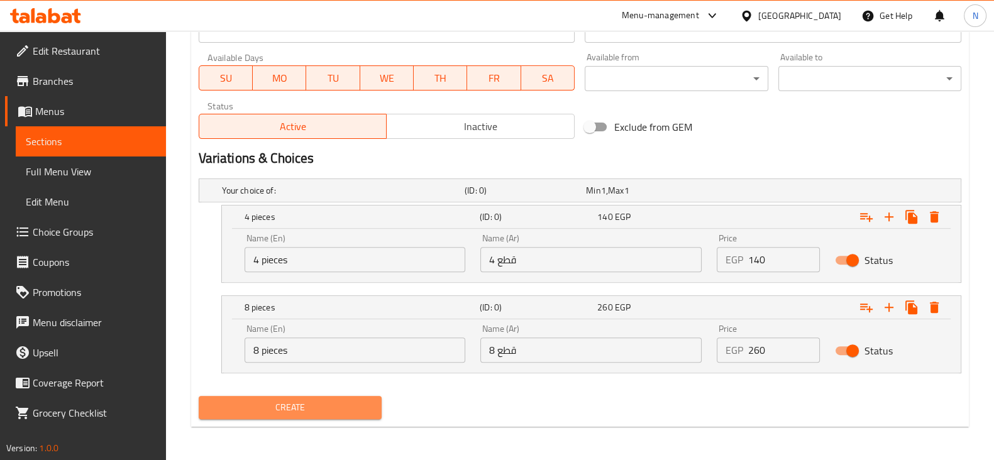
click at [314, 397] on button "Create" at bounding box center [290, 407] width 183 height 23
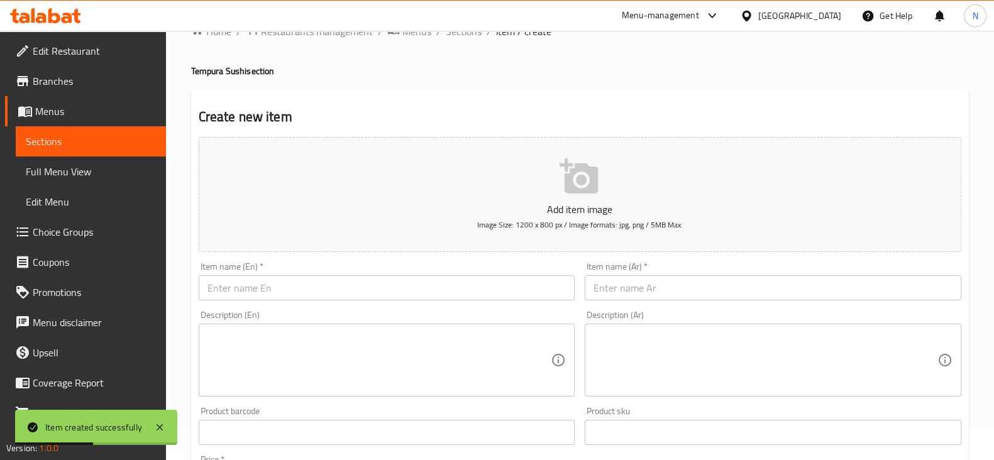
scroll to position [0, 0]
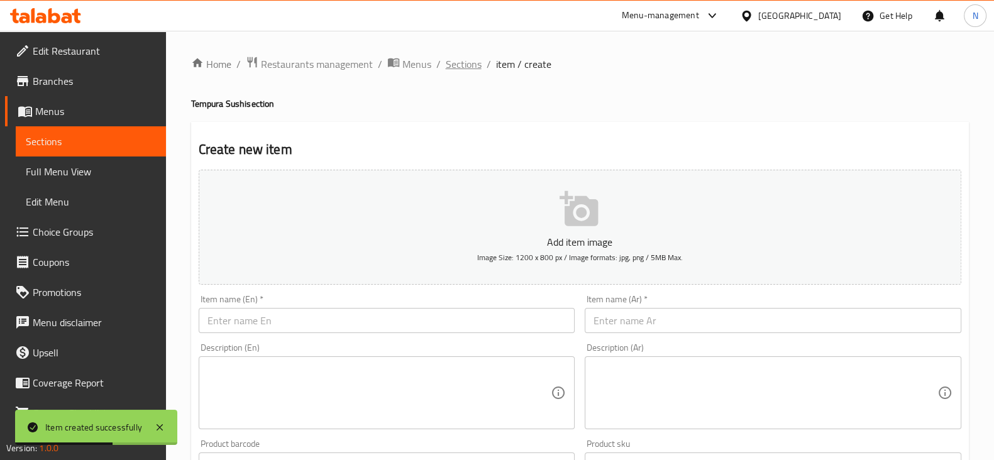
click at [461, 61] on span "Sections" at bounding box center [464, 64] width 36 height 15
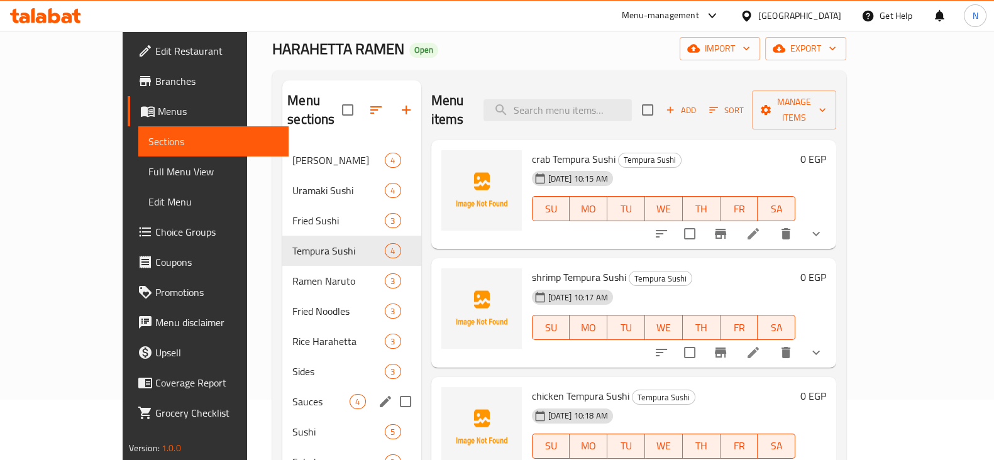
scroll to position [67, 0]
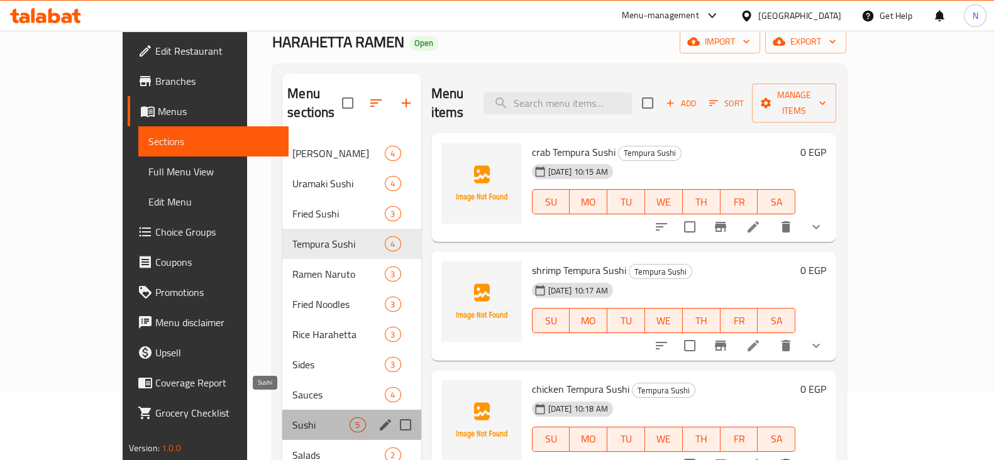
click at [292, 418] on span "Sushi" at bounding box center [320, 425] width 57 height 15
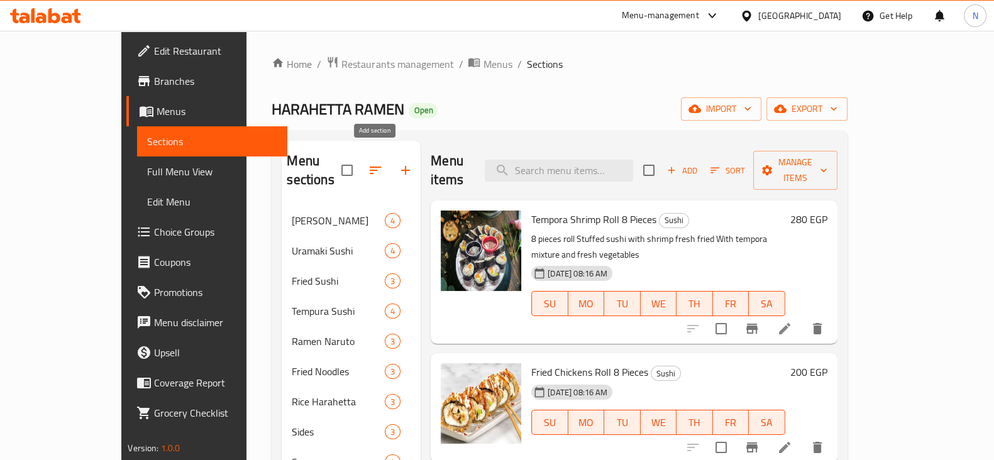
click at [398, 163] on icon "button" at bounding box center [405, 170] width 15 height 15
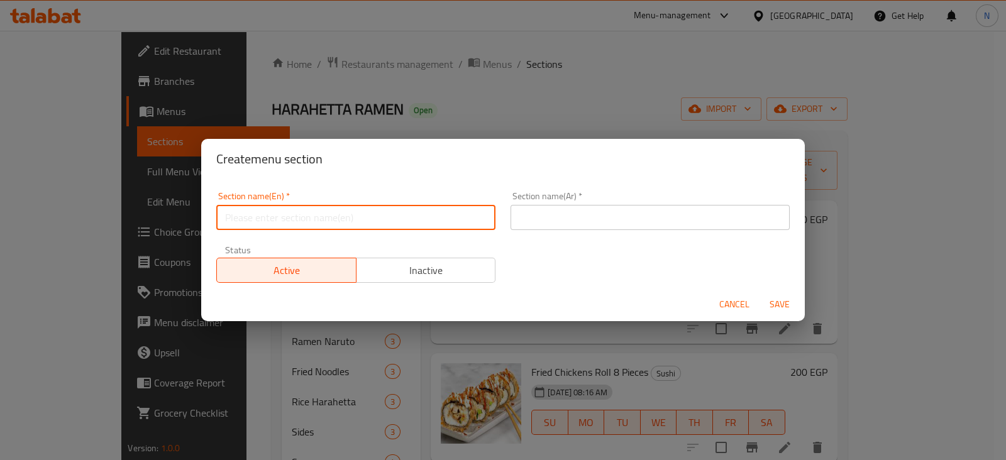
paste input "Hosomaki"
click at [355, 222] on input "text" at bounding box center [355, 217] width 279 height 25
type input "Hosomaki"
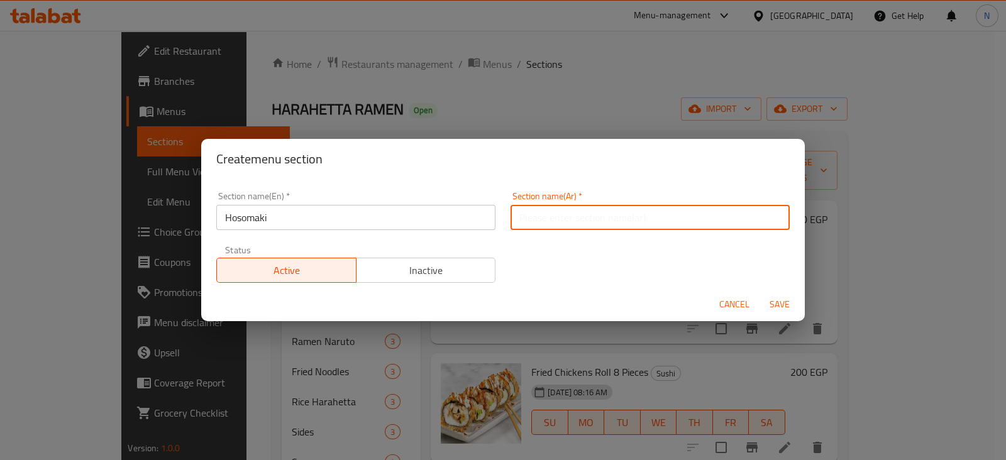
paste input "هوسوماكي"
click at [675, 214] on input "هوسوماكي" at bounding box center [650, 217] width 279 height 25
type input "هوسوماكي"
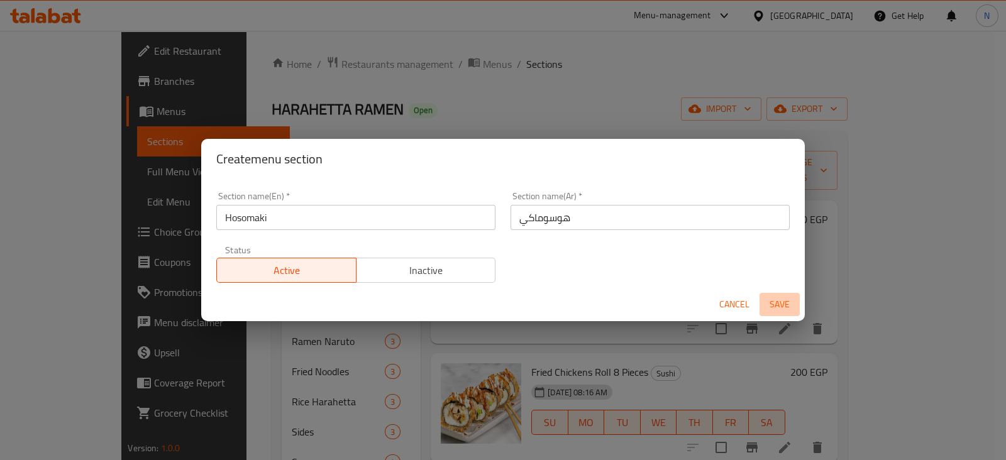
click at [774, 302] on span "Save" at bounding box center [780, 305] width 30 height 16
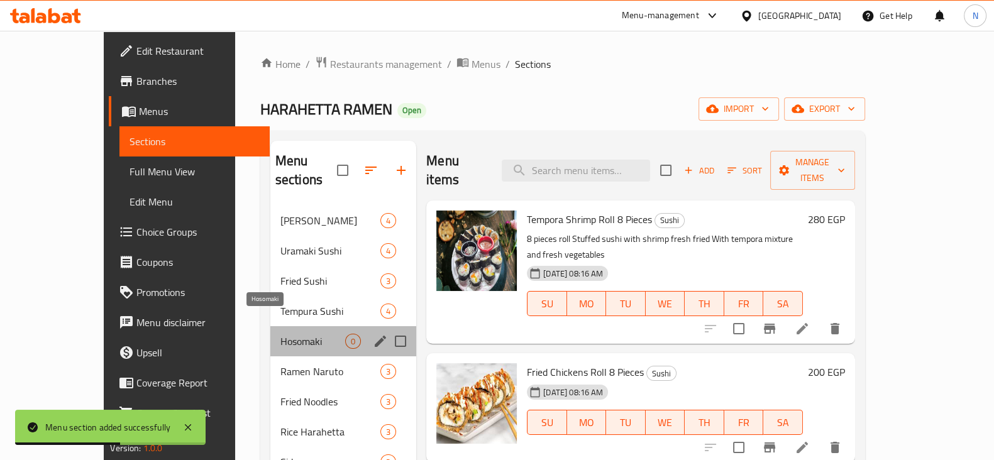
click at [281, 334] on span "Hosomaki" at bounding box center [313, 341] width 65 height 15
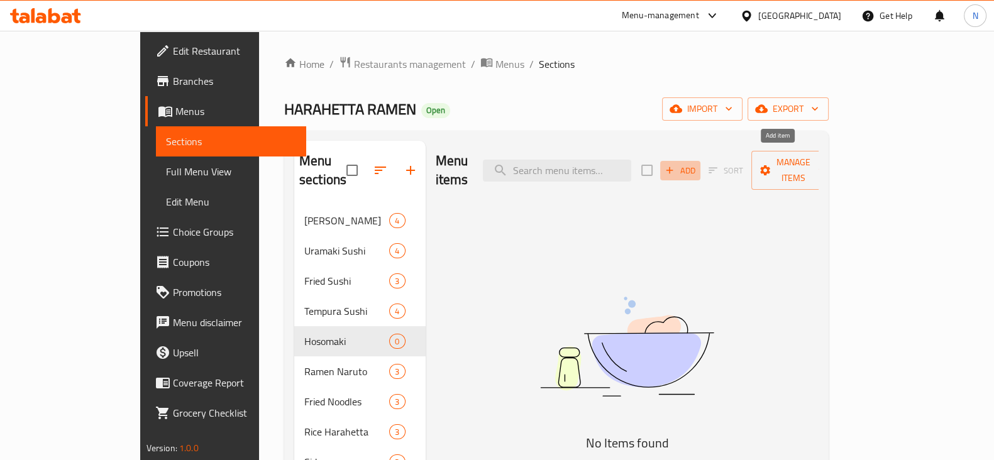
click at [697, 164] on span "Add" at bounding box center [681, 171] width 34 height 14
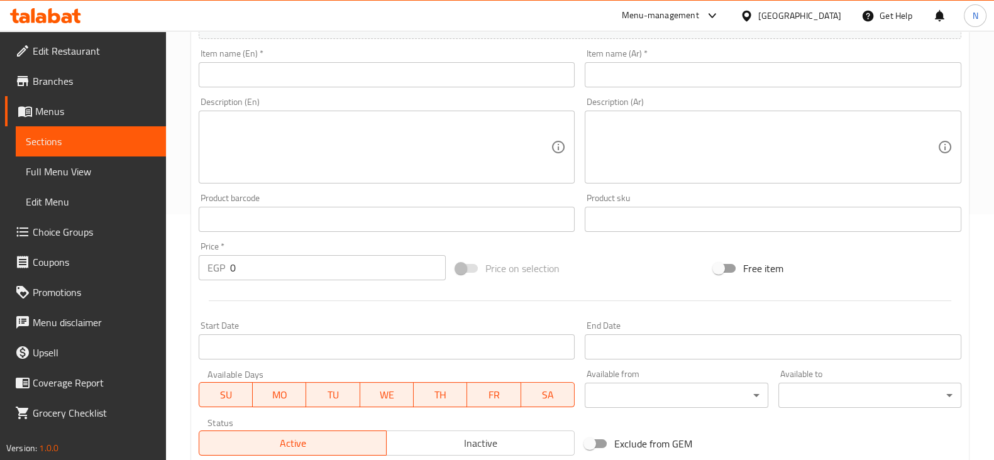
scroll to position [247, 0]
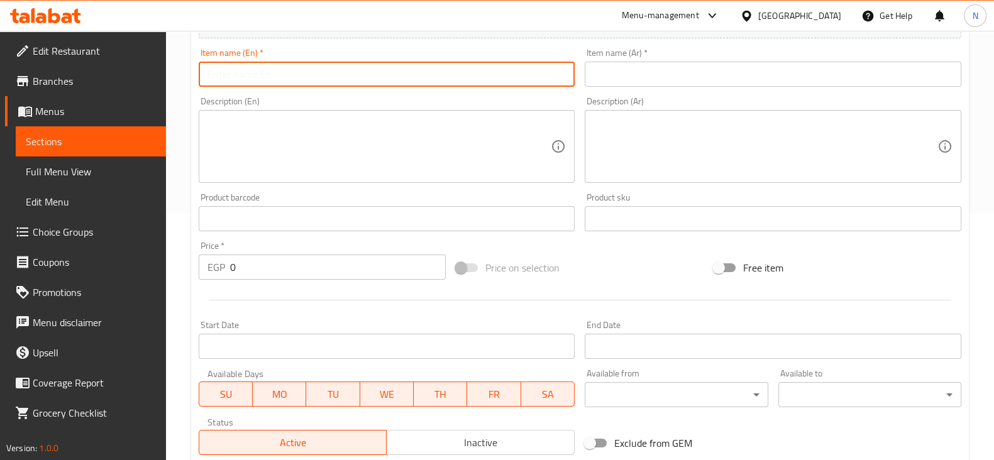
paste input "Hosomaki"
click at [280, 86] on input "Hosomaki" at bounding box center [387, 74] width 377 height 25
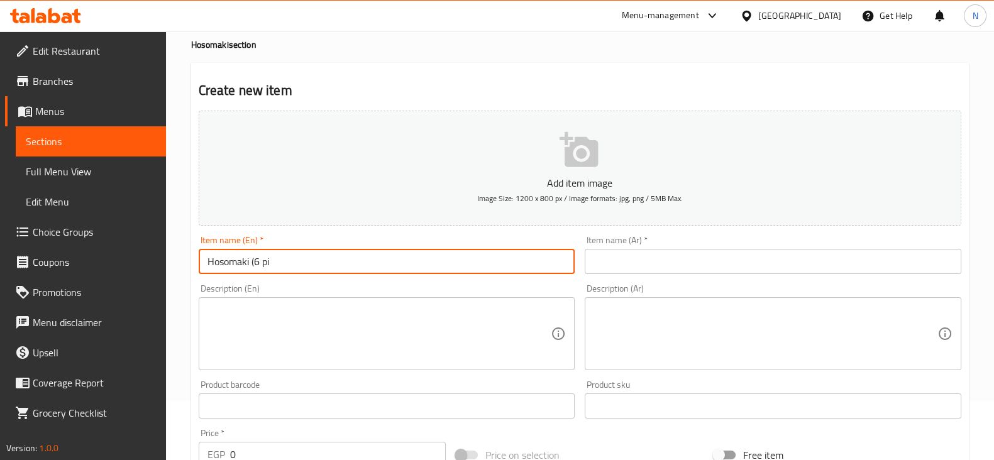
drag, startPoint x: 280, startPoint y: 86, endPoint x: 167, endPoint y: -43, distance: 171.6
click at [167, 0] on html "​ Menu-management Egypt Get Help N Edit Restaurant Branches Menus Sections Full…" at bounding box center [497, 171] width 994 height 460
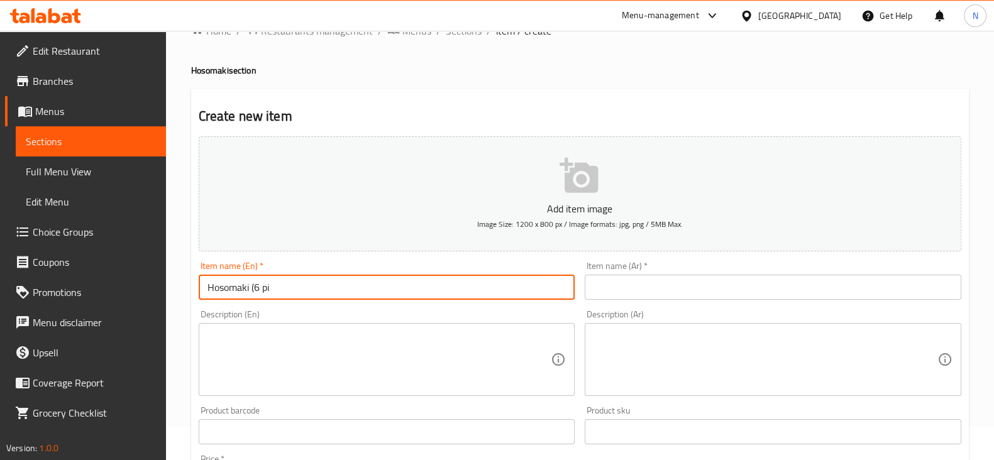
click at [319, 278] on input "Hosomaki (6 pi" at bounding box center [387, 287] width 377 height 25
drag, startPoint x: 274, startPoint y: 287, endPoint x: 254, endPoint y: 290, distance: 19.7
click at [254, 290] on input "Hosomaki (6 pi" at bounding box center [387, 287] width 377 height 25
paste input "eces"
drag, startPoint x: 314, startPoint y: 284, endPoint x: 174, endPoint y: 289, distance: 140.3
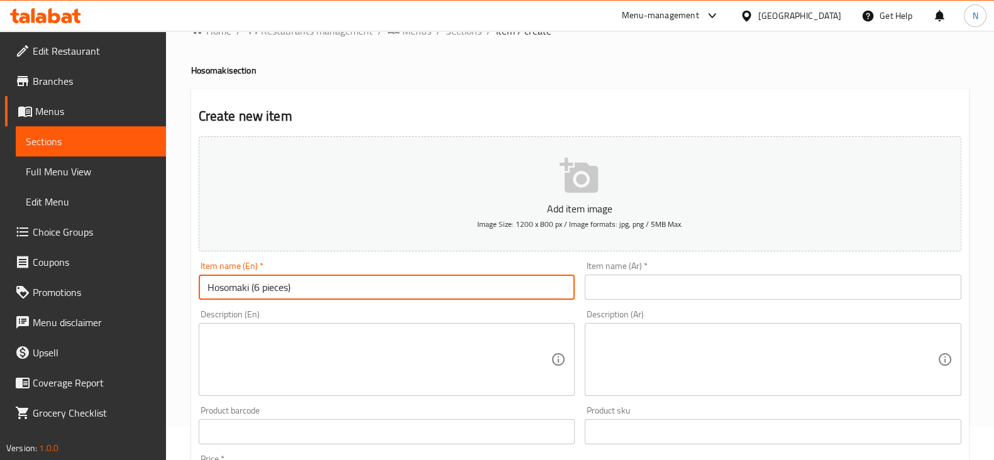
click at [174, 289] on div "Home / Restaurants management / Menus / Sections / item / create Hosomaki secti…" at bounding box center [580, 426] width 828 height 858
type input "Hosomaki (6 pieces)"
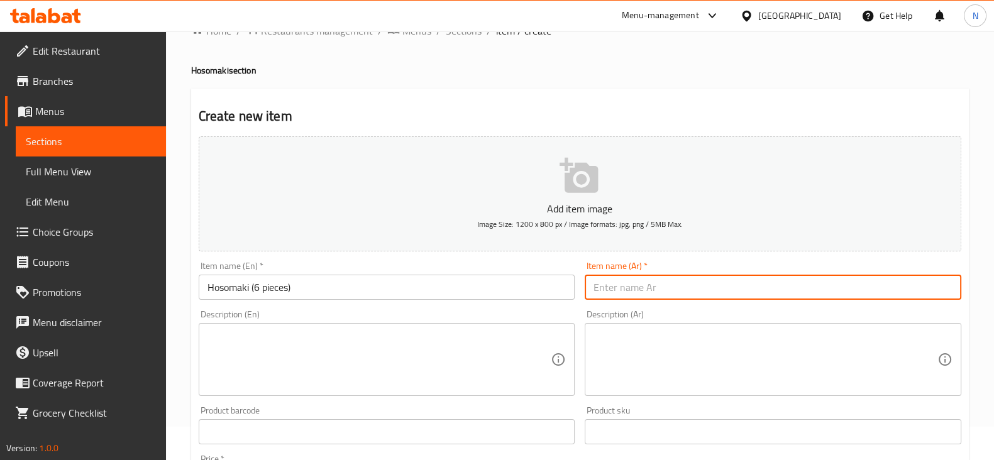
click at [638, 288] on input "text" at bounding box center [773, 287] width 377 height 25
paste input "هوسوماكي (6 قطع)"
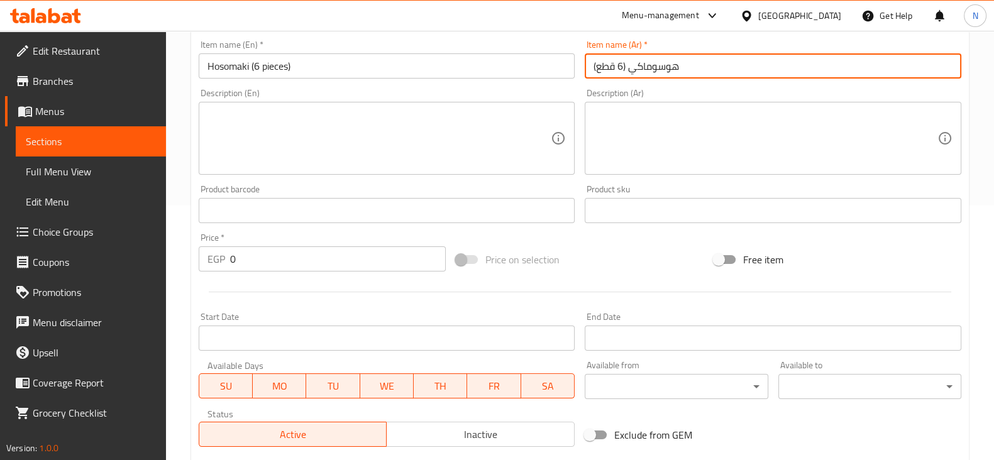
scroll to position [428, 0]
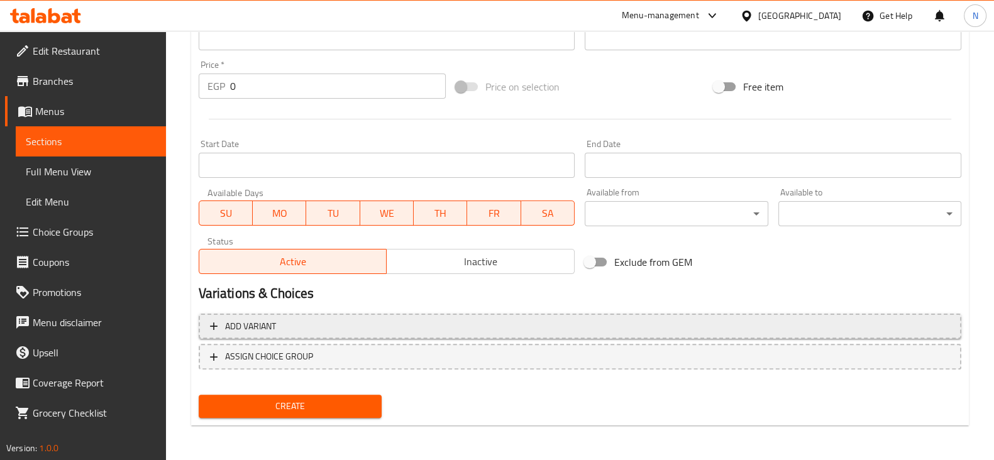
type input "هوسوماكي (6 قطع)"
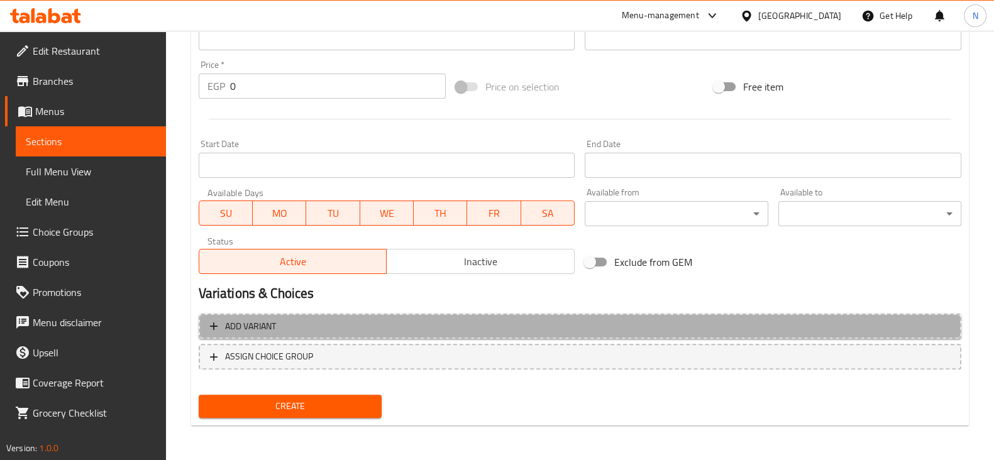
click at [349, 330] on span "Add variant" at bounding box center [580, 327] width 740 height 16
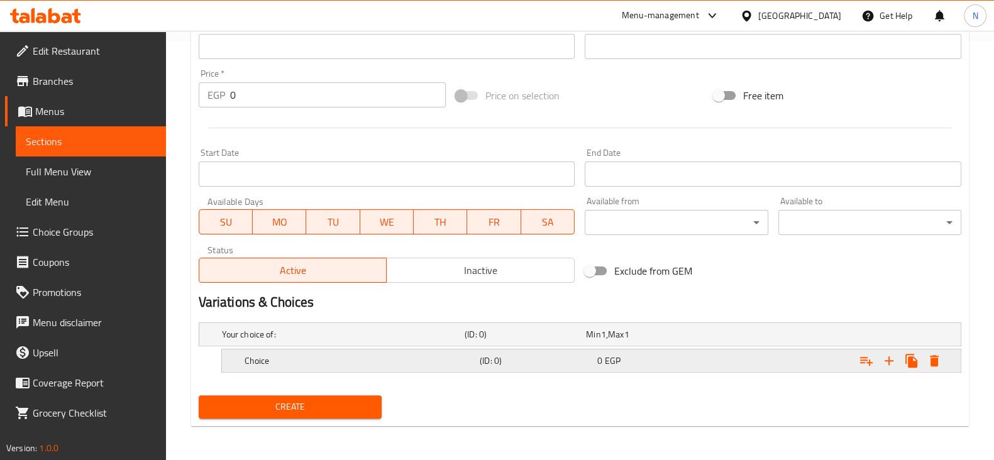
click at [340, 357] on h5 "Choice" at bounding box center [360, 361] width 230 height 13
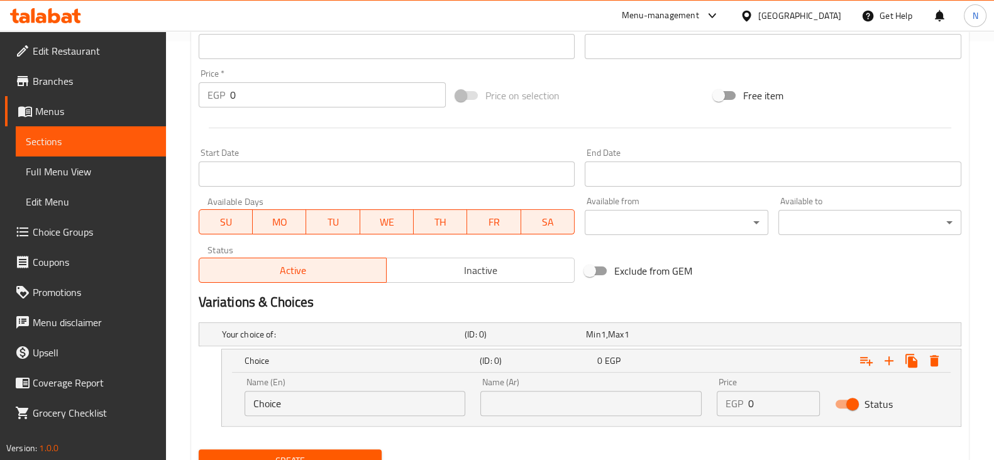
drag, startPoint x: 304, startPoint y: 389, endPoint x: 299, endPoint y: 406, distance: 17.7
click at [299, 406] on div "Name (En) Choice Name (En)" at bounding box center [355, 397] width 221 height 38
click at [299, 406] on input "Choice" at bounding box center [355, 403] width 221 height 25
type input "shrimp"
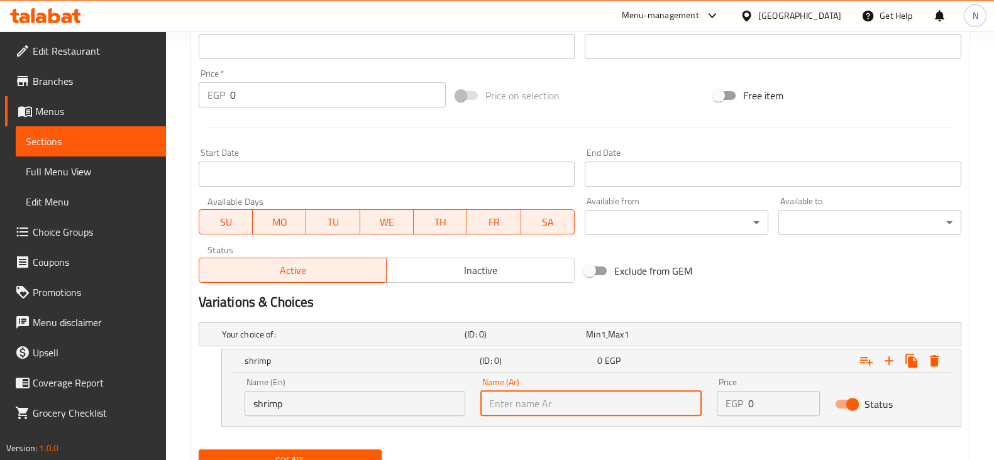
click at [533, 401] on input "text" at bounding box center [590, 403] width 221 height 25
type input "جمبري"
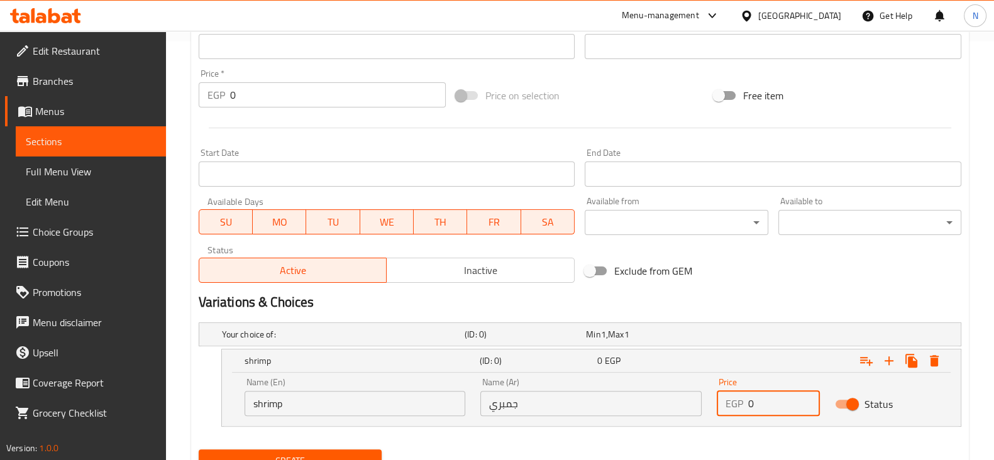
click at [788, 410] on input "0" at bounding box center [784, 403] width 72 height 25
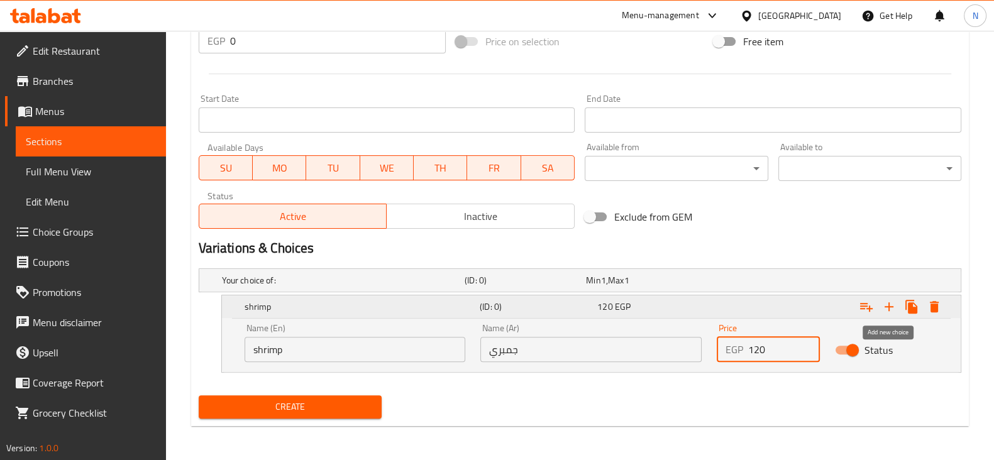
type input "120"
click at [891, 296] on button "Expand" at bounding box center [889, 307] width 23 height 23
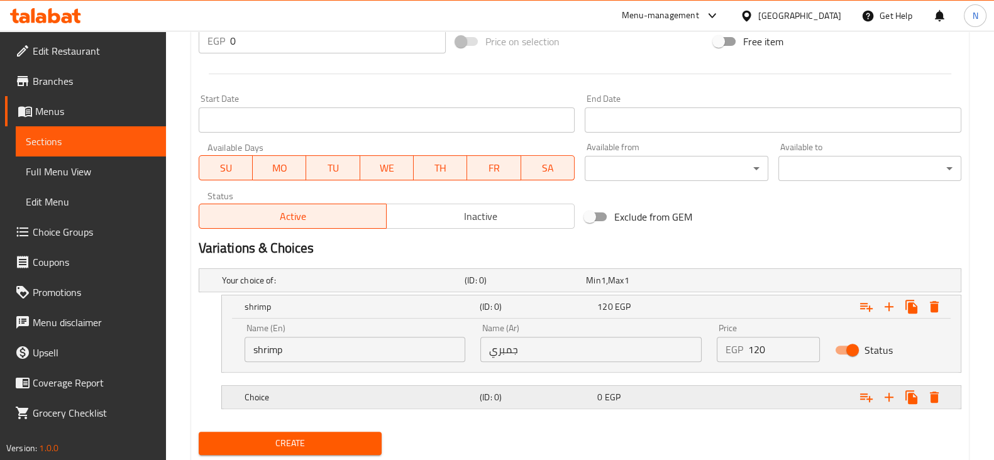
click at [406, 406] on div "Choice (ID: 0) 0 EGP" at bounding box center [595, 398] width 706 height 28
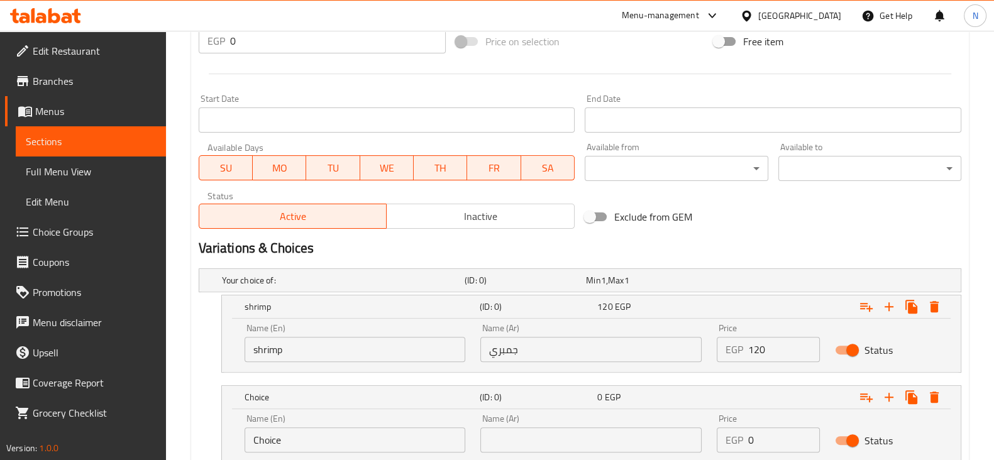
scroll to position [563, 0]
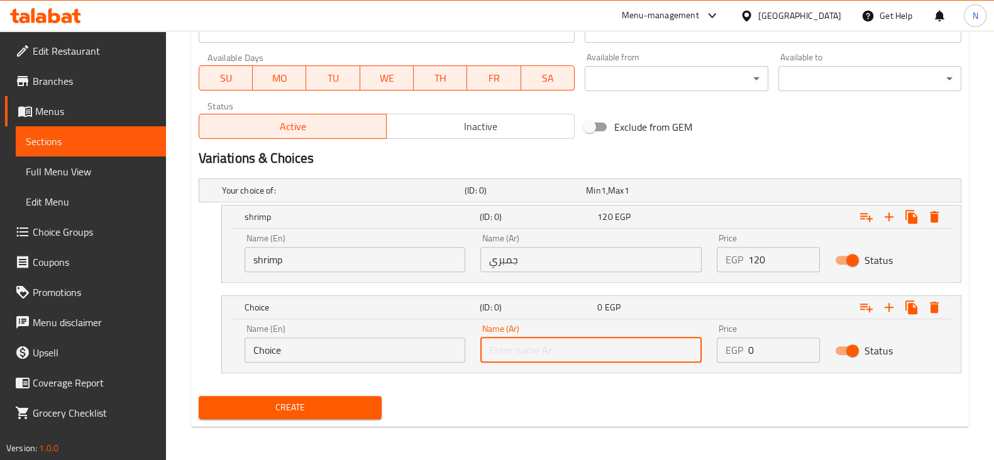
click at [575, 347] on input "text" at bounding box center [590, 350] width 221 height 25
type input "تونه"
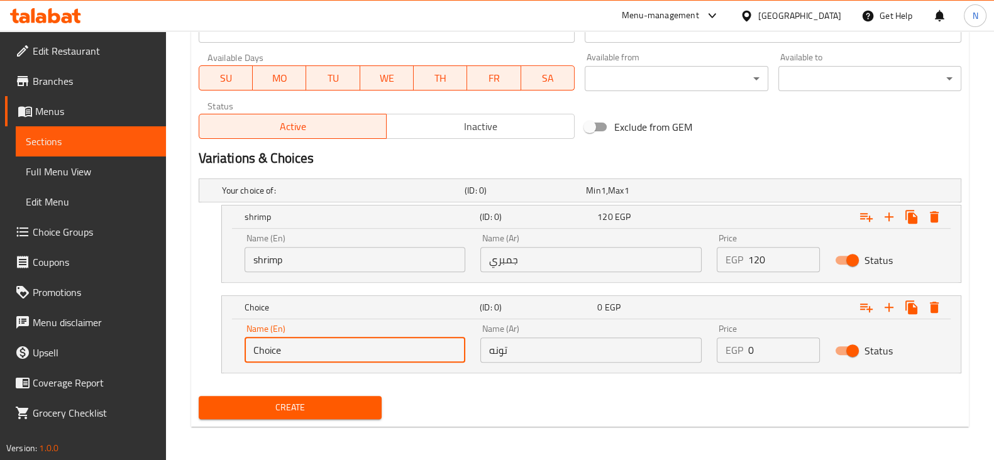
drag, startPoint x: 284, startPoint y: 345, endPoint x: 233, endPoint y: 345, distance: 50.9
click at [233, 345] on div "Name (En) Choice Name (En) Name (Ar) تونه Name (Ar) Price EGP 0 Price Status" at bounding box center [591, 345] width 739 height 53
type input "ف"
type input "tuna"
click at [765, 347] on input "0" at bounding box center [784, 350] width 72 height 25
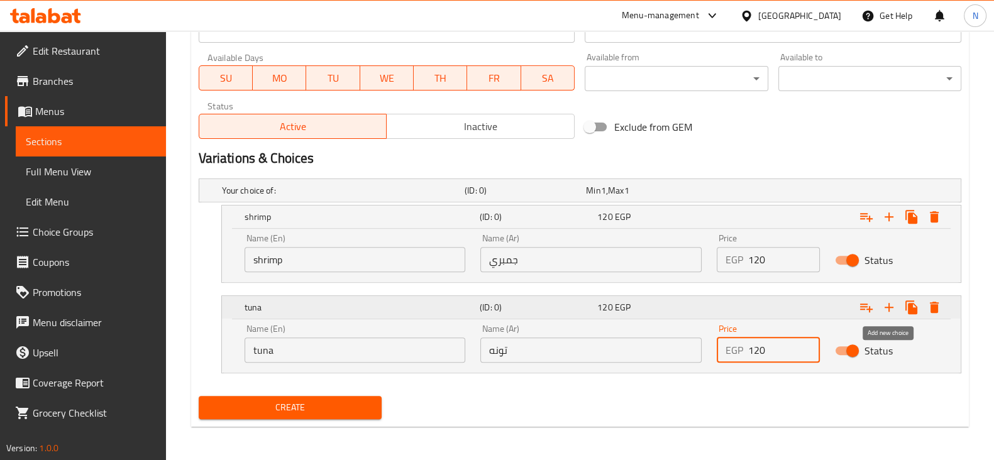
type input "120"
click at [889, 305] on icon "Expand" at bounding box center [889, 307] width 9 height 9
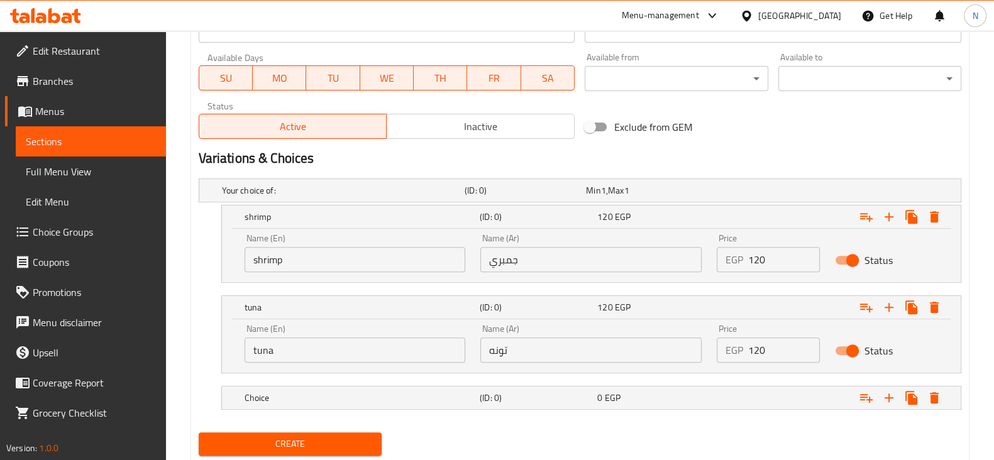
scroll to position [599, 0]
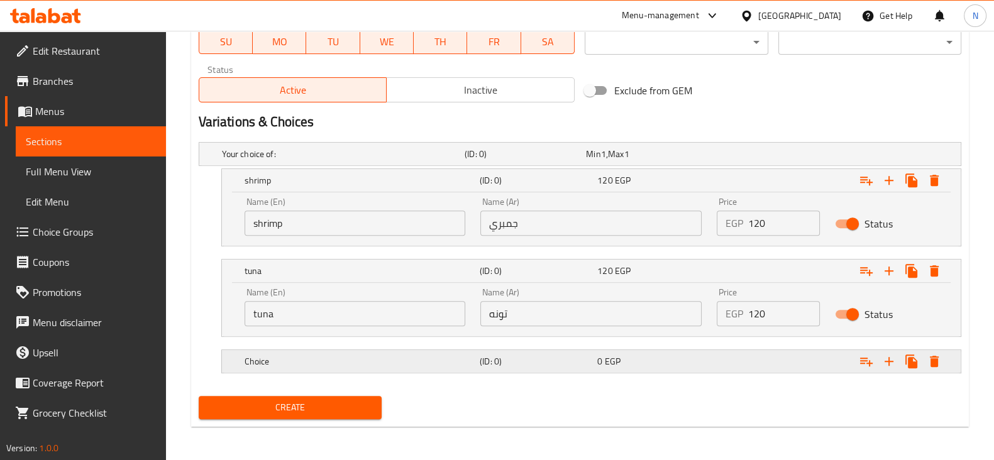
click at [494, 348] on div "Choice (ID: 0) 0 EGP" at bounding box center [595, 362] width 706 height 28
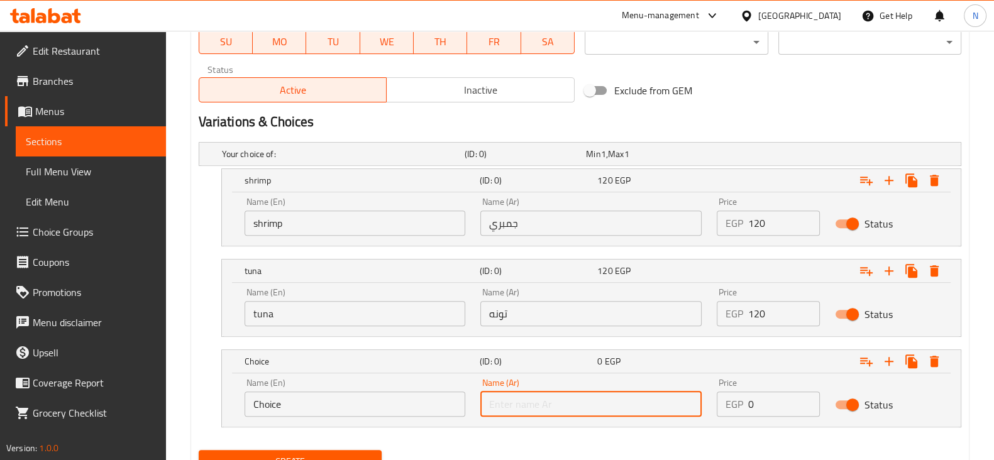
click at [635, 399] on input "text" at bounding box center [590, 404] width 221 height 25
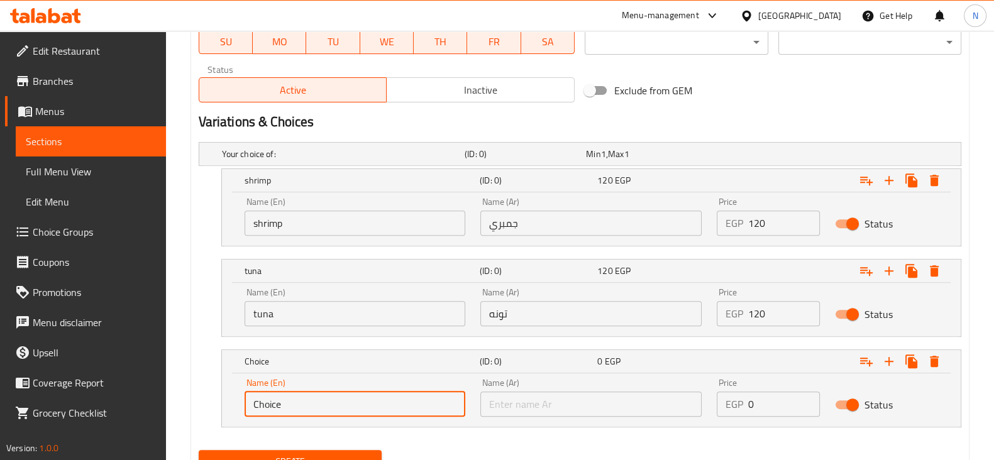
click at [373, 394] on input "Choice" at bounding box center [355, 404] width 221 height 25
type input "crab"
click at [570, 401] on input "text" at bounding box center [590, 404] width 221 height 25
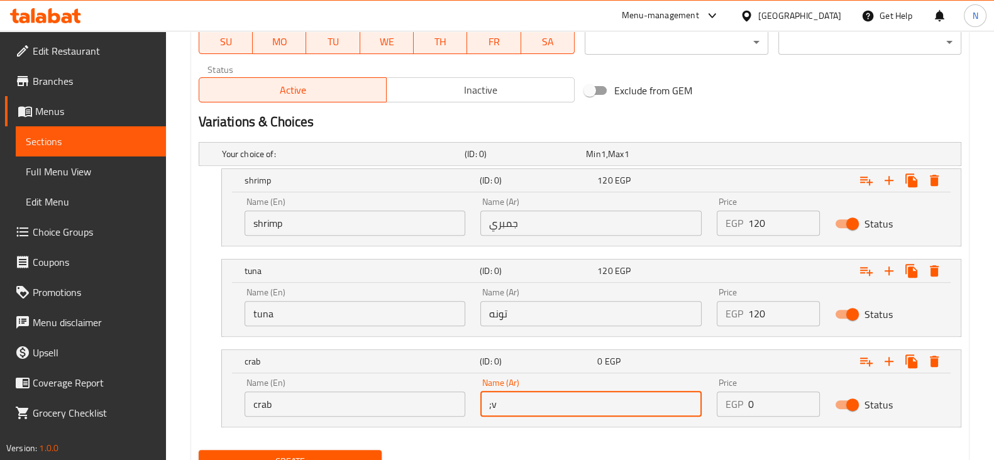
type input ";"
type input "كراب"
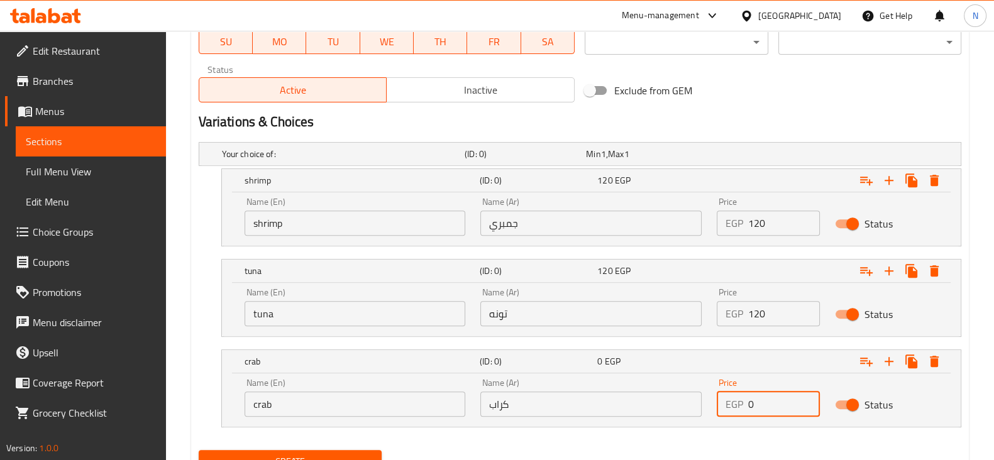
click at [780, 401] on input "0" at bounding box center [784, 404] width 72 height 25
type input "0"
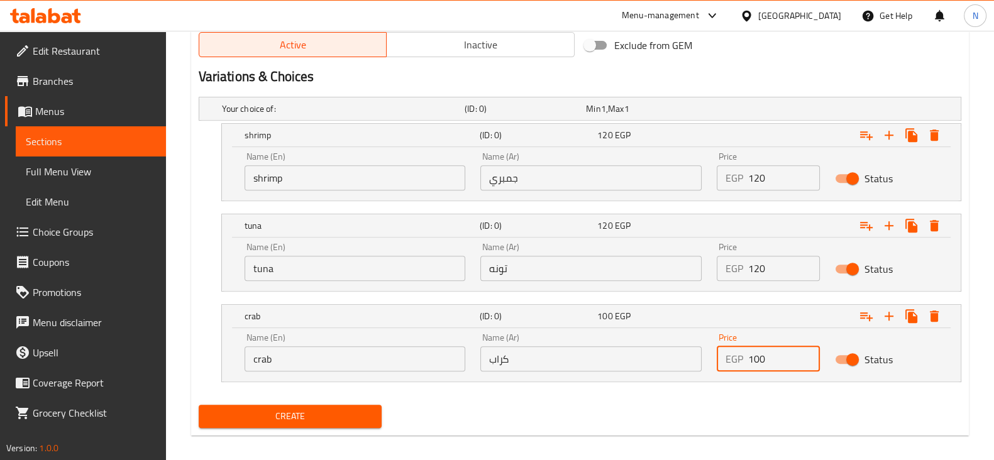
scroll to position [653, 0]
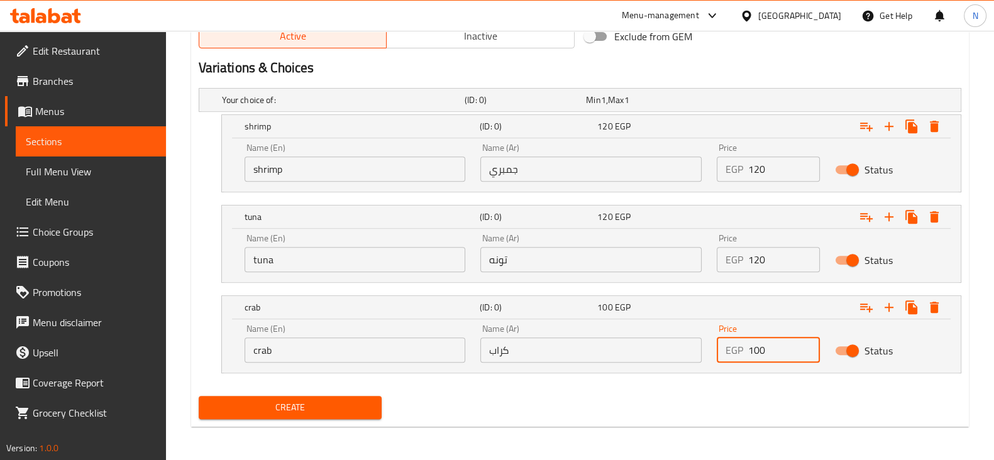
type input "100"
click at [352, 408] on span "Create" at bounding box center [290, 408] width 163 height 16
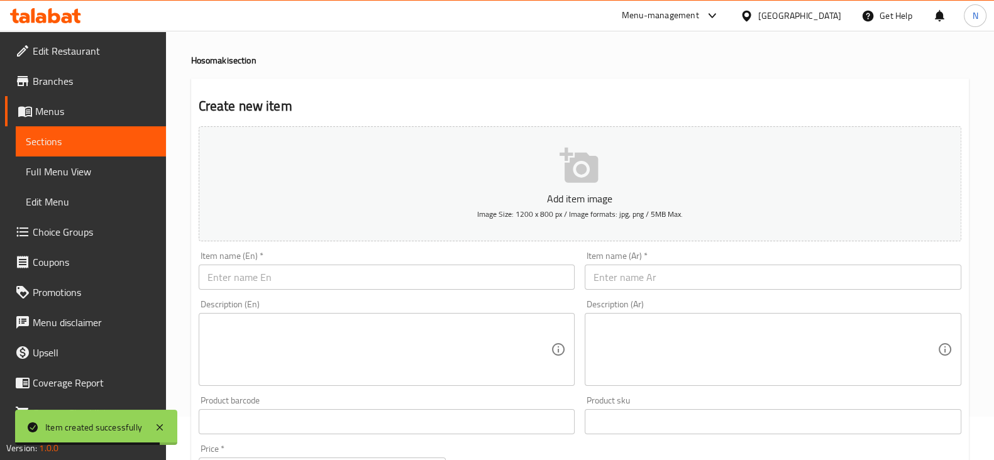
scroll to position [0, 0]
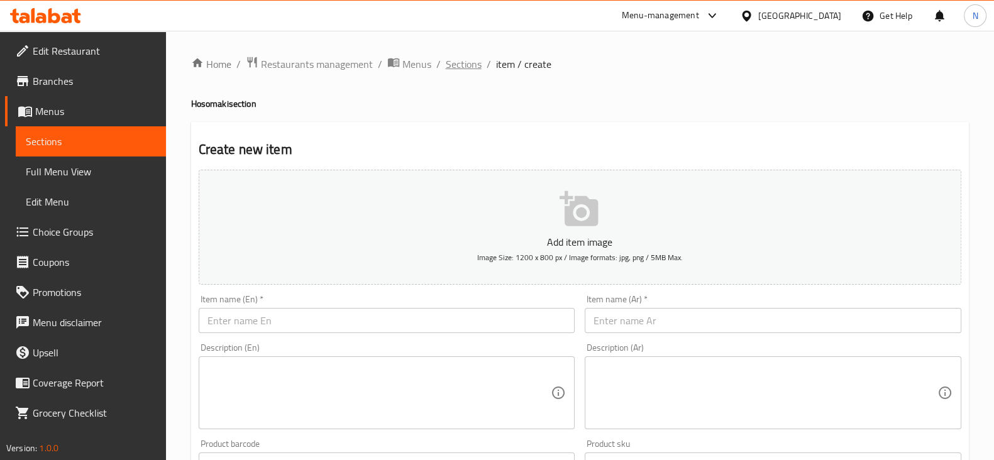
click at [462, 57] on span "Sections" at bounding box center [464, 64] width 36 height 15
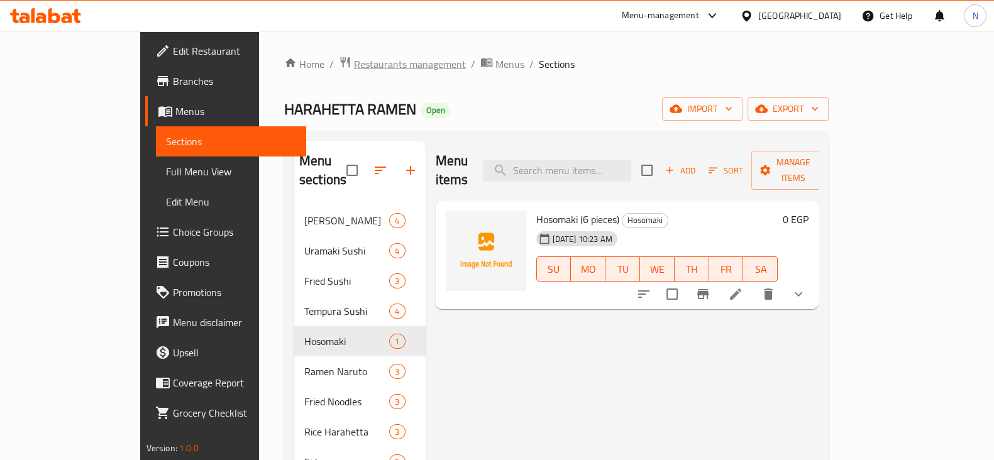
click at [354, 67] on span "Restaurants management" at bounding box center [410, 64] width 112 height 15
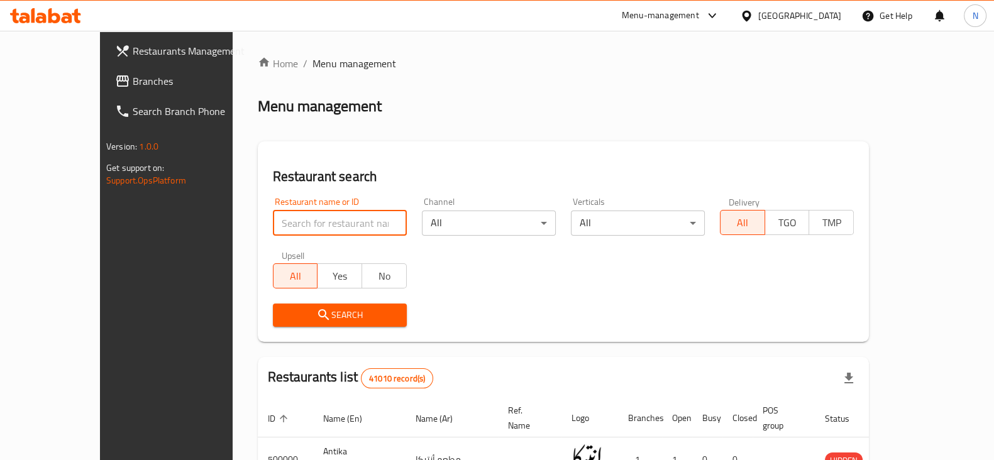
click at [287, 225] on input "search" at bounding box center [340, 223] width 134 height 25
paste input "696885"
type input "696885"
click button "Search" at bounding box center [340, 315] width 134 height 23
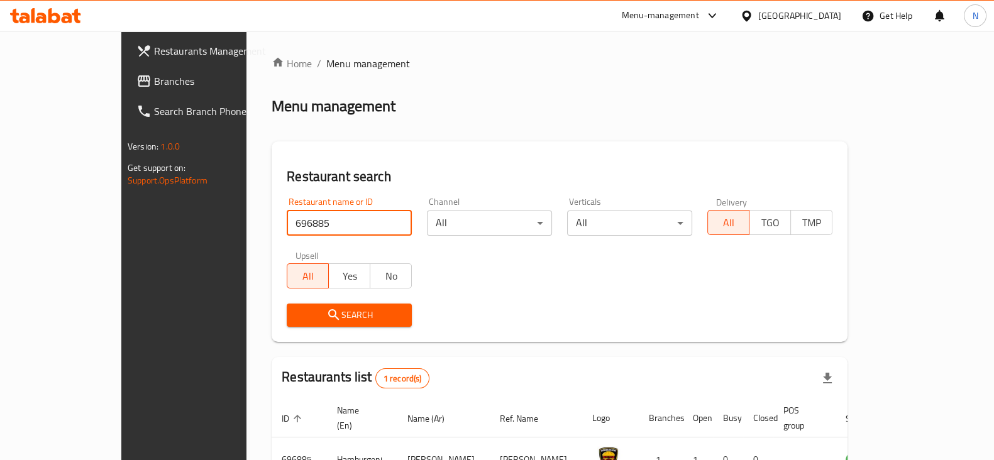
scroll to position [75, 0]
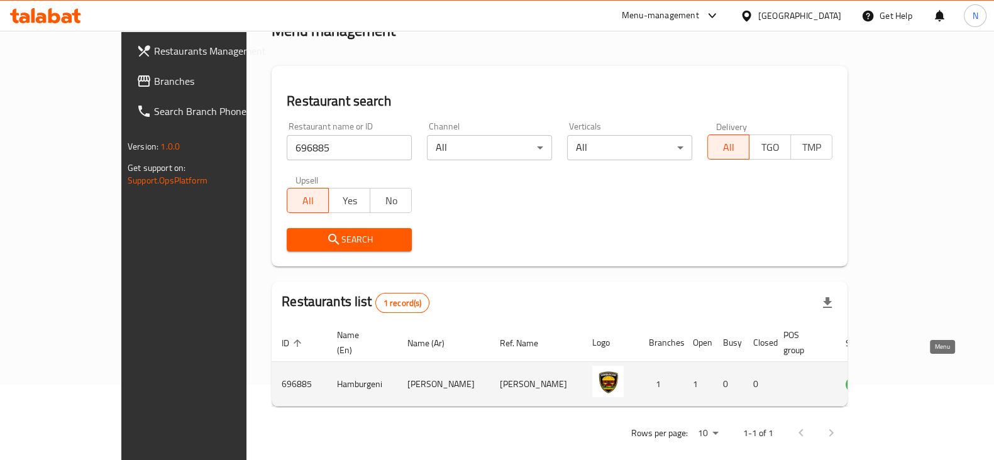
click at [927, 377] on icon "enhanced table" at bounding box center [919, 384] width 15 height 15
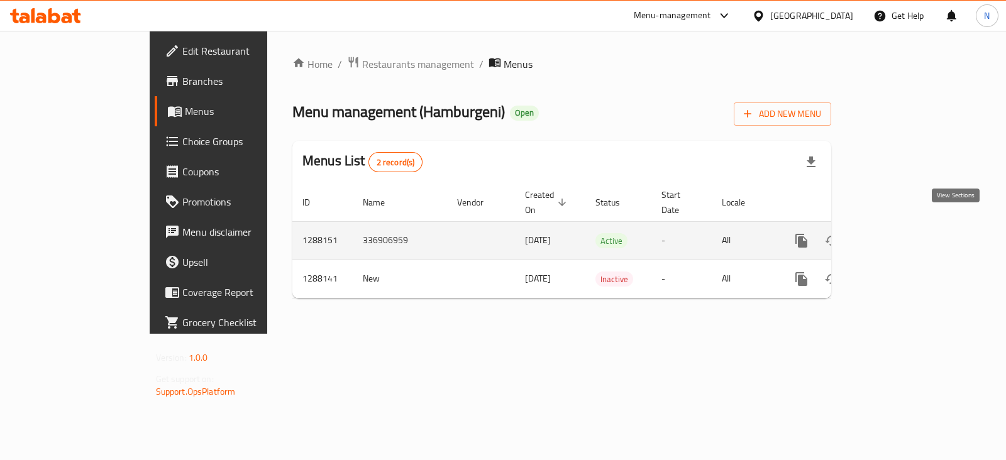
click at [900, 233] on icon "enhanced table" at bounding box center [892, 240] width 15 height 15
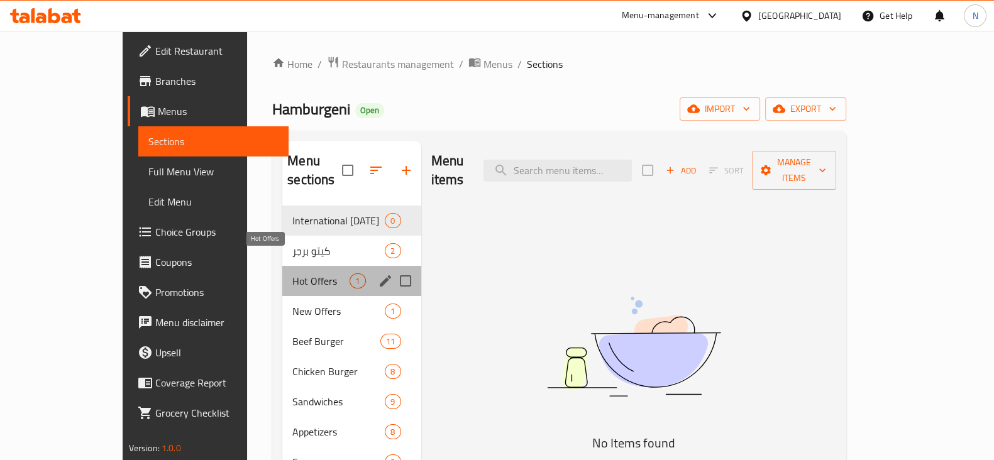
click at [292, 274] on span "Hot Offers" at bounding box center [320, 281] width 57 height 15
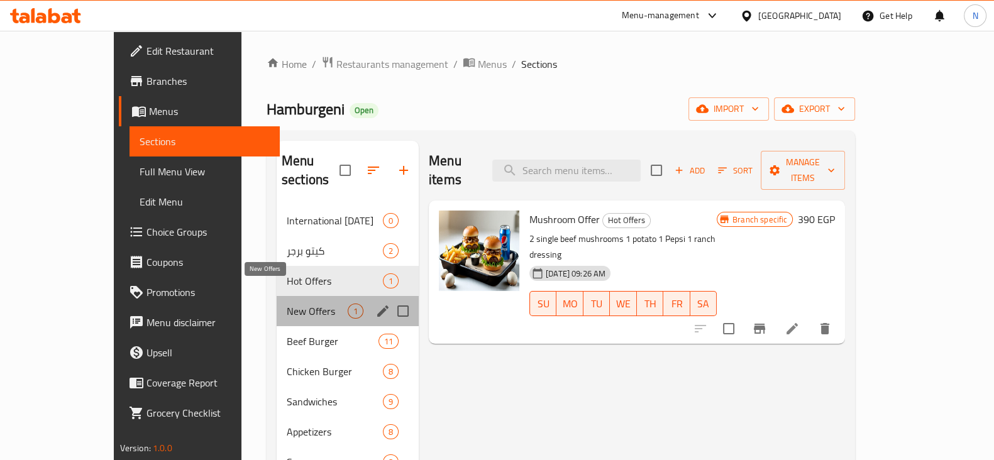
click at [287, 304] on span "New Offers" at bounding box center [317, 311] width 61 height 15
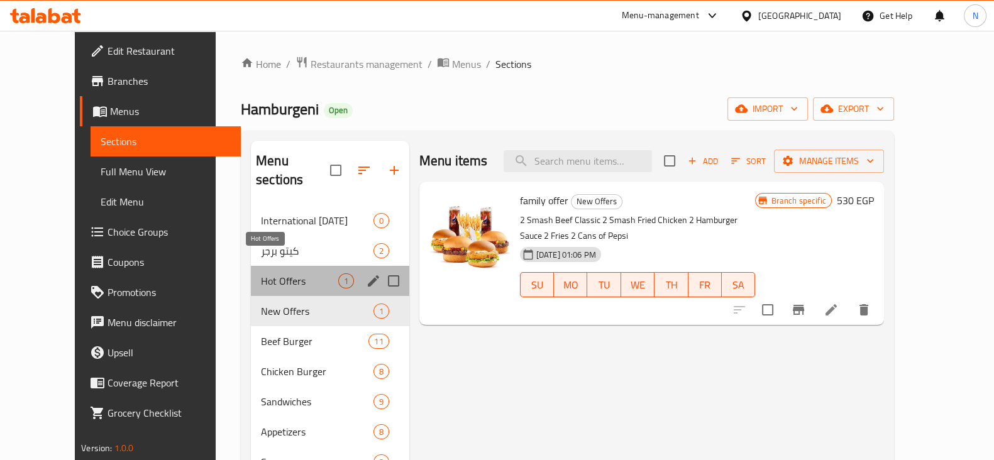
click at [261, 274] on span "Hot Offers" at bounding box center [299, 281] width 77 height 15
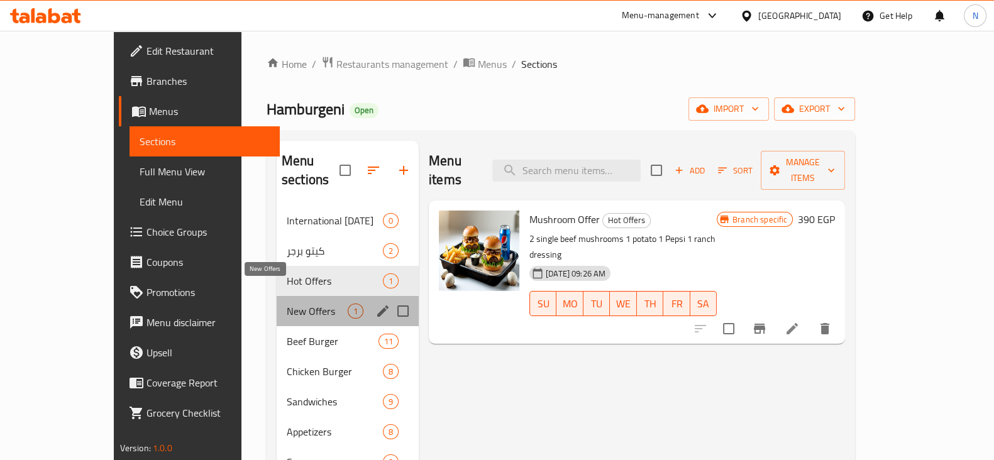
click at [287, 304] on span "New Offers" at bounding box center [317, 311] width 61 height 15
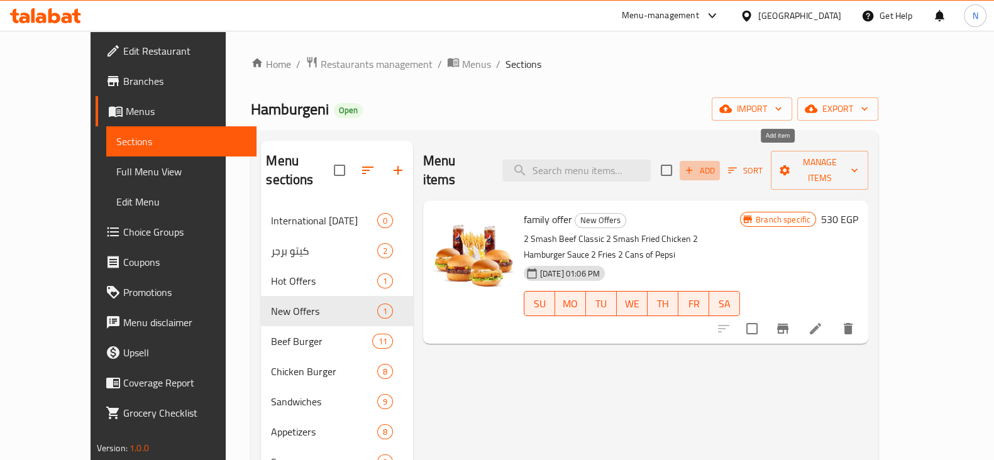
click at [720, 161] on button "Add" at bounding box center [700, 170] width 40 height 19
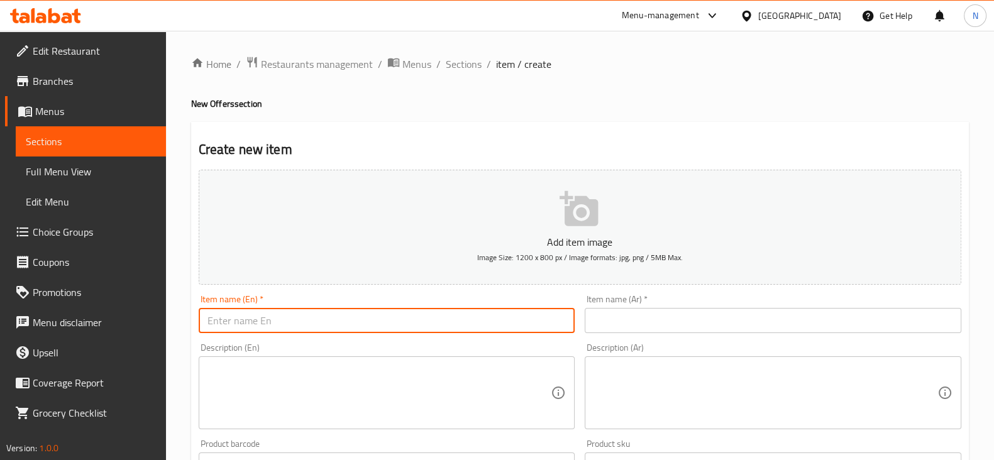
click at [426, 311] on input "text" at bounding box center [387, 320] width 377 height 25
drag, startPoint x: 248, startPoint y: 319, endPoint x: 199, endPoint y: 317, distance: 49.1
click at [199, 317] on input "Mix Offer" at bounding box center [387, 320] width 377 height 25
type input "Mix Offer"
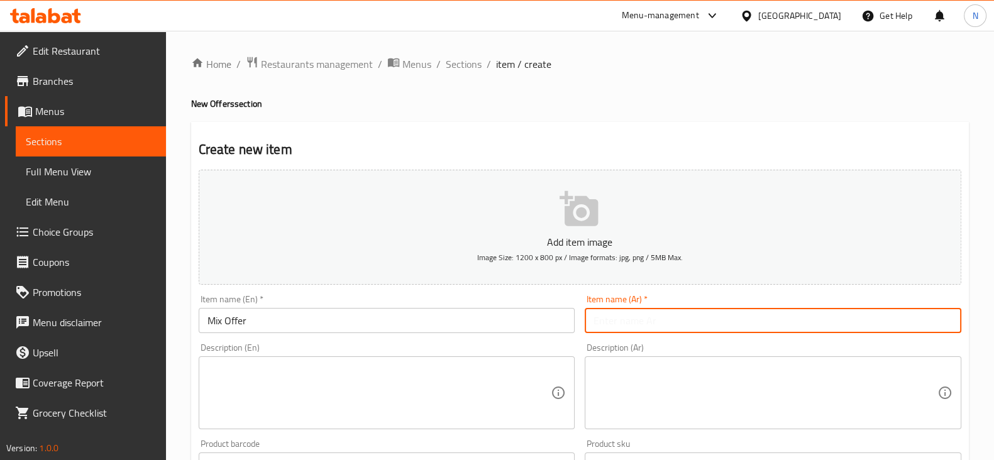
paste input "عرض ميكس"
click at [604, 314] on input "text" at bounding box center [773, 320] width 377 height 25
type input "عرض ميكس"
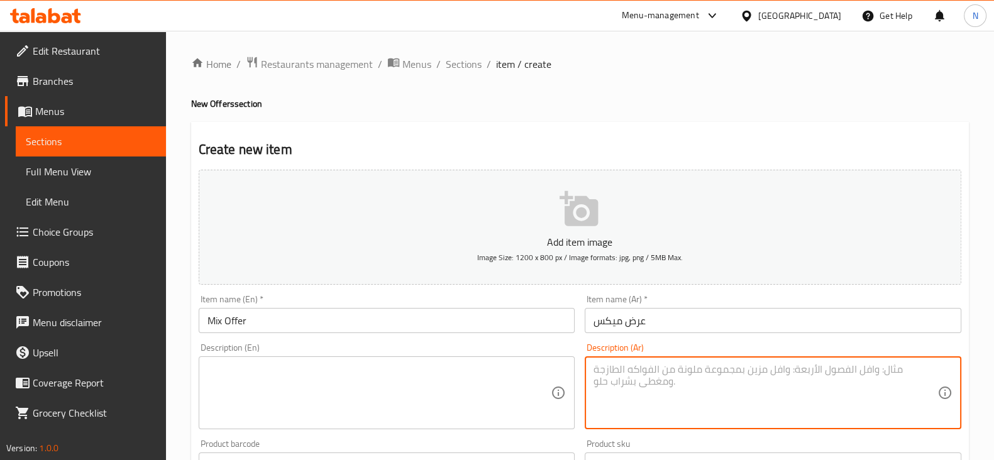
click at [623, 393] on textarea at bounding box center [766, 394] width 344 height 60
paste textarea "2 شيكاغو بيف برجر دبل 2 نيويورك فرايدتشيكن دبل 2 بطاطس 4 موتزاريلا ستيك 2 بيبسي…"
type textarea "2 شيكاغو بيف برجر دبل 2 نيويورك فرايدتشيكن دبل 2 بطاطس 4 موتزاريلا ستيك 2 بيبسي…"
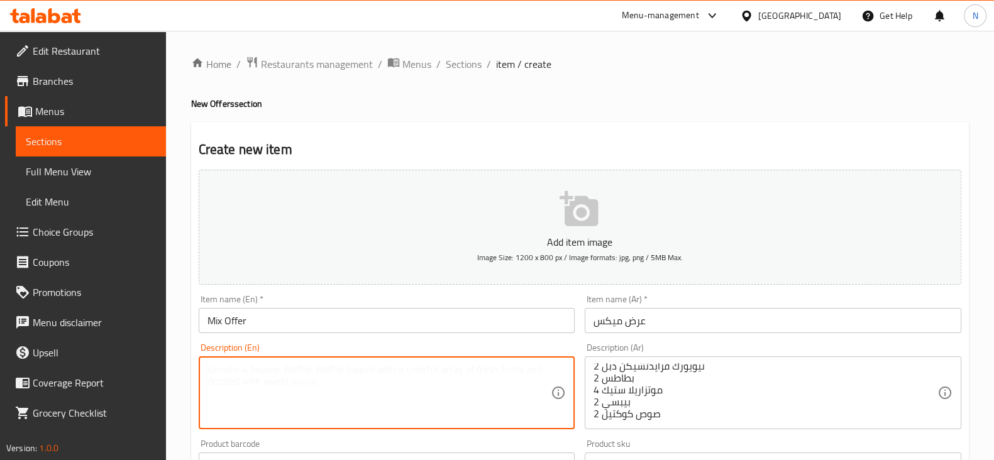
paste textarea "2 Chicago Beef Burger Doubles 2 New York Fried Chicken Doubles 2 Fries 4 Mozzar…"
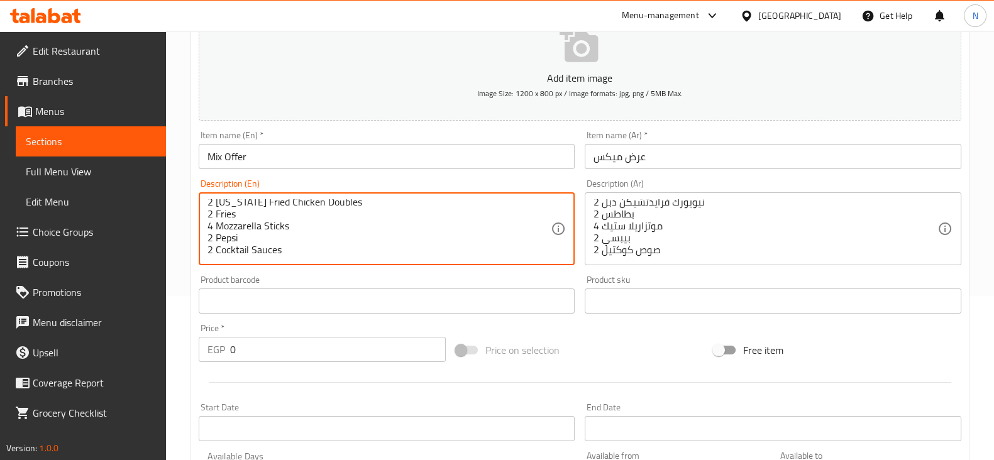
scroll to position [165, 0]
type textarea "2 Chicago Beef Burger Doubles 2 New York Fried Chicken Doubles 2 Fries 4 Mozzar…"
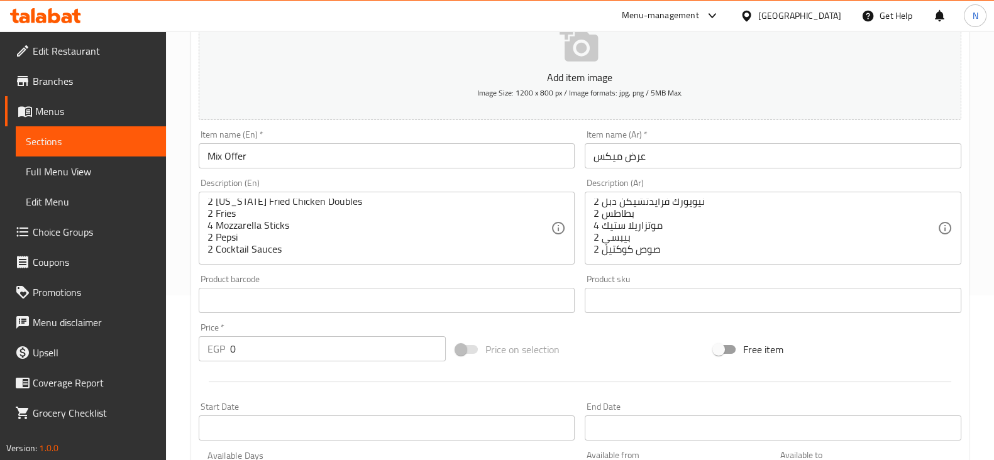
click at [318, 362] on div "Price   * EGP 0 Price *" at bounding box center [323, 342] width 258 height 48
click at [323, 354] on input "0" at bounding box center [338, 348] width 216 height 25
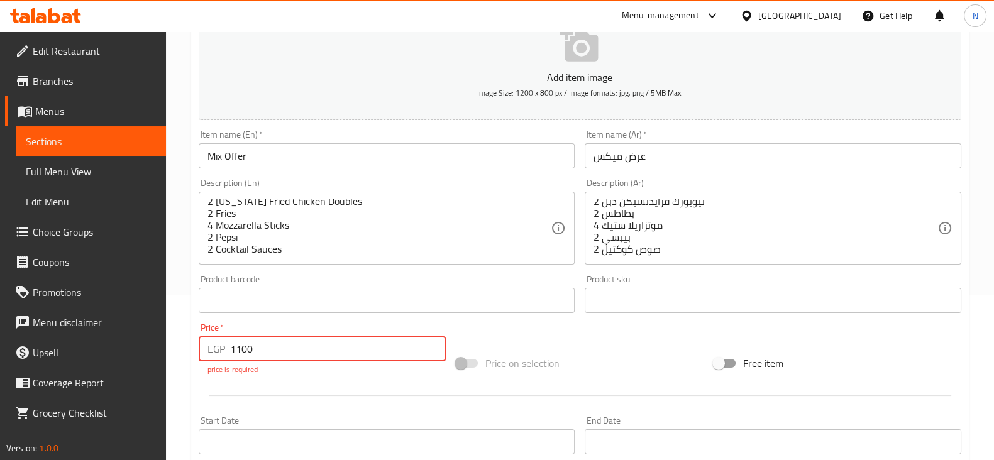
type input "1100"
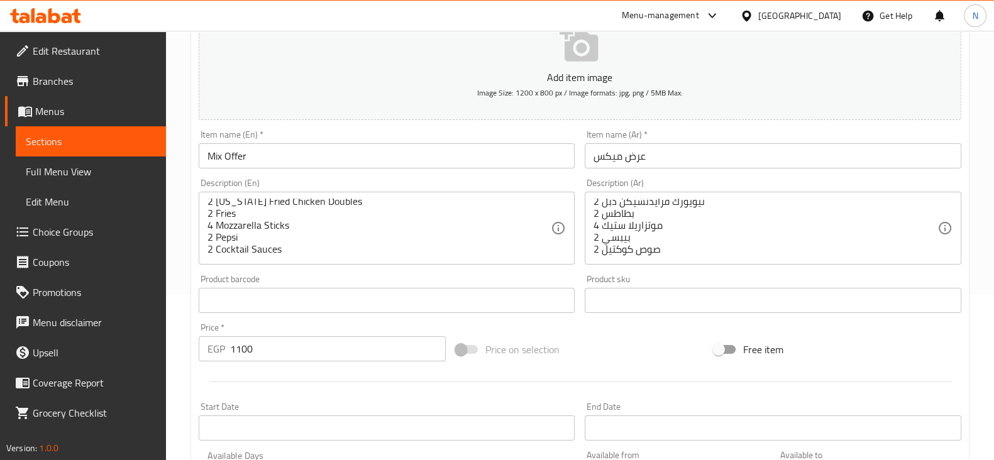
click at [600, 351] on div "Price on selection" at bounding box center [580, 350] width 258 height 34
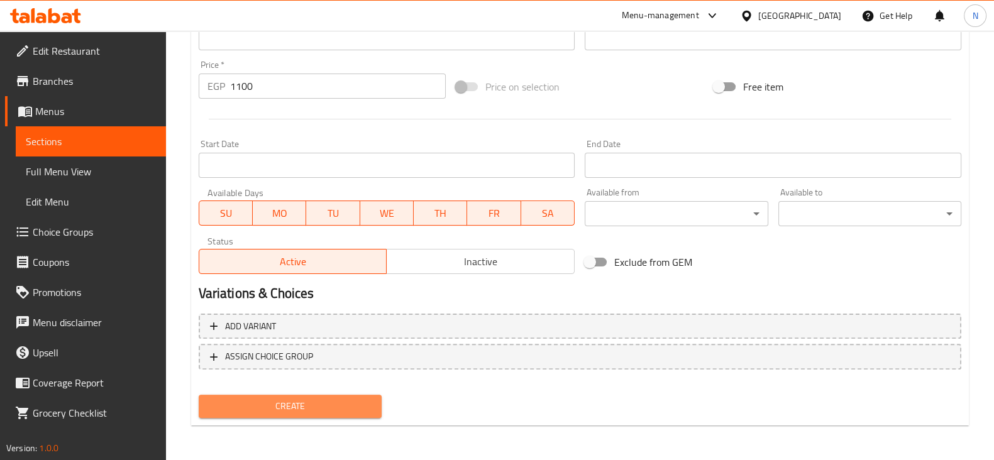
click at [334, 400] on span "Create" at bounding box center [290, 407] width 163 height 16
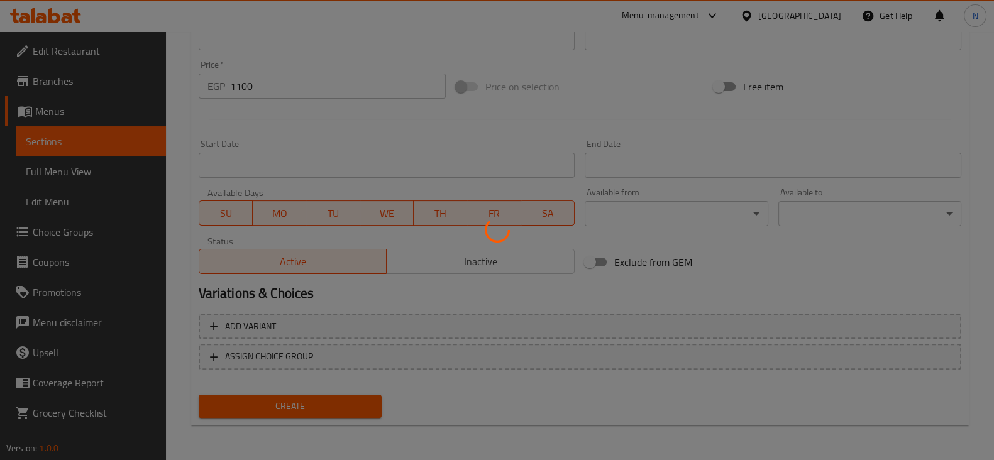
type input "0"
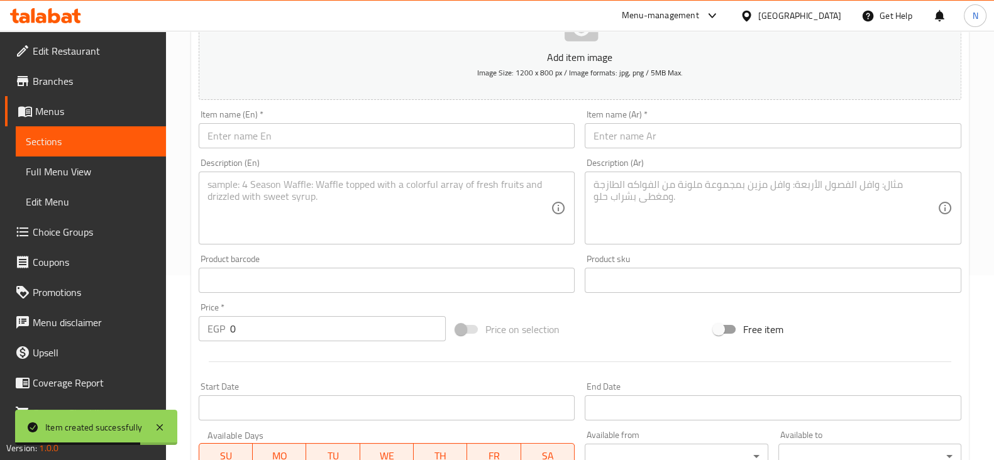
scroll to position [0, 0]
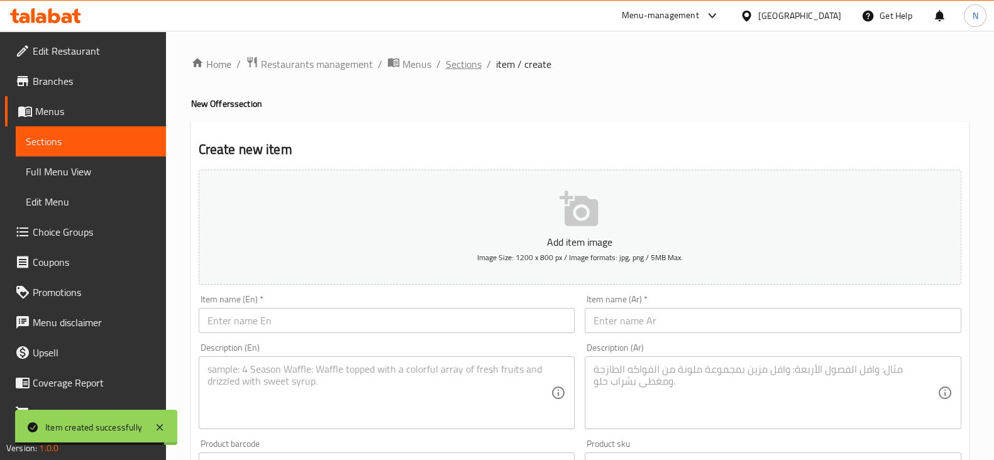
drag, startPoint x: 460, startPoint y: 77, endPoint x: 462, endPoint y: 65, distance: 11.6
click at [462, 65] on div "Home / Restaurants management / Menus / Sections / item / create New Offers sec…" at bounding box center [580, 460] width 778 height 808
click at [462, 65] on span "Sections" at bounding box center [464, 64] width 36 height 15
